Goal: Information Seeking & Learning: Learn about a topic

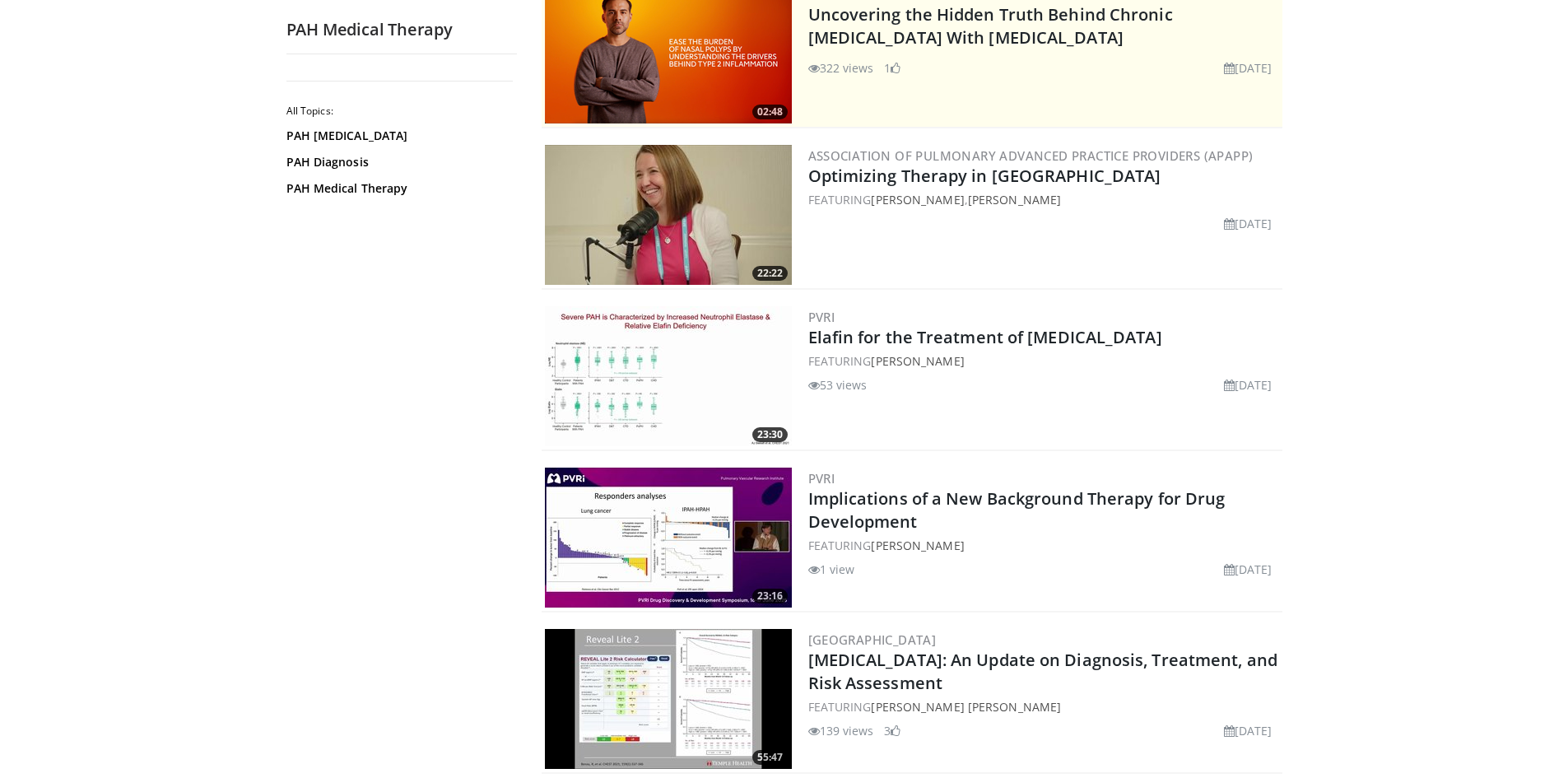
scroll to position [82, 0]
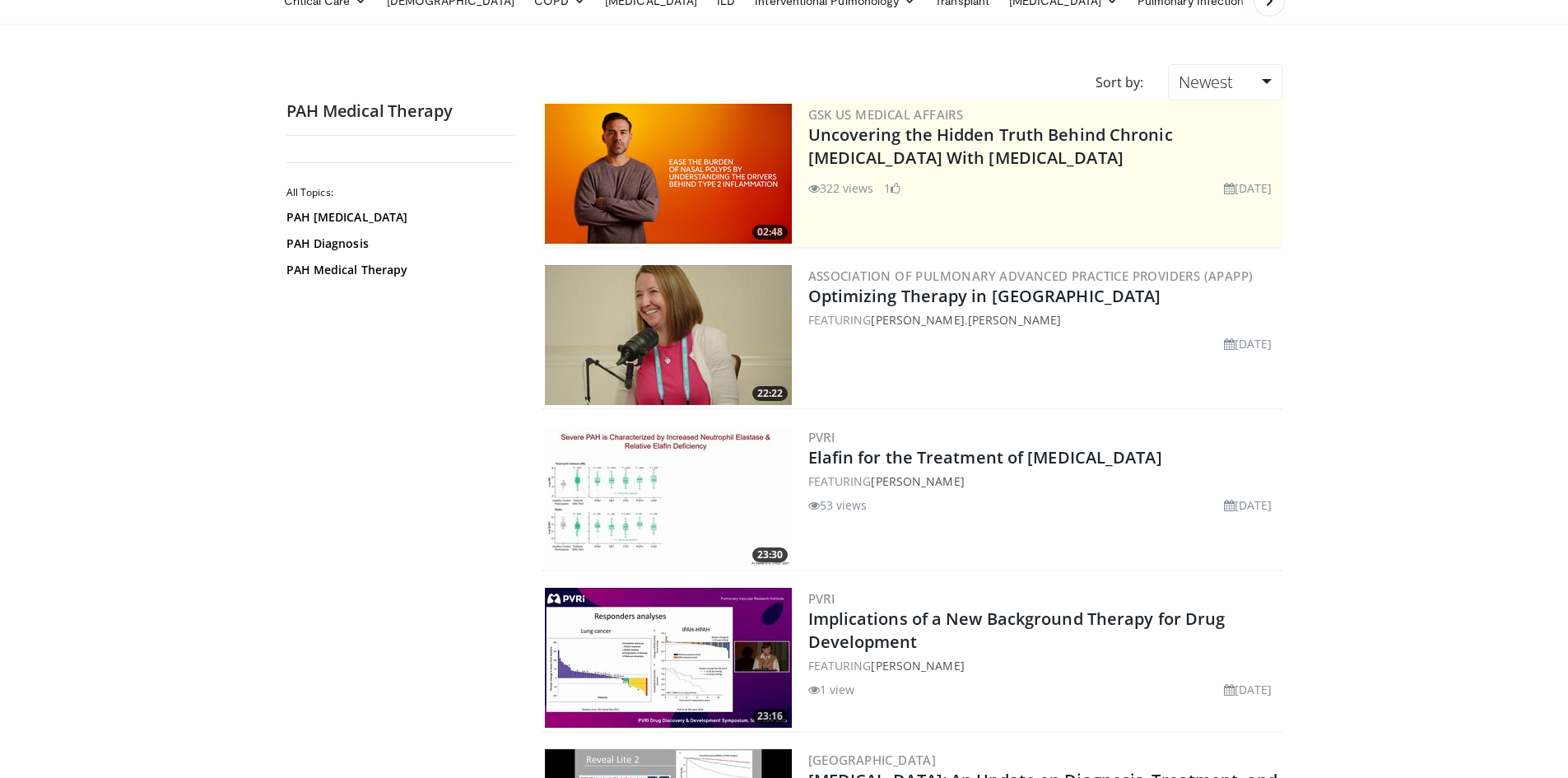
click at [721, 303] on img at bounding box center [668, 335] width 247 height 140
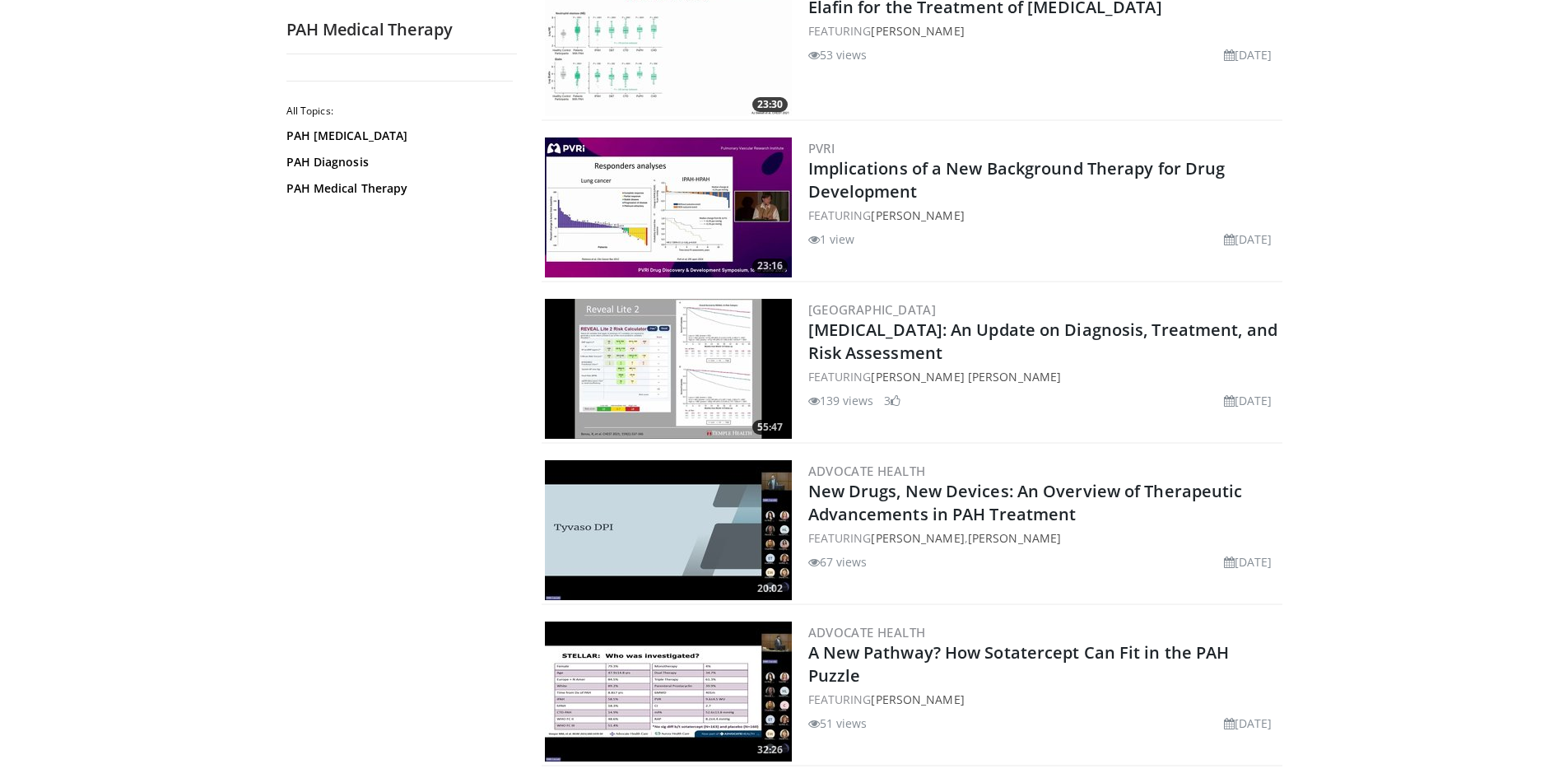
scroll to position [577, 0]
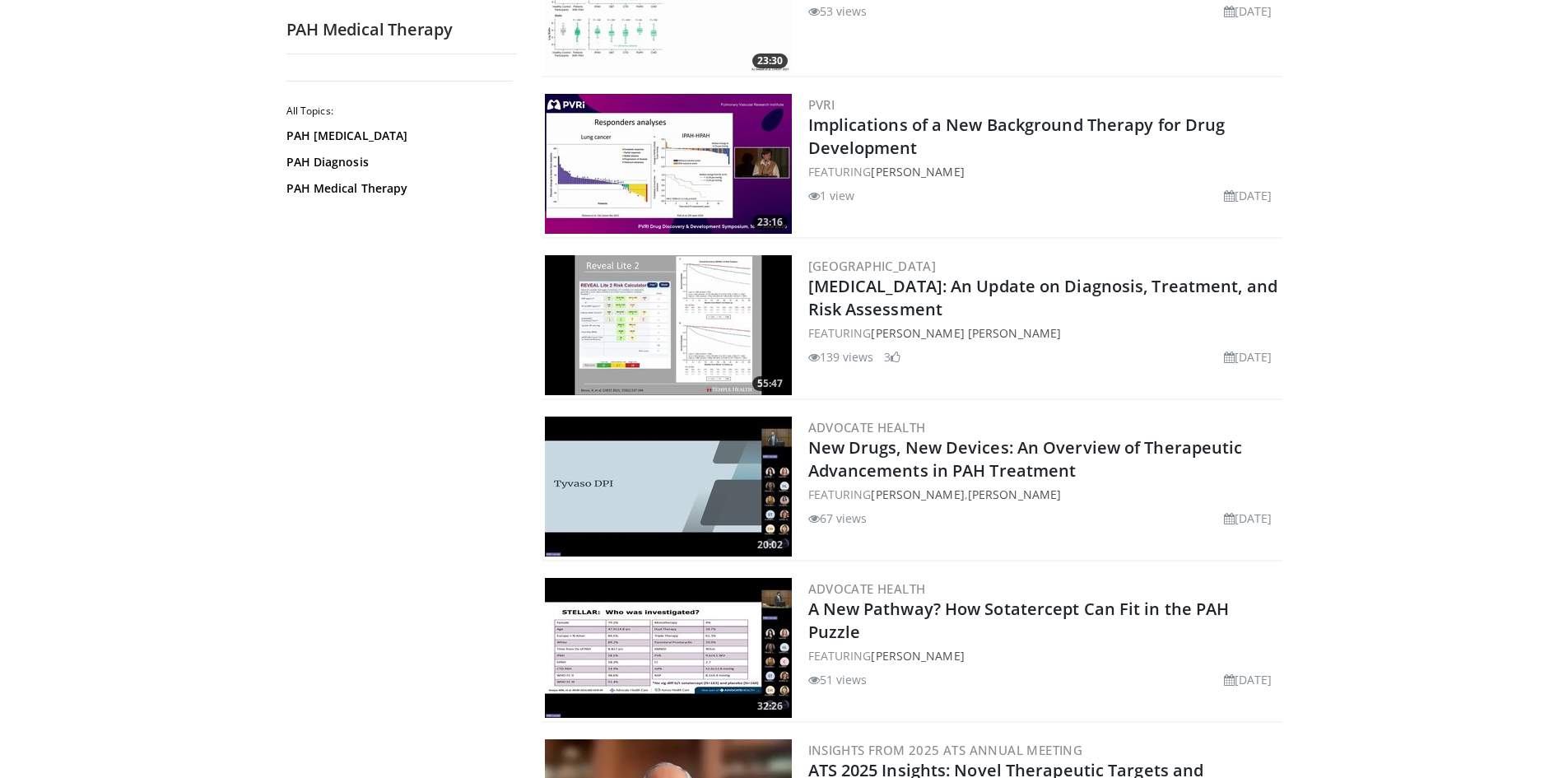
click at [655, 307] on img at bounding box center [668, 325] width 247 height 140
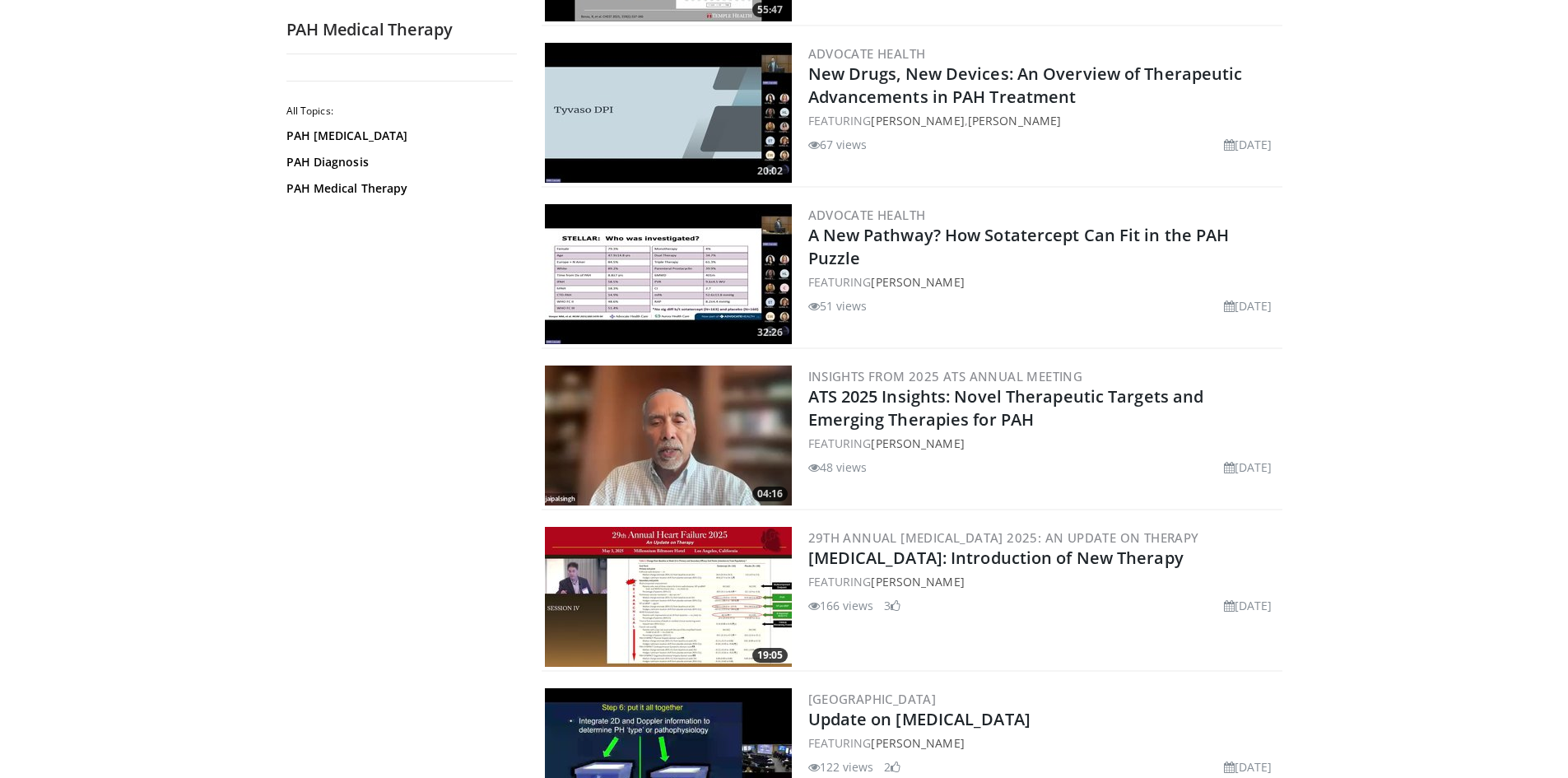
scroll to position [988, 0]
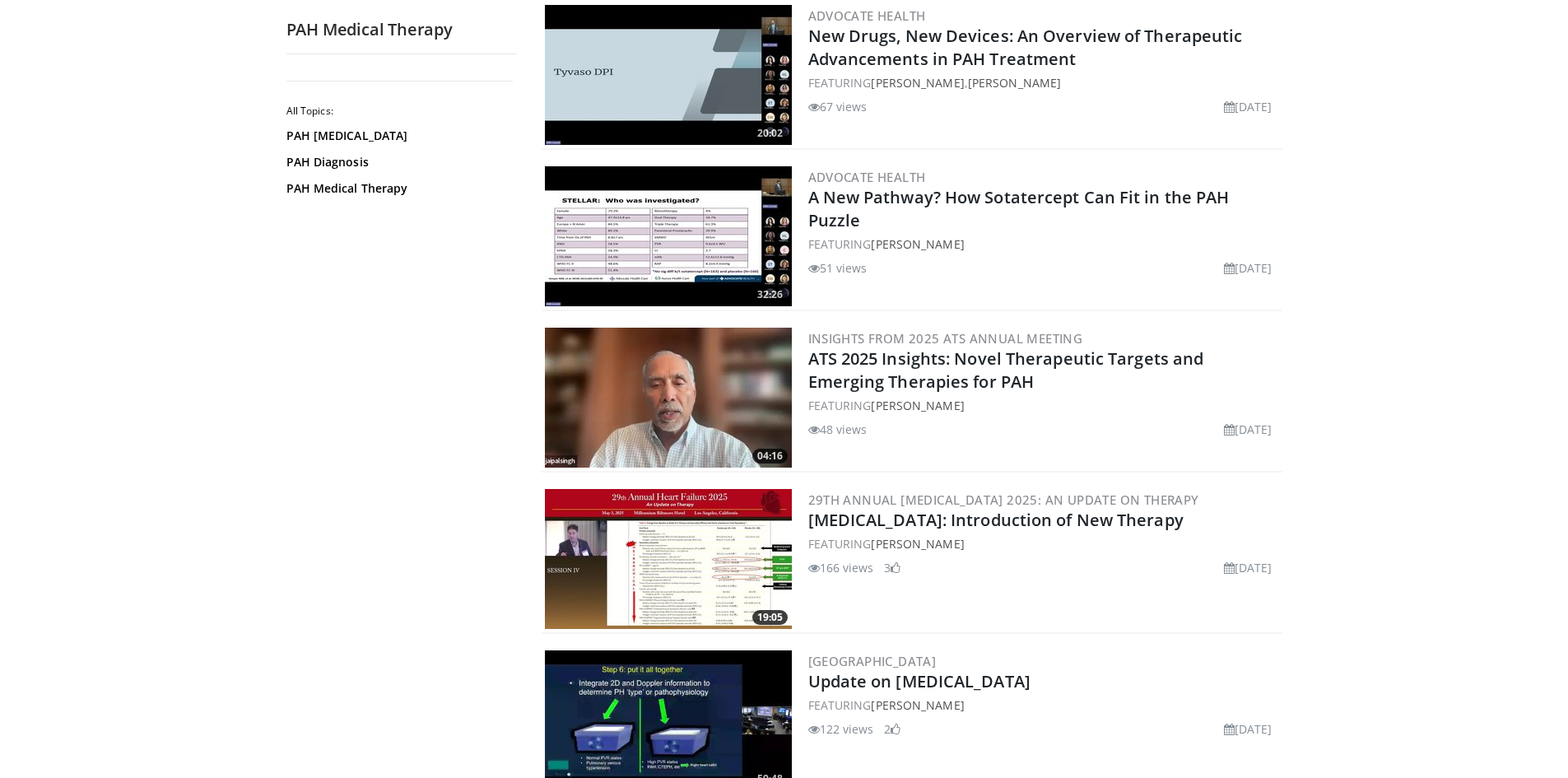
click at [730, 216] on img at bounding box center [668, 236] width 247 height 140
click at [738, 371] on img at bounding box center [668, 397] width 247 height 140
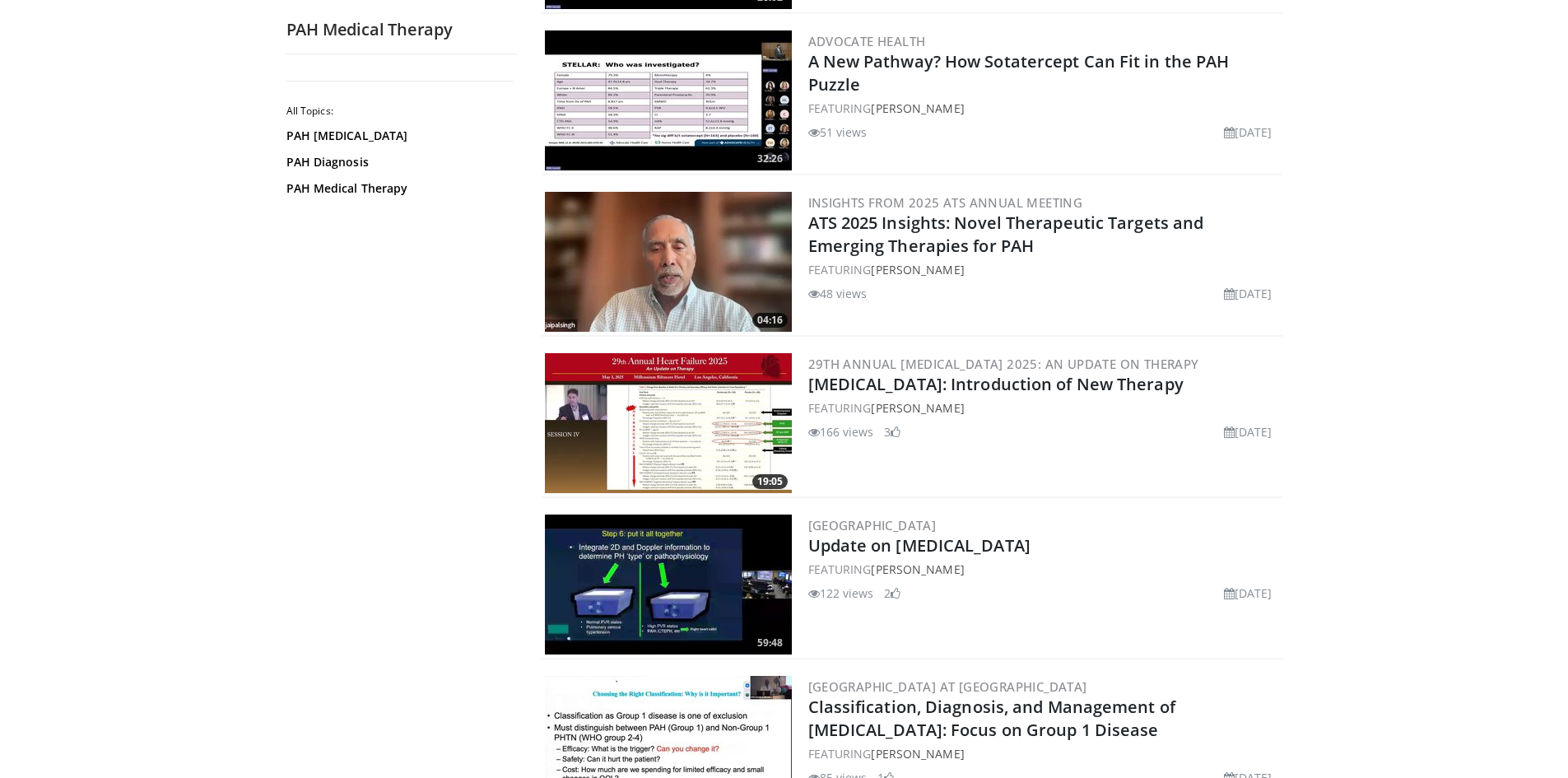
scroll to position [1152, 0]
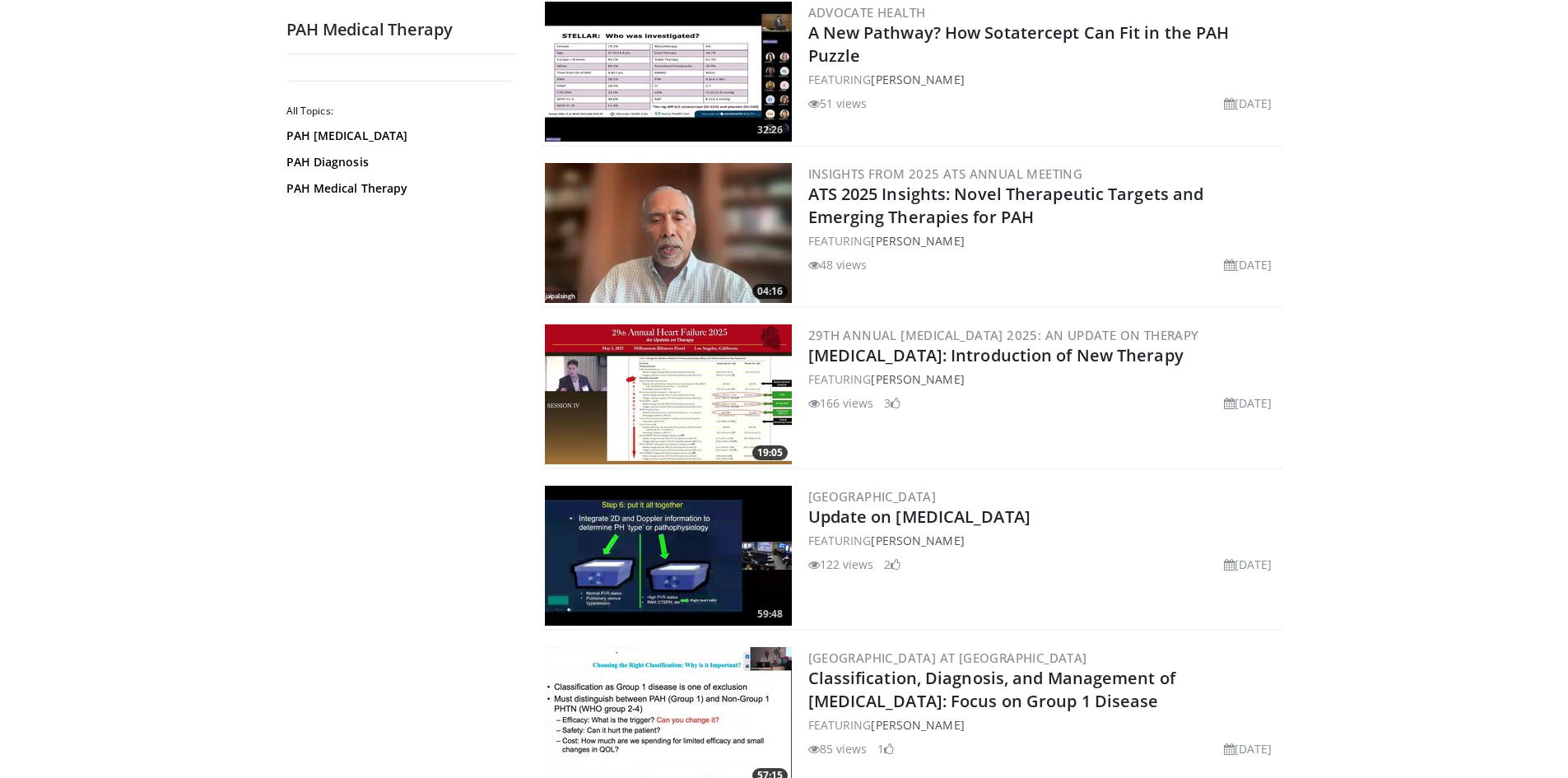
click at [717, 517] on img at bounding box center [668, 556] width 247 height 140
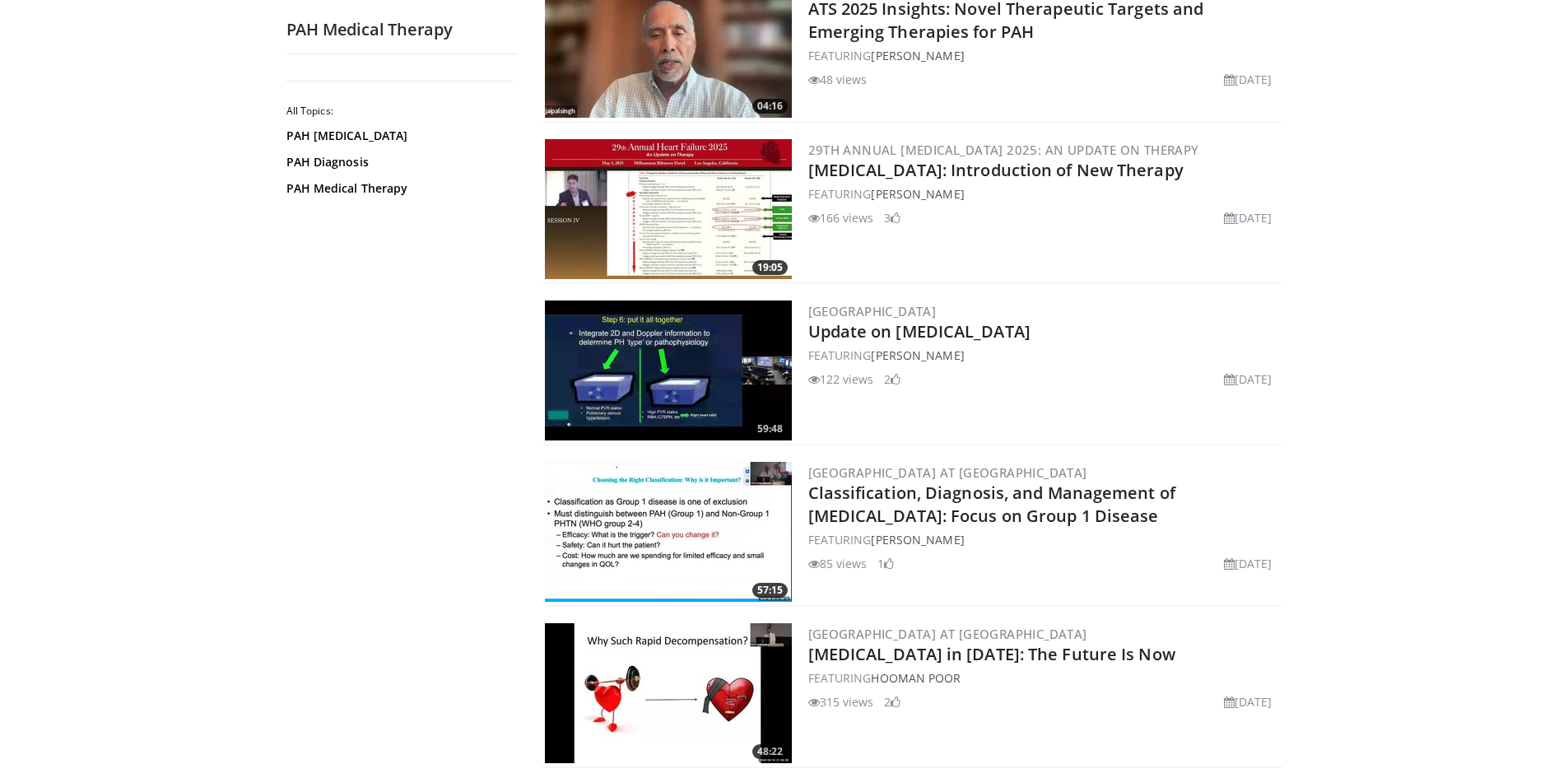
scroll to position [1399, 0]
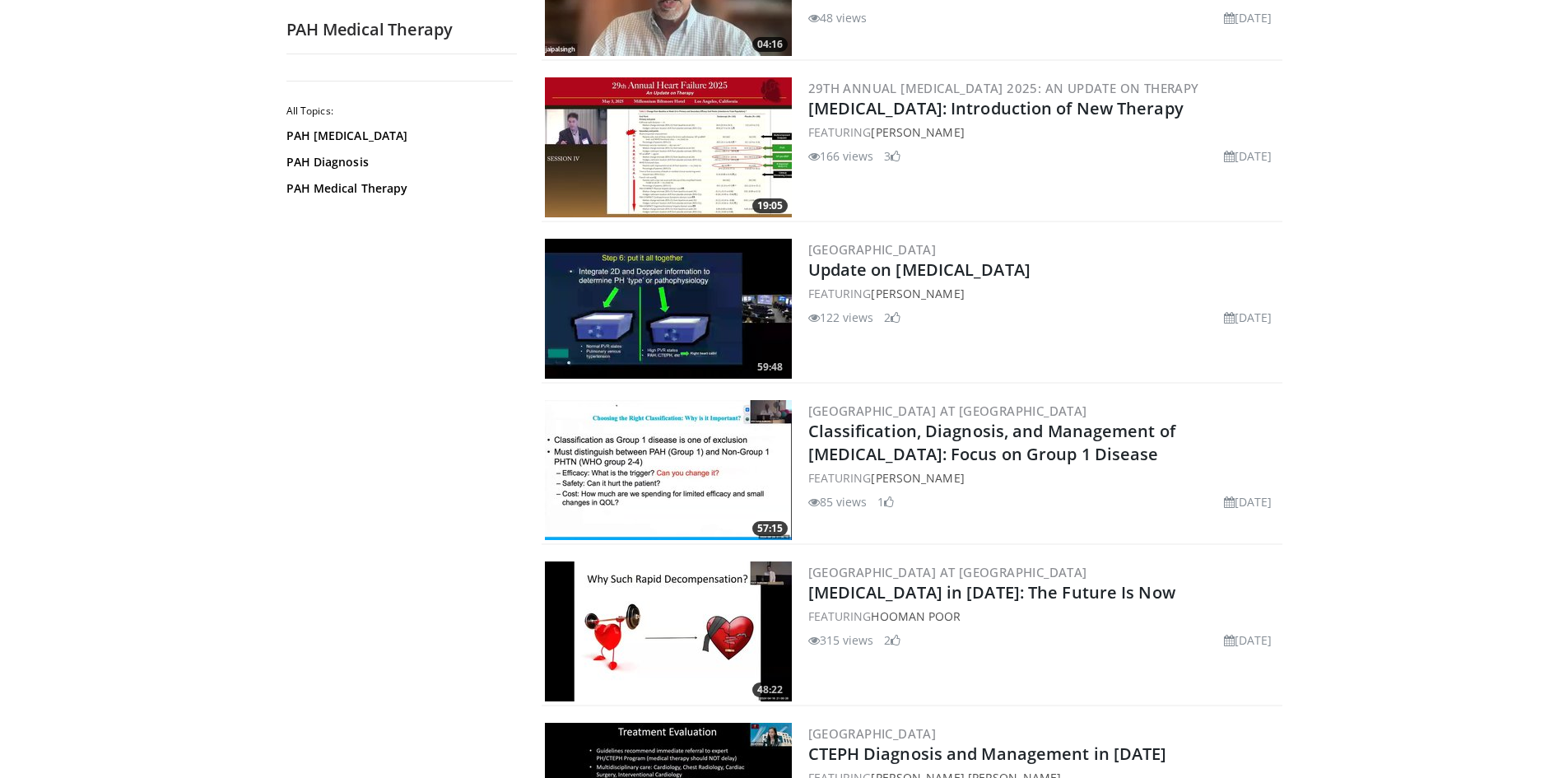
click at [709, 443] on img at bounding box center [668, 470] width 247 height 140
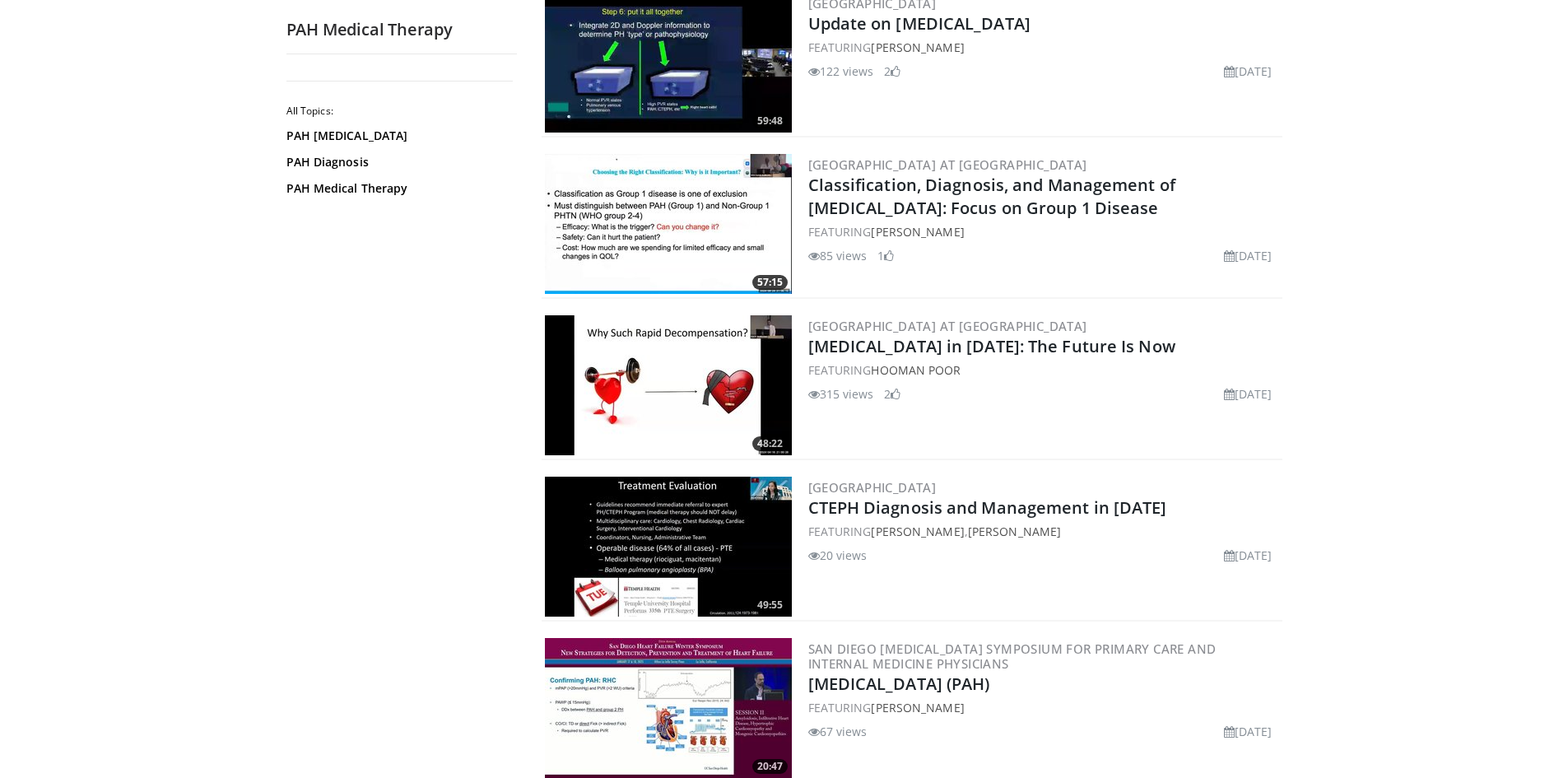
scroll to position [1647, 0]
click at [692, 353] on img at bounding box center [668, 384] width 247 height 140
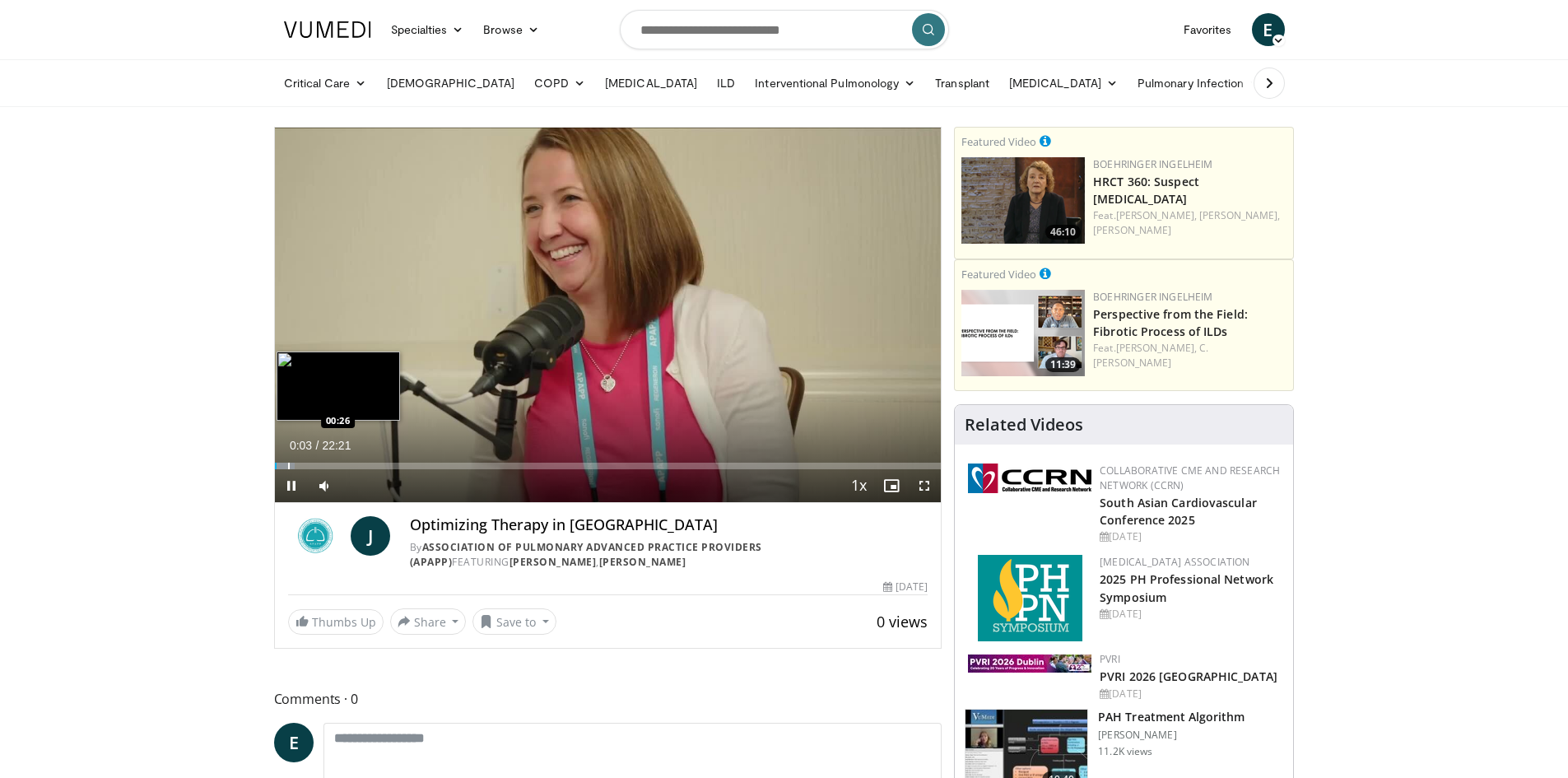
click at [282, 464] on div "Progress Bar" at bounding box center [284, 466] width 20 height 7
click at [290, 464] on div "Progress Bar" at bounding box center [291, 466] width 2 height 7
click at [300, 463] on div "Progress Bar" at bounding box center [301, 466] width 2 height 7
click at [318, 464] on div "Progress Bar" at bounding box center [318, 466] width 2 height 7
click at [326, 465] on div "Progress Bar" at bounding box center [327, 466] width 2 height 7
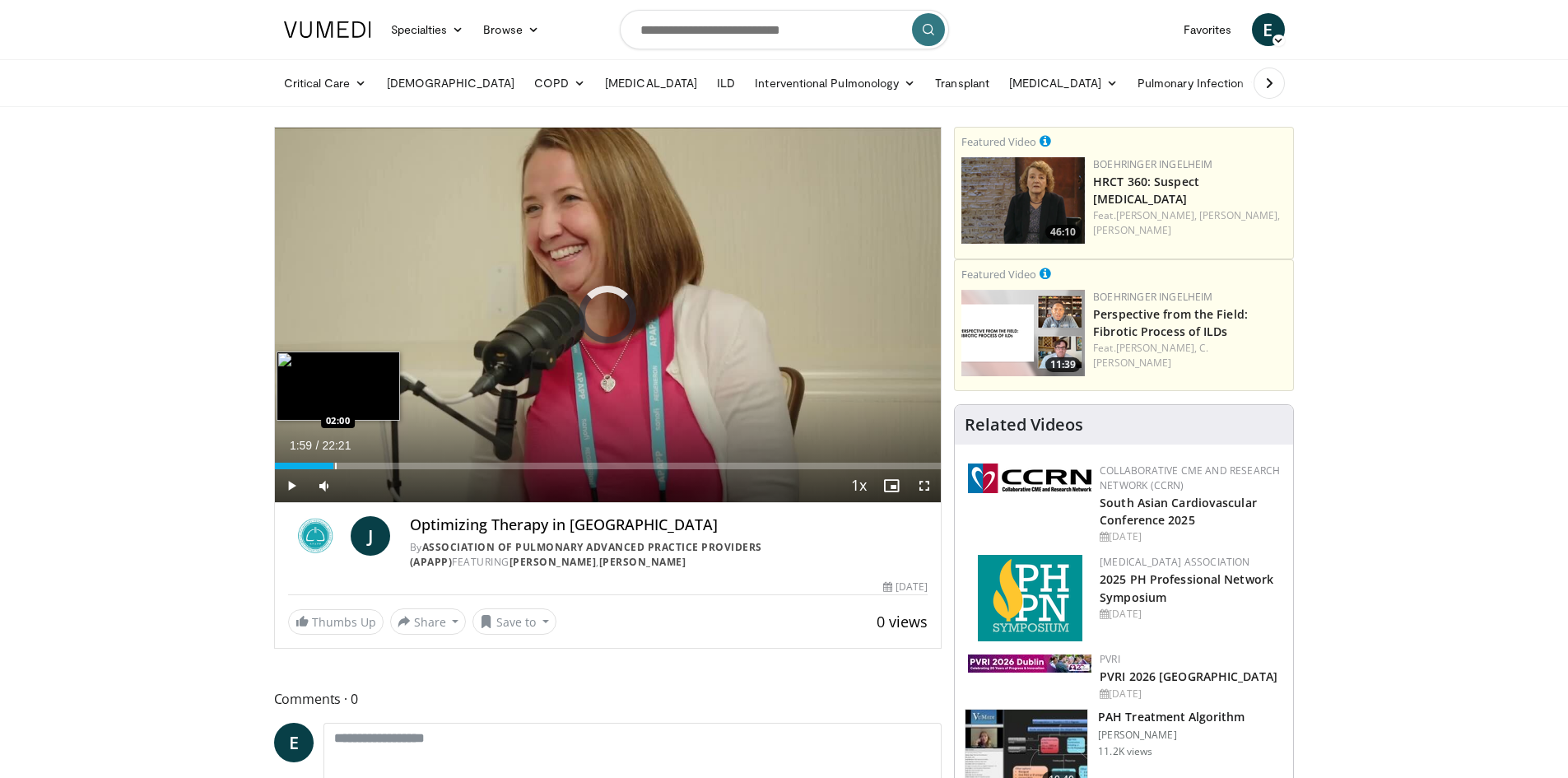
click at [335, 465] on div "Progress Bar" at bounding box center [336, 466] width 2 height 7
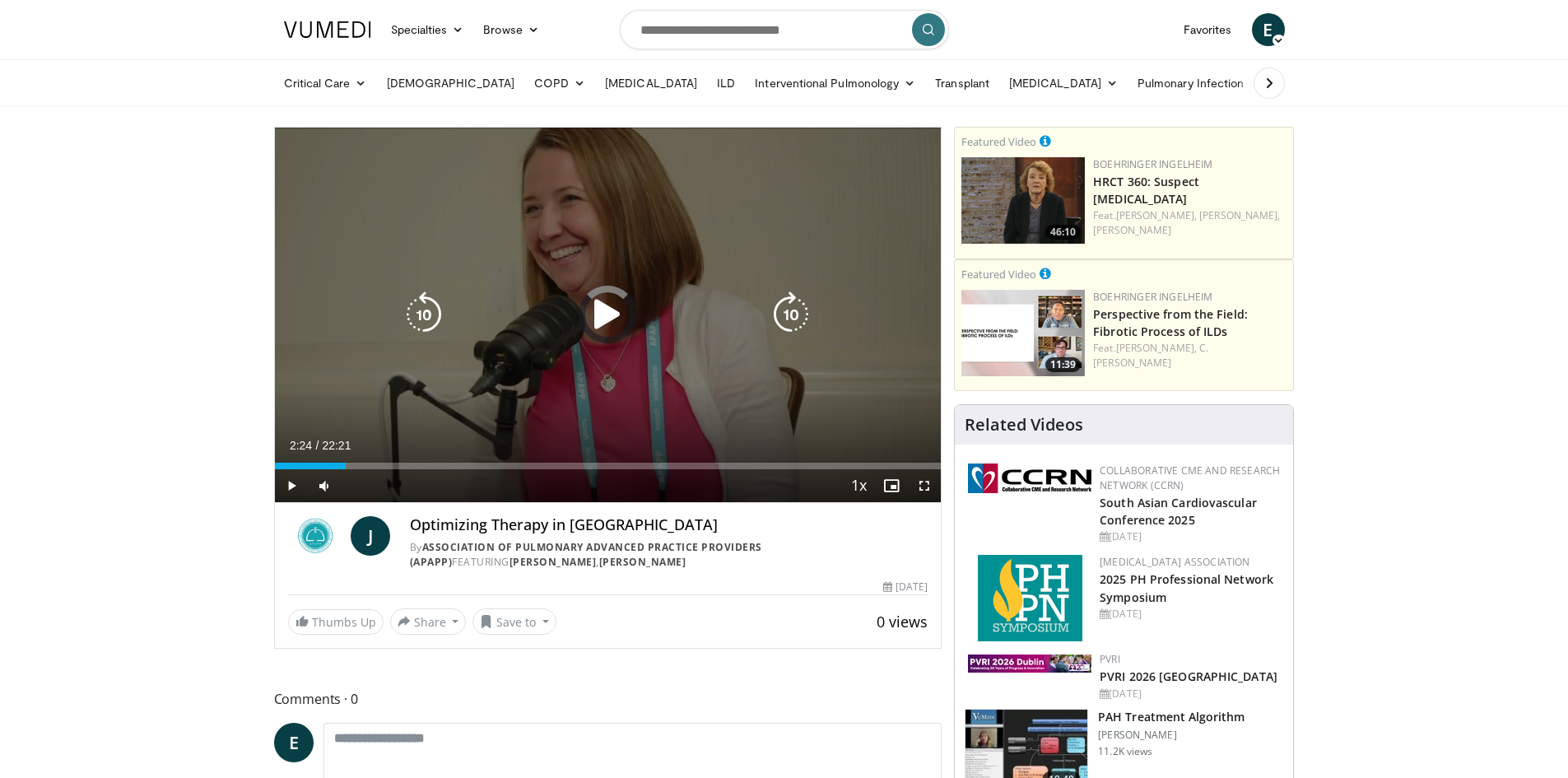
click at [345, 466] on div "Loaded : 8.94% 02:24 02:00" at bounding box center [608, 466] width 667 height 7
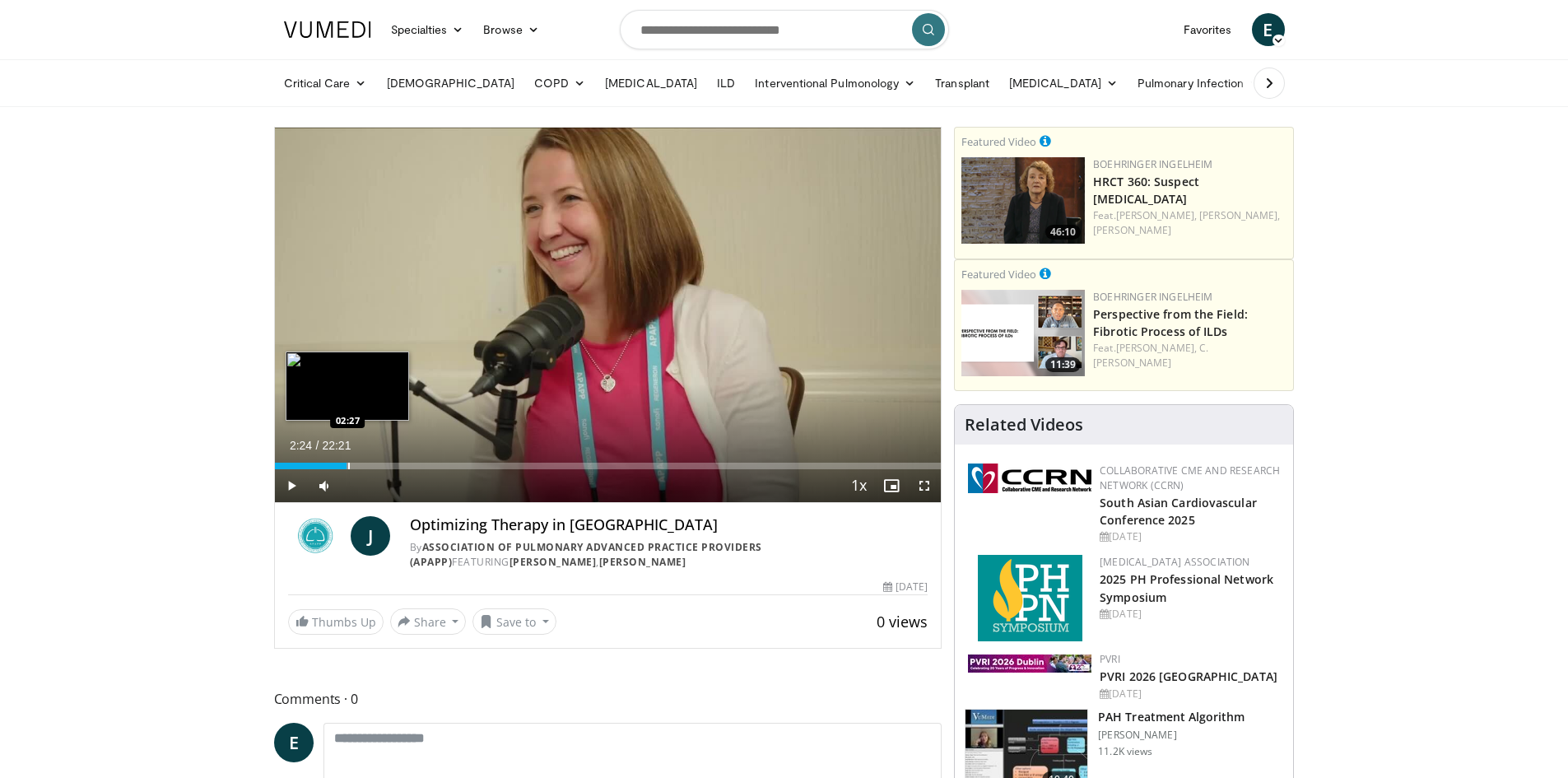
click at [348, 467] on div "Progress Bar" at bounding box center [349, 466] width 2 height 7
click at [360, 467] on div "Progress Bar" at bounding box center [361, 466] width 2 height 7
click at [369, 467] on div "Progress Bar" at bounding box center [370, 466] width 2 height 7
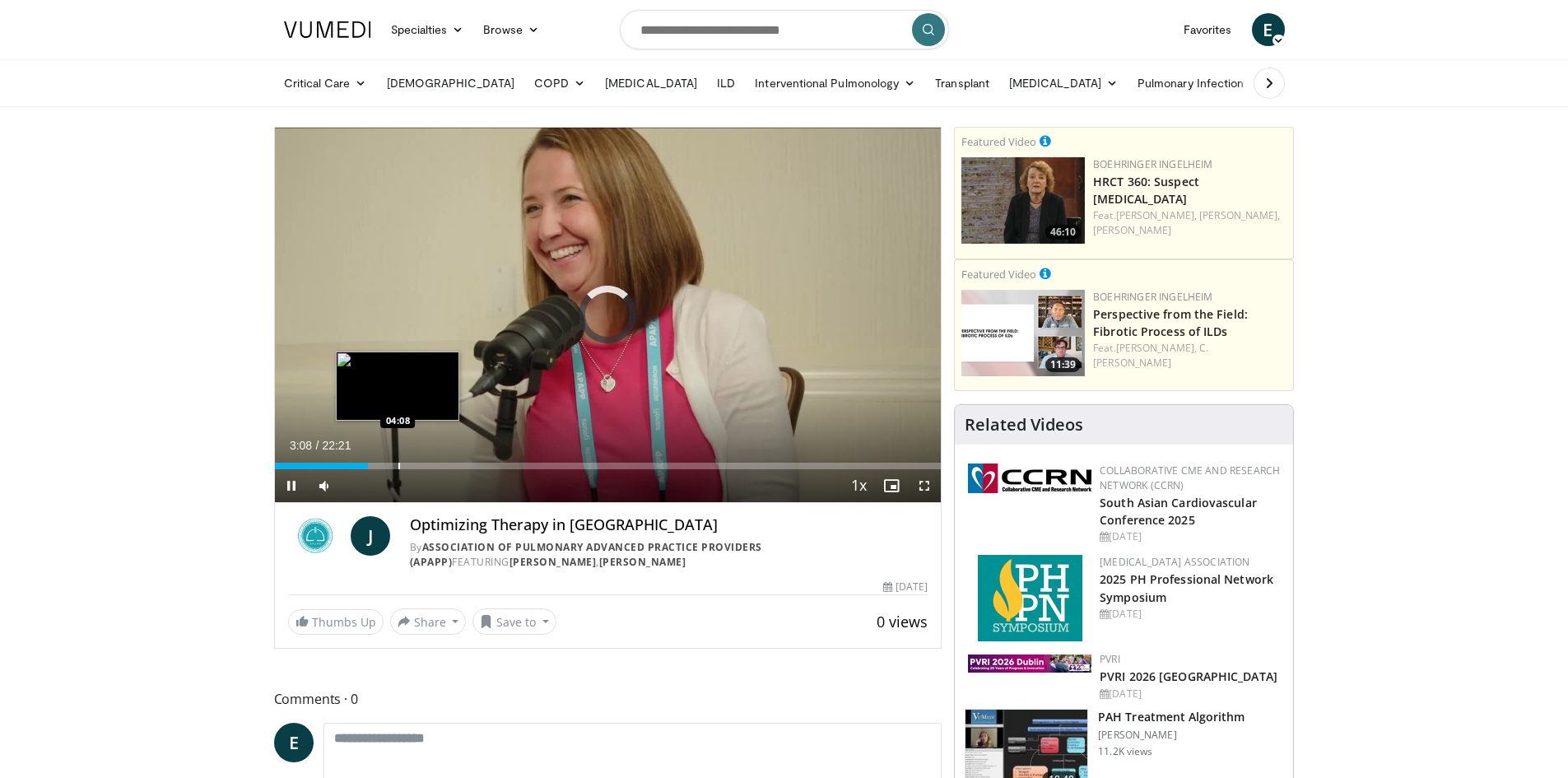
click at [398, 466] on div "Progress Bar" at bounding box center [399, 466] width 2 height 7
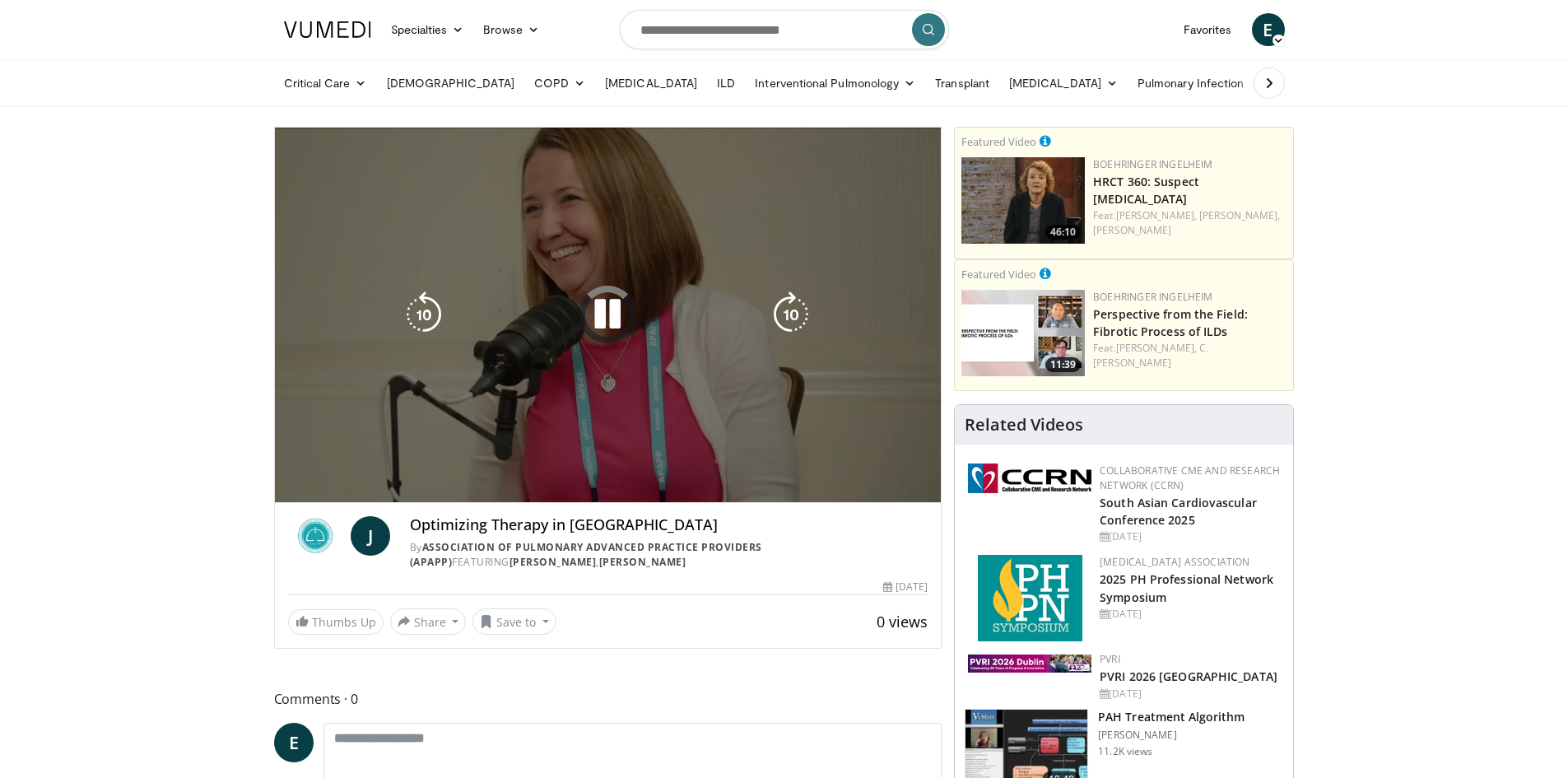
click at [429, 466] on video-js "**********" at bounding box center [608, 315] width 667 height 375
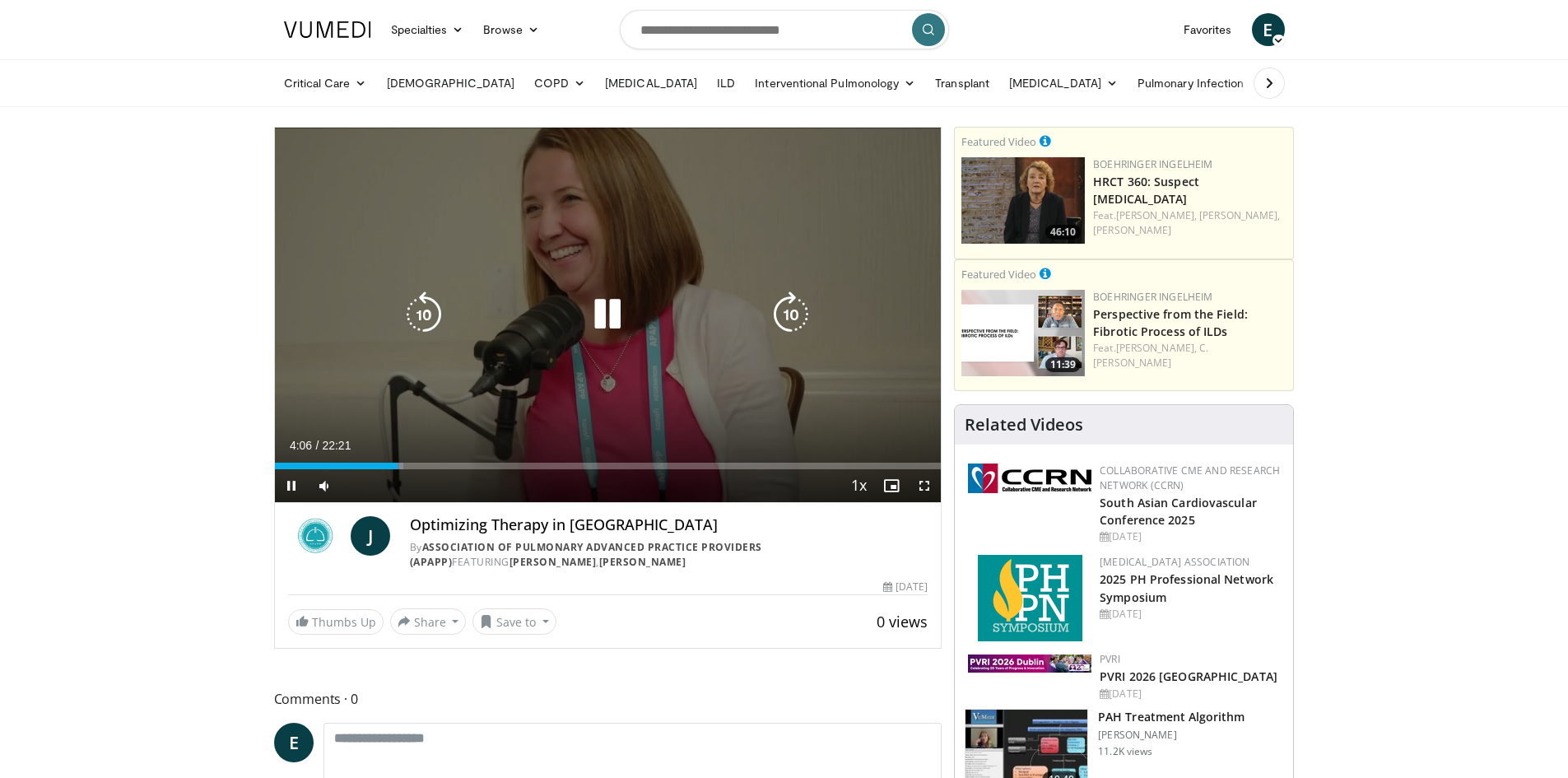
click at [446, 466] on div "Loaded : 19.34% 04:07 05:03" at bounding box center [608, 466] width 667 height 7
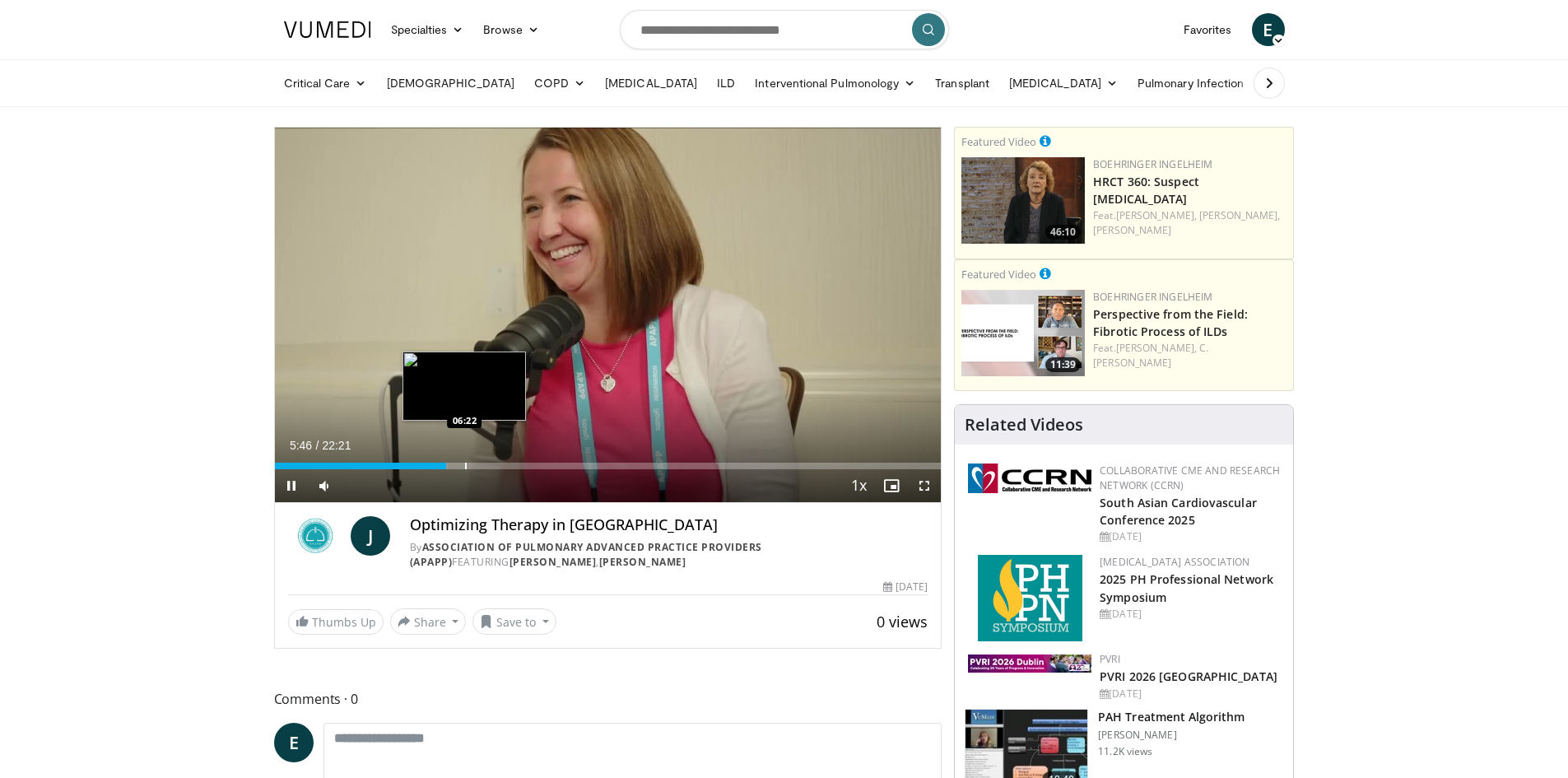
click at [465, 466] on div "Progress Bar" at bounding box center [466, 466] width 2 height 7
click at [487, 467] on div "Progress Bar" at bounding box center [488, 466] width 2 height 7
click at [511, 468] on div "Progress Bar" at bounding box center [512, 466] width 2 height 7
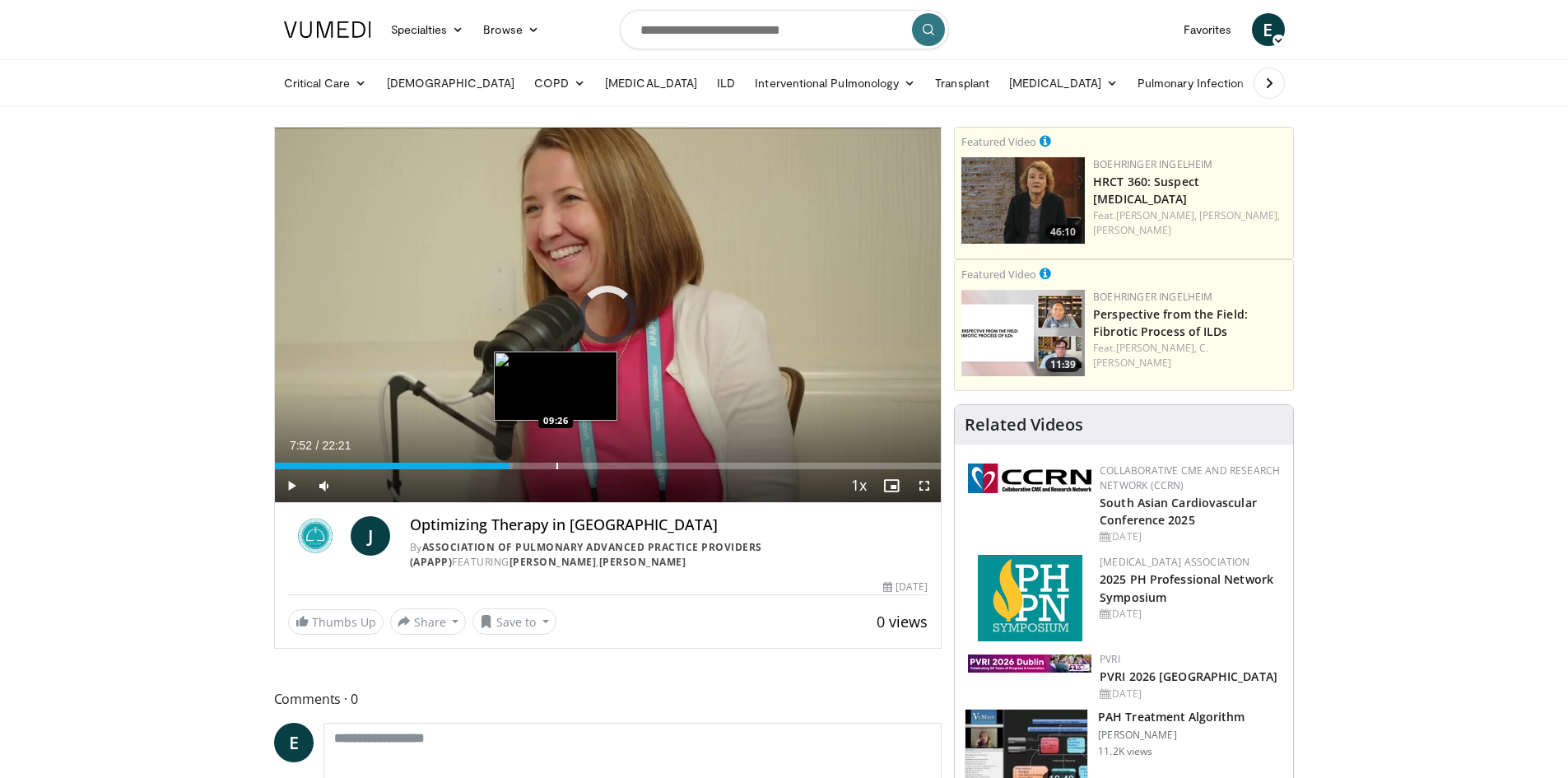
click at [556, 469] on div "Progress Bar" at bounding box center [557, 466] width 2 height 7
click at [618, 470] on div "Current Time 9:28 / Duration 22:21 Pause Skip Backward Skip Forward Mute Loaded…" at bounding box center [608, 486] width 667 height 32
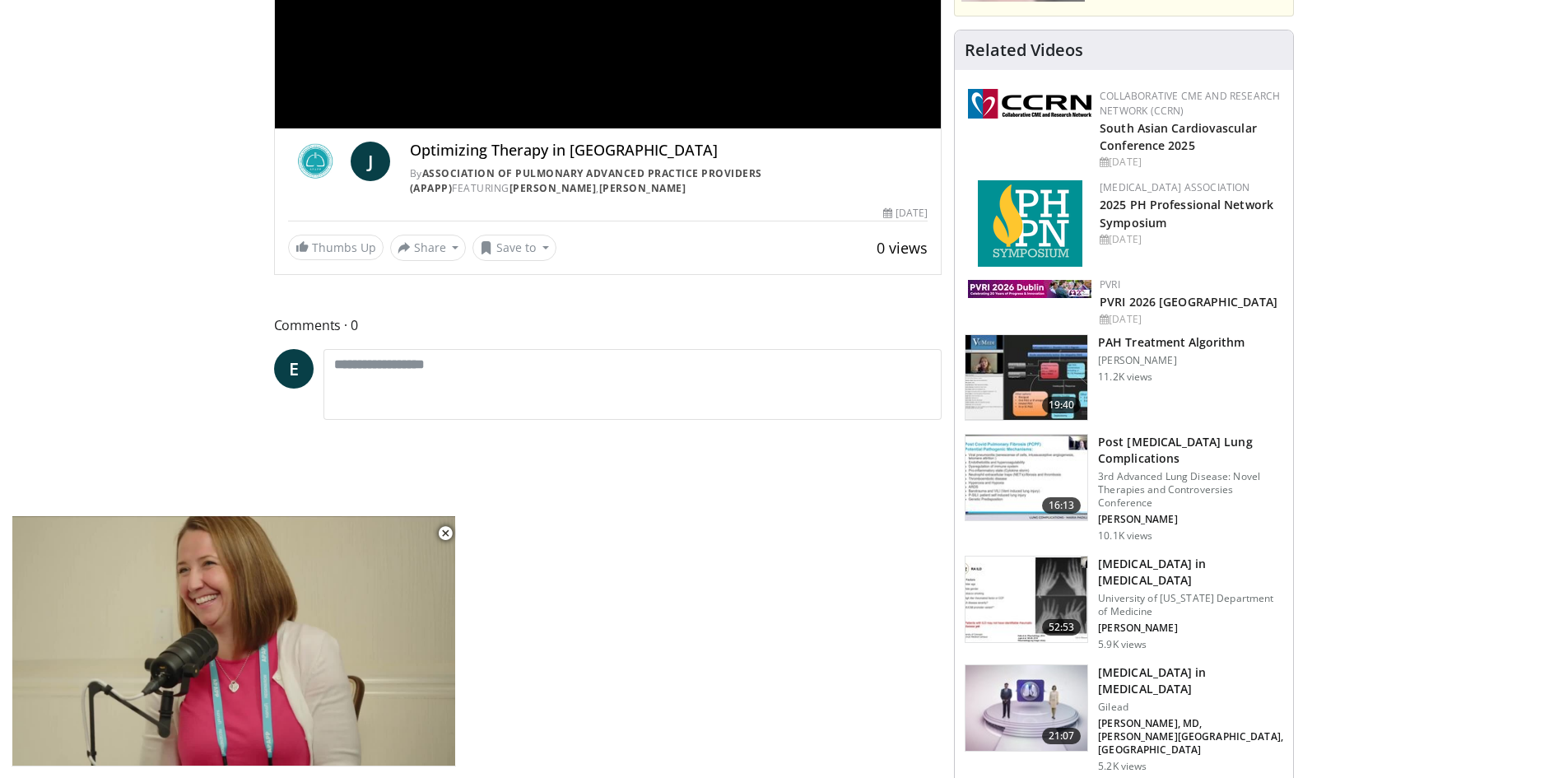
scroll to position [411, 0]
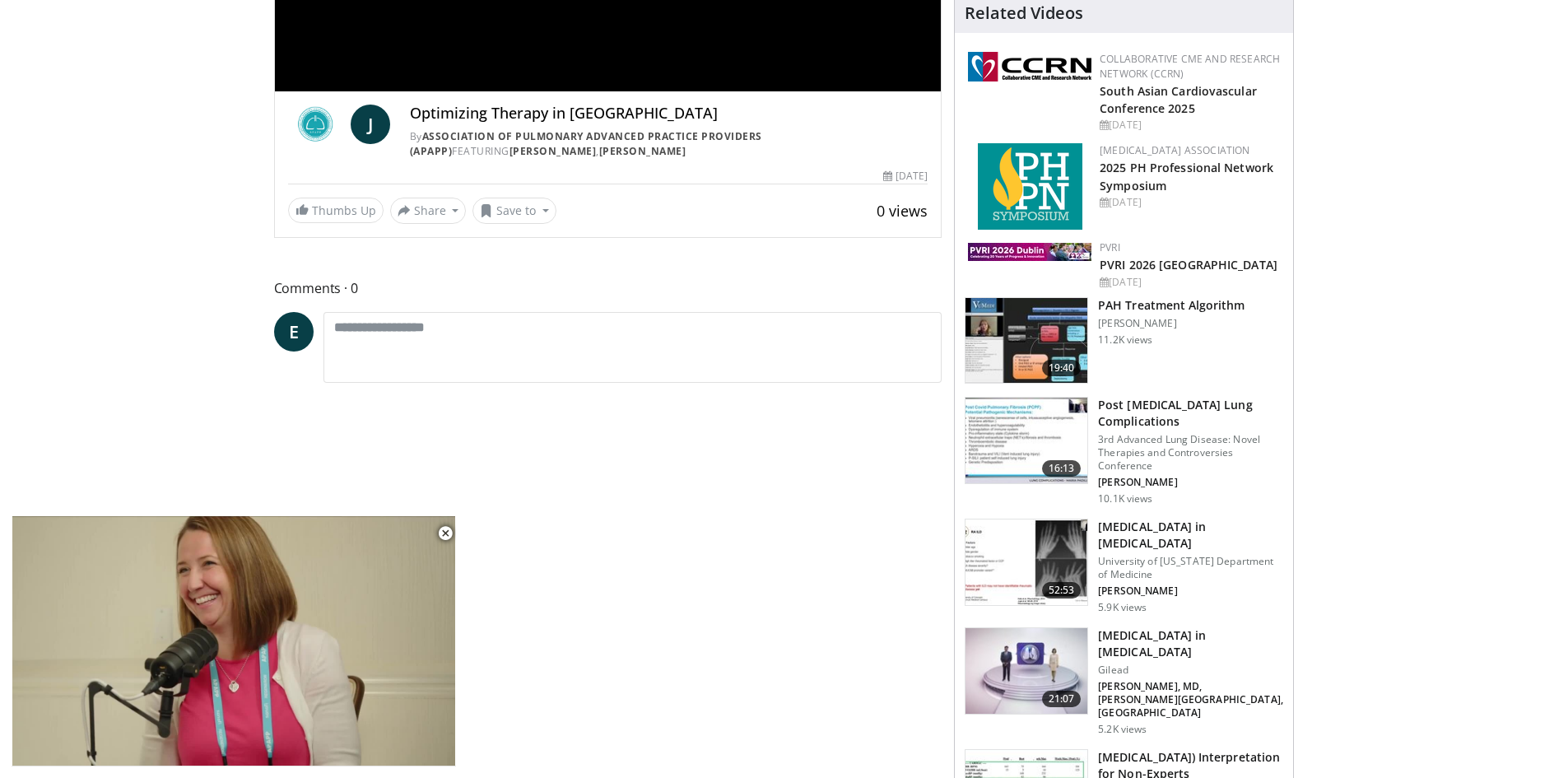
click at [1047, 331] on img at bounding box center [1027, 341] width 122 height 86
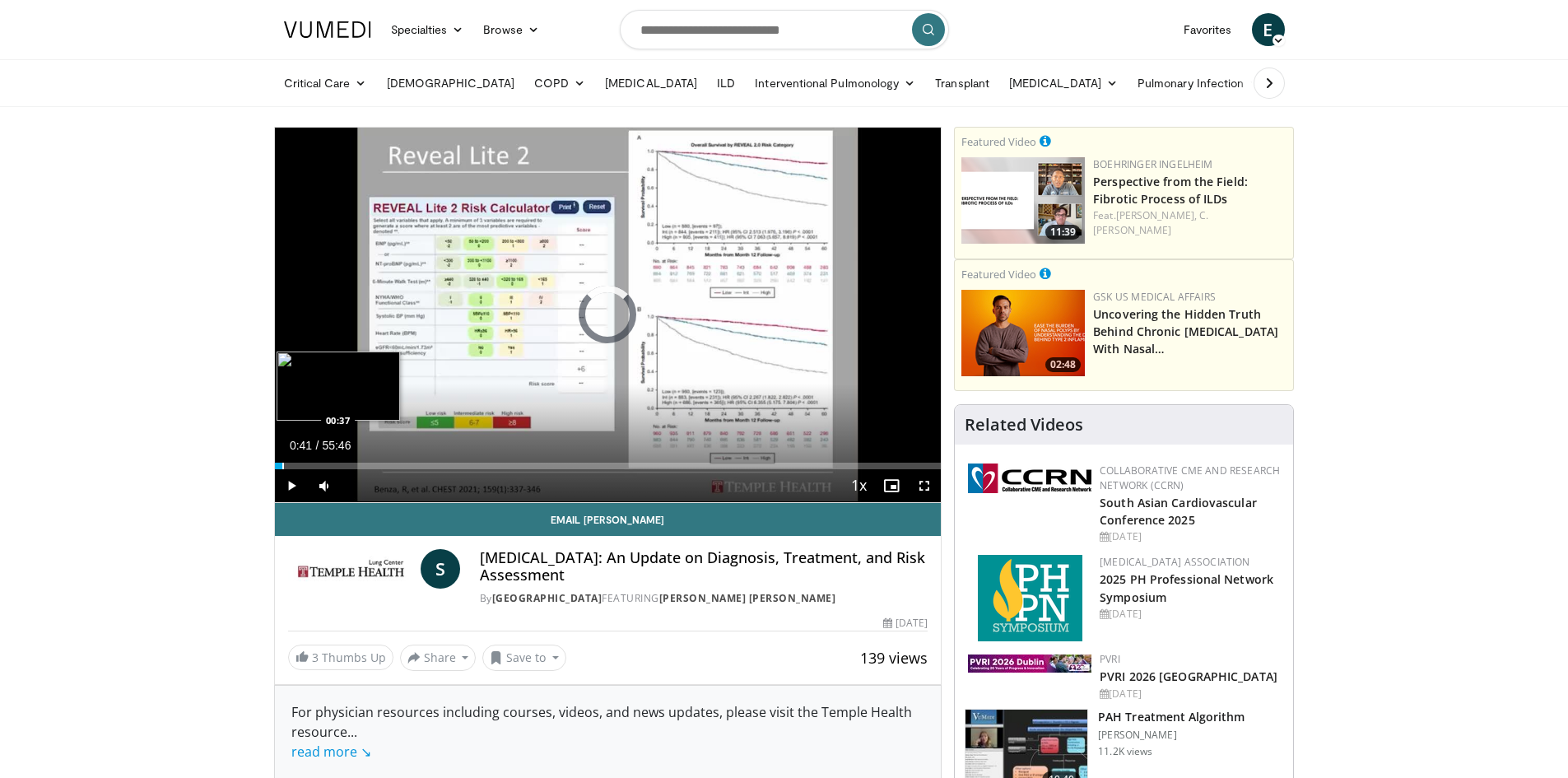
click at [282, 463] on div "Progress Bar" at bounding box center [283, 466] width 2 height 7
click at [300, 461] on div "Loaded : 1.78% 00:41 02:08" at bounding box center [608, 461] width 667 height 15
click at [288, 468] on div "Progress Bar" at bounding box center [289, 466] width 2 height 7
click at [298, 465] on div "Progress Bar" at bounding box center [299, 466] width 2 height 7
click at [304, 467] on div "Progress Bar" at bounding box center [305, 466] width 2 height 7
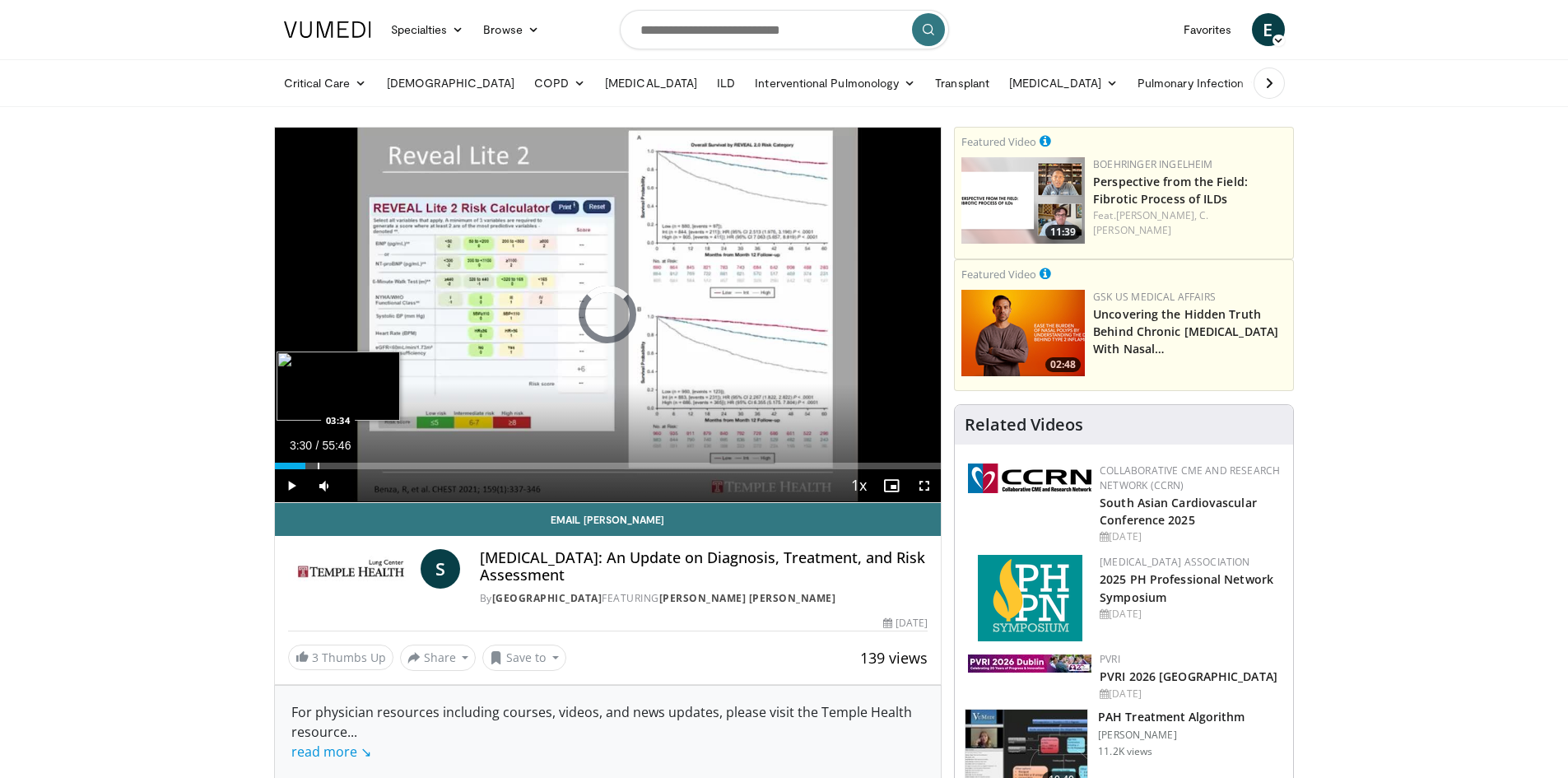
click at [318, 466] on div "Progress Bar" at bounding box center [319, 466] width 2 height 7
click at [327, 470] on span "Video Player" at bounding box center [324, 486] width 32 height 32
click at [332, 468] on div "Progress Bar" at bounding box center [333, 466] width 2 height 7
click at [336, 464] on div "Progress Bar" at bounding box center [337, 466] width 2 height 7
click at [356, 461] on div "Loaded : 10.46% 05:05 06:53" at bounding box center [608, 461] width 667 height 15
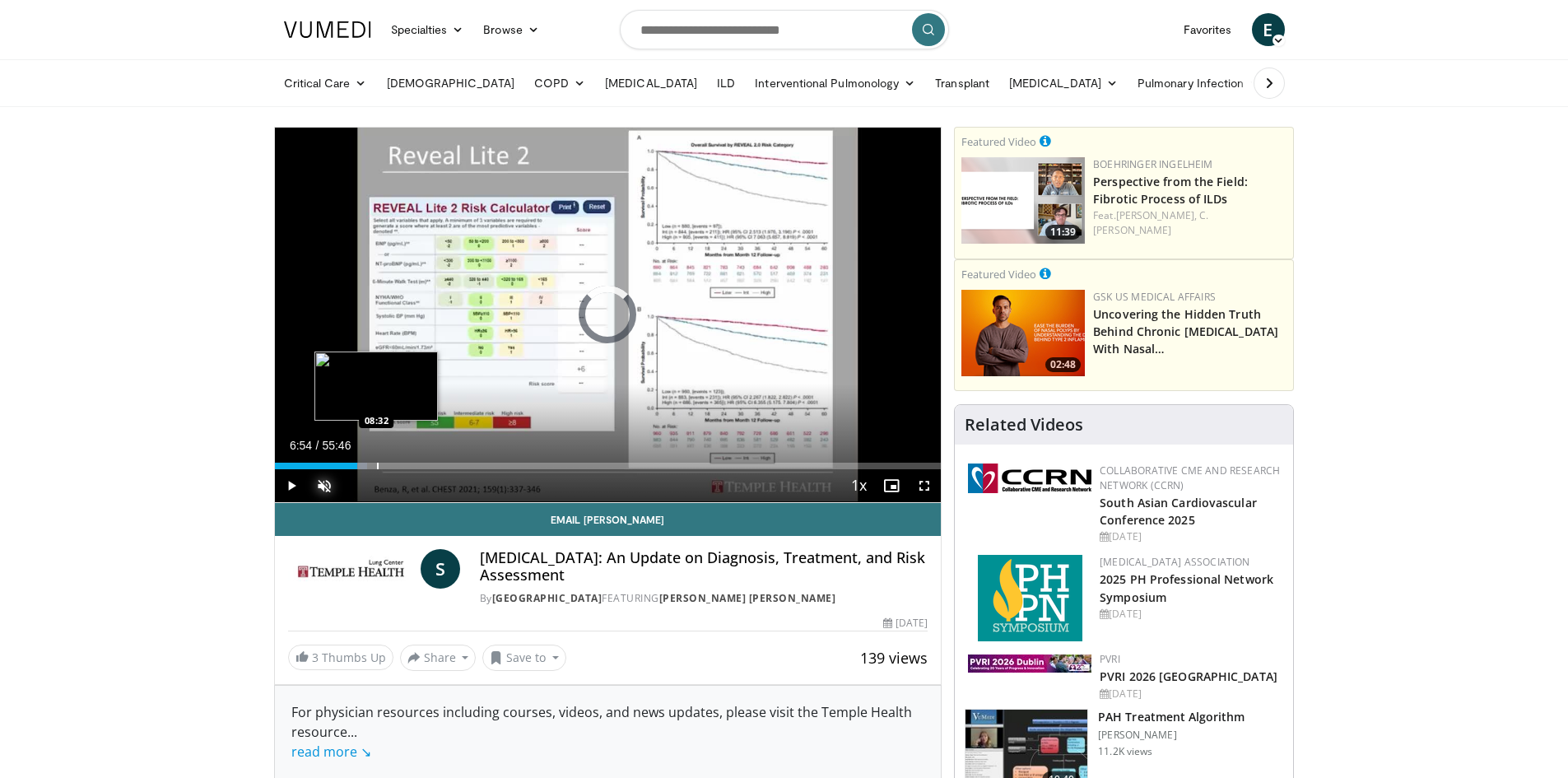
click at [376, 461] on div "Loaded : 13.93% 06:55 08:32" at bounding box center [608, 461] width 667 height 15
click at [400, 464] on div "Progress Bar" at bounding box center [401, 466] width 2 height 7
click at [416, 464] on div "Progress Bar" at bounding box center [417, 466] width 2 height 7
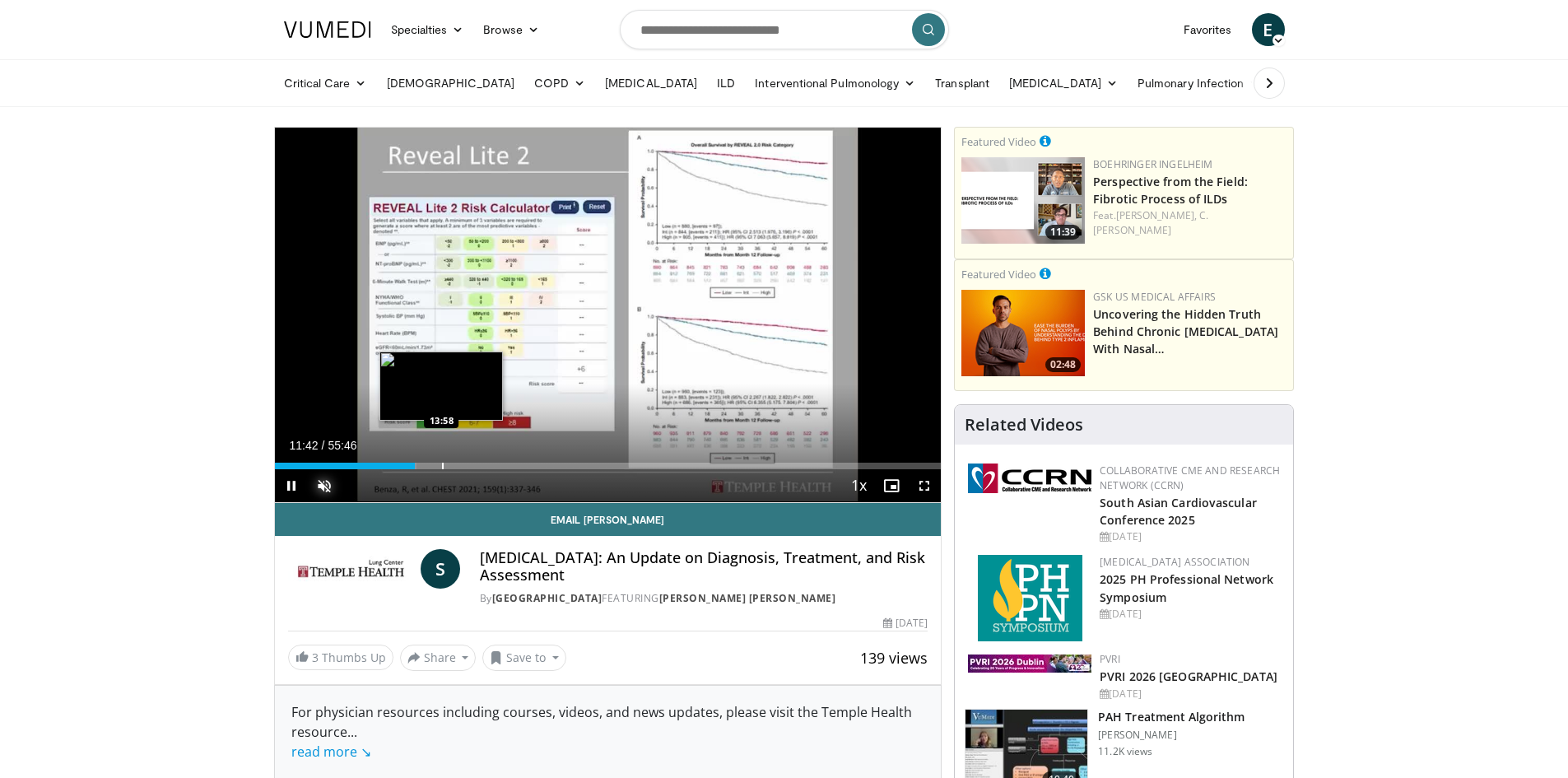
click at [442, 464] on div "Progress Bar" at bounding box center [443, 466] width 2 height 7
click at [451, 463] on div "Progress Bar" at bounding box center [452, 466] width 2 height 7
click at [462, 464] on div "Progress Bar" at bounding box center [463, 466] width 2 height 7
click at [472, 463] on div "Progress Bar" at bounding box center [472, 466] width 2 height 7
click at [483, 463] on div "Progress Bar" at bounding box center [484, 466] width 2 height 7
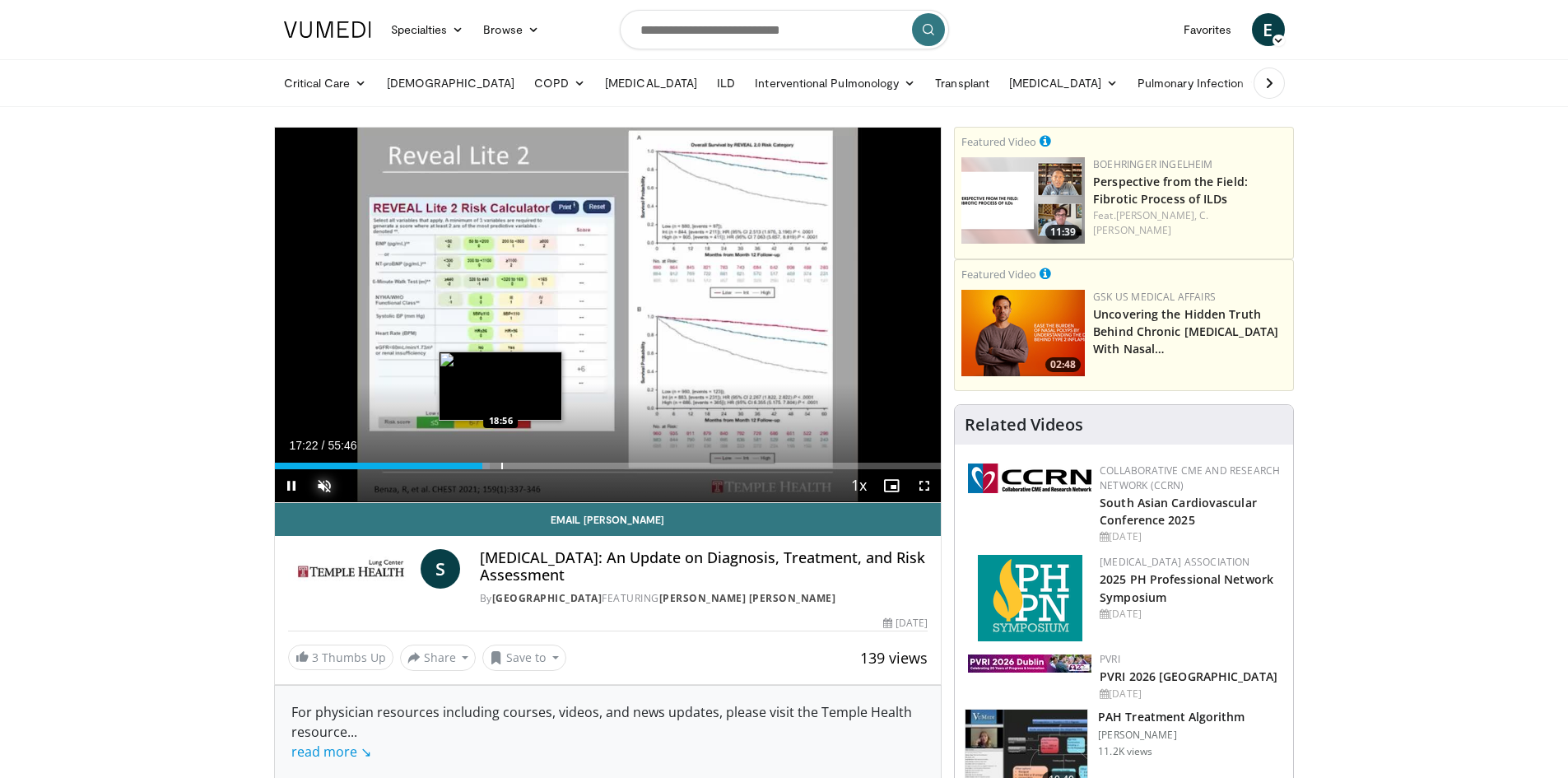
click at [501, 467] on div "Progress Bar" at bounding box center [502, 466] width 2 height 7
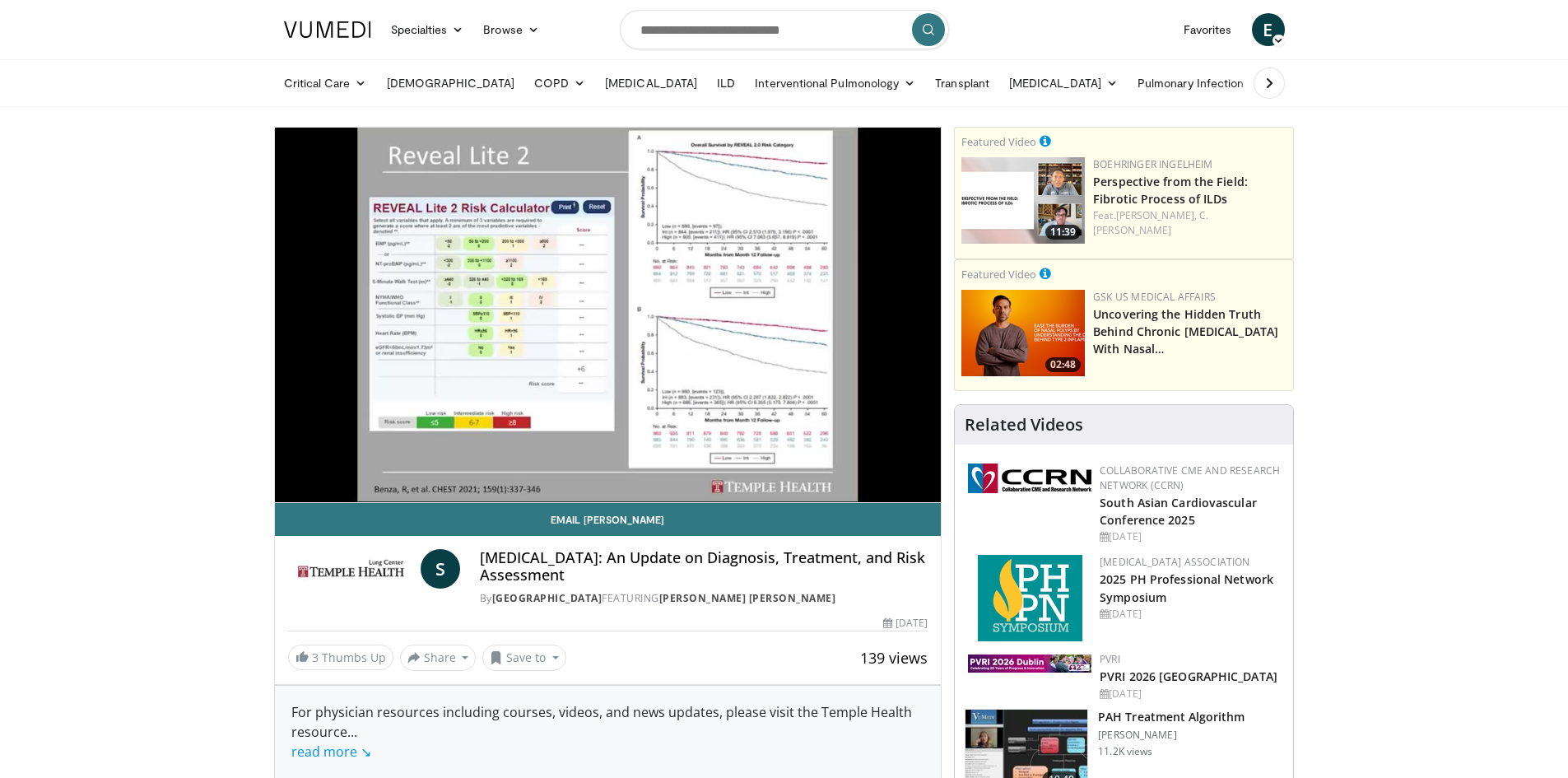
click at [513, 465] on video-js "**********" at bounding box center [608, 315] width 667 height 375
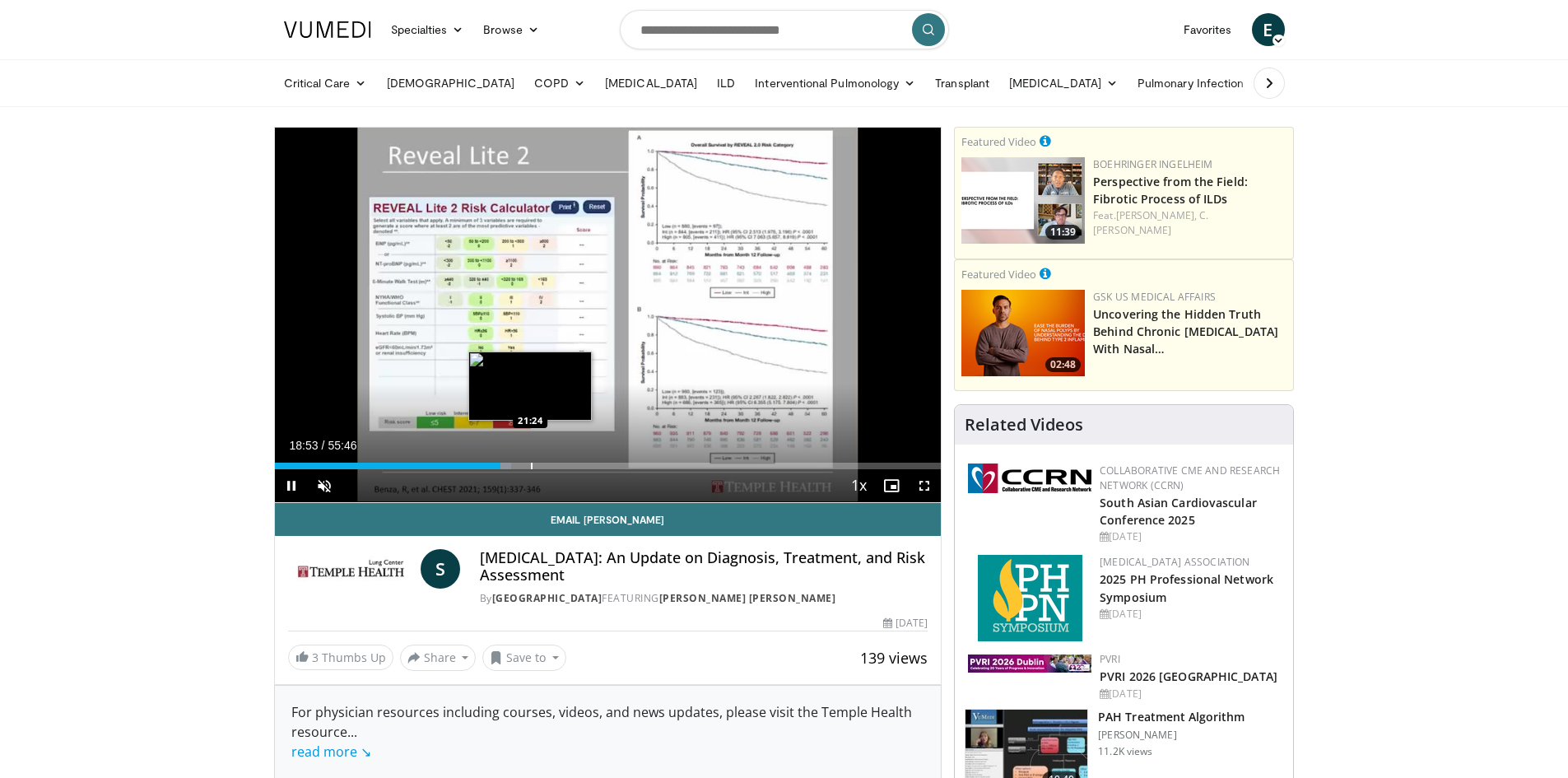
click at [531, 466] on div "Progress Bar" at bounding box center [532, 466] width 2 height 7
click at [547, 467] on div "Progress Bar" at bounding box center [546, 466] width 2 height 7
click at [576, 466] on div "Progress Bar" at bounding box center [577, 466] width 2 height 7
click at [582, 466] on div "Progress Bar" at bounding box center [581, 466] width 2 height 7
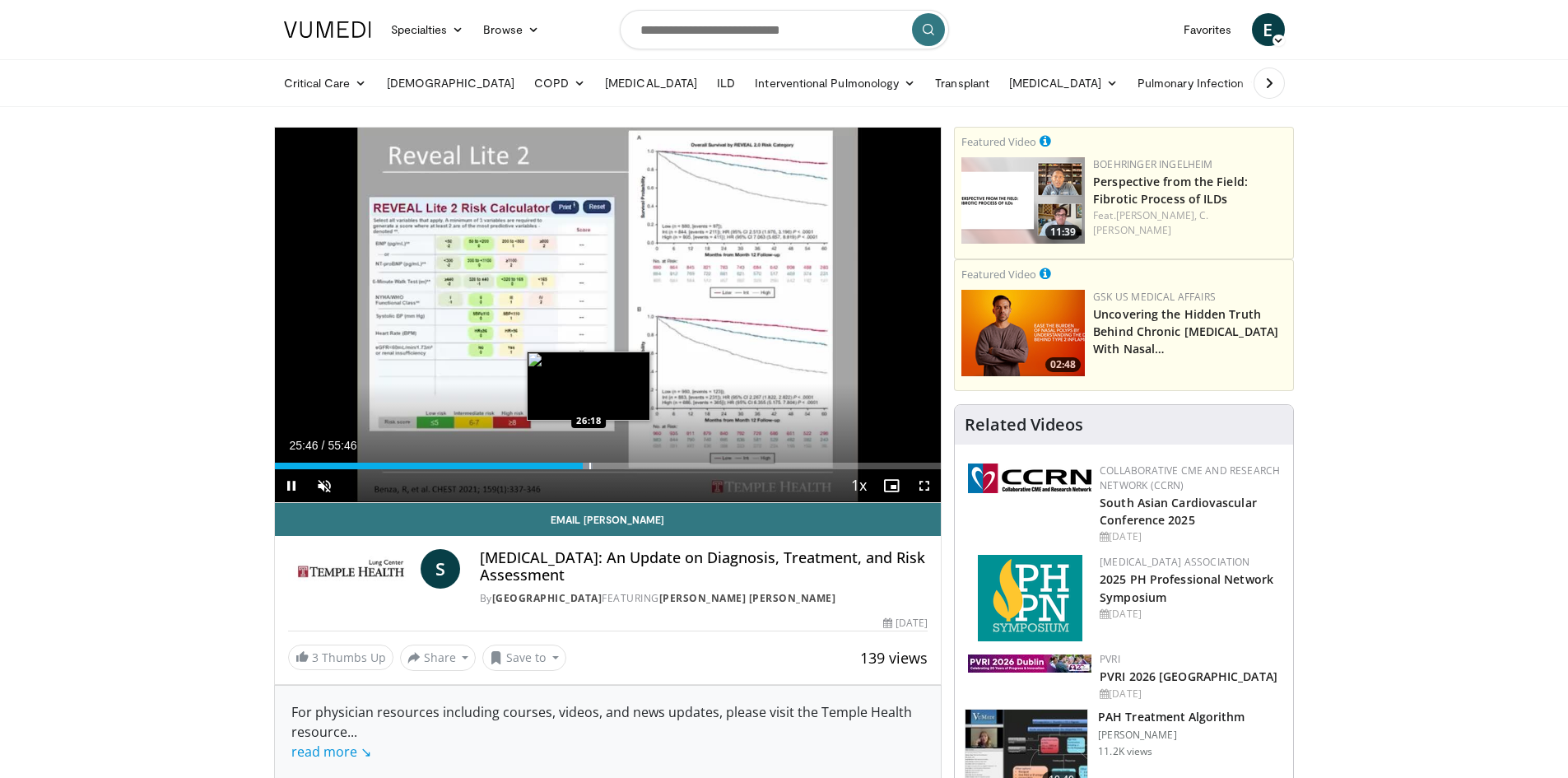
click at [590, 466] on div "Progress Bar" at bounding box center [591, 466] width 2 height 7
click at [593, 466] on div "Progress Bar" at bounding box center [594, 466] width 2 height 7
click at [605, 466] on div "Progress Bar" at bounding box center [606, 466] width 2 height 7
click at [618, 466] on div "Progress Bar" at bounding box center [619, 466] width 2 height 7
click at [625, 466] on div "Progress Bar" at bounding box center [626, 466] width 2 height 7
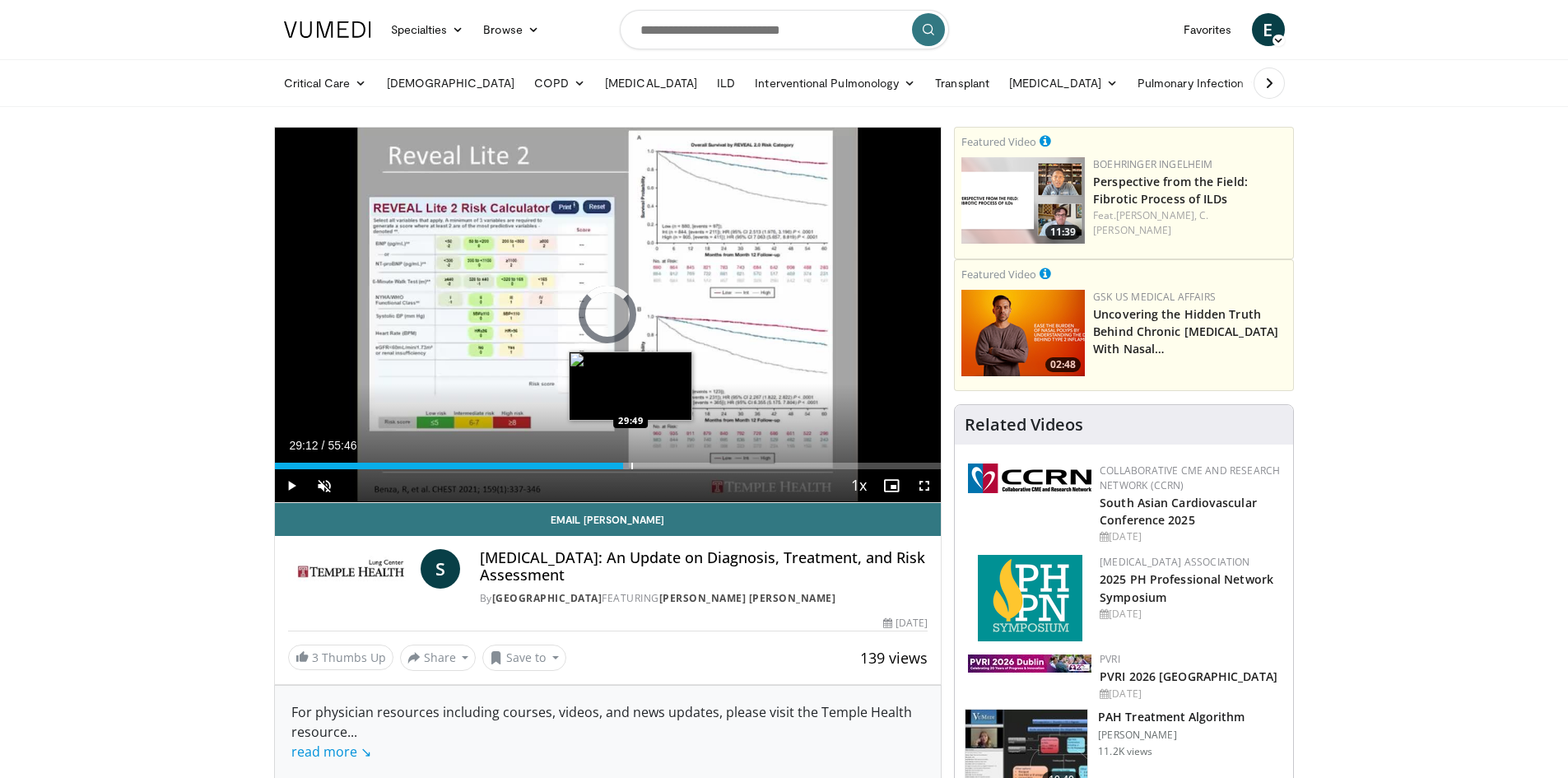
click at [631, 466] on div "Progress Bar" at bounding box center [632, 466] width 2 height 7
click at [638, 467] on div "Progress Bar" at bounding box center [638, 466] width 2 height 7
click at [648, 469] on div "Progress Bar" at bounding box center [649, 466] width 2 height 7
click at [666, 468] on div "Progress Bar" at bounding box center [667, 466] width 2 height 7
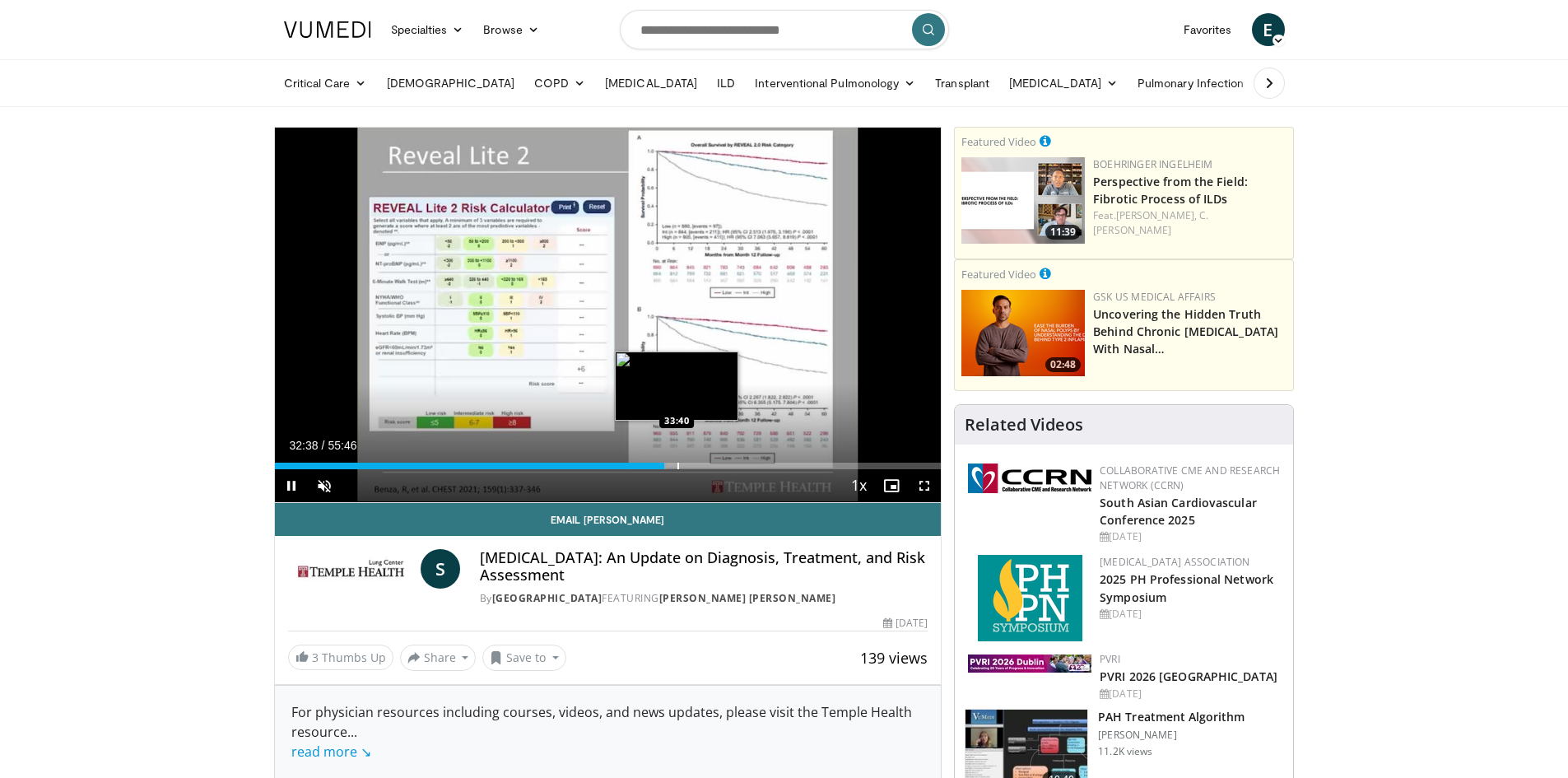
click at [679, 468] on div "Progress Bar" at bounding box center [679, 466] width 2 height 7
click at [688, 468] on div "Progress Bar" at bounding box center [689, 466] width 2 height 7
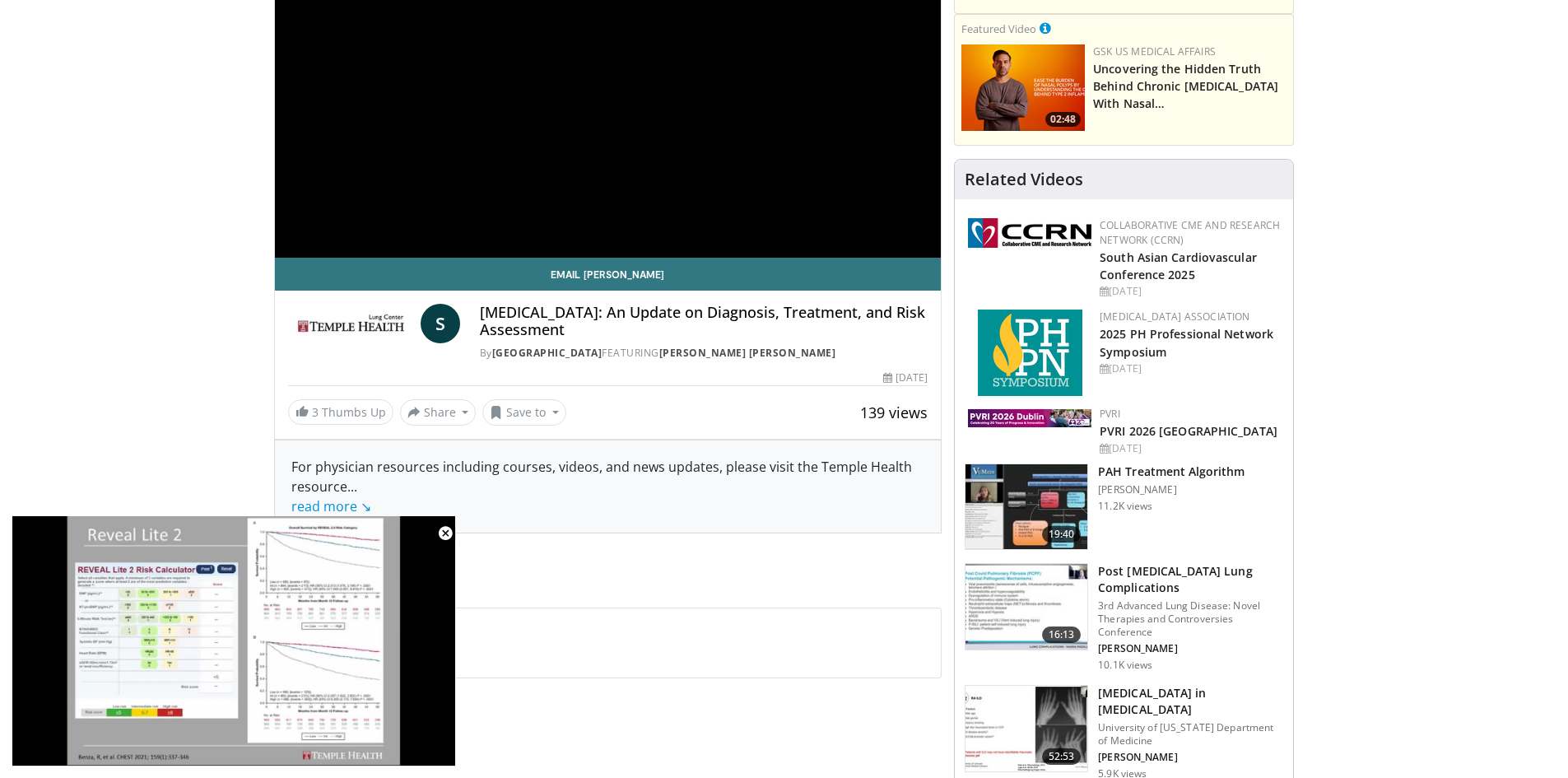
scroll to position [164, 0]
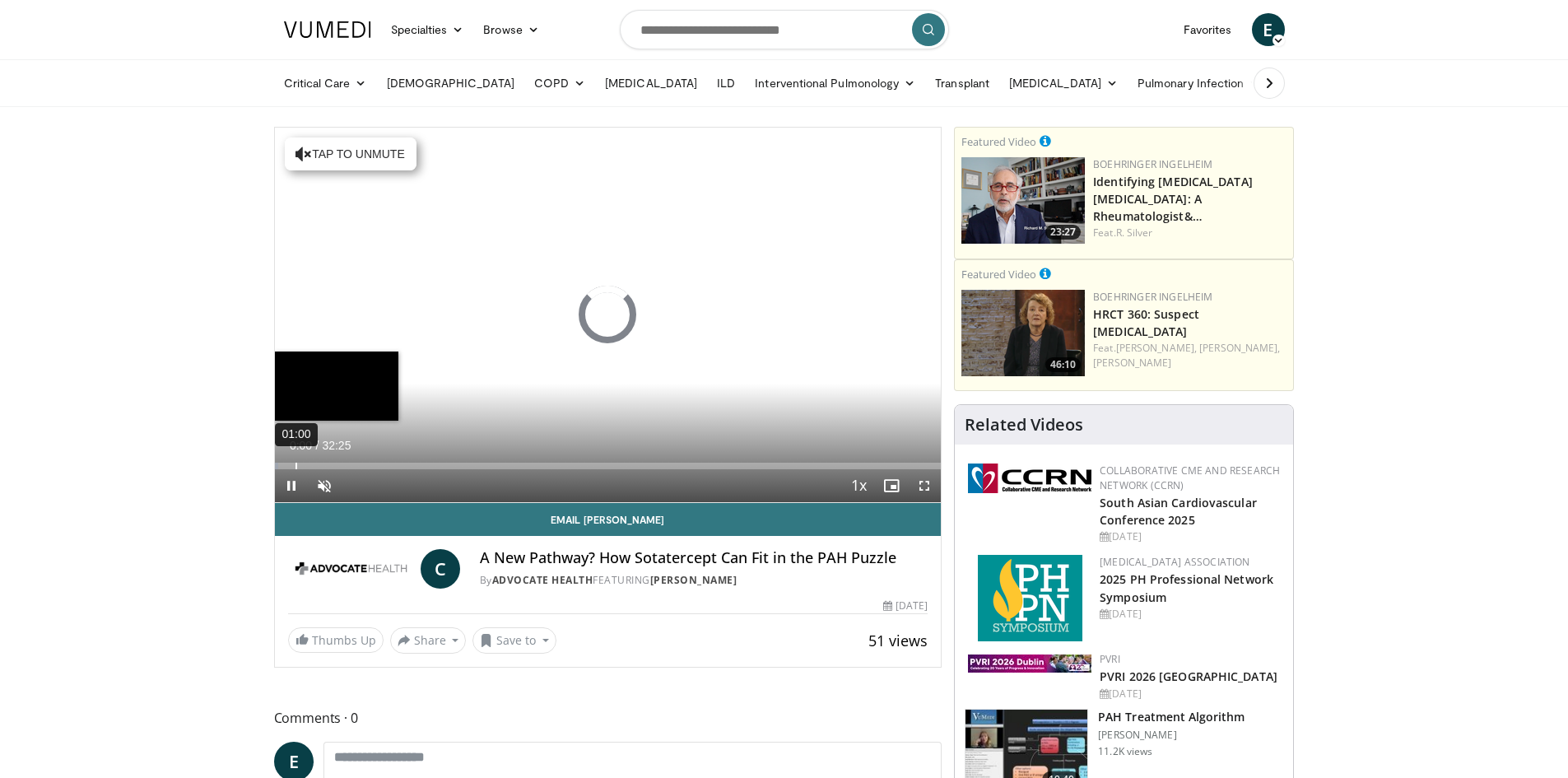
click at [296, 466] on div "01:00" at bounding box center [297, 466] width 2 height 7
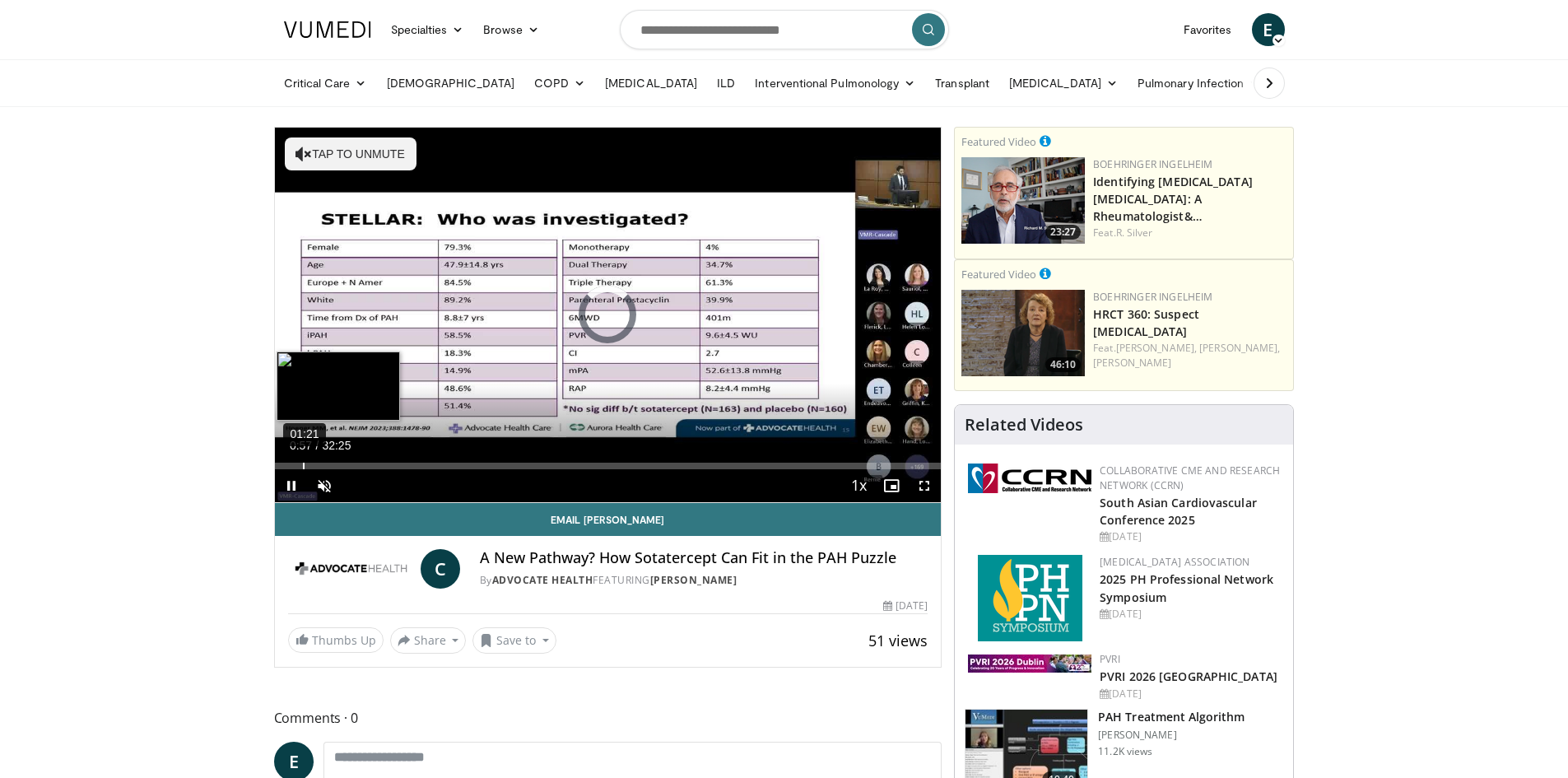
click at [303, 465] on div "01:21" at bounding box center [303, 466] width 2 height 7
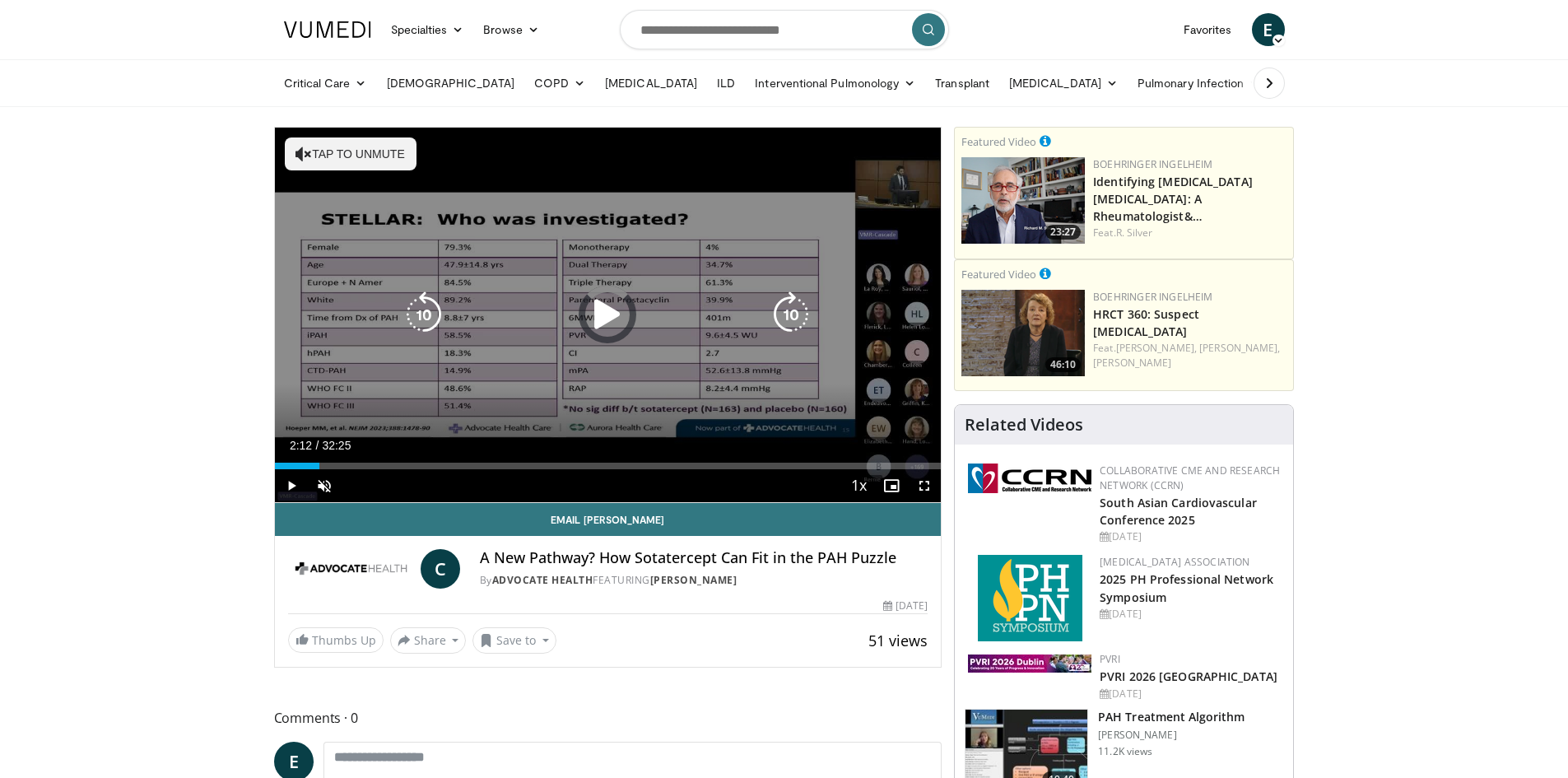
click at [320, 465] on div "Loaded : 5.09% 01:19 02:09" at bounding box center [608, 466] width 667 height 7
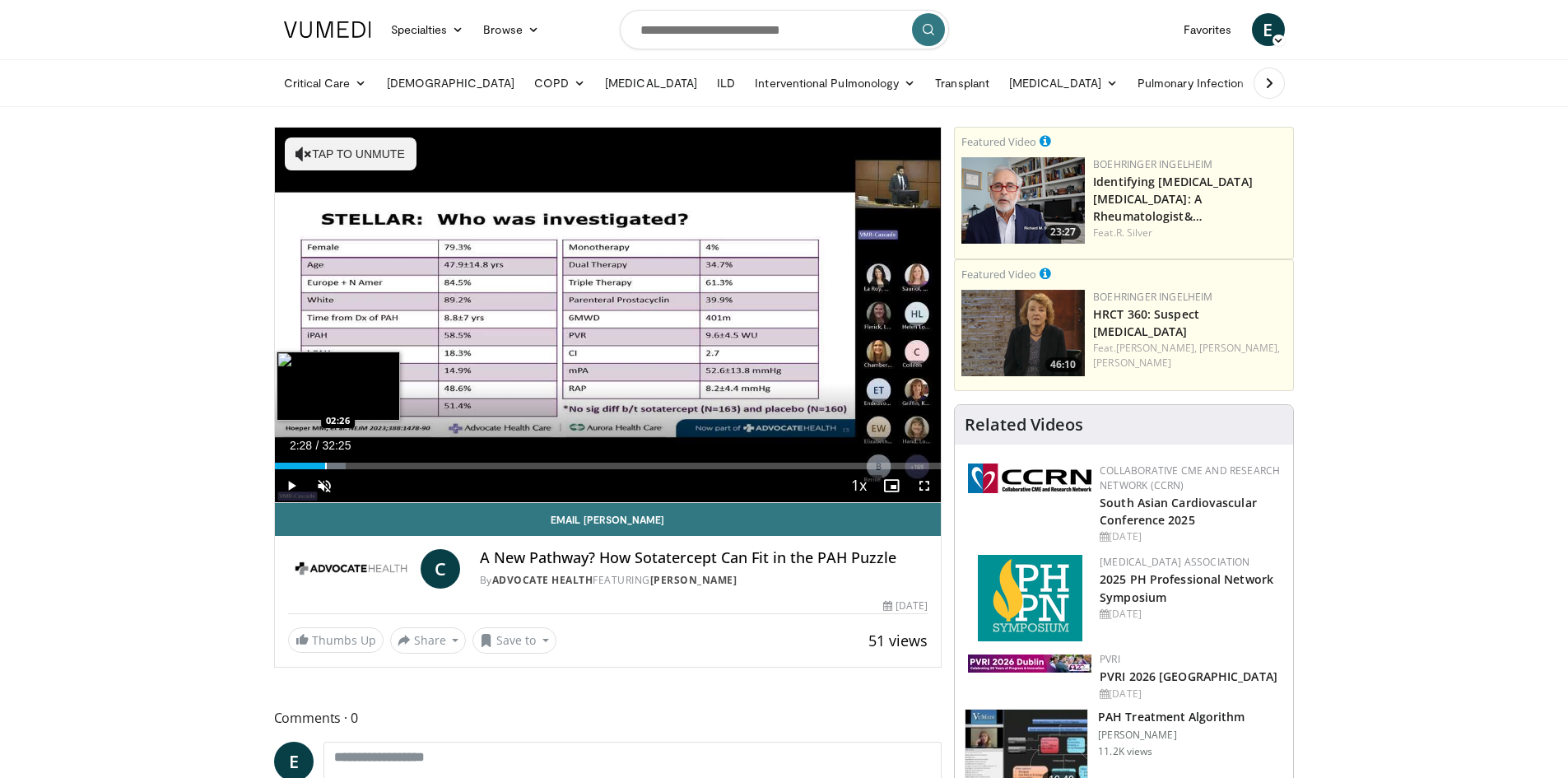
click at [325, 463] on div "Progress Bar" at bounding box center [326, 466] width 2 height 7
click at [330, 464] on div "Progress Bar" at bounding box center [331, 466] width 2 height 7
click at [336, 464] on div "Progress Bar" at bounding box center [337, 466] width 2 height 7
click at [340, 464] on div "Progress Bar" at bounding box center [341, 466] width 2 height 7
click at [340, 467] on div "Progress Bar" at bounding box center [341, 466] width 2 height 7
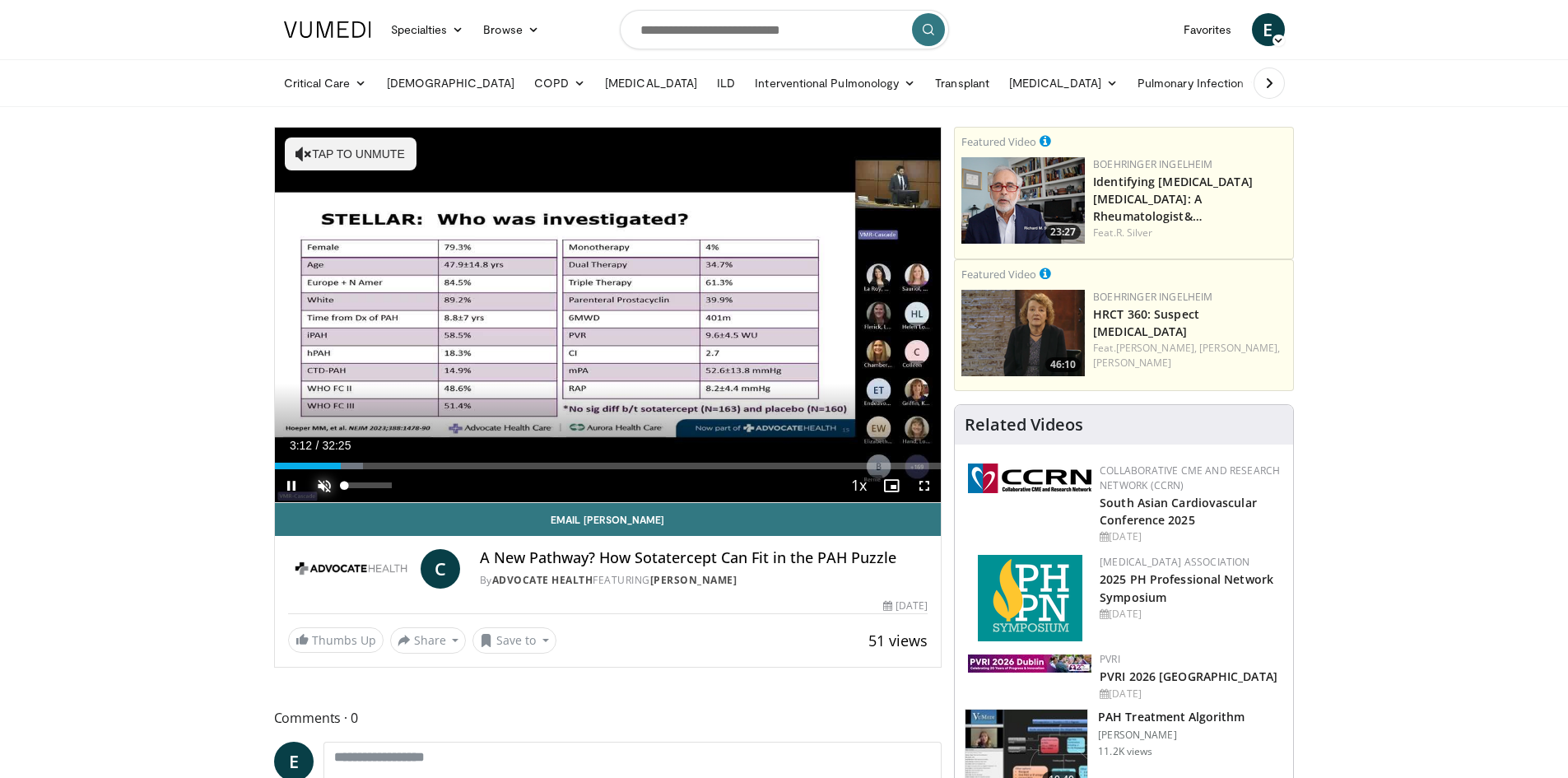
click at [324, 488] on span "Video Player" at bounding box center [324, 486] width 32 height 32
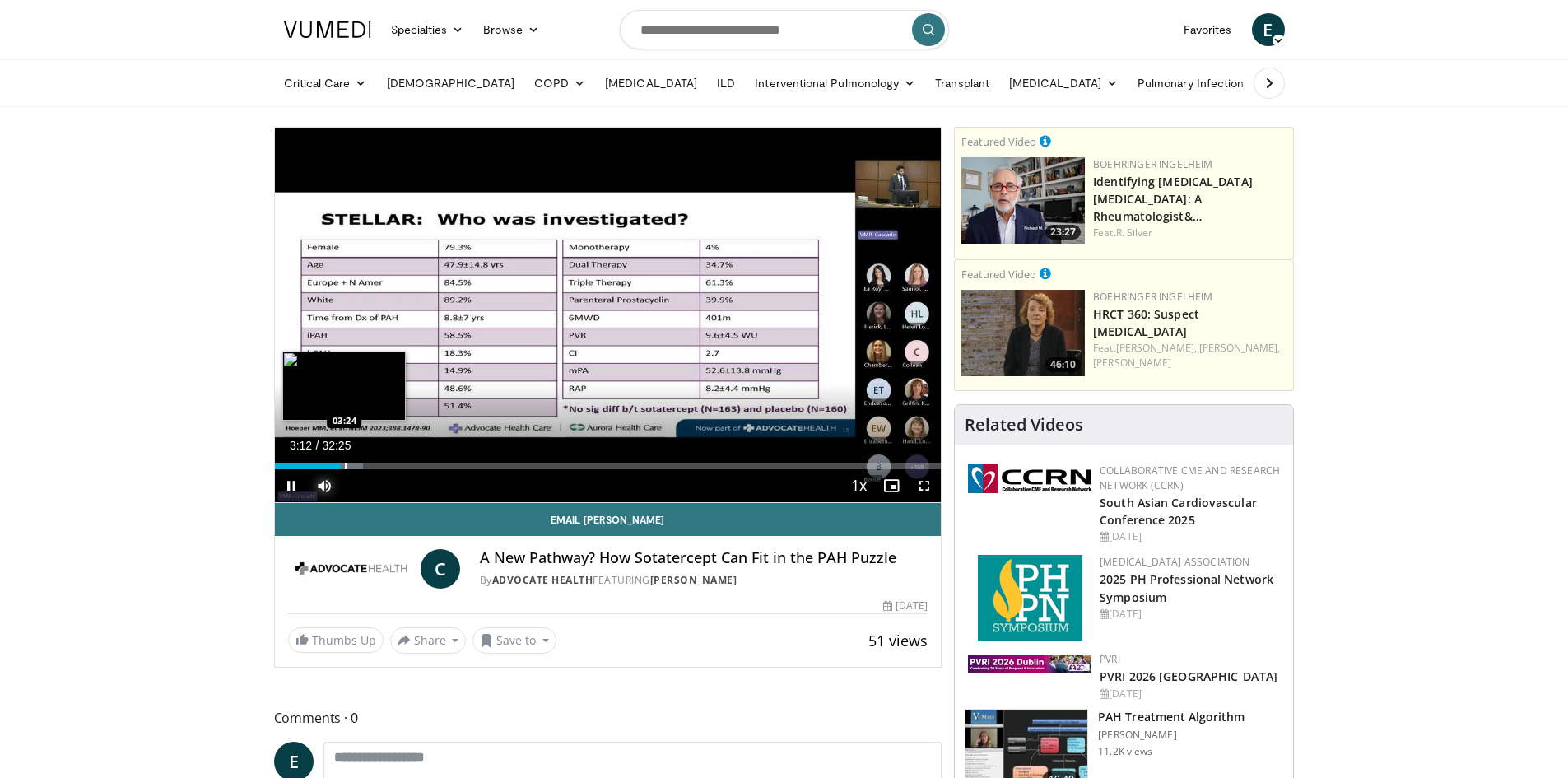
click at [345, 465] on div "Progress Bar" at bounding box center [345, 466] width 2 height 7
click at [350, 465] on div "Progress Bar" at bounding box center [351, 466] width 2 height 7
click at [356, 464] on div "Progress Bar" at bounding box center [357, 466] width 2 height 7
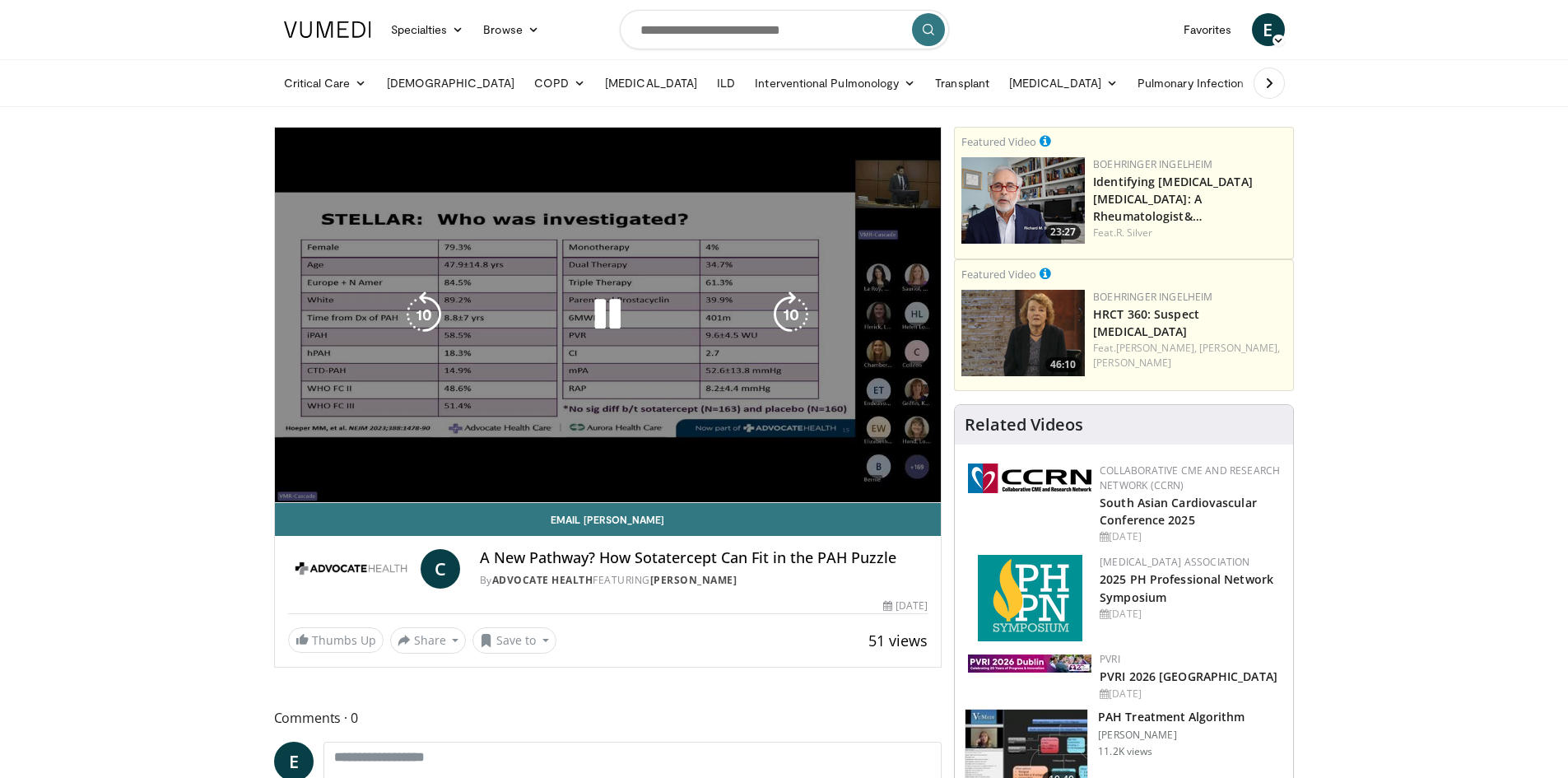
click at [365, 464] on div "10 seconds Tap to unmute" at bounding box center [608, 315] width 667 height 374
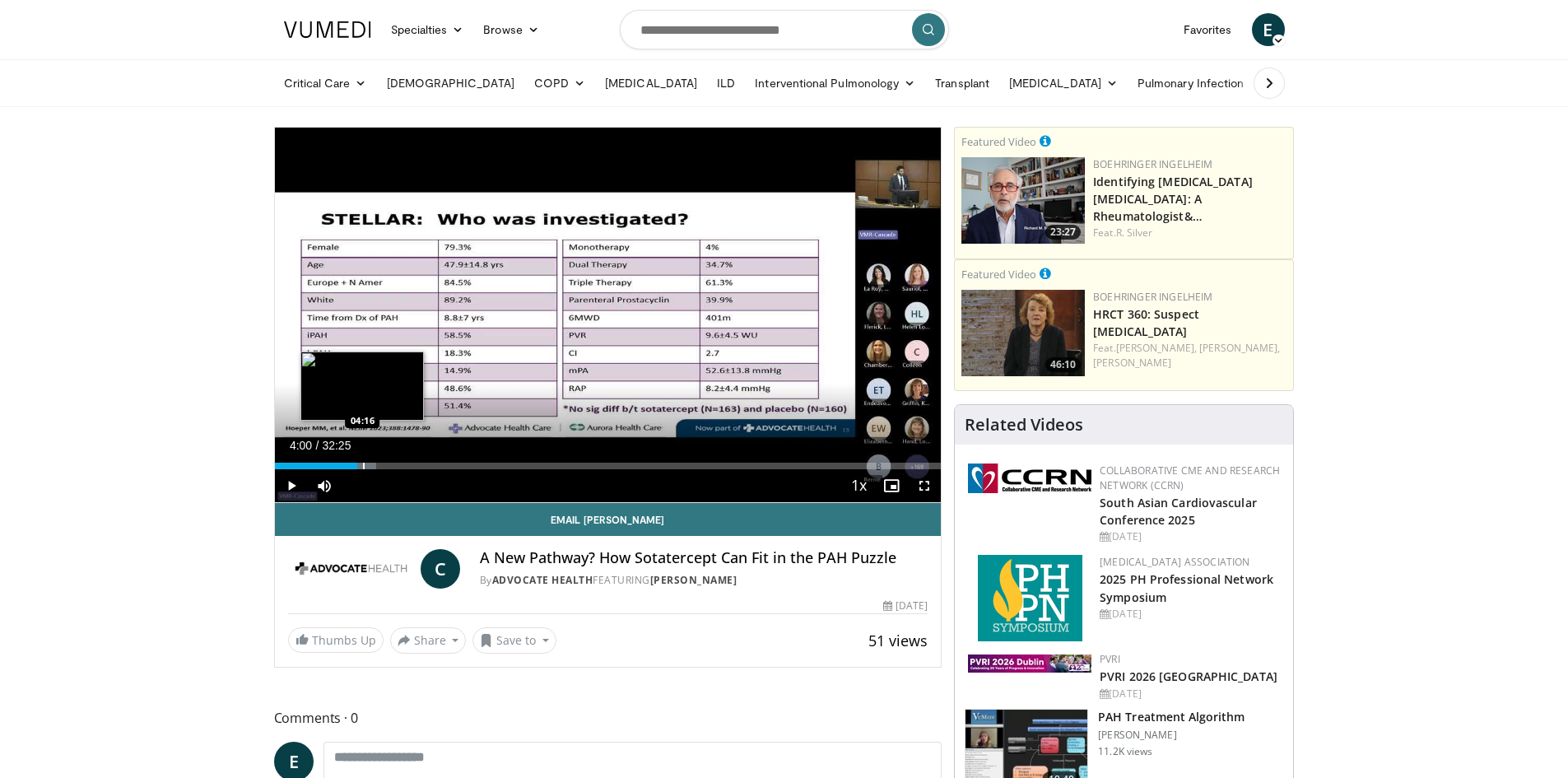
click at [363, 467] on div "Progress Bar" at bounding box center [364, 466] width 2 height 7
click at [368, 466] on div "Progress Bar" at bounding box center [369, 466] width 2 height 7
click at [372, 466] on div "Progress Bar" at bounding box center [373, 466] width 2 height 7
click at [377, 466] on div "Progress Bar" at bounding box center [378, 466] width 2 height 7
click at [384, 466] on div "Progress Bar" at bounding box center [385, 466] width 2 height 7
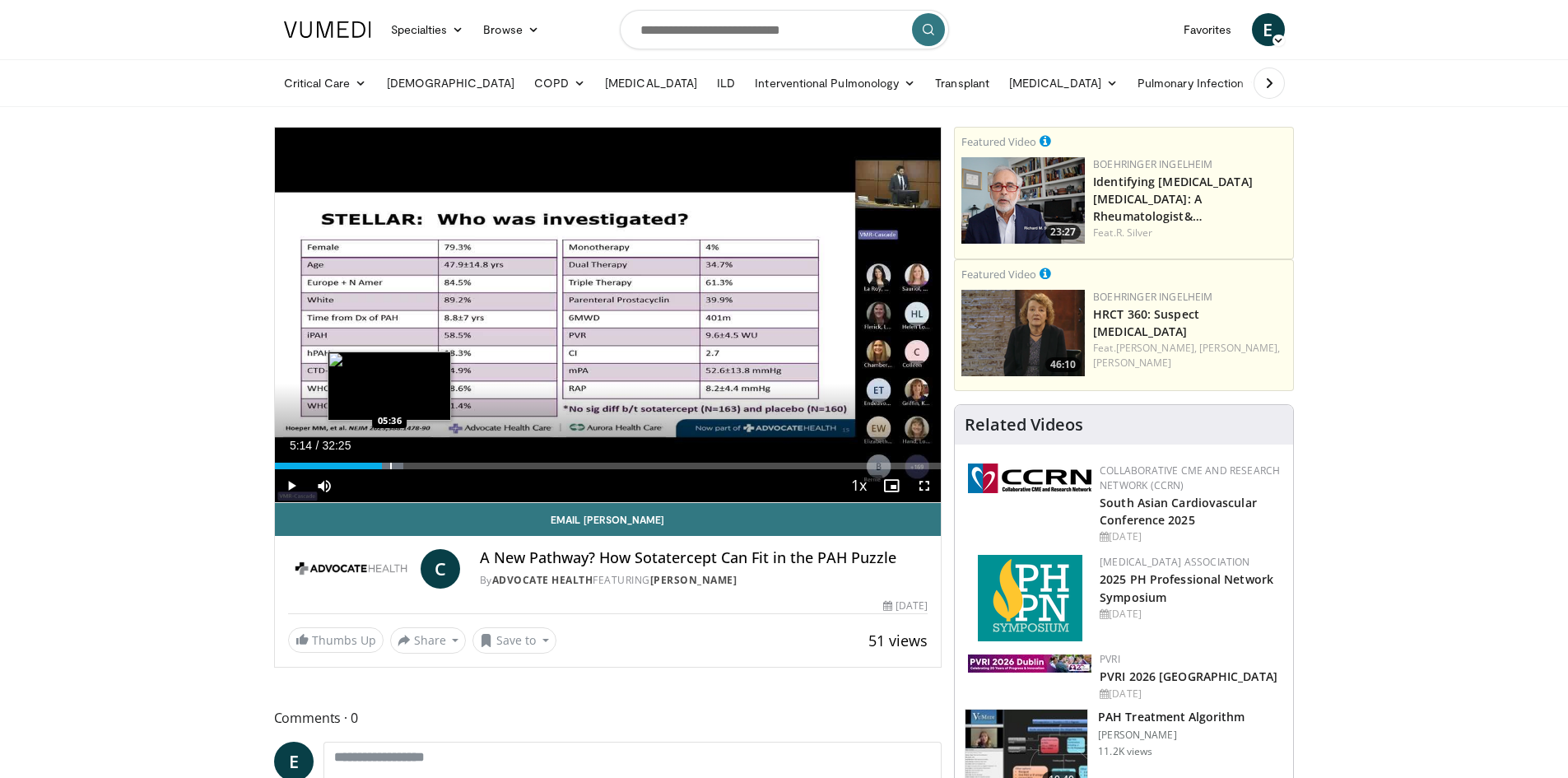
click at [390, 466] on div "Progress Bar" at bounding box center [391, 466] width 2 height 7
click at [396, 468] on div "Progress Bar" at bounding box center [397, 466] width 2 height 7
click at [401, 466] on div "Progress Bar" at bounding box center [402, 466] width 2 height 7
click at [406, 465] on div "Loaded : 21.92% 06:04 06:26" at bounding box center [608, 466] width 667 height 7
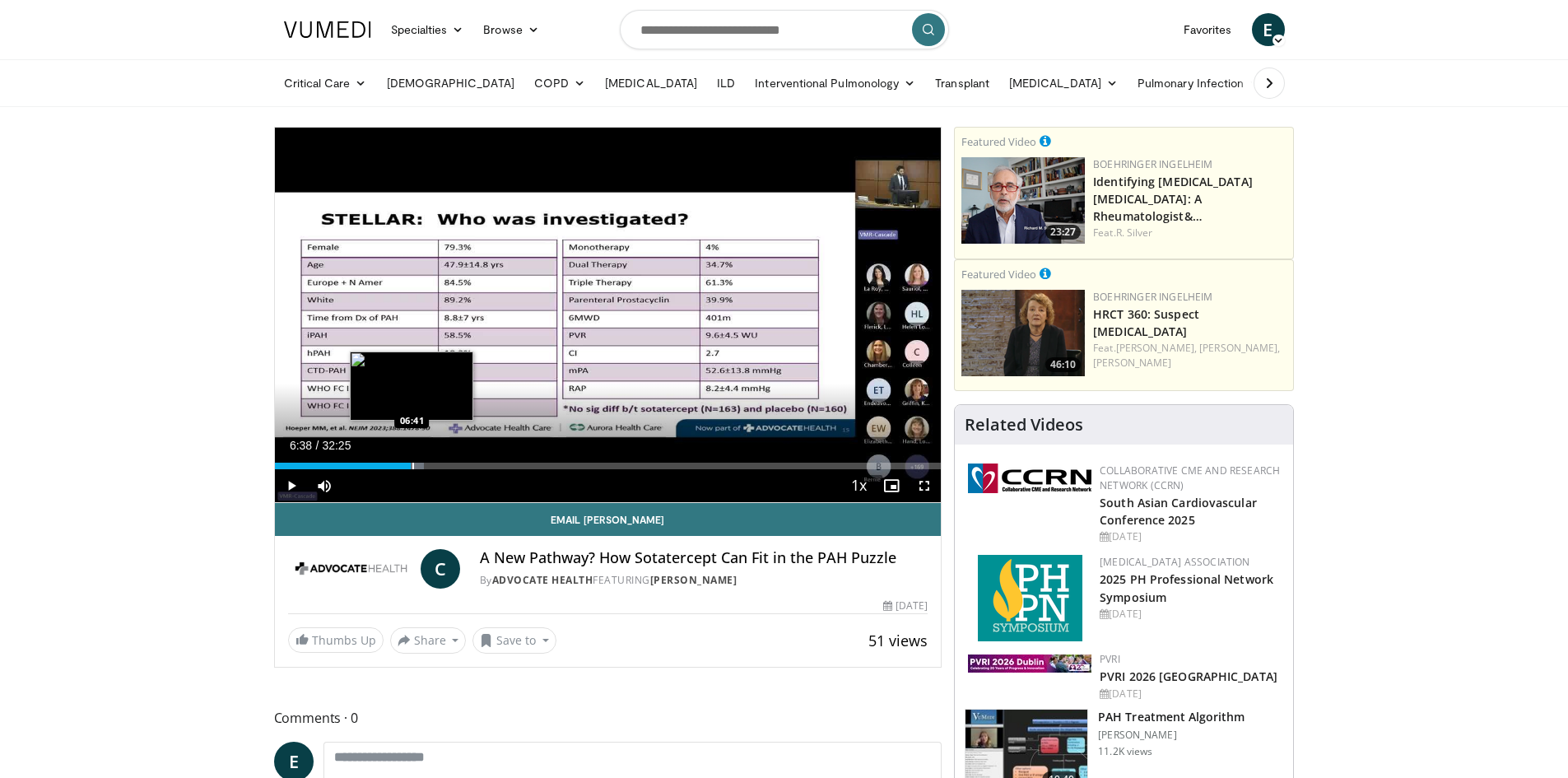
click at [412, 466] on div "Progress Bar" at bounding box center [413, 466] width 2 height 7
click at [418, 466] on div "Progress Bar" at bounding box center [419, 466] width 2 height 7
click at [422, 466] on div "Progress Bar" at bounding box center [423, 466] width 2 height 7
click at [428, 466] on div "Progress Bar" at bounding box center [429, 466] width 2 height 7
click at [430, 466] on div "Progress Bar" at bounding box center [431, 466] width 2 height 7
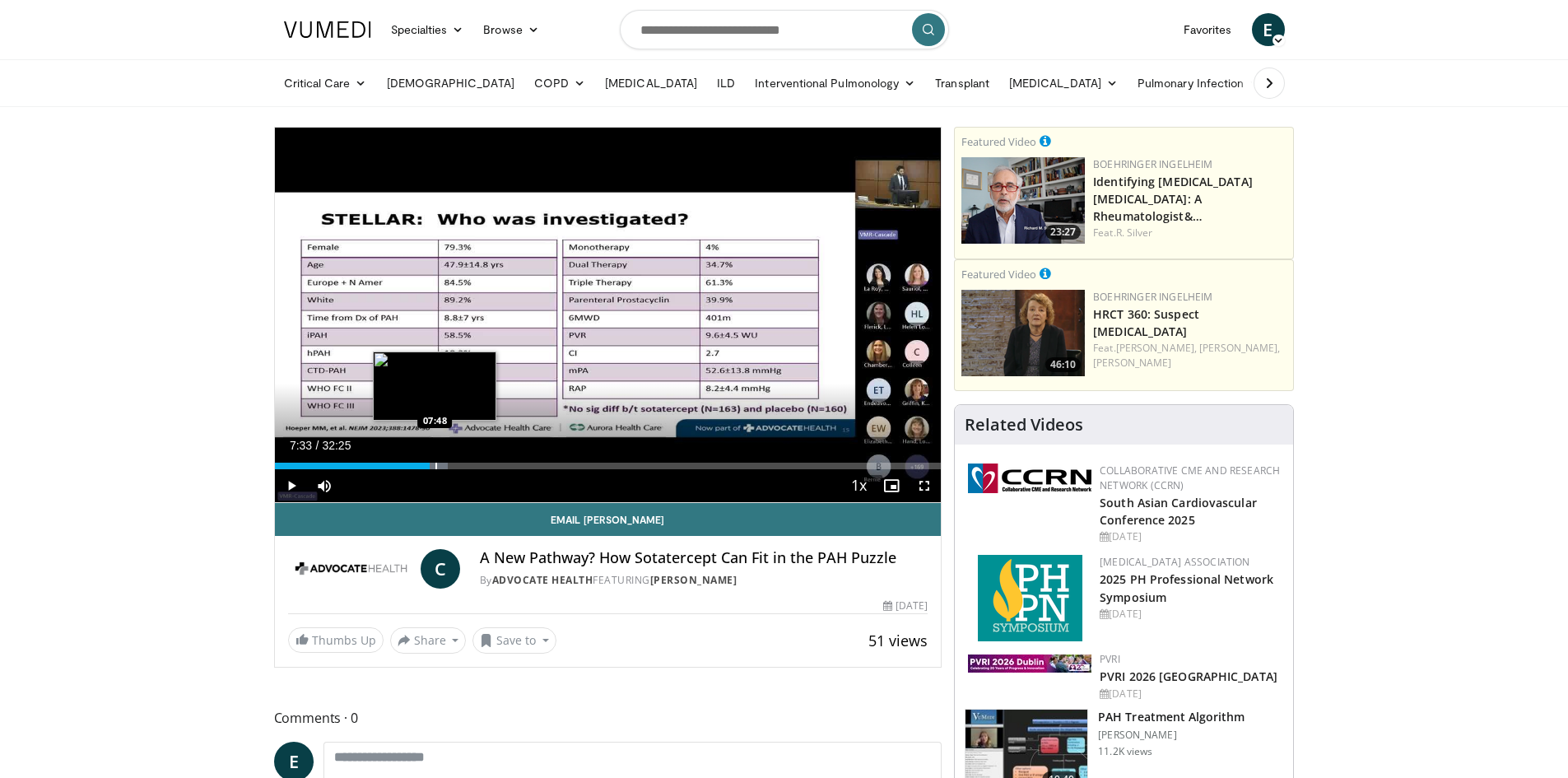
click at [435, 466] on div "Progress Bar" at bounding box center [436, 466] width 2 height 7
click at [438, 466] on div "Progress Bar" at bounding box center [439, 466] width 2 height 7
click at [440, 466] on div "Progress Bar" at bounding box center [441, 466] width 2 height 7
click at [442, 466] on div "Progress Bar" at bounding box center [443, 466] width 2 height 7
click at [449, 466] on div "Progress Bar" at bounding box center [450, 466] width 2 height 7
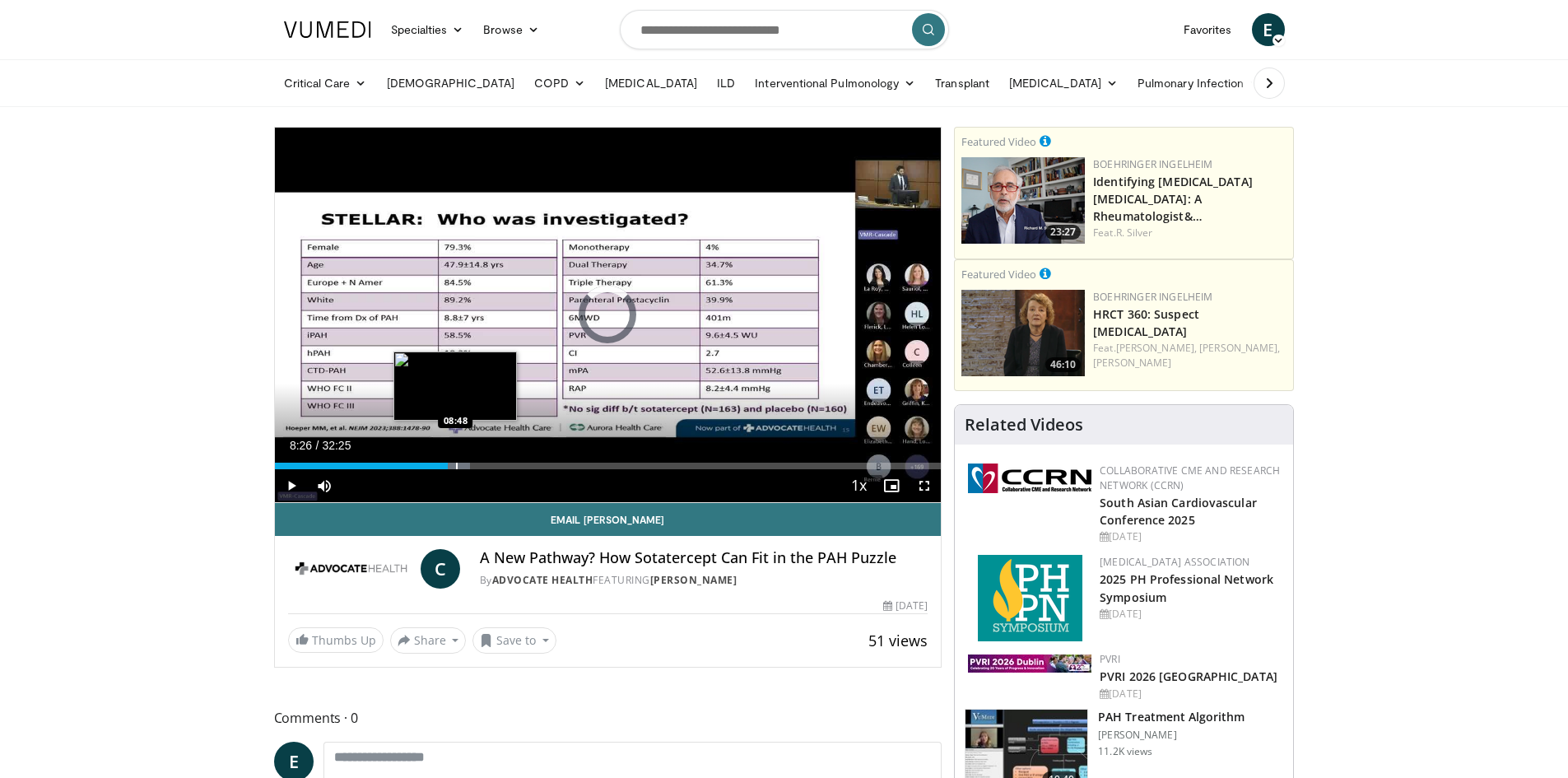
click at [457, 464] on div "Progress Bar" at bounding box center [457, 466] width 2 height 7
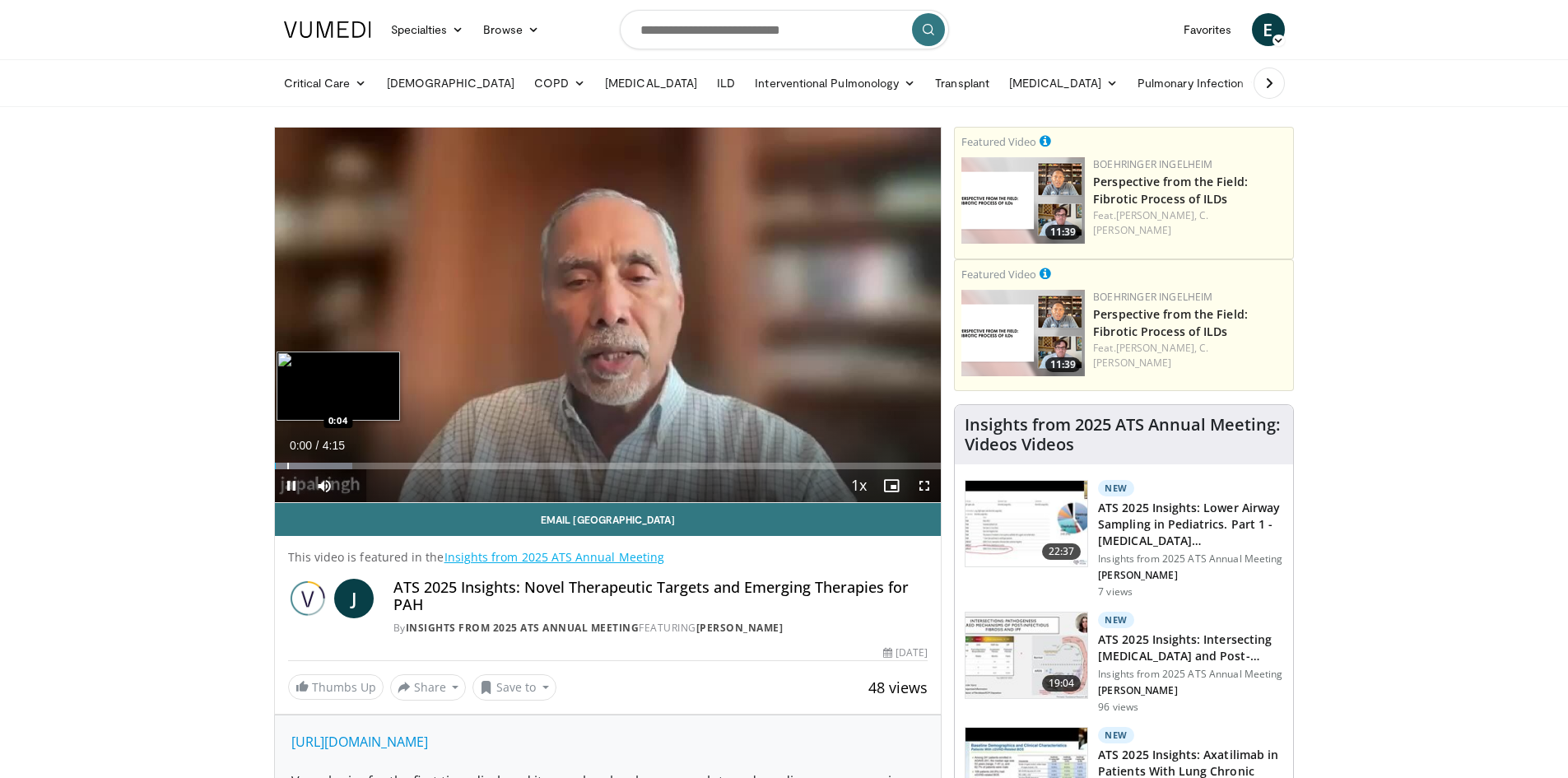
click at [287, 464] on div "Progress Bar" at bounding box center [288, 466] width 2 height 7
click at [303, 467] on div "Progress Bar" at bounding box center [303, 466] width 2 height 7
click at [333, 469] on div "Progress Bar" at bounding box center [334, 466] width 2 height 7
click at [361, 469] on div "Progress Bar" at bounding box center [362, 466] width 2 height 7
click at [400, 466] on div "Progress Bar" at bounding box center [401, 466] width 2 height 7
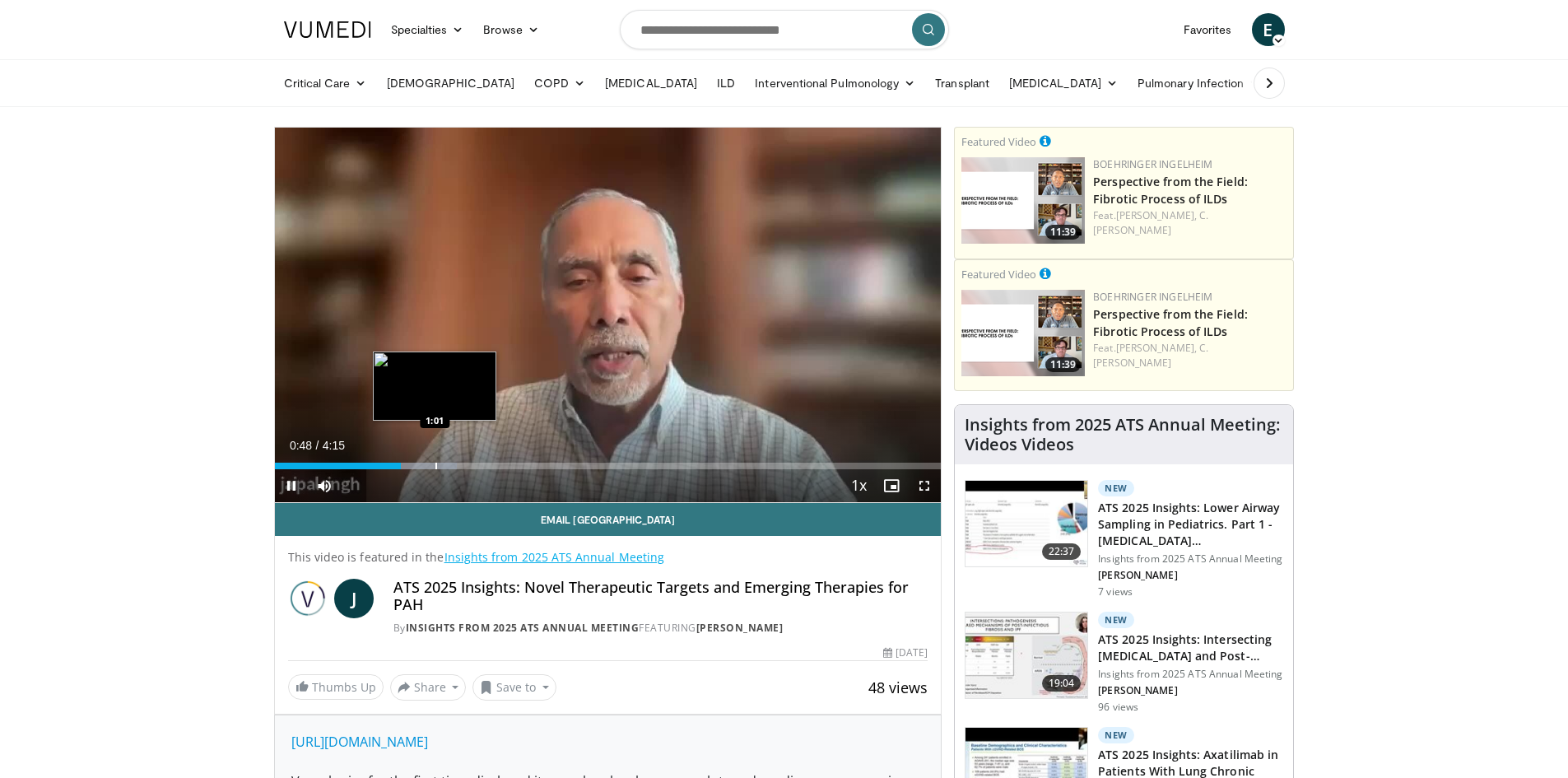
click at [435, 467] on div "Progress Bar" at bounding box center [436, 466] width 2 height 7
click at [469, 466] on div "Progress Bar" at bounding box center [470, 466] width 2 height 7
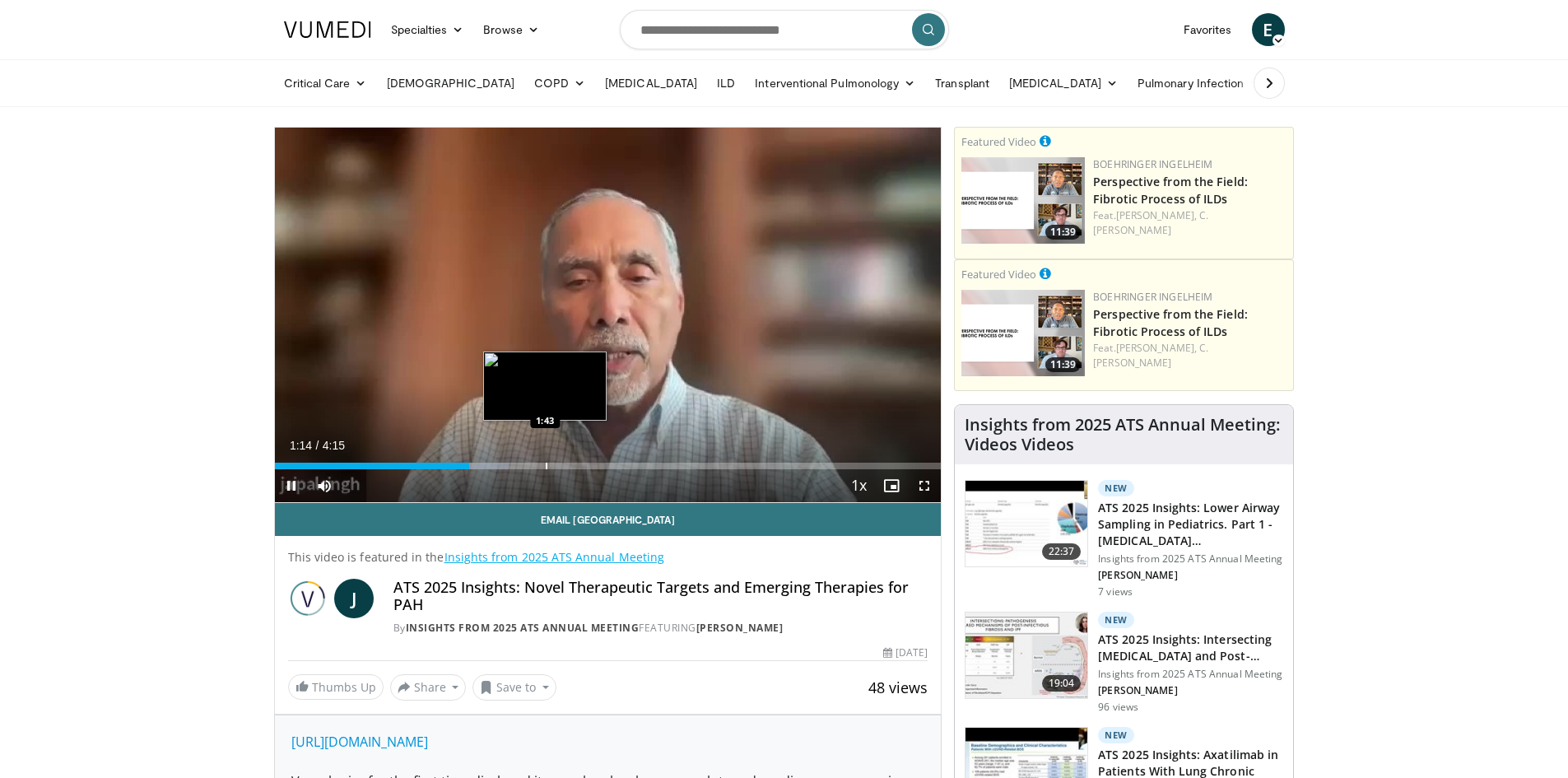
click at [546, 468] on div "Progress Bar" at bounding box center [547, 466] width 2 height 7
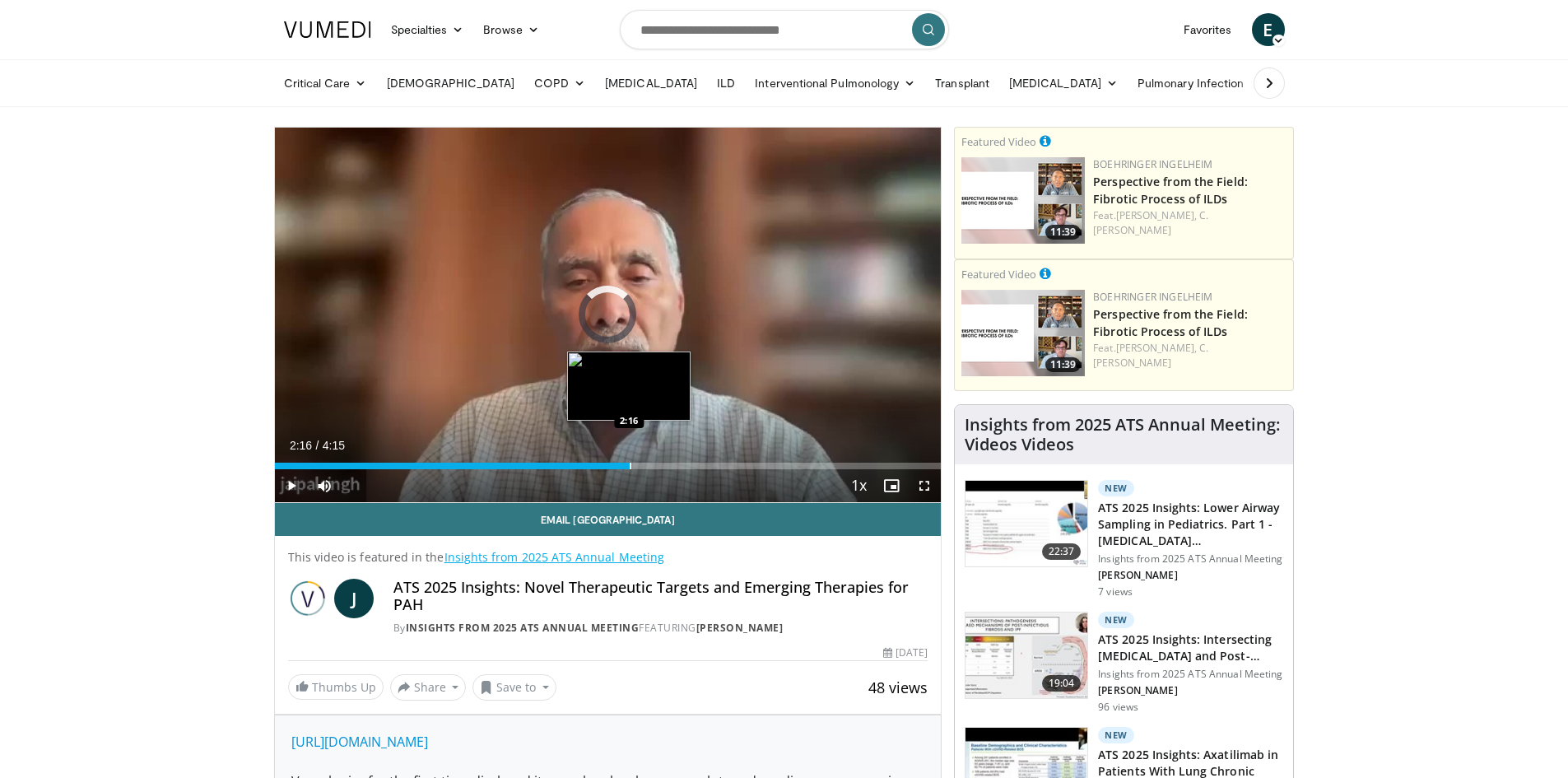
click at [630, 468] on div "Progress Bar" at bounding box center [631, 466] width 2 height 7
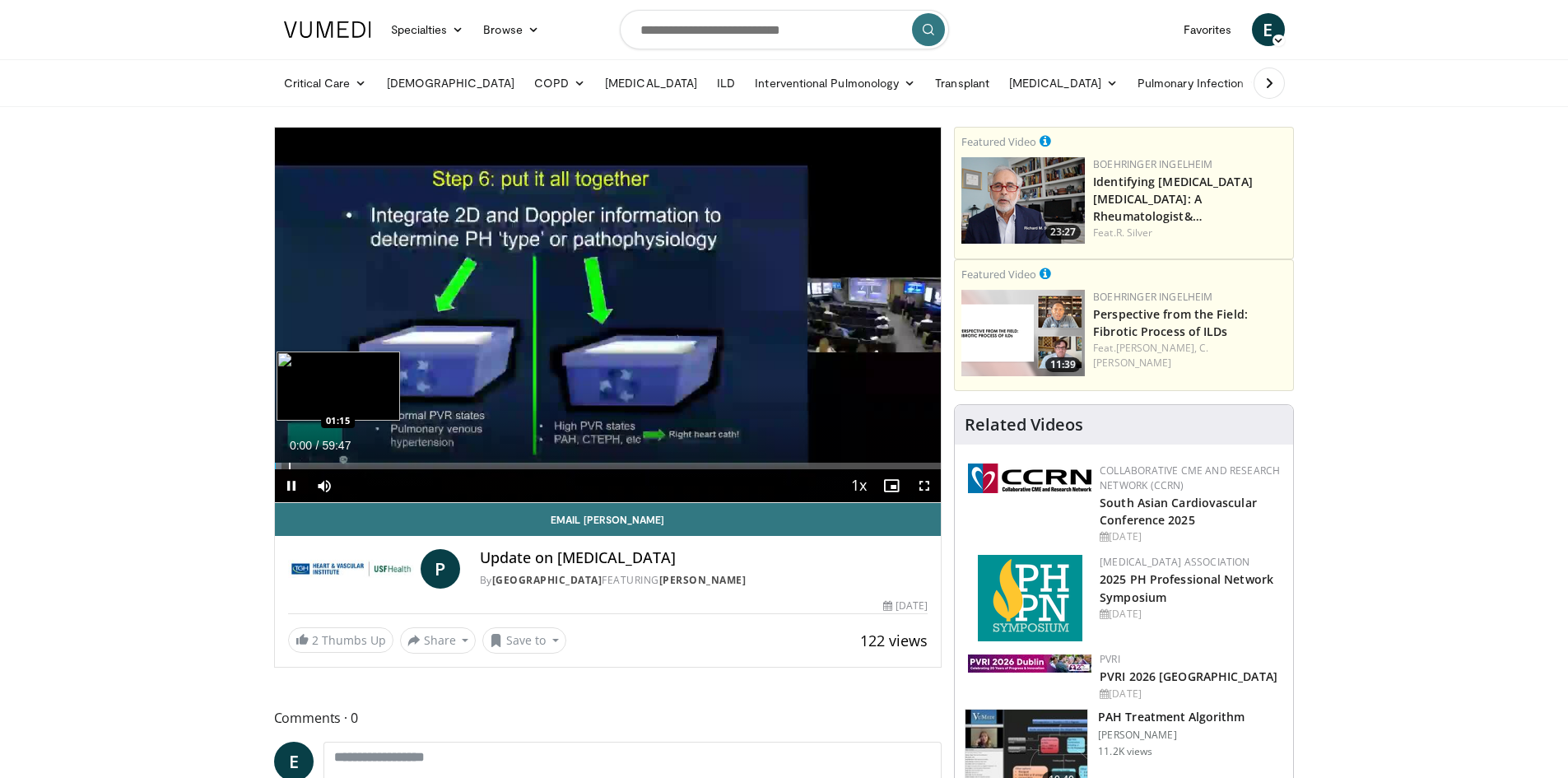
click at [289, 464] on div "Progress Bar" at bounding box center [290, 466] width 2 height 7
click at [301, 465] on div "Progress Bar" at bounding box center [302, 466] width 2 height 7
click at [307, 465] on div "Progress Bar" at bounding box center [308, 466] width 2 height 7
click at [320, 465] on div "Progress Bar" at bounding box center [321, 466] width 2 height 7
click at [330, 465] on div "Progress Bar" at bounding box center [331, 466] width 2 height 7
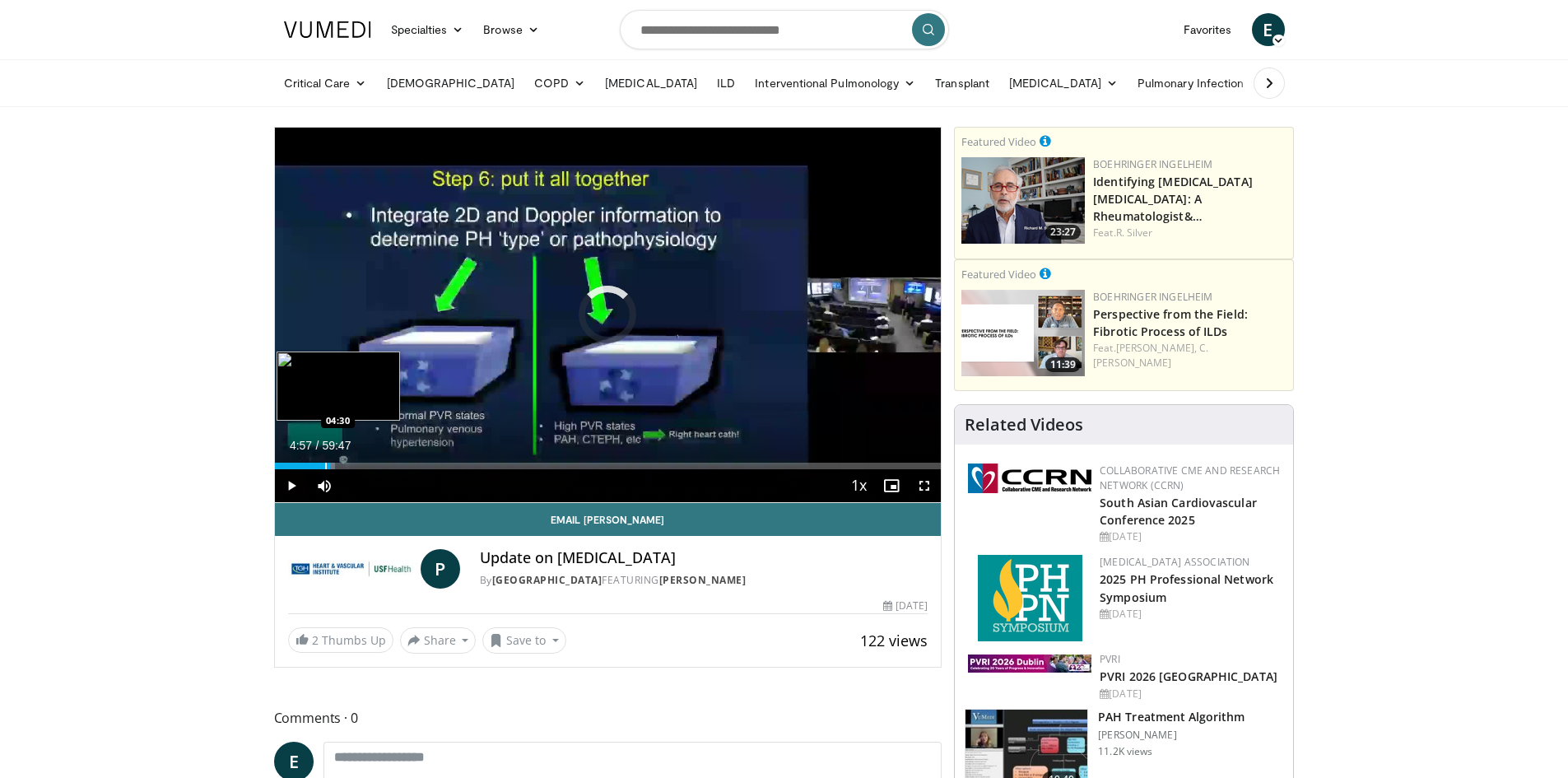
click at [323, 467] on div "04:57" at bounding box center [303, 466] width 55 height 7
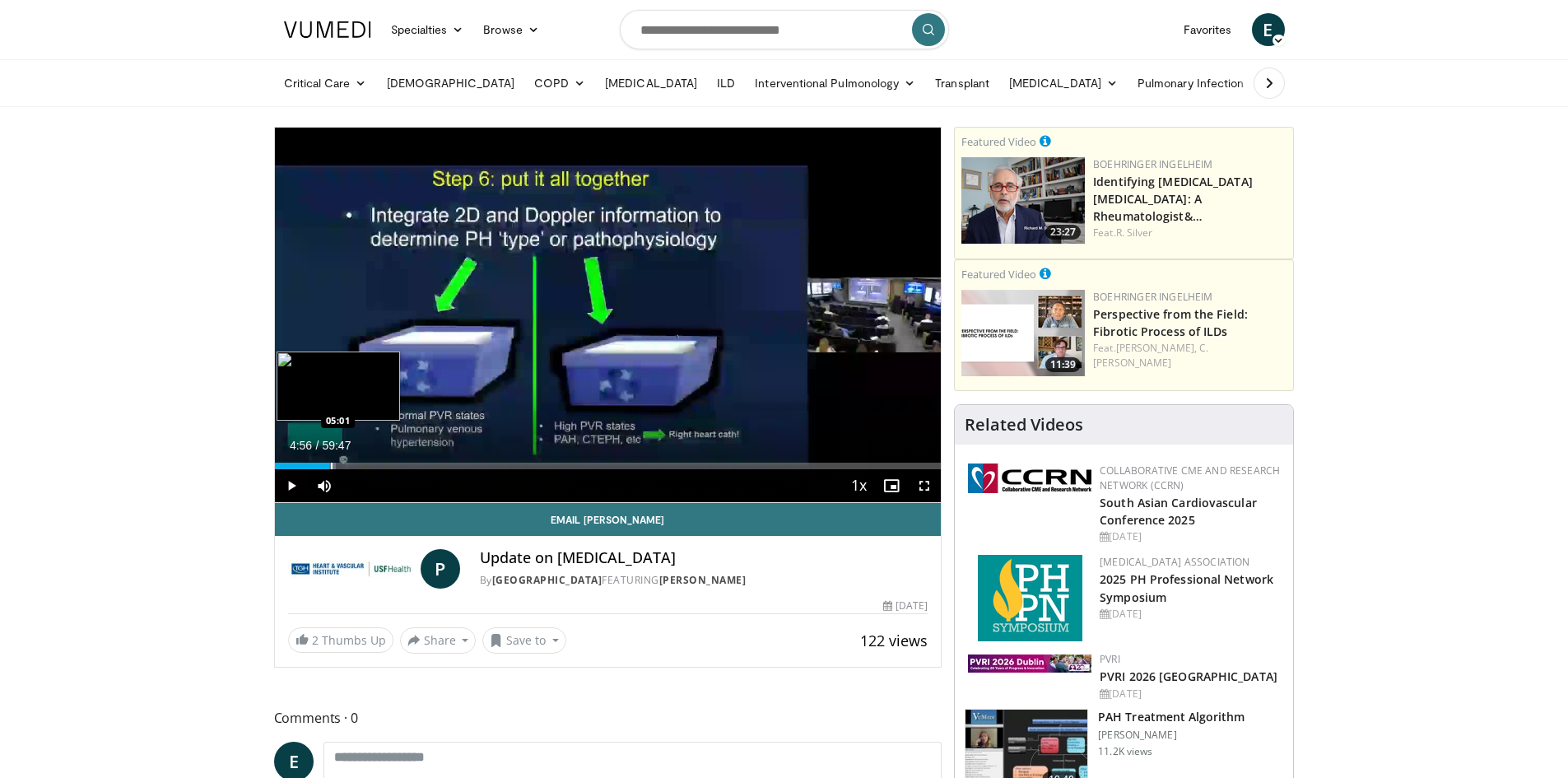
click at [331, 468] on div "Progress Bar" at bounding box center [332, 466] width 2 height 7
click at [338, 467] on div "Progress Bar" at bounding box center [339, 466] width 2 height 7
click at [342, 466] on div "Progress Bar" at bounding box center [343, 466] width 2 height 7
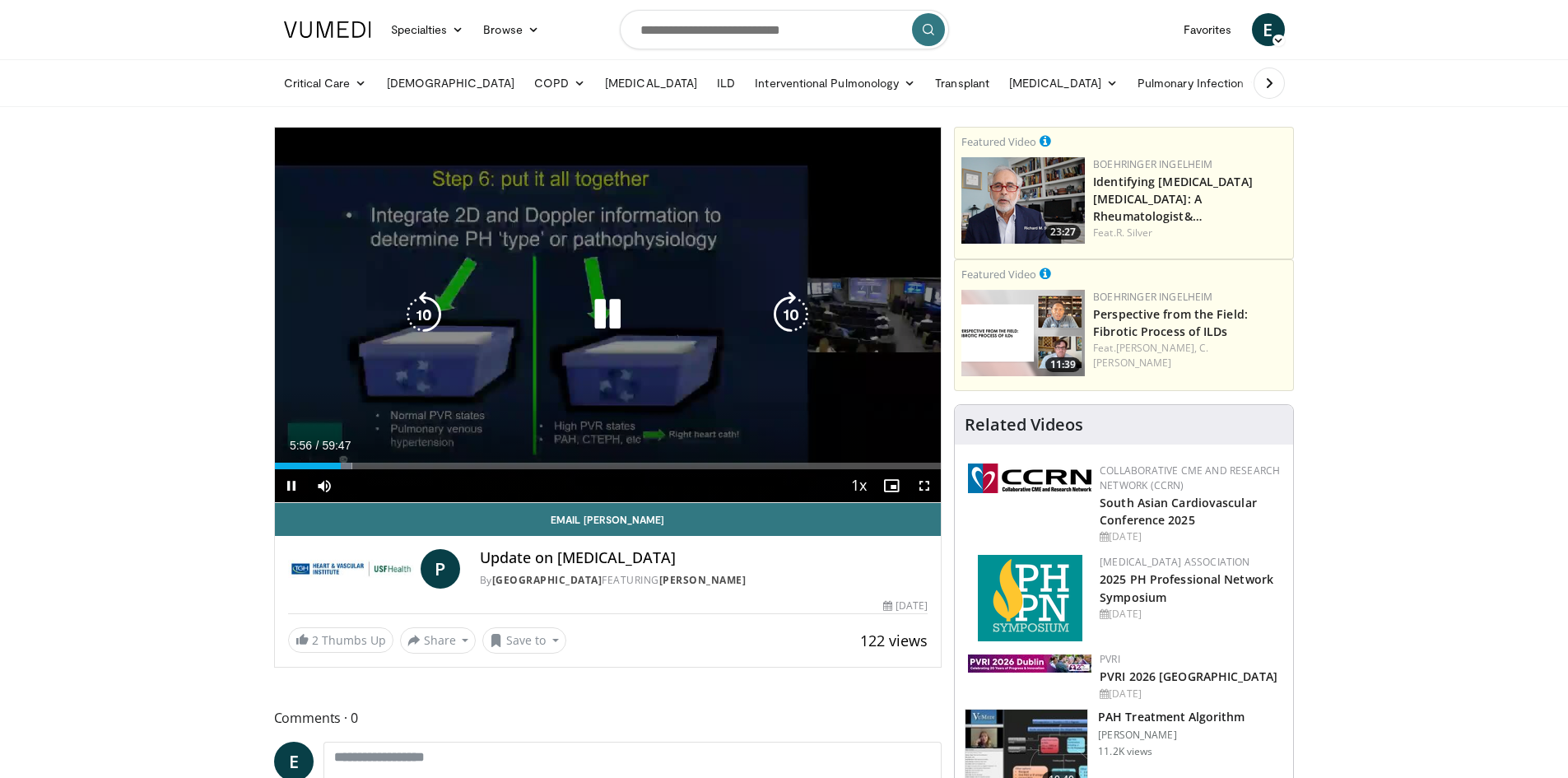
click at [346, 466] on video-js "**********" at bounding box center [608, 315] width 667 height 375
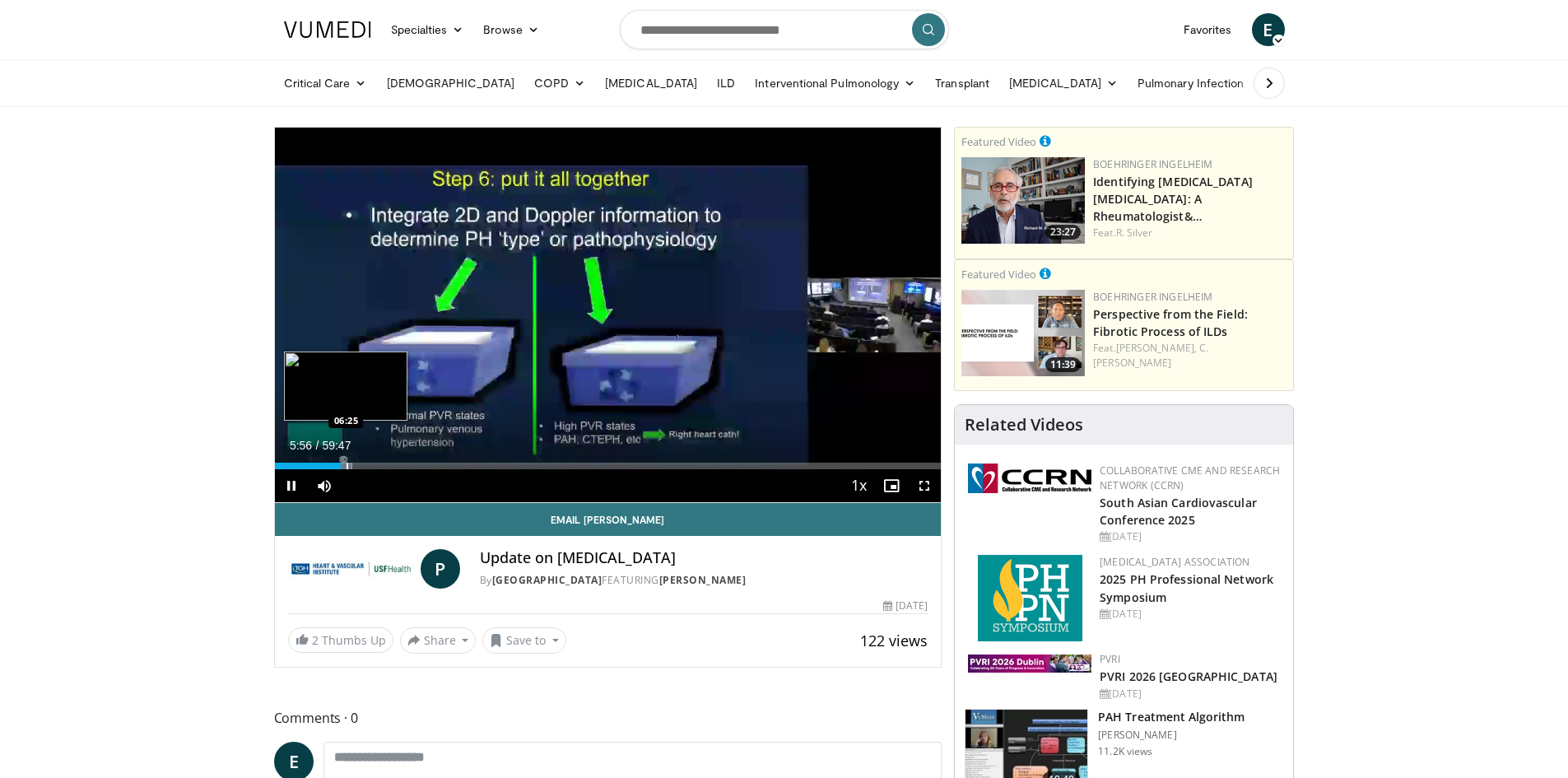
click at [346, 466] on div "Progress Bar" at bounding box center [347, 466] width 2 height 7
click at [353, 466] on div "Progress Bar" at bounding box center [354, 466] width 2 height 7
click at [356, 466] on div "Progress Bar" at bounding box center [357, 466] width 2 height 7
click at [362, 468] on div "Progress Bar" at bounding box center [363, 466] width 2 height 7
click at [364, 467] on div "Progress Bar" at bounding box center [365, 466] width 2 height 7
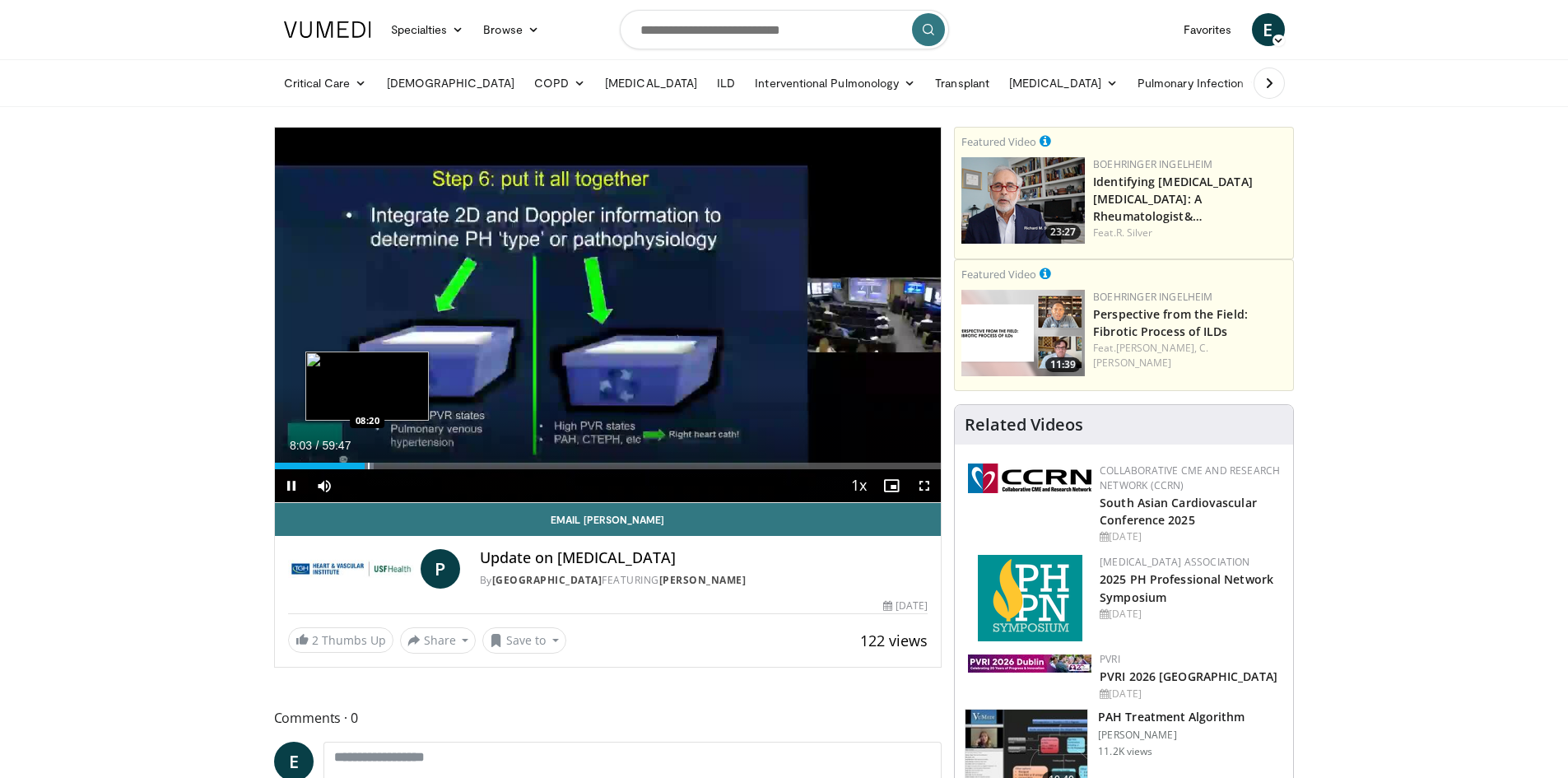
click at [368, 467] on div "Progress Bar" at bounding box center [369, 466] width 2 height 7
click at [373, 470] on div "Current Time 8:18 / Duration 59:47 Pause Skip Backward Skip Forward Mute Loaded…" at bounding box center [608, 486] width 667 height 32
click at [377, 468] on div "Progress Bar" at bounding box center [378, 466] width 2 height 7
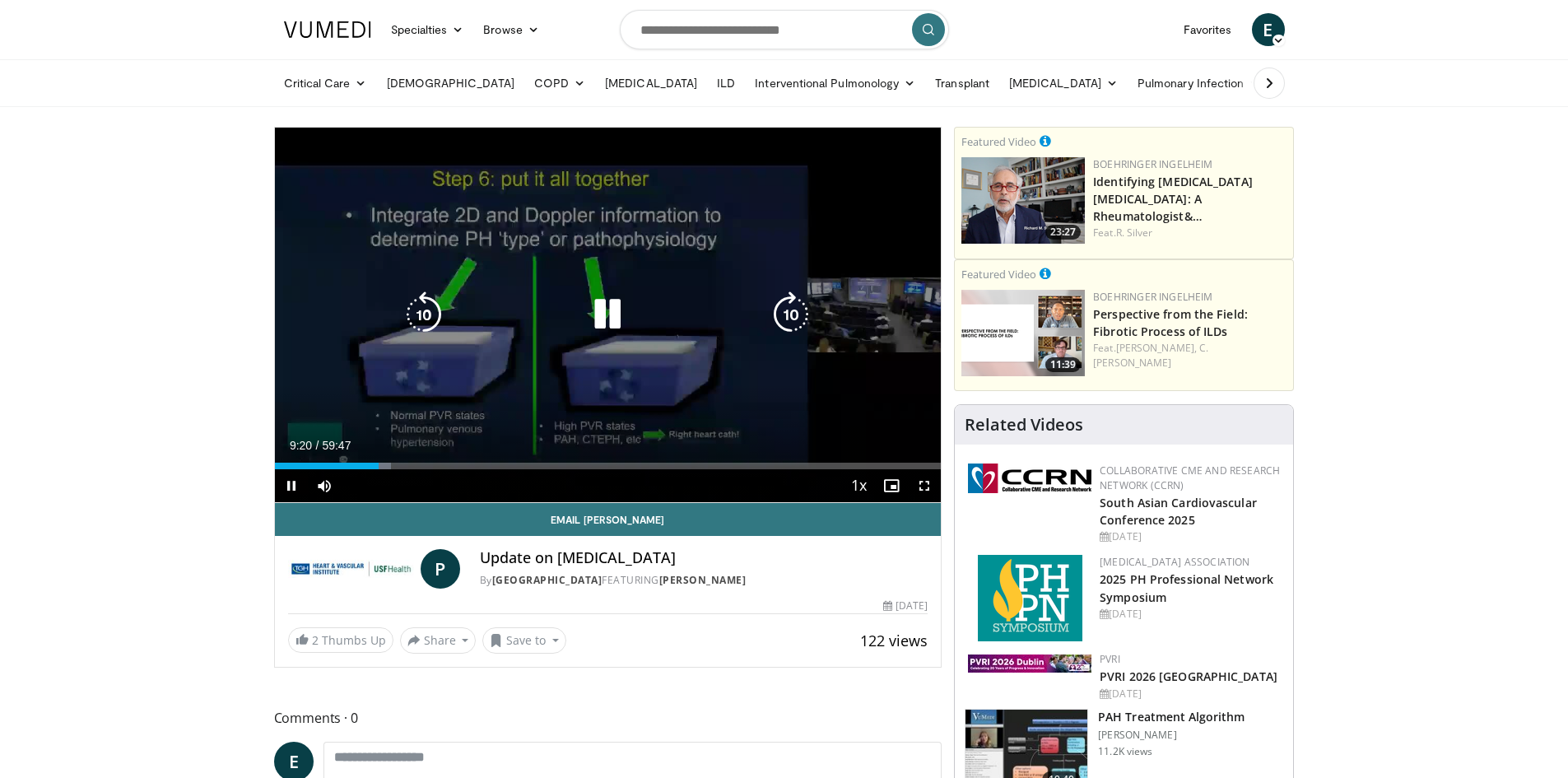
click at [603, 311] on icon "Video Player" at bounding box center [607, 314] width 46 height 46
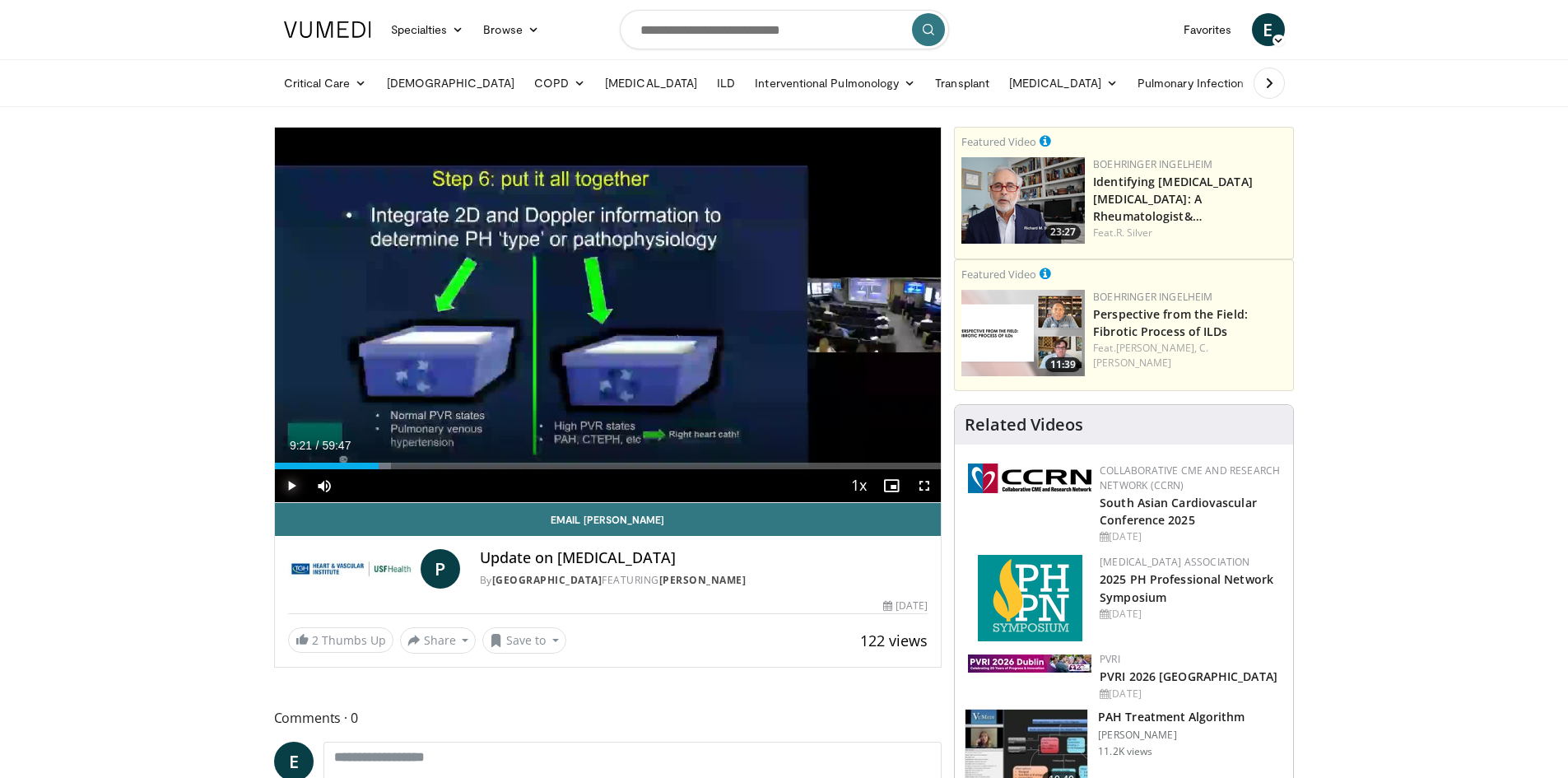
click at [285, 479] on span "Video Player" at bounding box center [291, 486] width 32 height 32
click at [386, 466] on div "Progress Bar" at bounding box center [387, 466] width 2 height 7
click at [390, 464] on div "Progress Bar" at bounding box center [391, 466] width 2 height 7
click at [392, 465] on div "Progress Bar" at bounding box center [393, 466] width 2 height 7
click at [400, 465] on div "Progress Bar" at bounding box center [401, 466] width 2 height 7
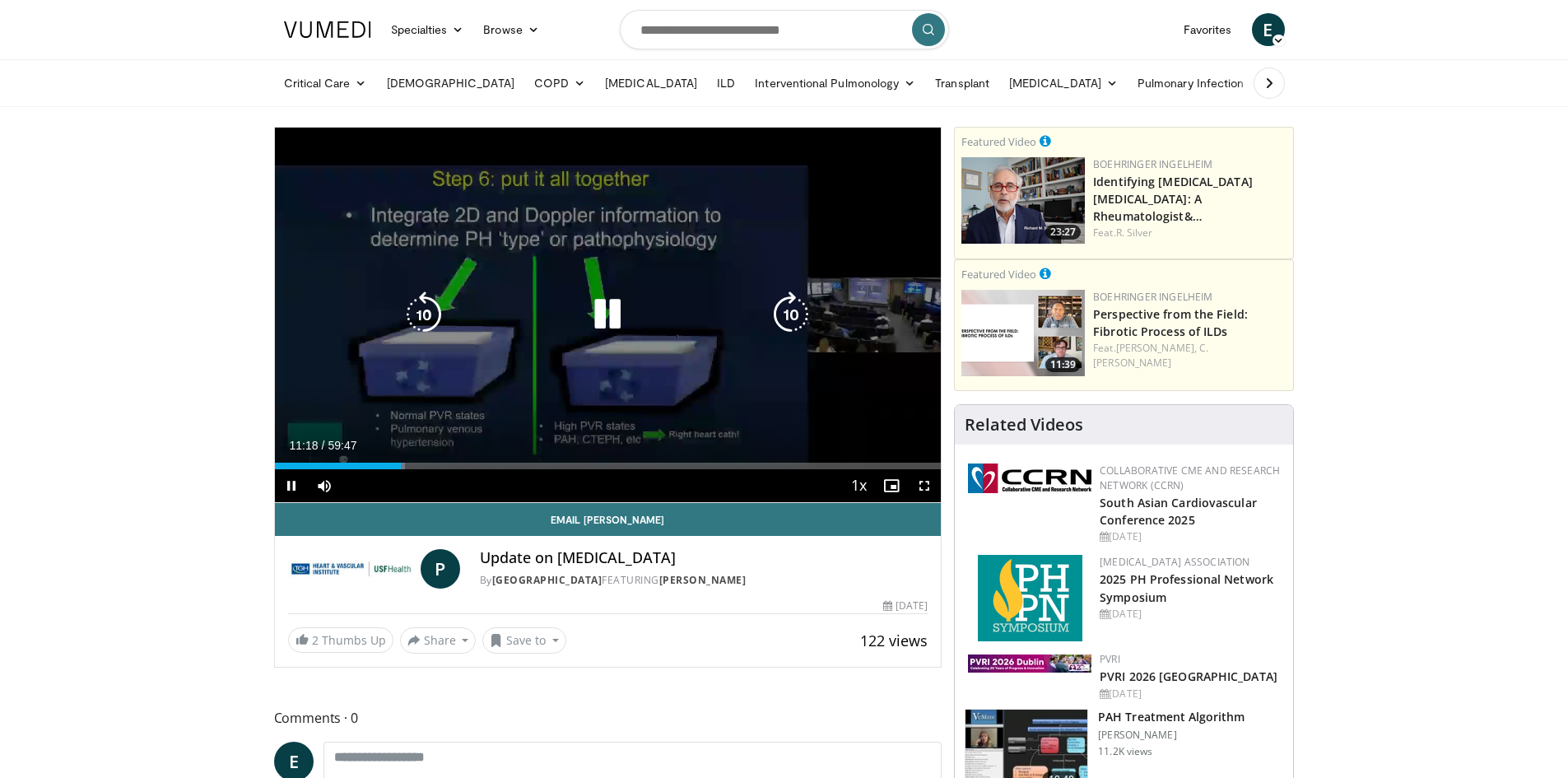
click at [408, 466] on video-js "**********" at bounding box center [608, 315] width 667 height 375
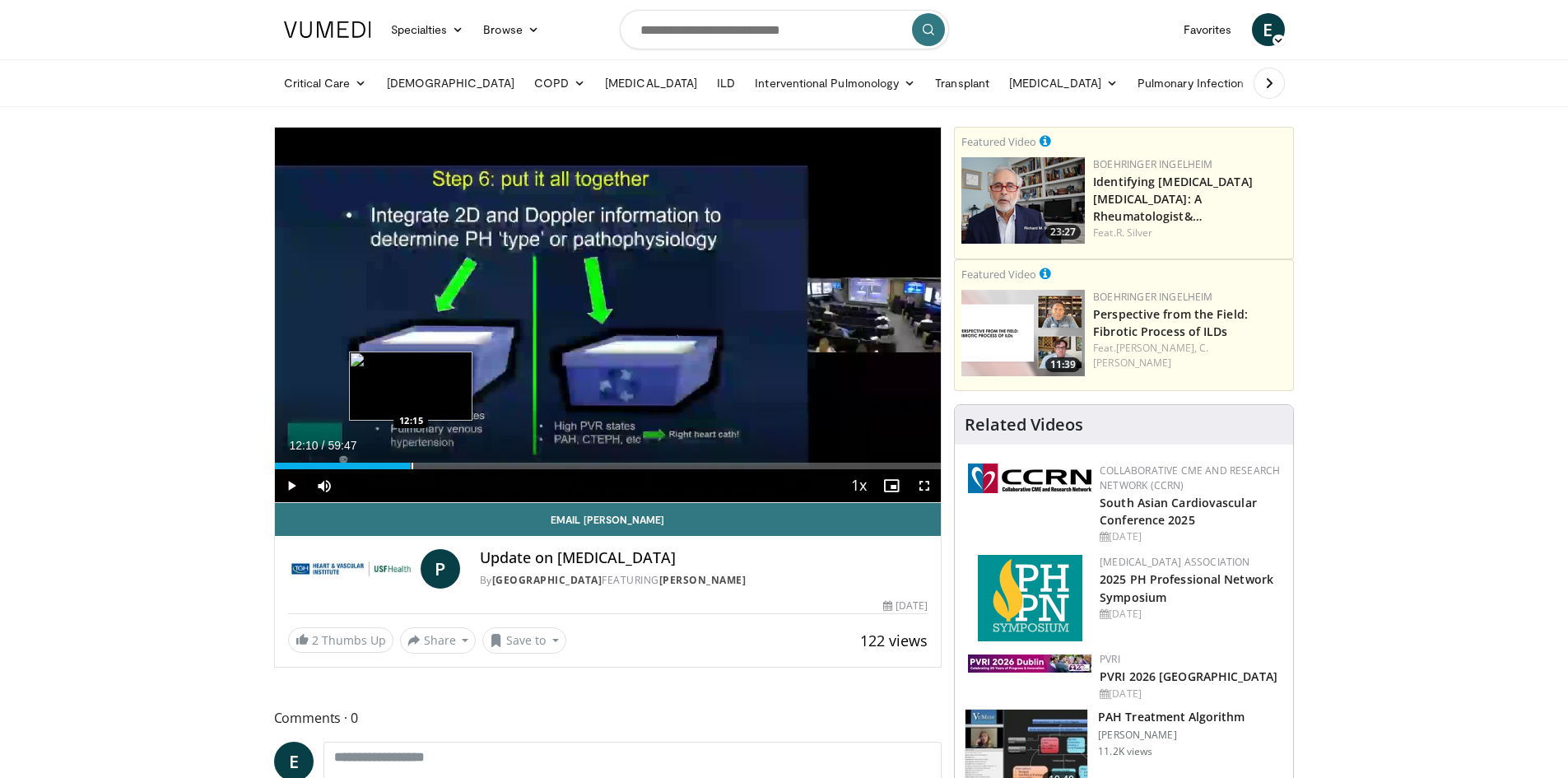
click at [411, 466] on div "Progress Bar" at bounding box center [412, 466] width 2 height 7
click at [420, 467] on div "Progress Bar" at bounding box center [421, 466] width 2 height 7
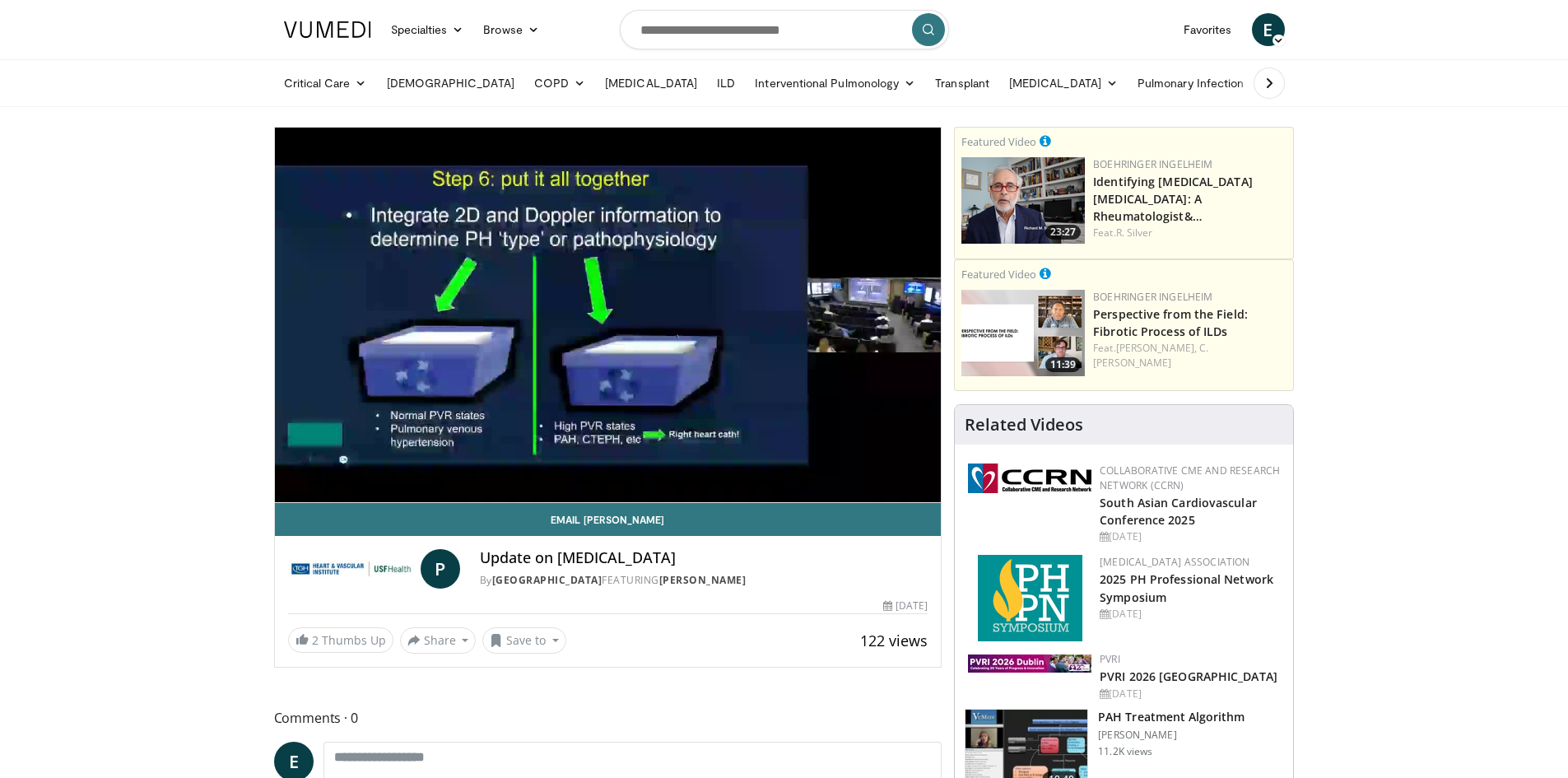
click at [422, 467] on div "10 seconds Tap to unmute" at bounding box center [608, 315] width 667 height 374
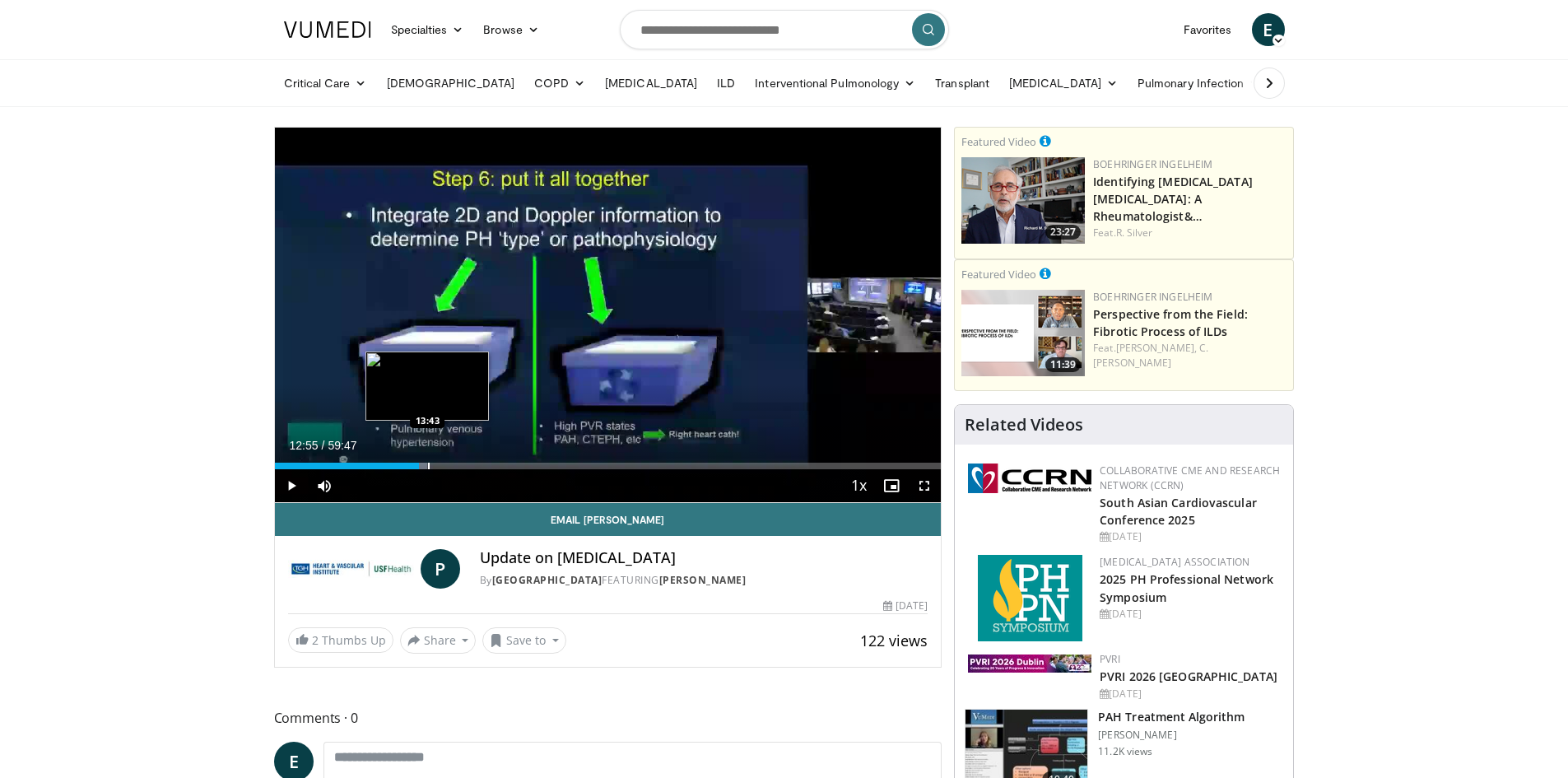
click at [428, 467] on div "Progress Bar" at bounding box center [429, 466] width 2 height 7
click at [434, 466] on div "Progress Bar" at bounding box center [435, 466] width 2 height 7
click at [451, 468] on div "Progress Bar" at bounding box center [452, 466] width 2 height 7
click at [462, 469] on div "Progress Bar" at bounding box center [463, 466] width 2 height 7
click at [466, 467] on div "Progress Bar" at bounding box center [467, 466] width 2 height 7
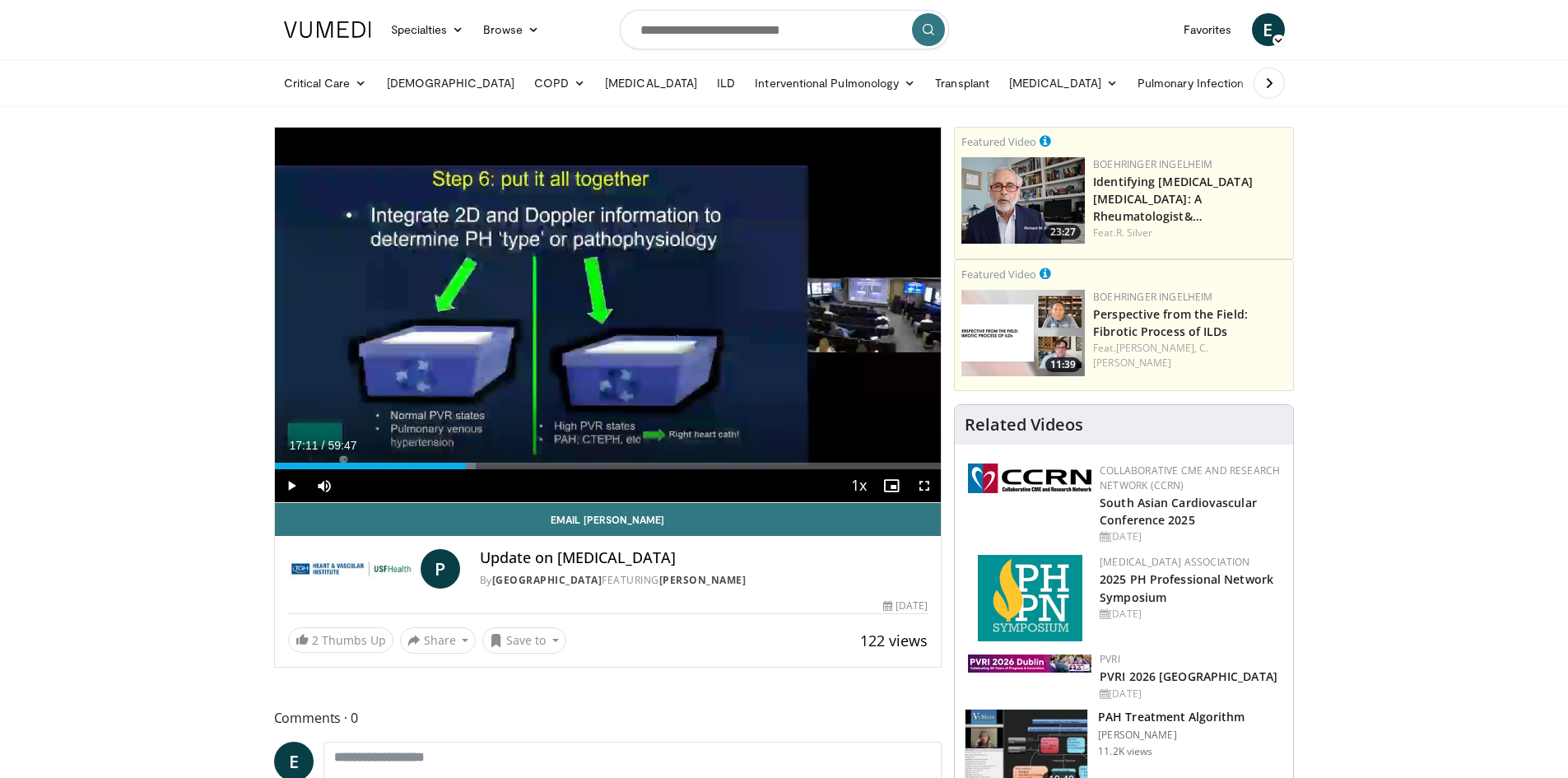
click at [472, 466] on div "Progress Bar" at bounding box center [473, 466] width 2 height 7
click at [482, 468] on div "Progress Bar" at bounding box center [483, 466] width 2 height 7
click at [491, 467] on div "Progress Bar" at bounding box center [491, 466] width 2 height 7
click at [501, 467] on div "Progress Bar" at bounding box center [502, 466] width 2 height 7
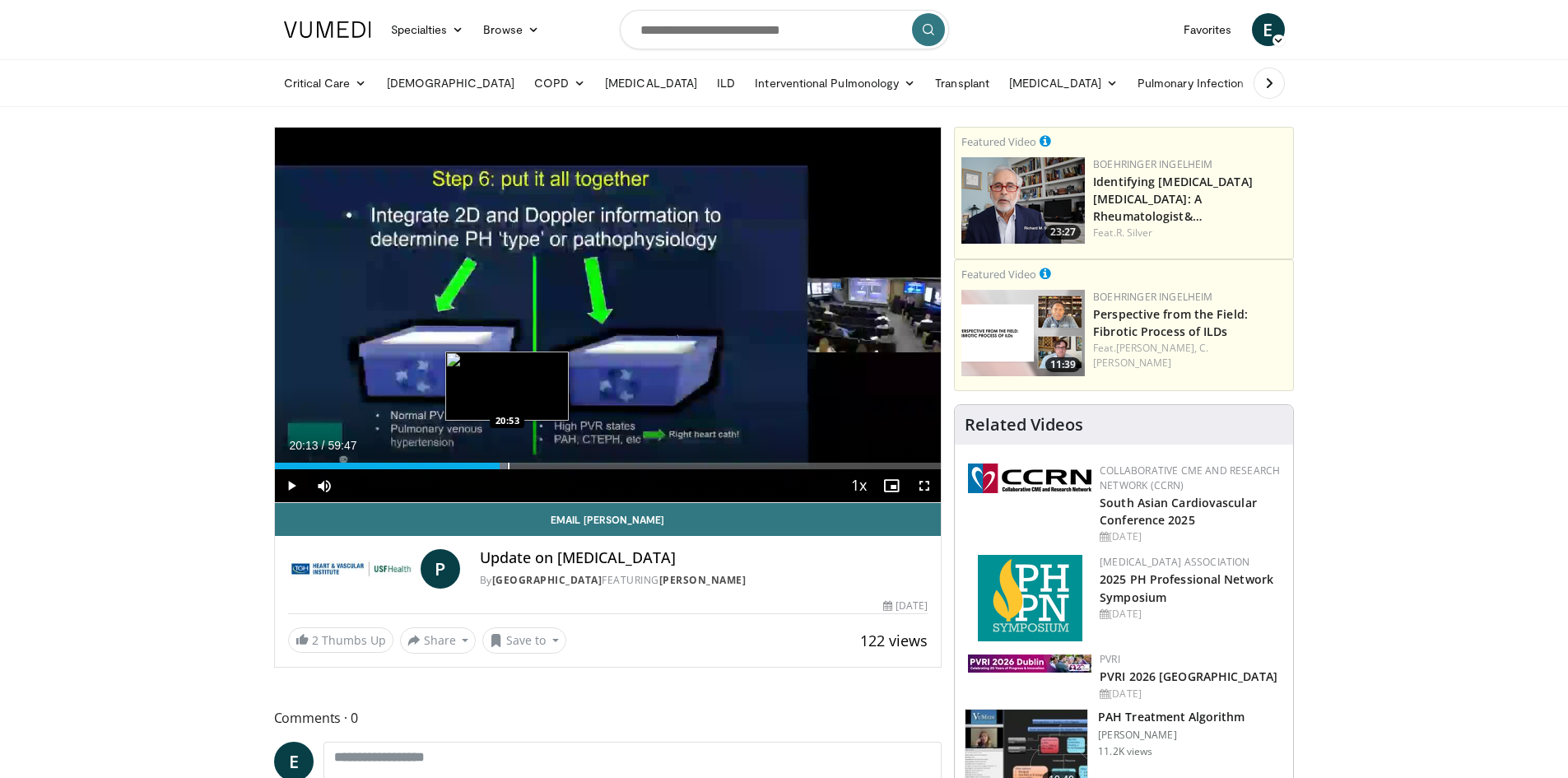
click at [508, 466] on div "Progress Bar" at bounding box center [509, 466] width 2 height 7
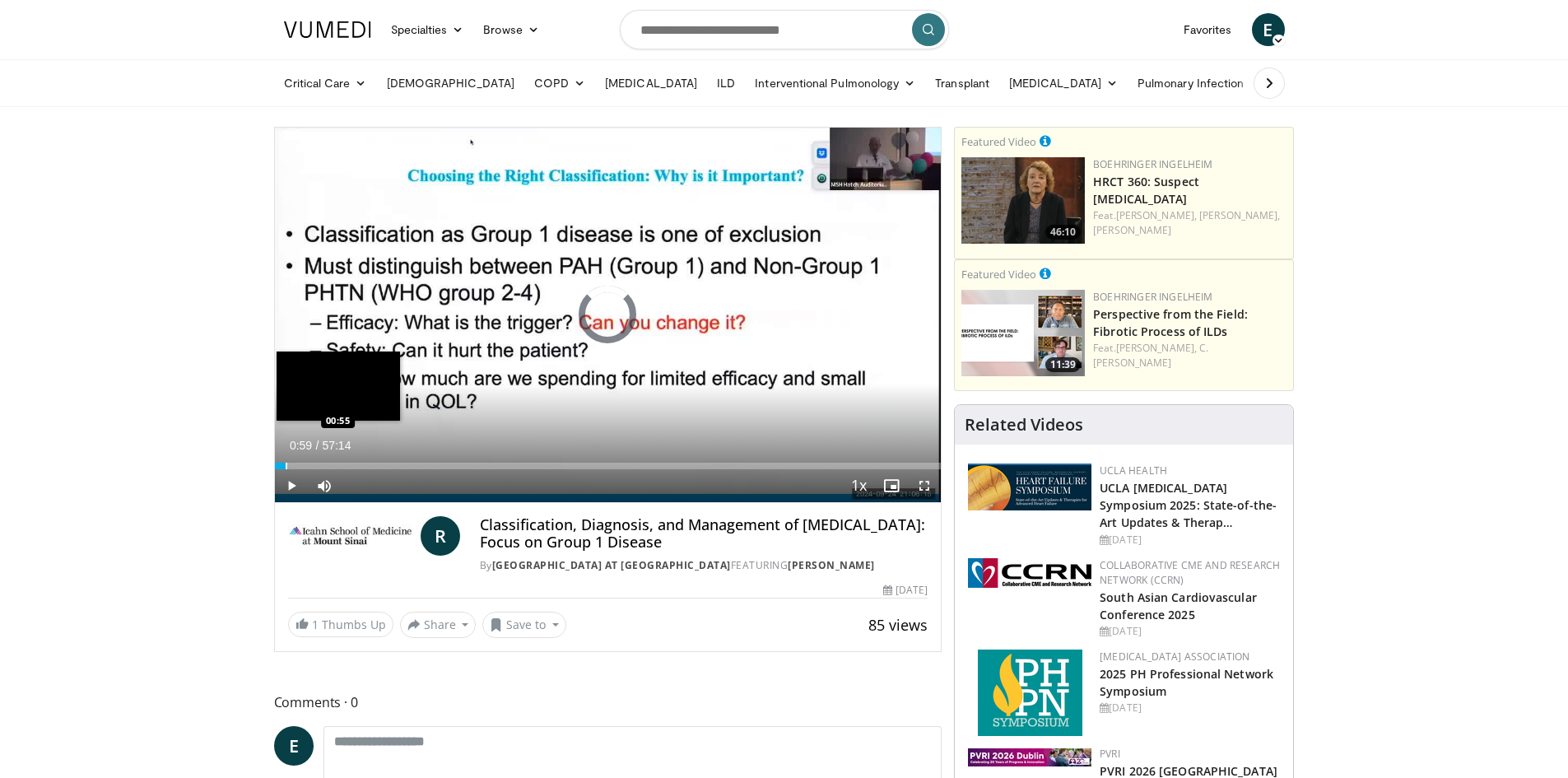
click at [285, 465] on div "Progress Bar" at bounding box center [286, 466] width 2 height 7
click at [296, 464] on div "Progress Bar" at bounding box center [297, 466] width 2 height 7
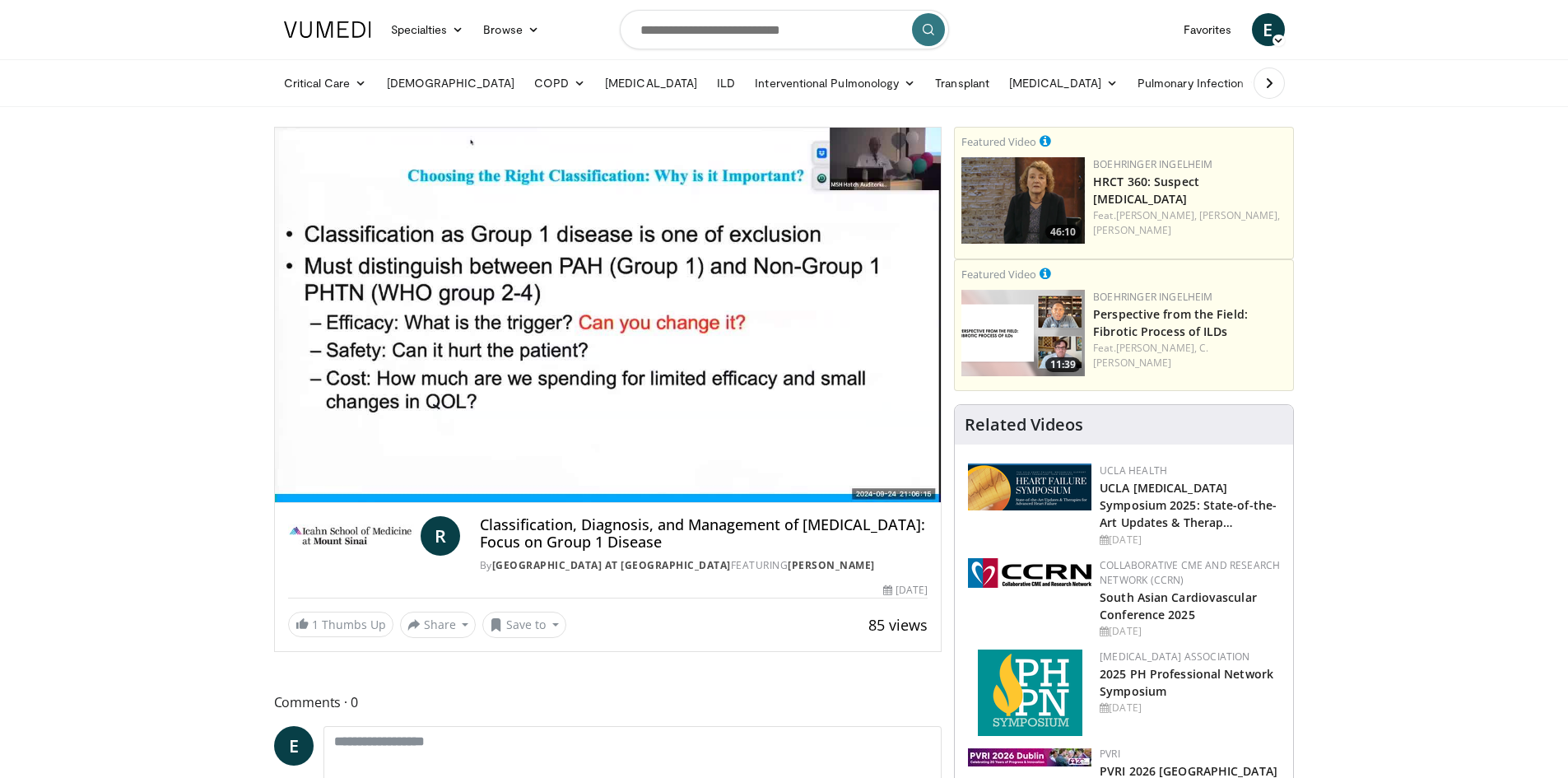
click at [279, 469] on div "10 seconds Tap to unmute" at bounding box center [608, 315] width 667 height 374
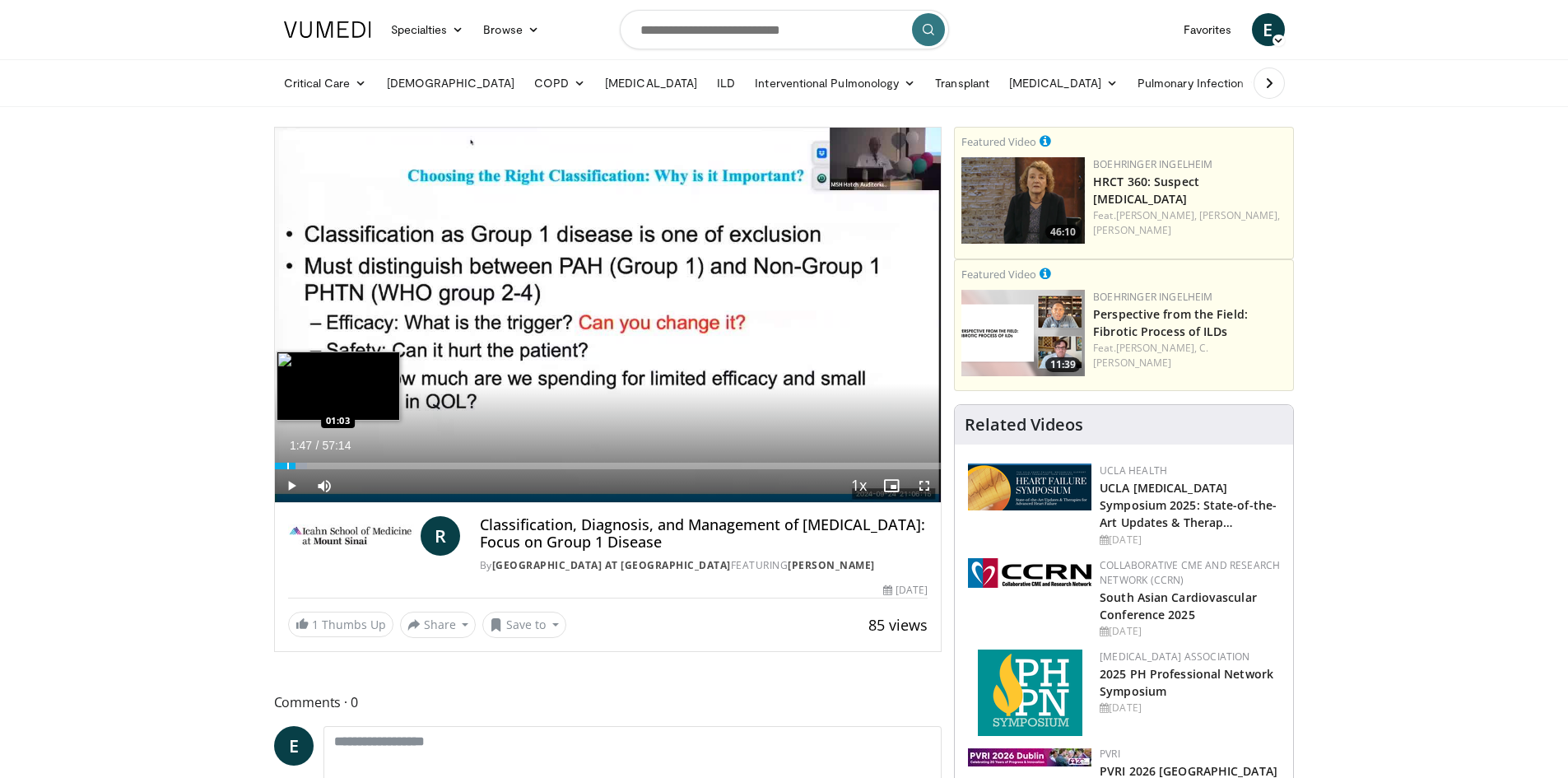
click at [288, 464] on div "Progress Bar" at bounding box center [288, 466] width 2 height 7
click at [290, 467] on div "Progress Bar" at bounding box center [291, 466] width 2 height 7
click at [303, 467] on div "Progress Bar" at bounding box center [303, 466] width 2 height 7
click at [312, 466] on div "Progress Bar" at bounding box center [313, 466] width 2 height 7
click at [320, 464] on div "Progress Bar" at bounding box center [321, 466] width 2 height 7
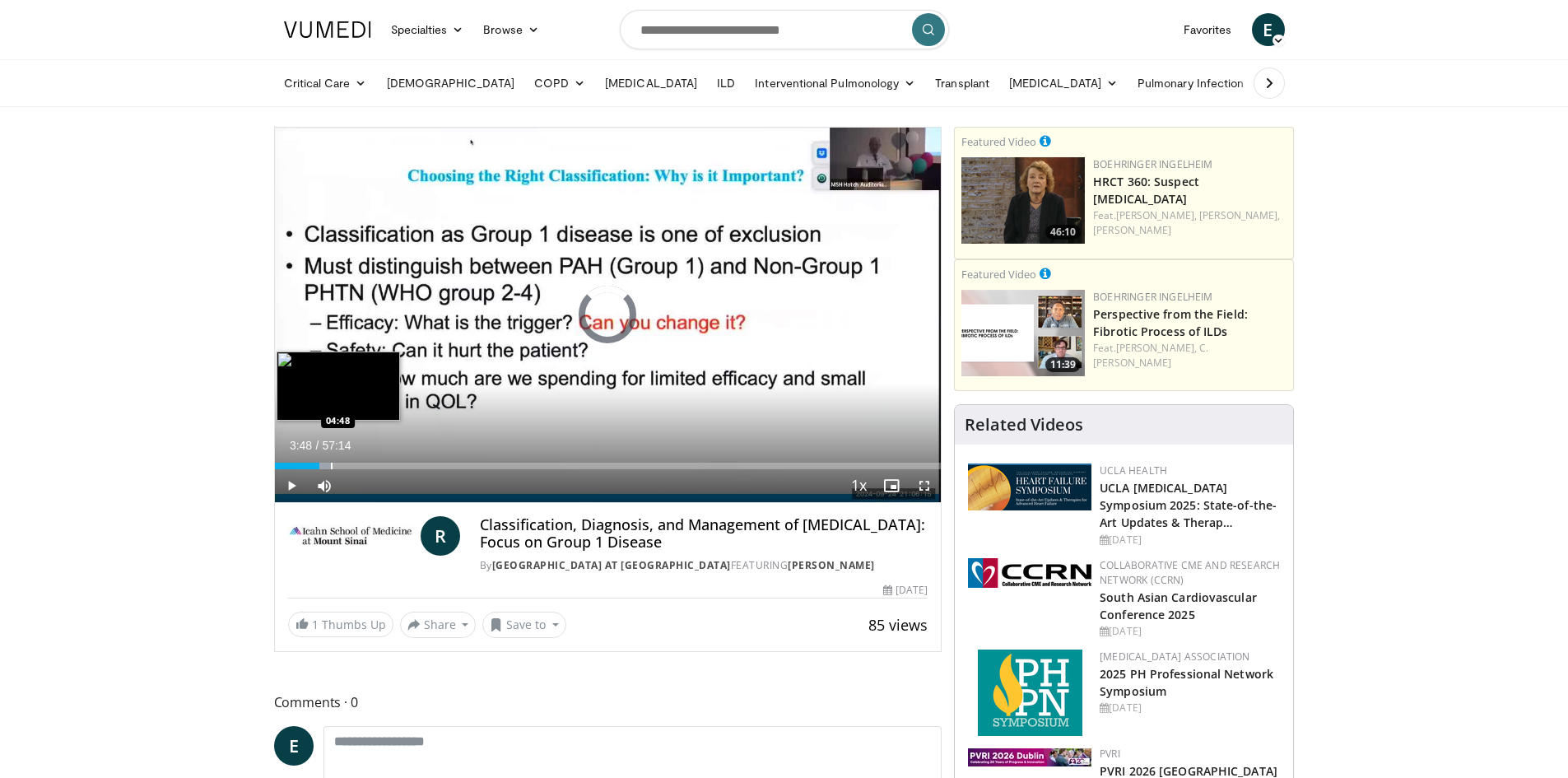
click at [331, 465] on div "Progress Bar" at bounding box center [332, 466] width 2 height 7
click at [338, 465] on div "Progress Bar" at bounding box center [339, 466] width 2 height 7
click at [344, 465] on div "Progress Bar" at bounding box center [345, 466] width 2 height 7
click at [346, 466] on div "Progress Bar" at bounding box center [347, 466] width 2 height 7
click at [353, 466] on div "Progress Bar" at bounding box center [354, 466] width 2 height 7
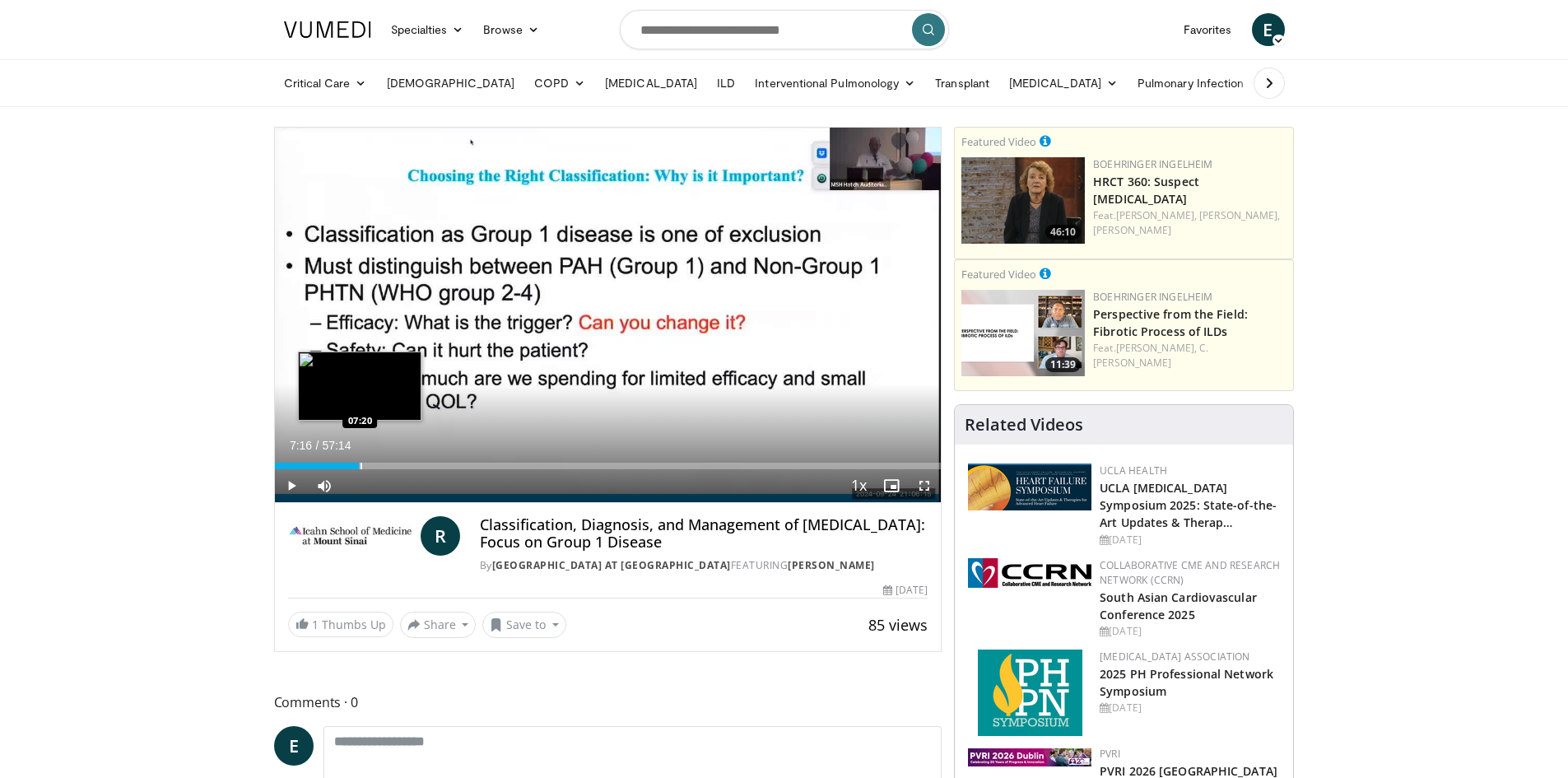
click at [361, 465] on div "Progress Bar" at bounding box center [362, 466] width 2 height 7
click at [366, 465] on div "Progress Bar" at bounding box center [366, 466] width 2 height 7
click at [376, 466] on div "Progress Bar" at bounding box center [377, 466] width 2 height 7
click at [386, 467] on div "Progress Bar" at bounding box center [387, 466] width 2 height 7
click at [387, 467] on div "Progress Bar" at bounding box center [387, 466] width 2 height 7
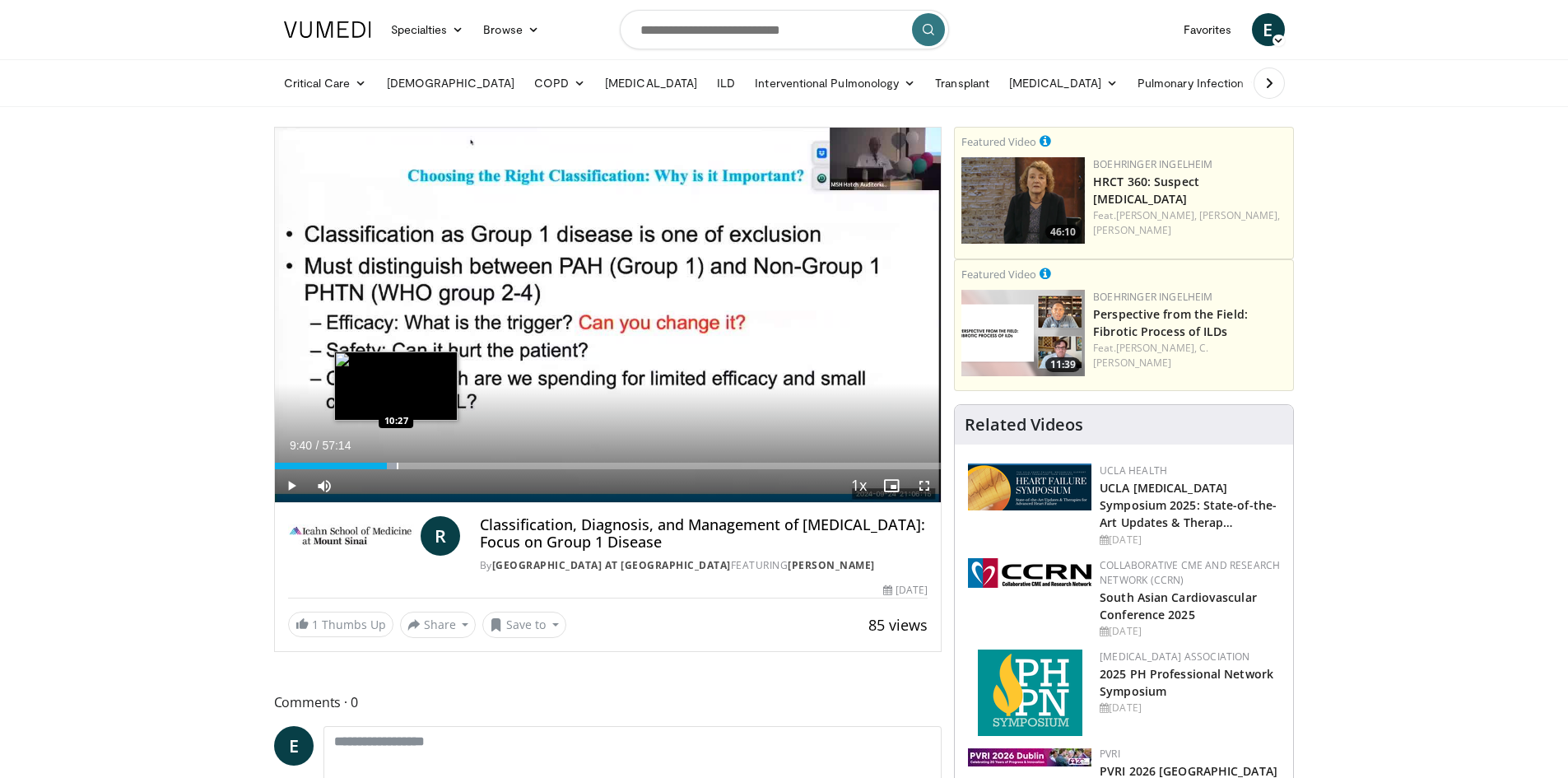
click at [397, 467] on div "Progress Bar" at bounding box center [398, 466] width 2 height 7
click at [401, 468] on div "Progress Bar" at bounding box center [402, 466] width 2 height 7
click at [408, 468] on div "Progress Bar" at bounding box center [408, 466] width 2 height 7
click at [413, 467] on div "Progress Bar" at bounding box center [413, 466] width 2 height 7
click at [418, 466] on div "Progress Bar" at bounding box center [419, 466] width 2 height 7
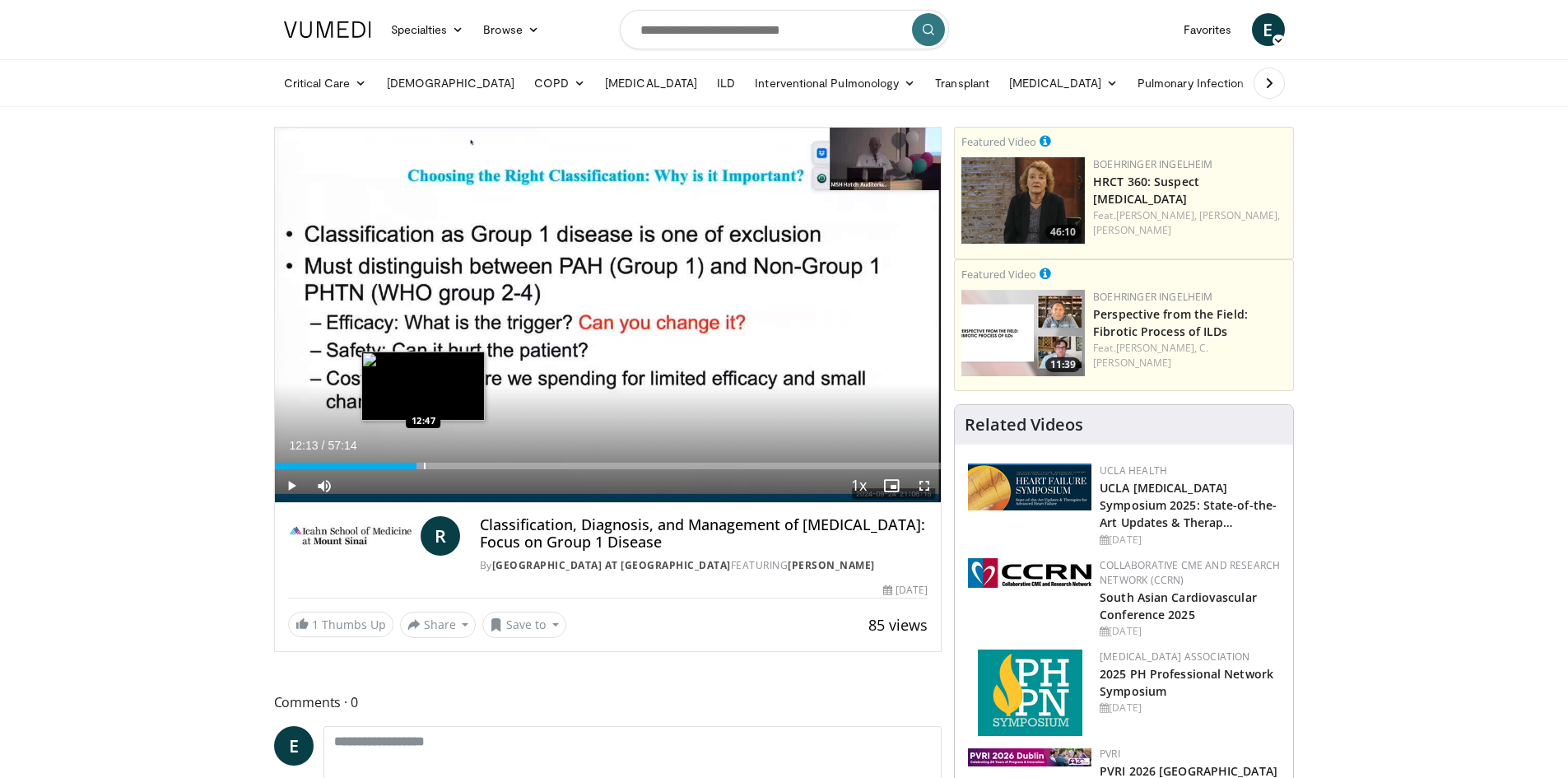
click at [424, 465] on div "Progress Bar" at bounding box center [425, 466] width 2 height 7
click at [434, 465] on div "Progress Bar" at bounding box center [435, 466] width 2 height 7
click at [441, 465] on div "Progress Bar" at bounding box center [442, 466] width 2 height 7
click at [449, 464] on div "Progress Bar" at bounding box center [450, 466] width 2 height 7
click at [457, 464] on div "Progress Bar" at bounding box center [458, 466] width 2 height 7
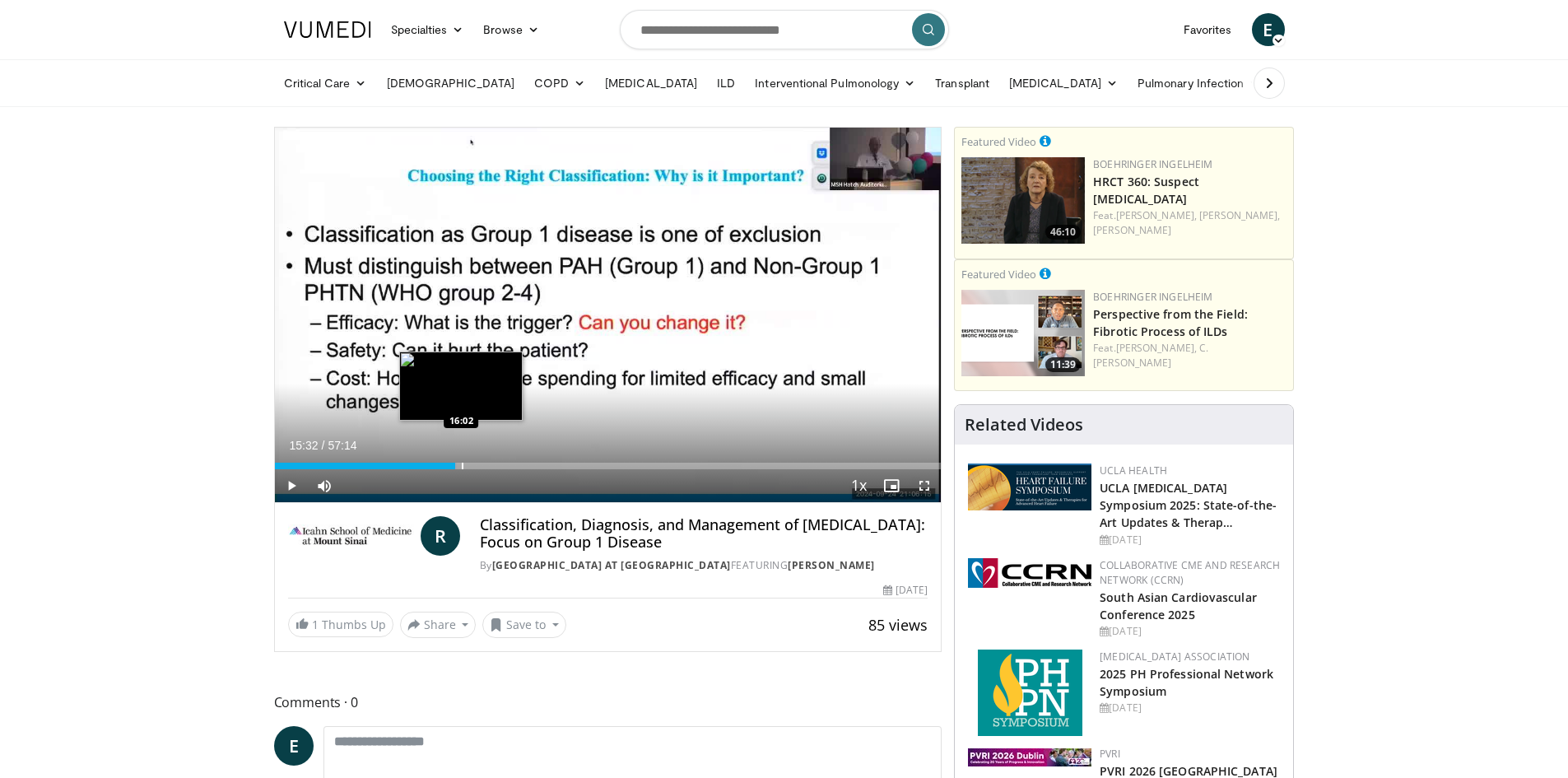
click at [462, 464] on div "Progress Bar" at bounding box center [463, 466] width 2 height 7
click at [468, 464] on div "Progress Bar" at bounding box center [469, 466] width 2 height 7
click at [470, 464] on div "Progress Bar" at bounding box center [470, 466] width 2 height 7
click at [475, 464] on div "Progress Bar" at bounding box center [476, 466] width 2 height 7
click at [481, 464] on div "Progress Bar" at bounding box center [482, 466] width 2 height 7
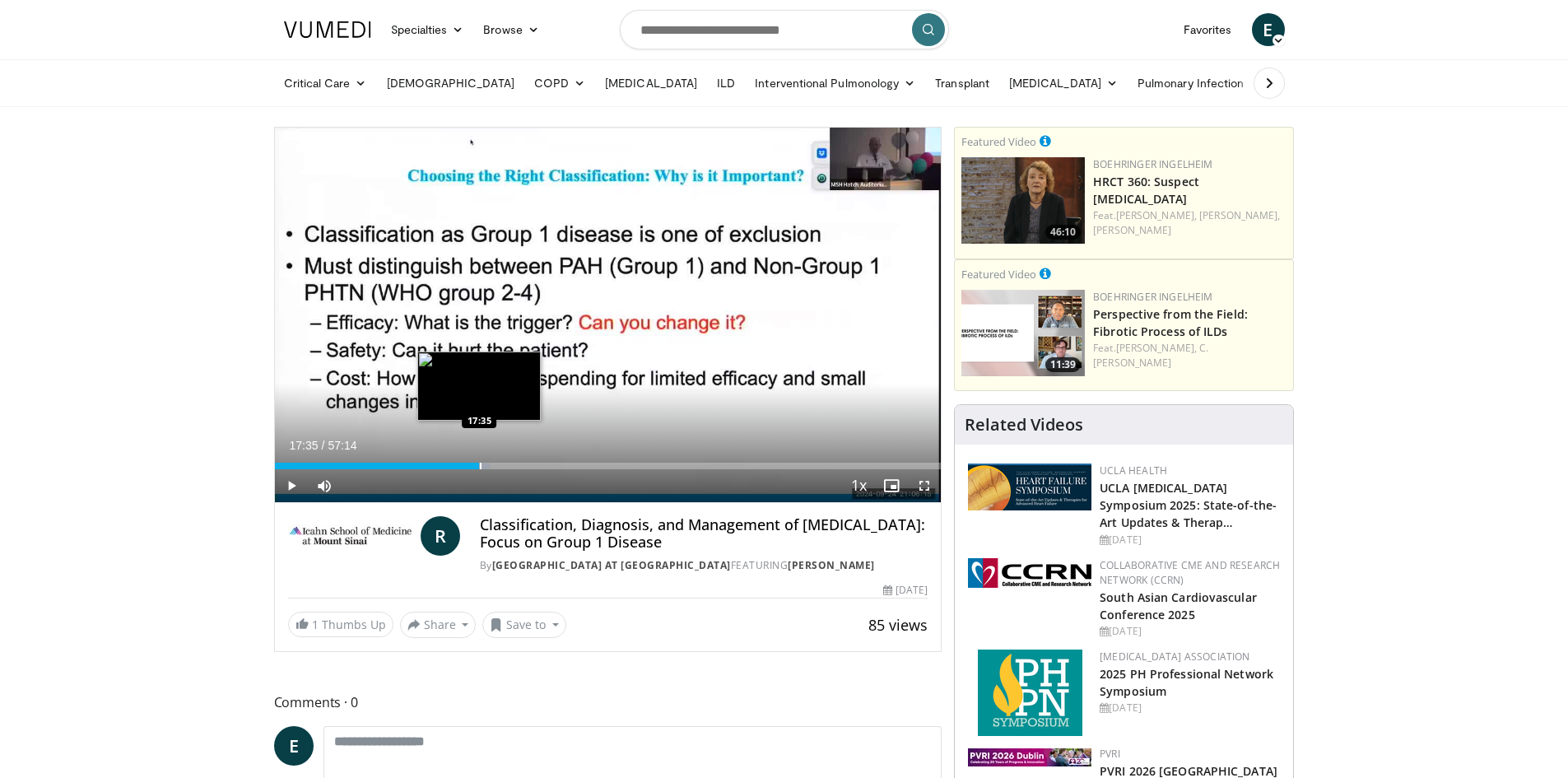
click at [481, 466] on div "Progress Bar" at bounding box center [481, 466] width 2 height 7
click at [487, 468] on div "Progress Bar" at bounding box center [488, 466] width 2 height 7
click at [488, 464] on div "Loaded : 33.43% 18:05 18:26" at bounding box center [608, 466] width 667 height 7
click at [491, 464] on div "Progress Bar" at bounding box center [492, 466] width 2 height 7
click at [494, 464] on div "Progress Bar" at bounding box center [495, 466] width 2 height 7
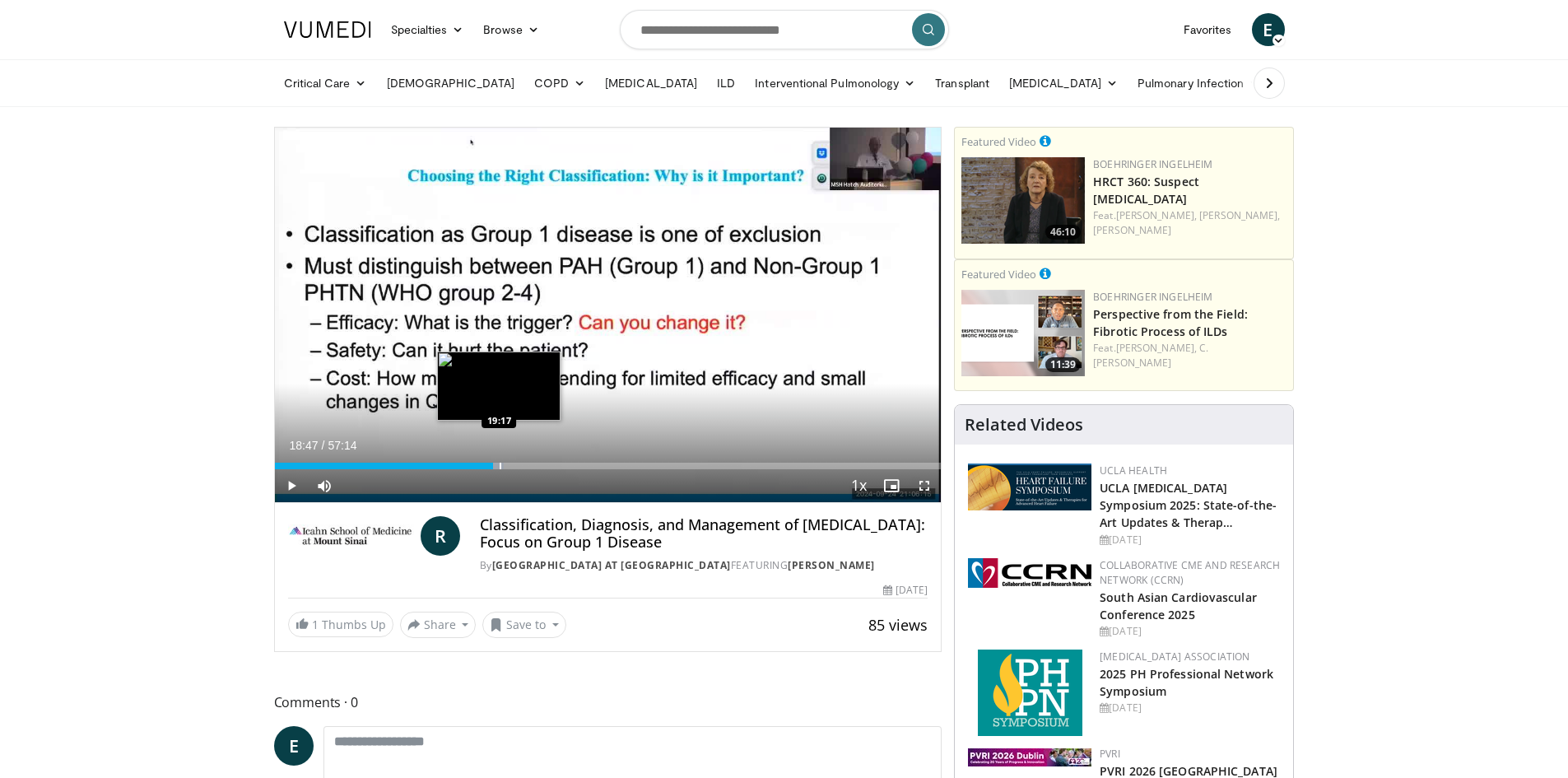
click at [499, 464] on div "Progress Bar" at bounding box center [500, 466] width 2 height 7
click at [506, 464] on div "Progress Bar" at bounding box center [507, 466] width 2 height 7
click at [511, 464] on div "Progress Bar" at bounding box center [512, 466] width 2 height 7
click at [512, 465] on div "Progress Bar" at bounding box center [513, 466] width 2 height 7
click at [516, 465] on div "Progress Bar" at bounding box center [517, 466] width 2 height 7
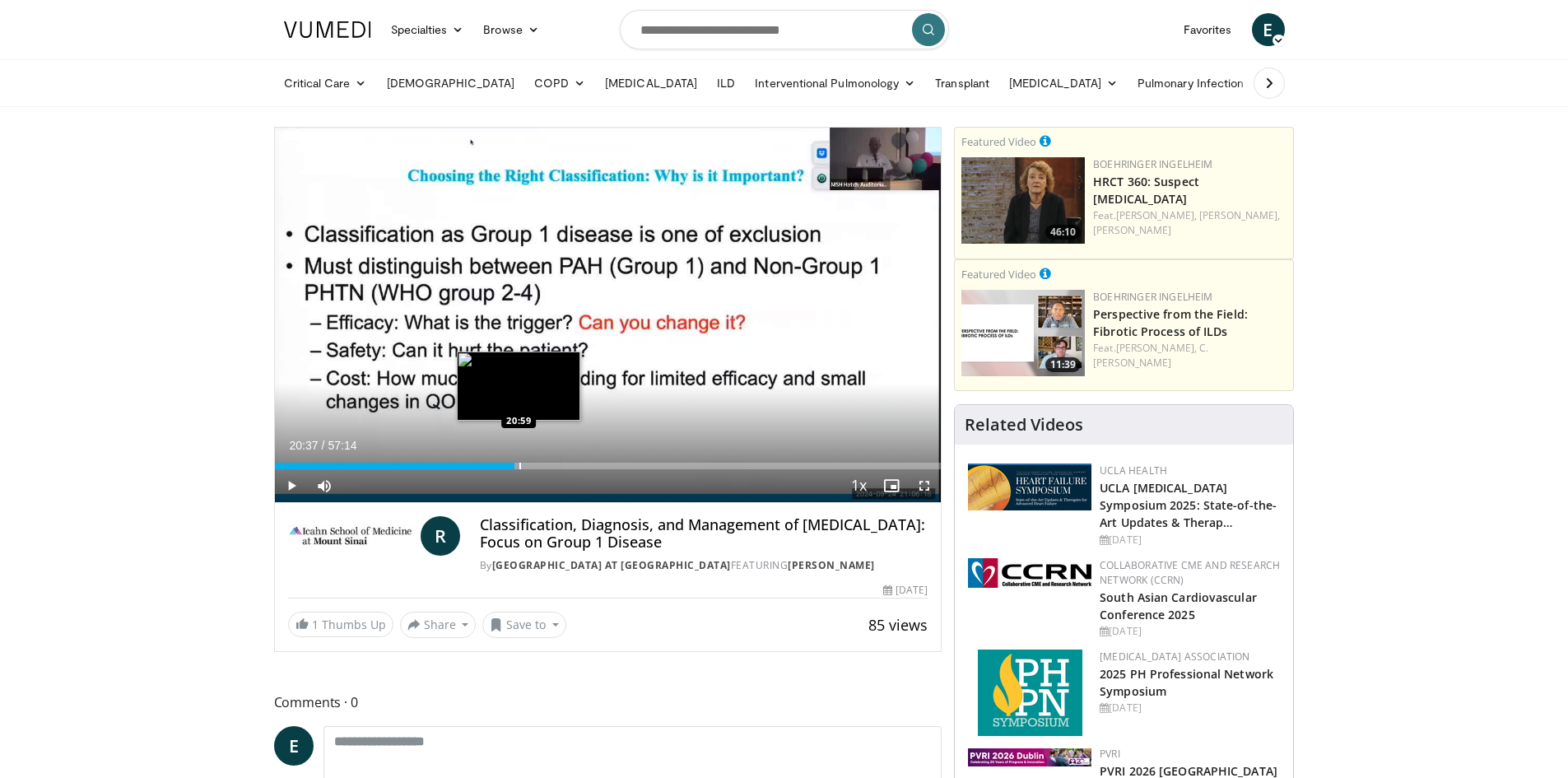
click at [519, 465] on div "Progress Bar" at bounding box center [520, 466] width 2 height 7
click at [523, 466] on div "Progress Bar" at bounding box center [524, 466] width 2 height 7
click at [530, 466] on div "Progress Bar" at bounding box center [531, 466] width 2 height 7
click at [534, 467] on div "Progress Bar" at bounding box center [535, 466] width 2 height 7
click at [539, 466] on div "Progress Bar" at bounding box center [540, 466] width 2 height 7
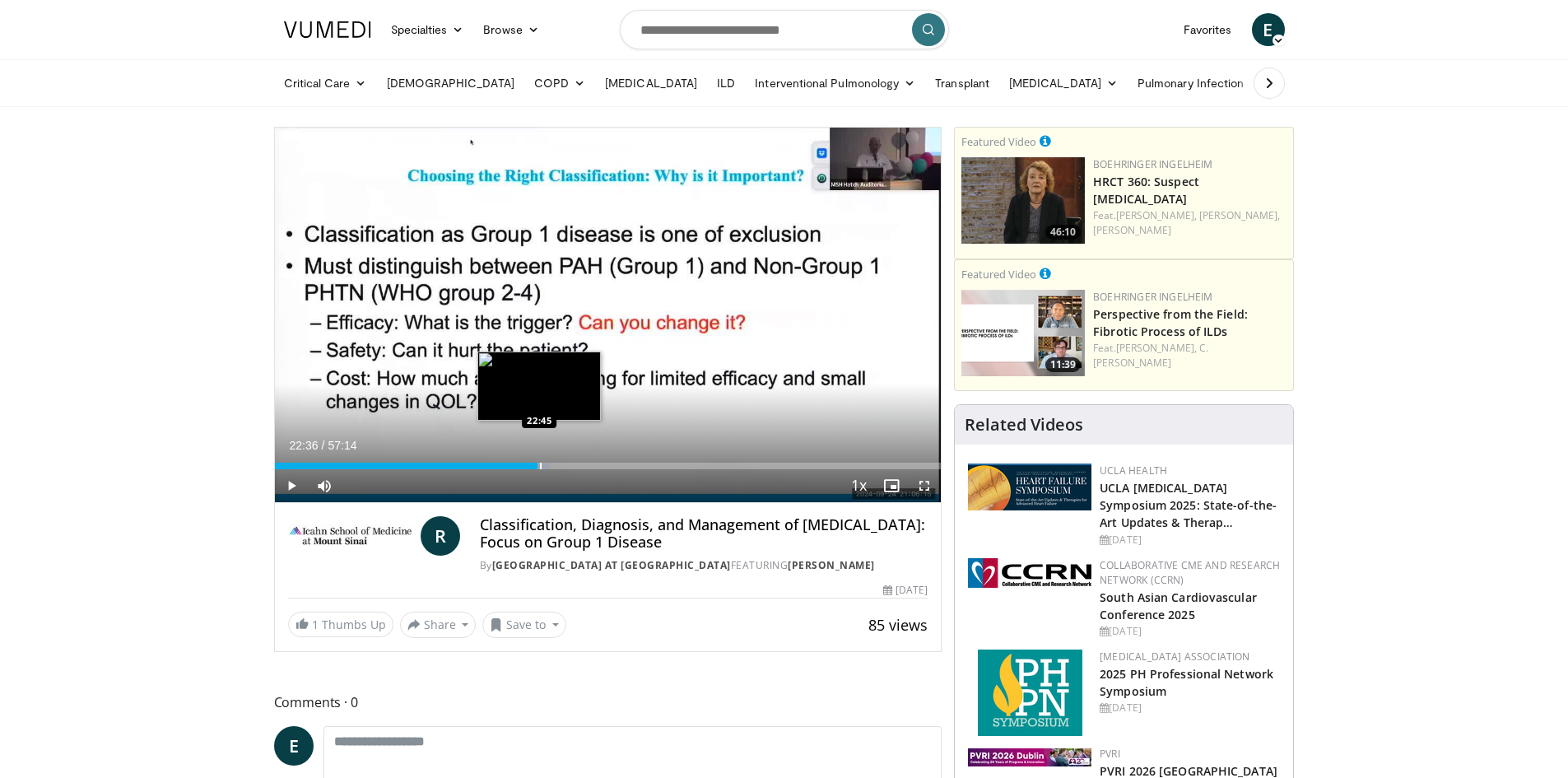
click at [540, 469] on div "Progress Bar" at bounding box center [541, 466] width 2 height 7
click at [553, 467] on div "Progress Bar" at bounding box center [554, 466] width 2 height 7
click at [564, 464] on div "Progress Bar" at bounding box center [565, 466] width 2 height 7
click at [572, 464] on div "Progress Bar" at bounding box center [573, 466] width 2 height 7
click at [582, 463] on div "Progress Bar" at bounding box center [583, 466] width 2 height 7
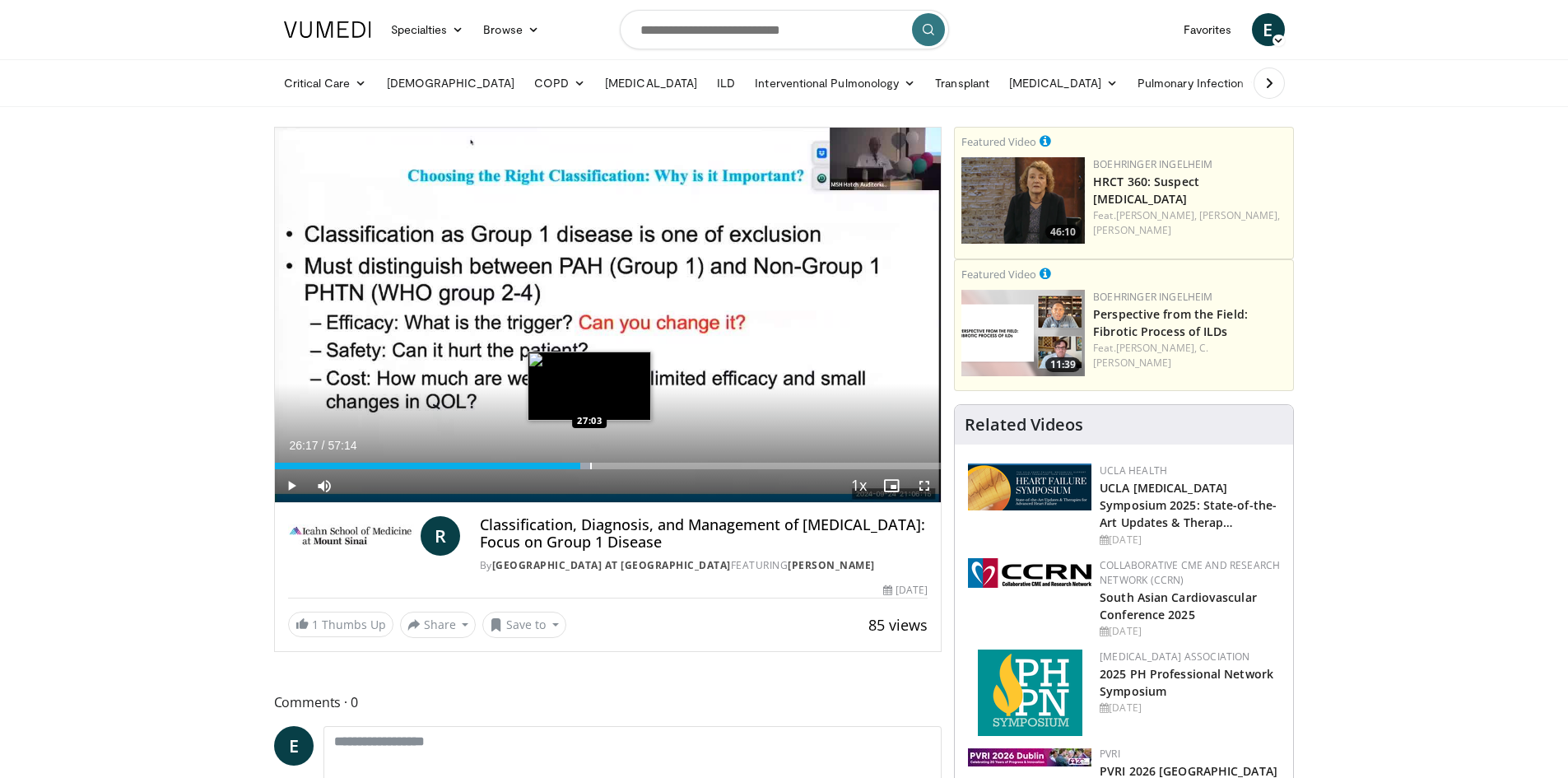
click at [590, 463] on div "Progress Bar" at bounding box center [591, 466] width 2 height 7
click at [599, 464] on div "Progress Bar" at bounding box center [600, 466] width 2 height 7
click at [606, 464] on div "Progress Bar" at bounding box center [607, 466] width 2 height 7
click at [612, 465] on div "Progress Bar" at bounding box center [613, 466] width 2 height 7
click at [621, 465] on div "Progress Bar" at bounding box center [622, 466] width 2 height 7
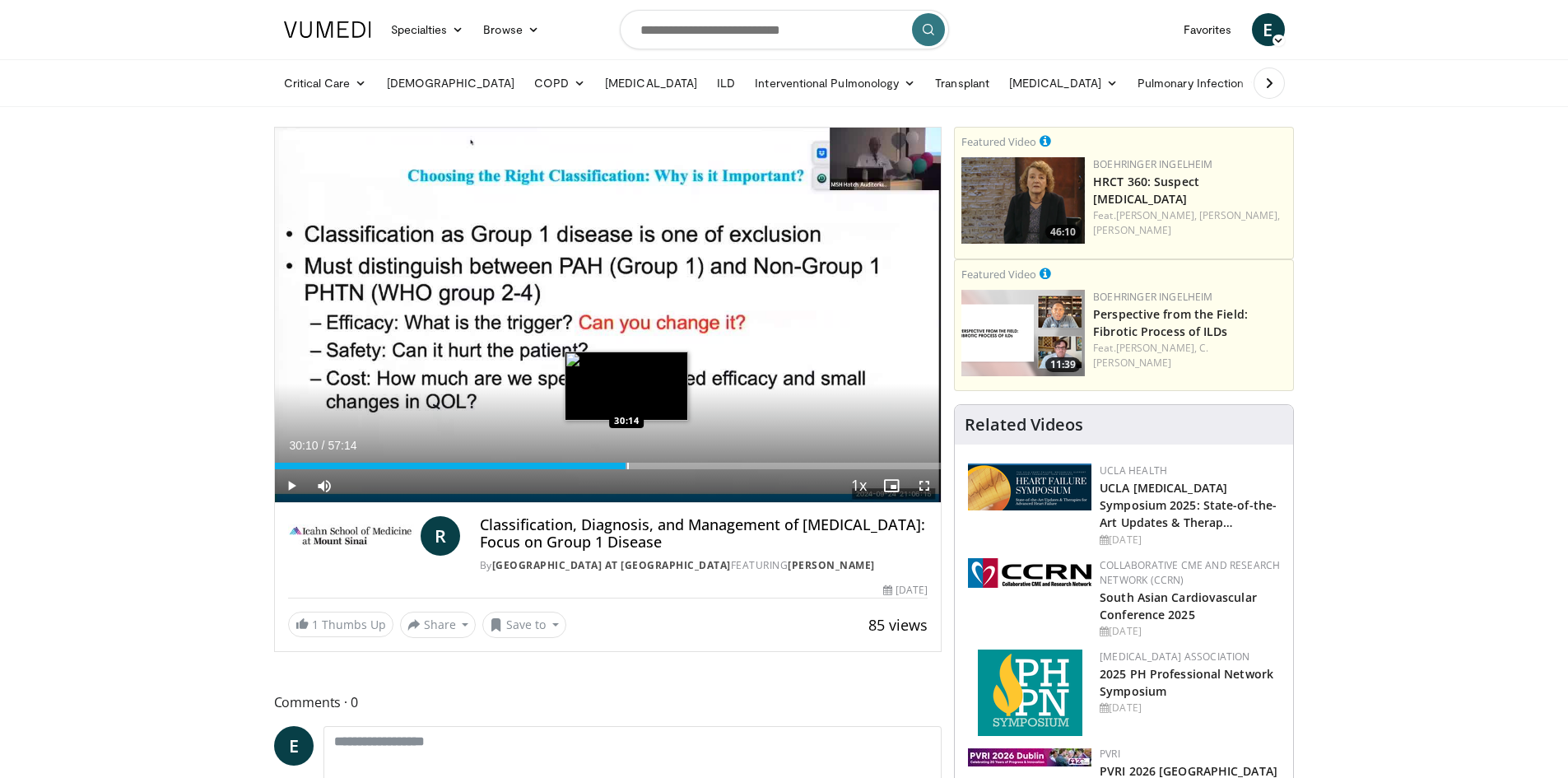
click at [627, 465] on div "Progress Bar" at bounding box center [628, 466] width 2 height 7
click at [633, 463] on div "Progress Bar" at bounding box center [634, 466] width 2 height 7
click at [638, 463] on div "Progress Bar" at bounding box center [638, 466] width 2 height 7
click at [648, 464] on div "Progress Bar" at bounding box center [649, 466] width 2 height 7
click at [652, 466] on div "Progress Bar" at bounding box center [652, 466] width 13 height 7
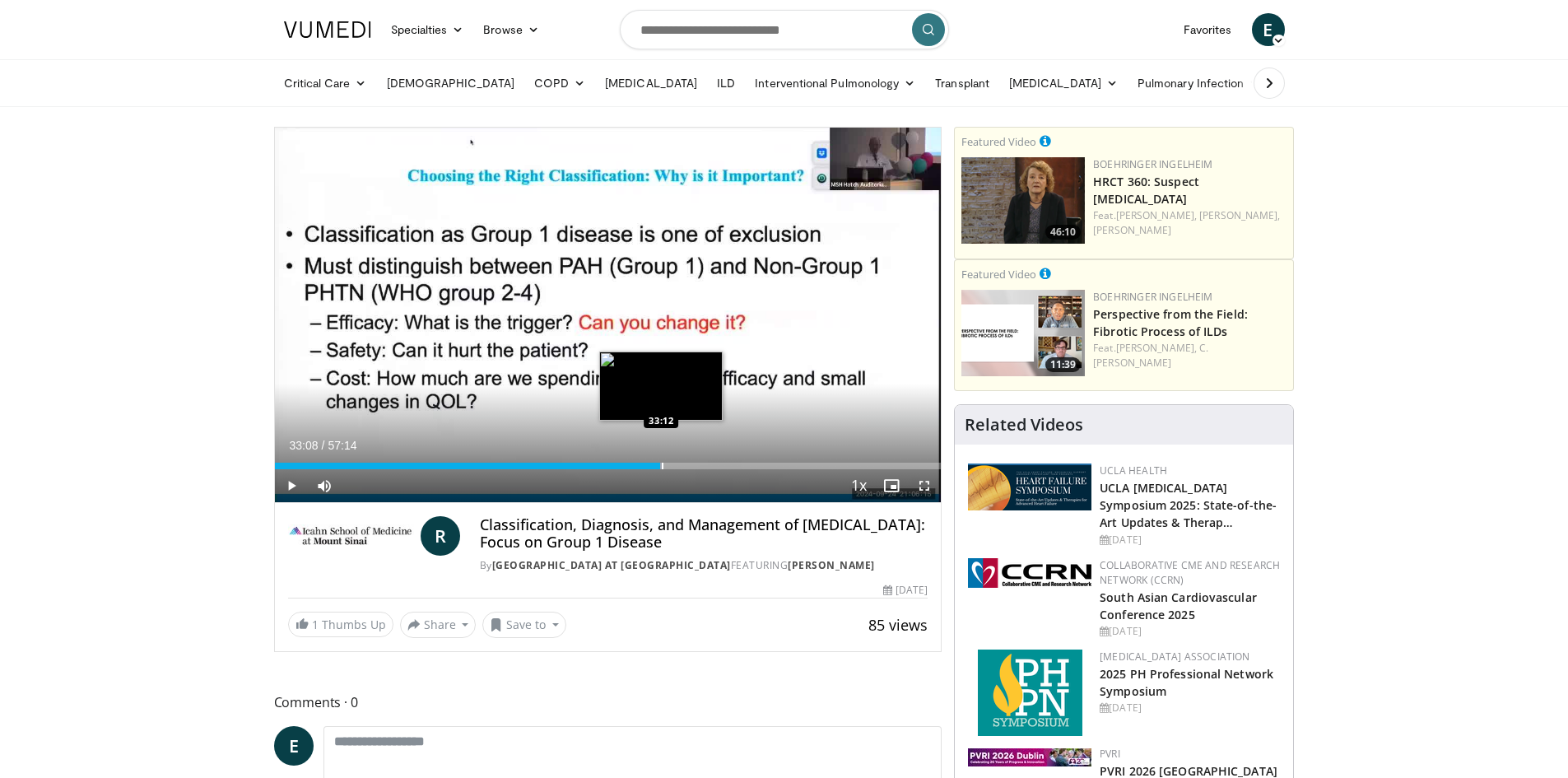
click at [661, 464] on div "Progress Bar" at bounding box center [662, 466] width 2 height 7
click at [670, 464] on div "Progress Bar" at bounding box center [671, 466] width 2 height 7
click at [673, 464] on div "Progress Bar" at bounding box center [674, 466] width 2 height 7
click at [679, 464] on div "Progress Bar" at bounding box center [680, 466] width 2 height 7
click at [685, 464] on div "Progress Bar" at bounding box center [686, 466] width 2 height 7
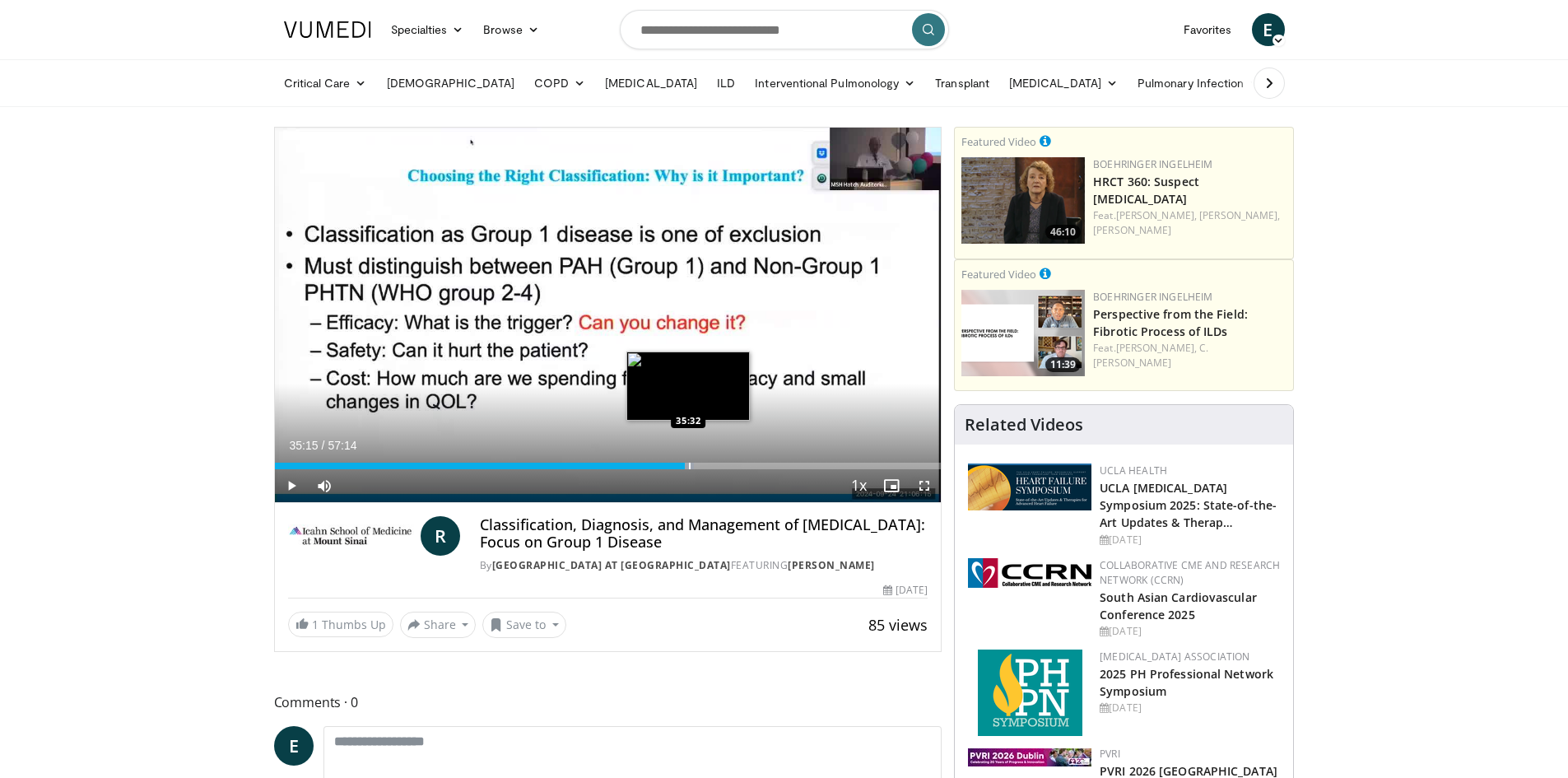
click at [689, 464] on div "Progress Bar" at bounding box center [690, 466] width 2 height 7
click at [704, 467] on div "Progress Bar" at bounding box center [705, 466] width 2 height 7
click at [724, 464] on div "Progress Bar" at bounding box center [725, 466] width 2 height 7
click at [733, 467] on div "Progress Bar" at bounding box center [734, 466] width 2 height 7
click at [741, 466] on div "Progress Bar" at bounding box center [742, 466] width 2 height 7
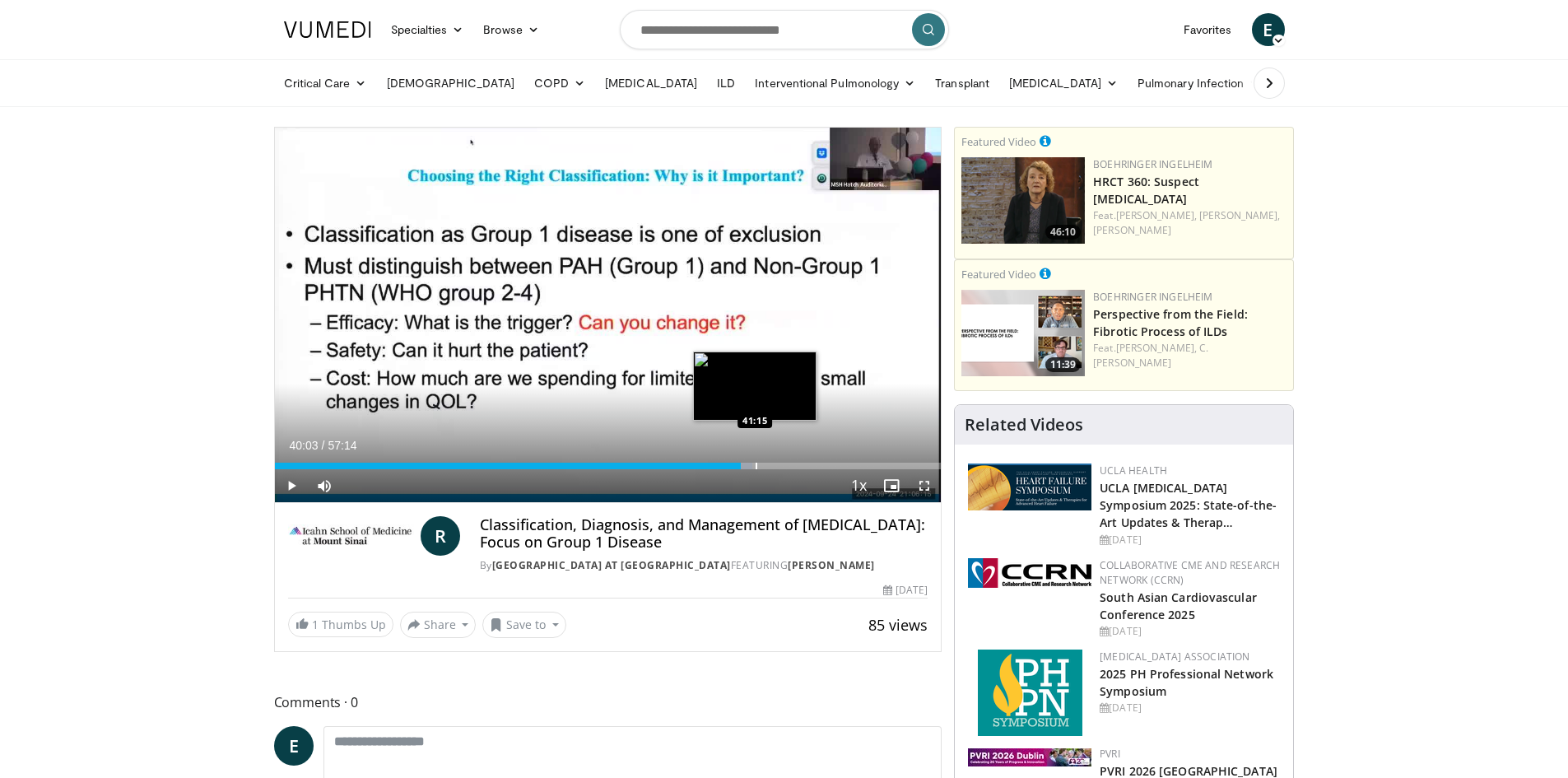
click at [756, 467] on div "Progress Bar" at bounding box center [757, 466] width 2 height 7
click at [764, 465] on div "Progress Bar" at bounding box center [765, 466] width 2 height 7
click at [775, 465] on div "Progress Bar" at bounding box center [774, 466] width 2 height 7
click at [779, 465] on div "Progress Bar" at bounding box center [780, 466] width 2 height 7
click at [782, 465] on div "Progress Bar" at bounding box center [783, 466] width 2 height 7
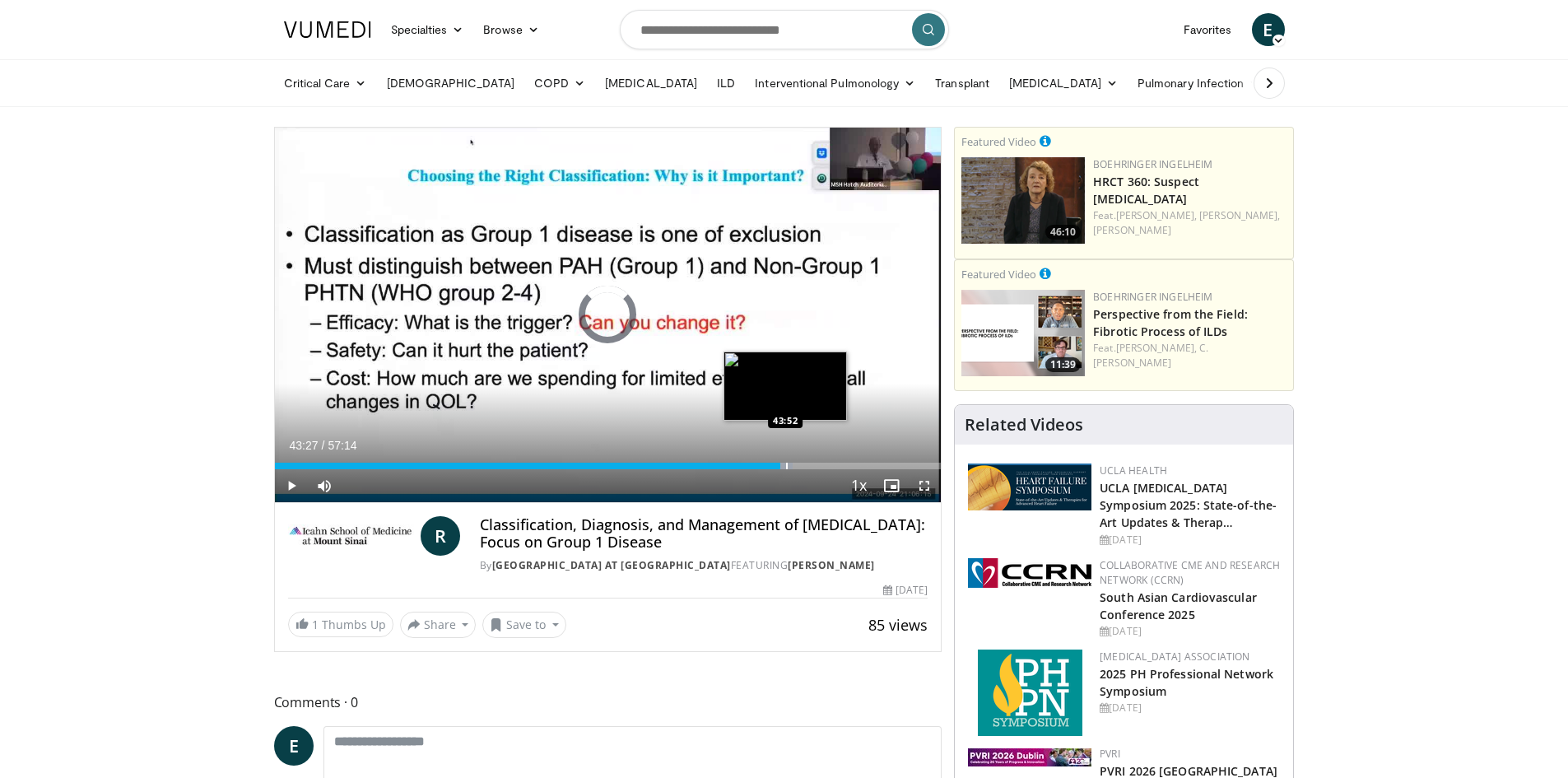
click at [786, 465] on div "Progress Bar" at bounding box center [787, 466] width 2 height 7
click at [794, 464] on div "Progress Bar" at bounding box center [795, 466] width 2 height 7
click at [803, 464] on div "Progress Bar" at bounding box center [804, 466] width 2 height 7
click at [808, 467] on div "Progress Bar" at bounding box center [809, 466] width 2 height 7
click at [809, 467] on div "Progress Bar" at bounding box center [810, 466] width 2 height 7
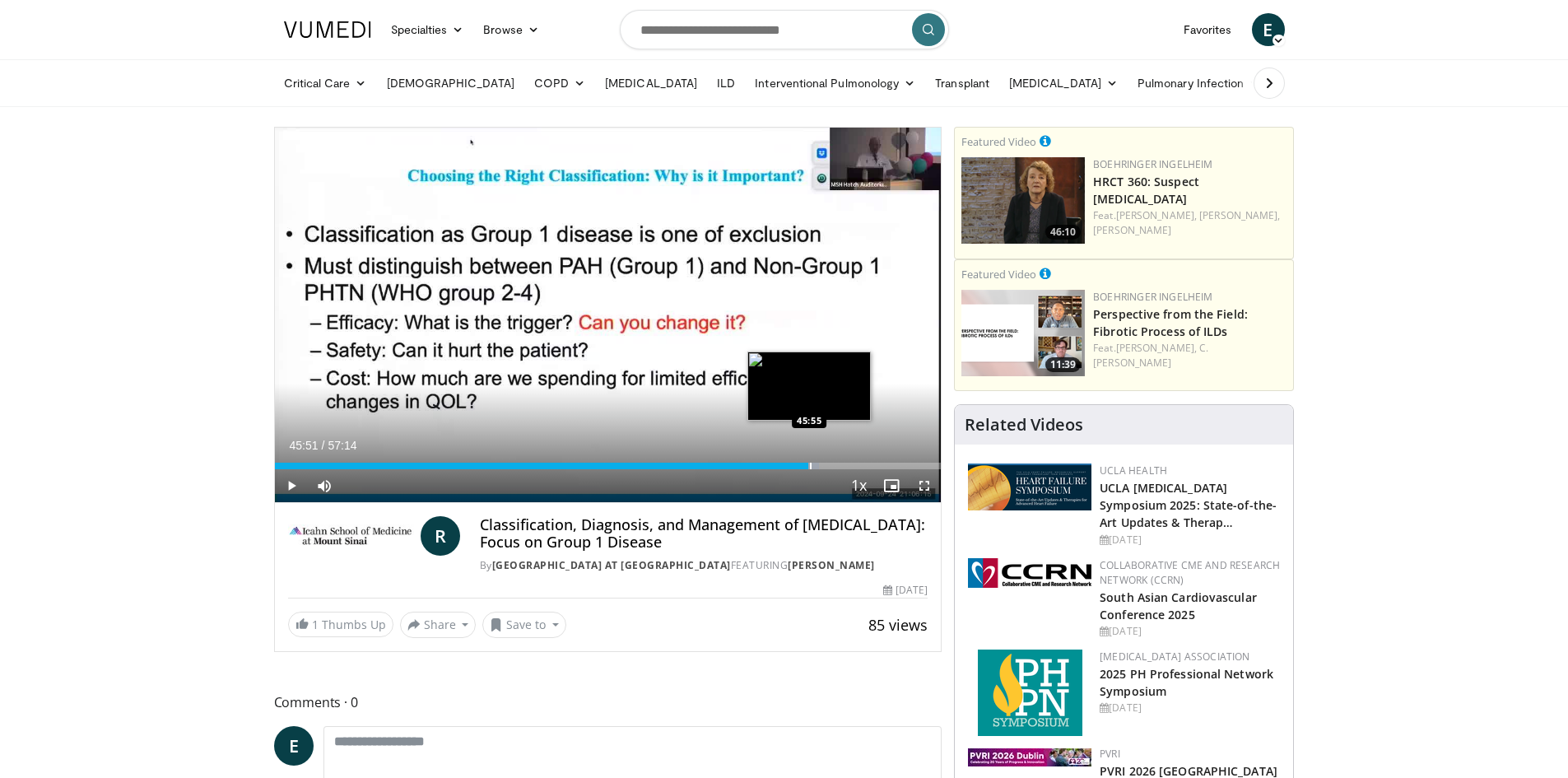
click at [810, 467] on div "Progress Bar" at bounding box center [811, 466] width 2 height 7
click at [811, 467] on div "Progress Bar" at bounding box center [812, 466] width 2 height 7
click at [815, 467] on div "Progress Bar" at bounding box center [815, 466] width 2 height 7
click at [821, 465] on div "Progress Bar" at bounding box center [822, 466] width 2 height 7
click at [826, 464] on div "Progress Bar" at bounding box center [826, 466] width 2 height 7
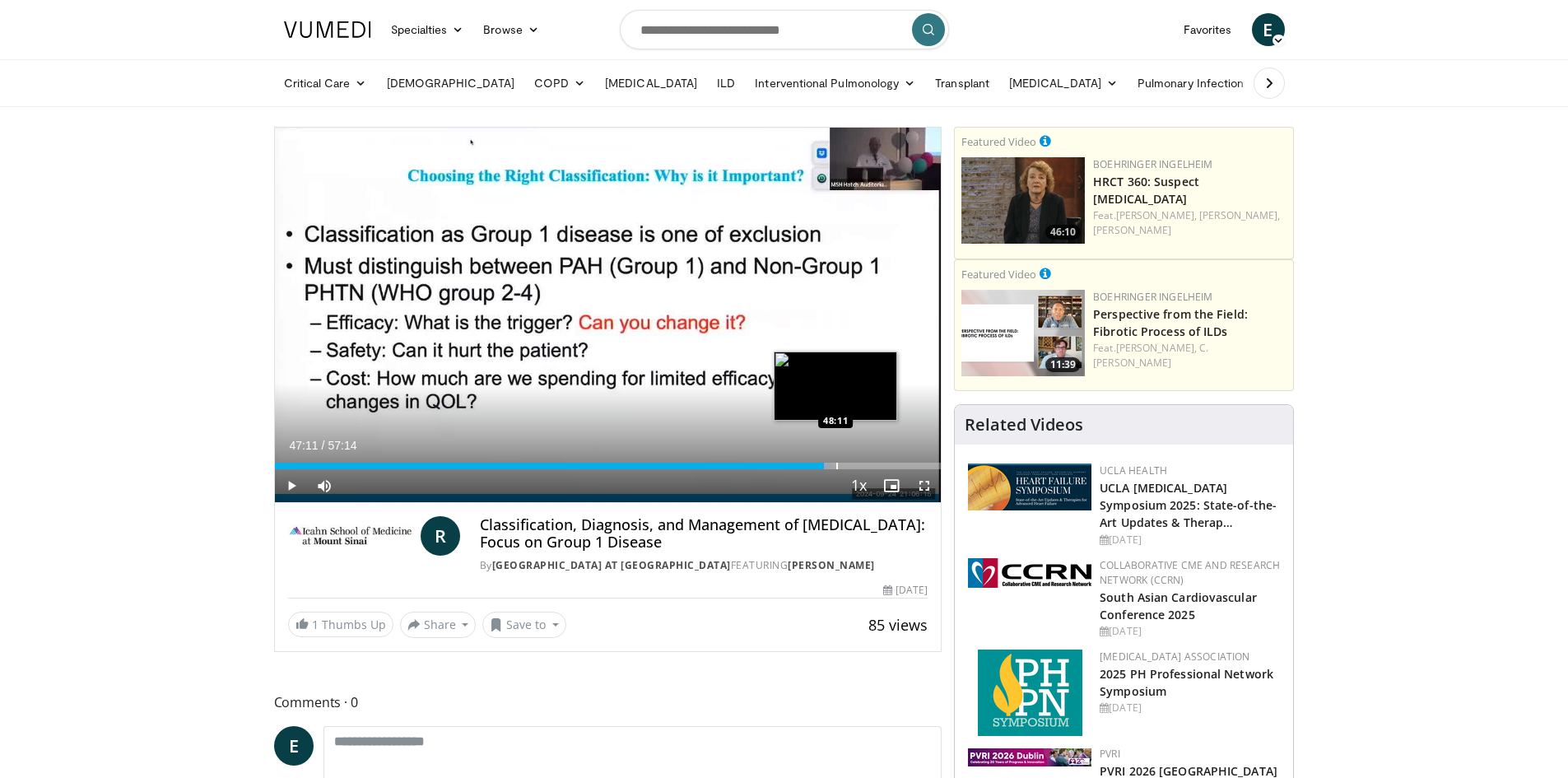
click at [836, 464] on div "Progress Bar" at bounding box center [837, 466] width 2 height 7
click at [840, 464] on div "Progress Bar" at bounding box center [841, 466] width 2 height 7
click at [844, 464] on div "Progress Bar" at bounding box center [845, 466] width 2 height 7
click at [849, 464] on div "Progress Bar" at bounding box center [850, 466] width 2 height 7
click at [855, 464] on div "Progress Bar" at bounding box center [856, 466] width 2 height 7
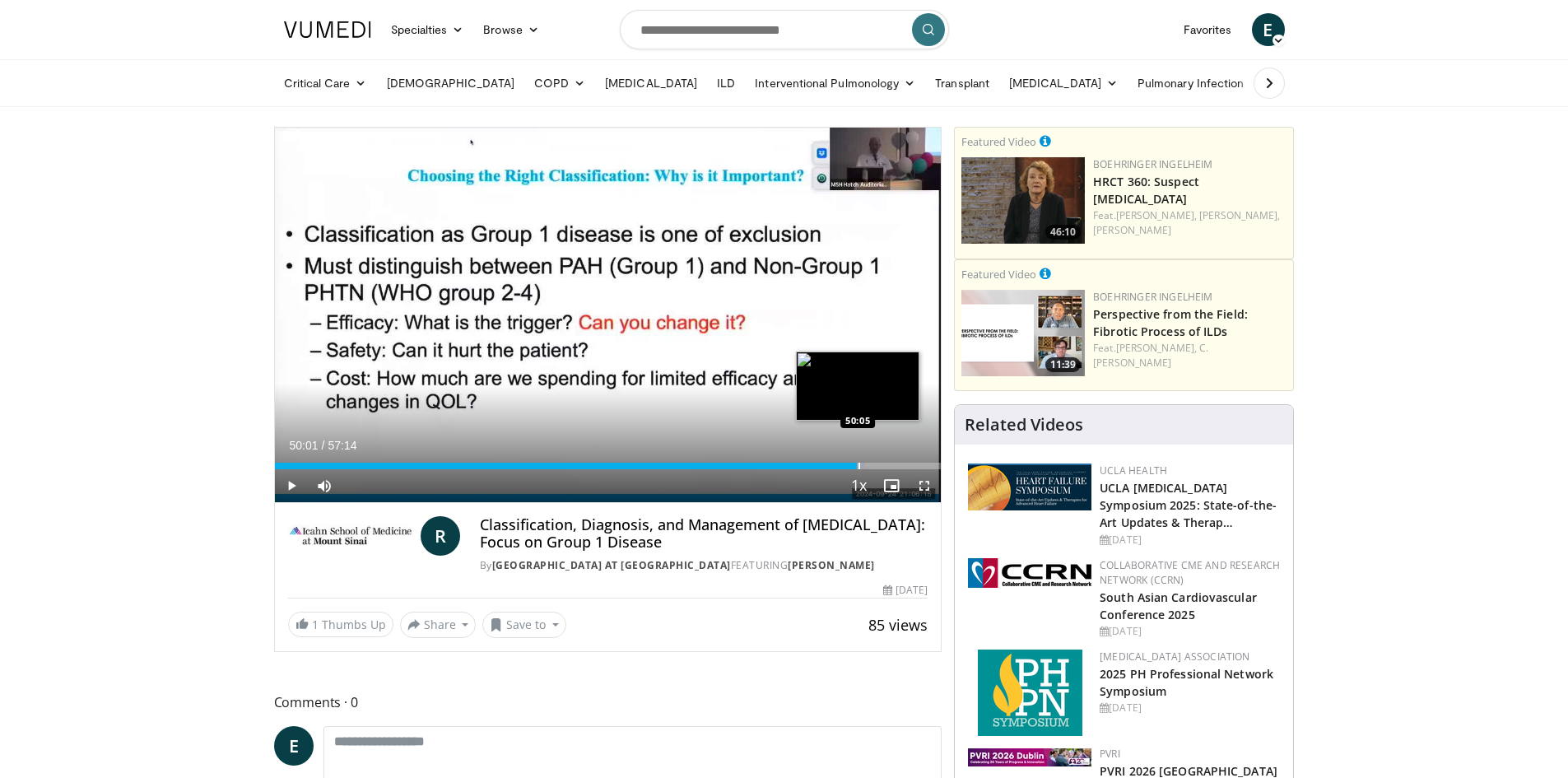
click at [859, 464] on div "Progress Bar" at bounding box center [860, 466] width 2 height 7
click at [865, 464] on div "Progress Bar" at bounding box center [866, 466] width 2 height 7
click at [872, 464] on div "Progress Bar" at bounding box center [872, 466] width 2 height 7
click at [883, 466] on div "Progress Bar" at bounding box center [884, 466] width 2 height 7
click at [883, 470] on span "Video Player" at bounding box center [891, 486] width 32 height 32
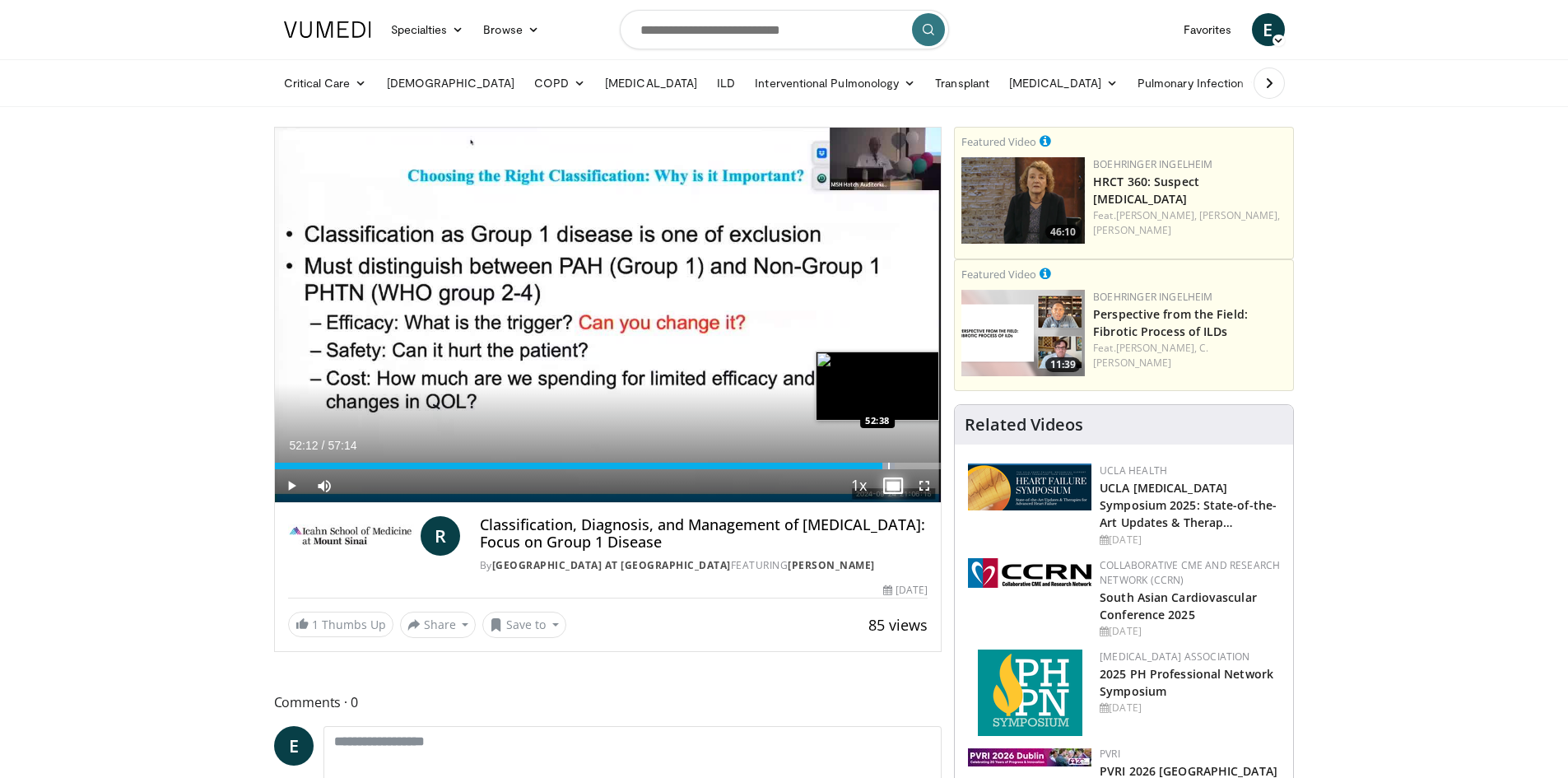
click at [889, 468] on div "Progress Bar" at bounding box center [889, 466] width 2 height 7
click at [889, 468] on div "Progress Bar" at bounding box center [890, 466] width 2 height 7
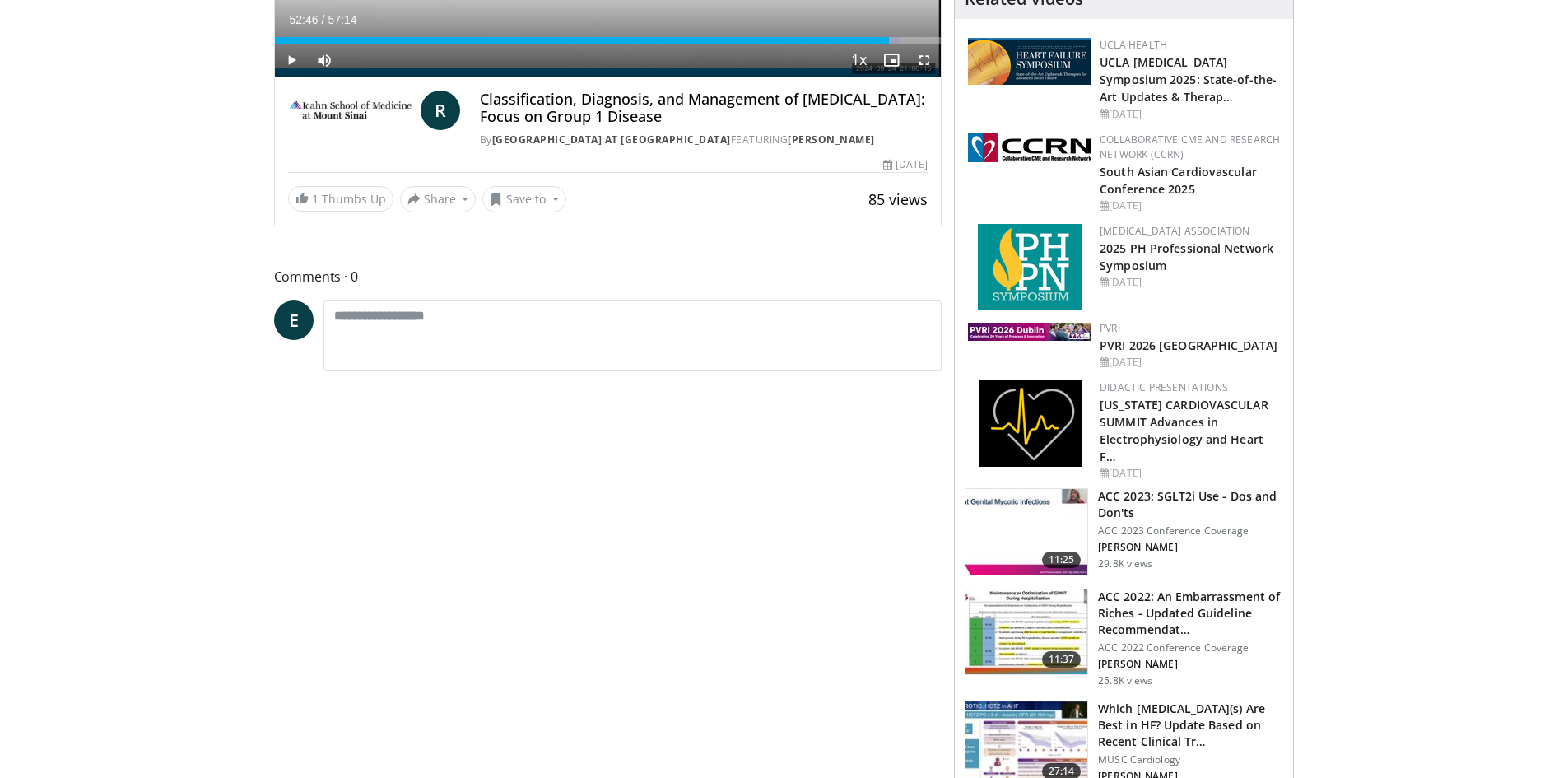
scroll to position [494, 0]
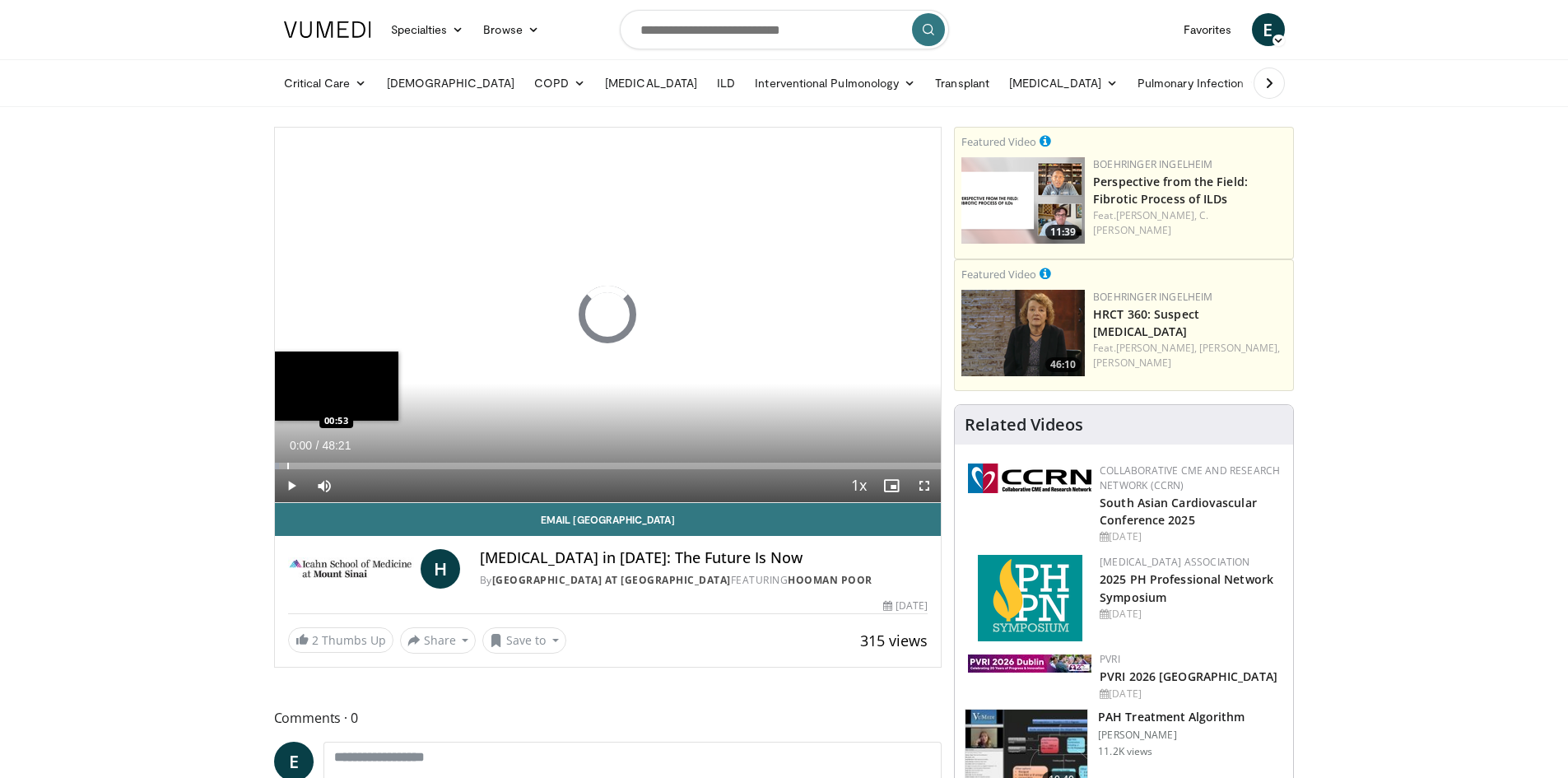
click at [287, 465] on div "Progress Bar" at bounding box center [288, 466] width 2 height 7
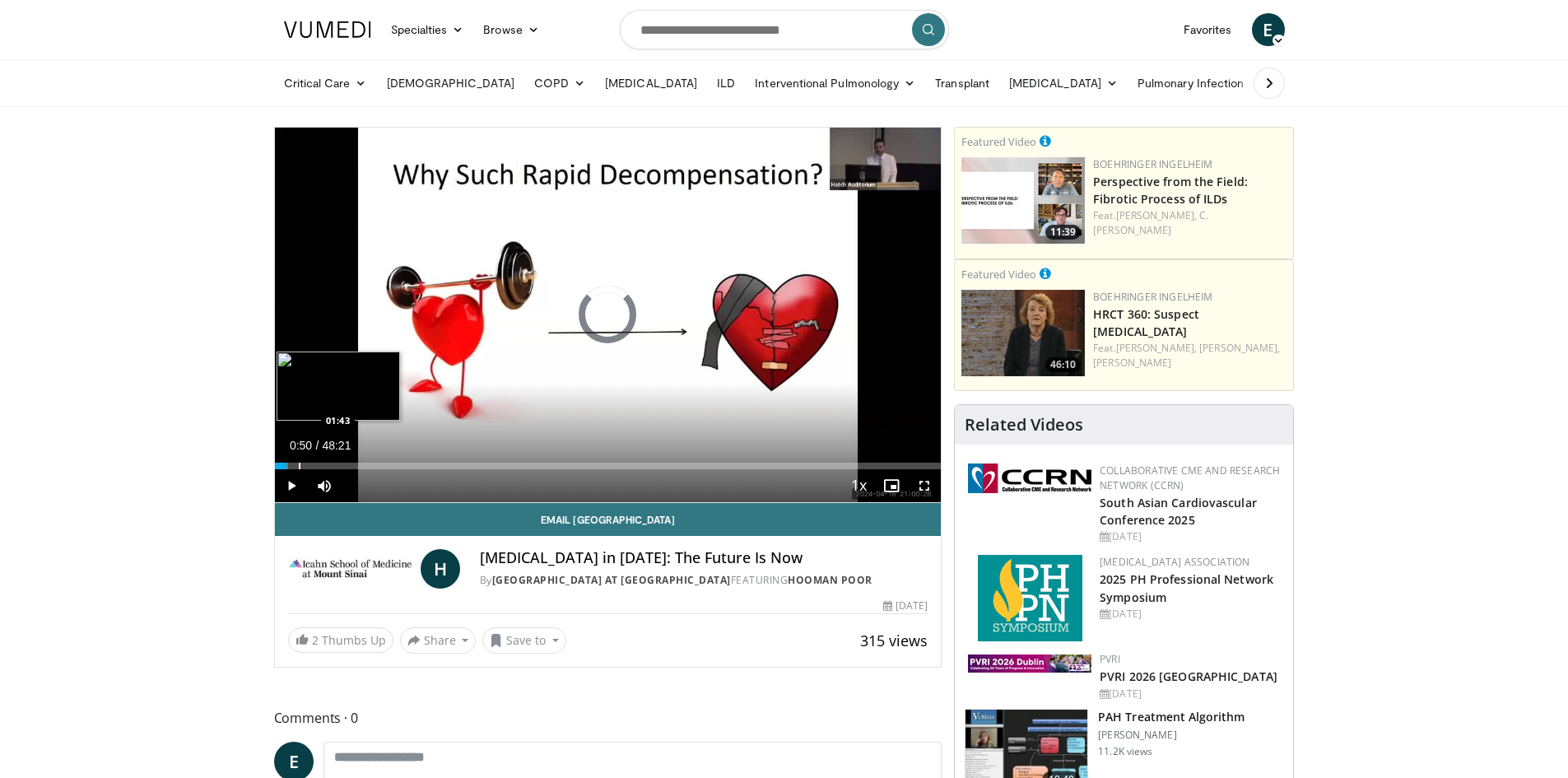
click at [299, 465] on div "Progress Bar" at bounding box center [300, 466] width 2 height 7
click at [312, 470] on video-js "**********" at bounding box center [608, 315] width 667 height 375
drag, startPoint x: 321, startPoint y: 468, endPoint x: 330, endPoint y: 467, distance: 9.1
click at [322, 468] on div "Progress Bar" at bounding box center [323, 466] width 2 height 7
click at [338, 467] on div "Progress Bar" at bounding box center [339, 466] width 2 height 7
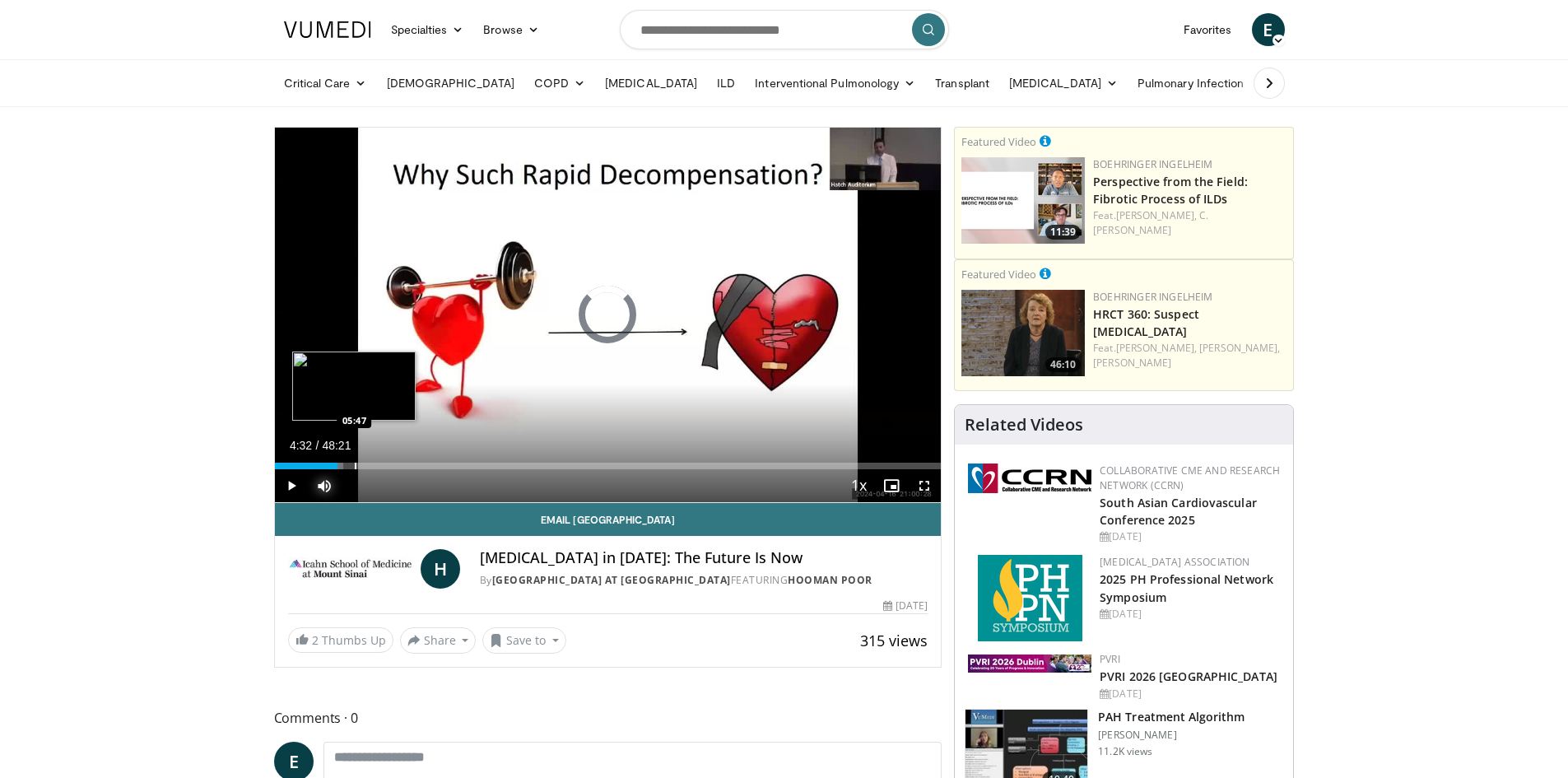
click at [355, 467] on div "Progress Bar" at bounding box center [356, 466] width 2 height 7
click at [368, 464] on div "Progress Bar" at bounding box center [369, 466] width 2 height 7
click at [365, 469] on div "06:33" at bounding box center [320, 466] width 91 height 7
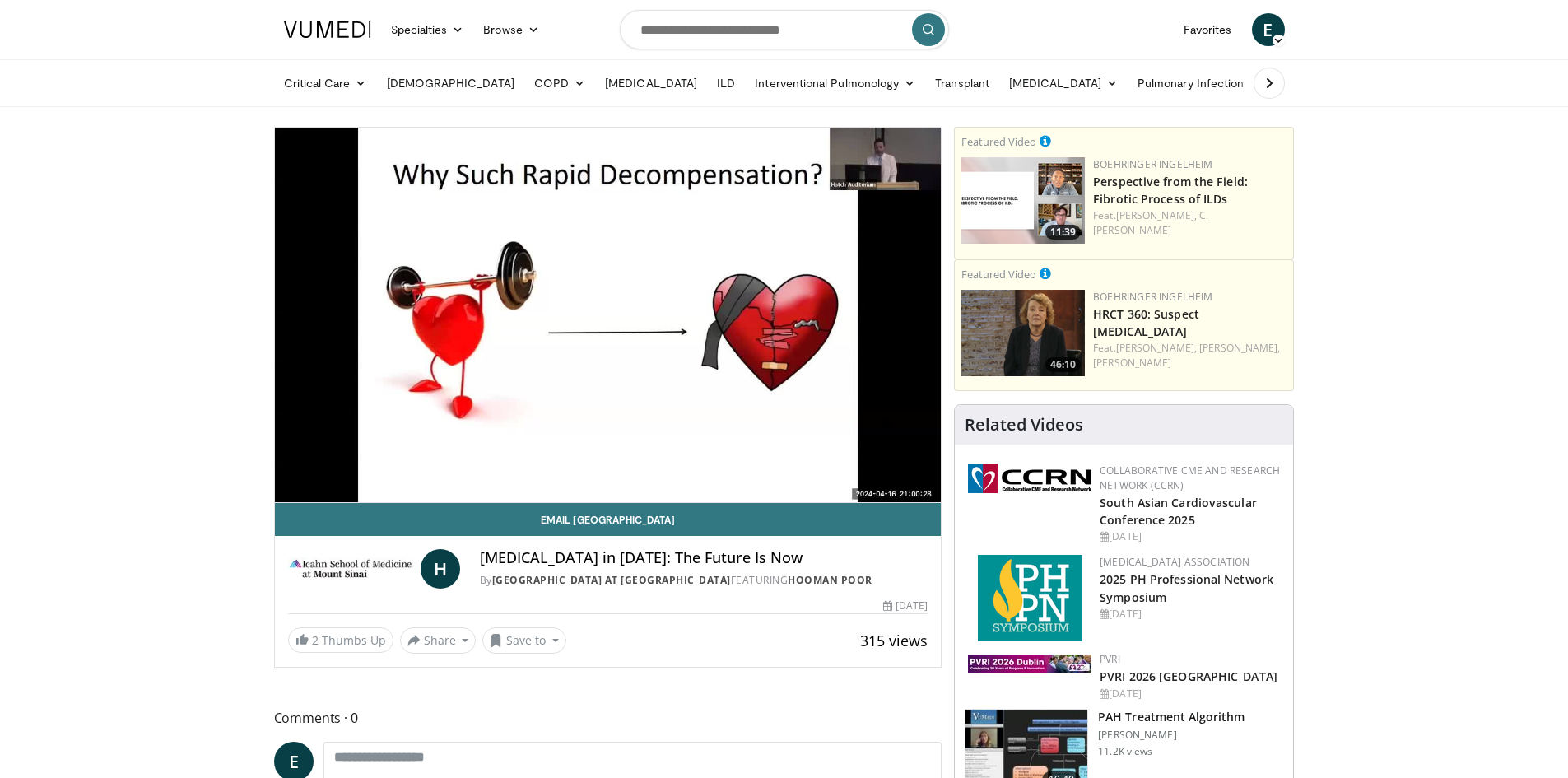
click at [354, 465] on div "10 seconds Tap to unmute" at bounding box center [608, 315] width 667 height 374
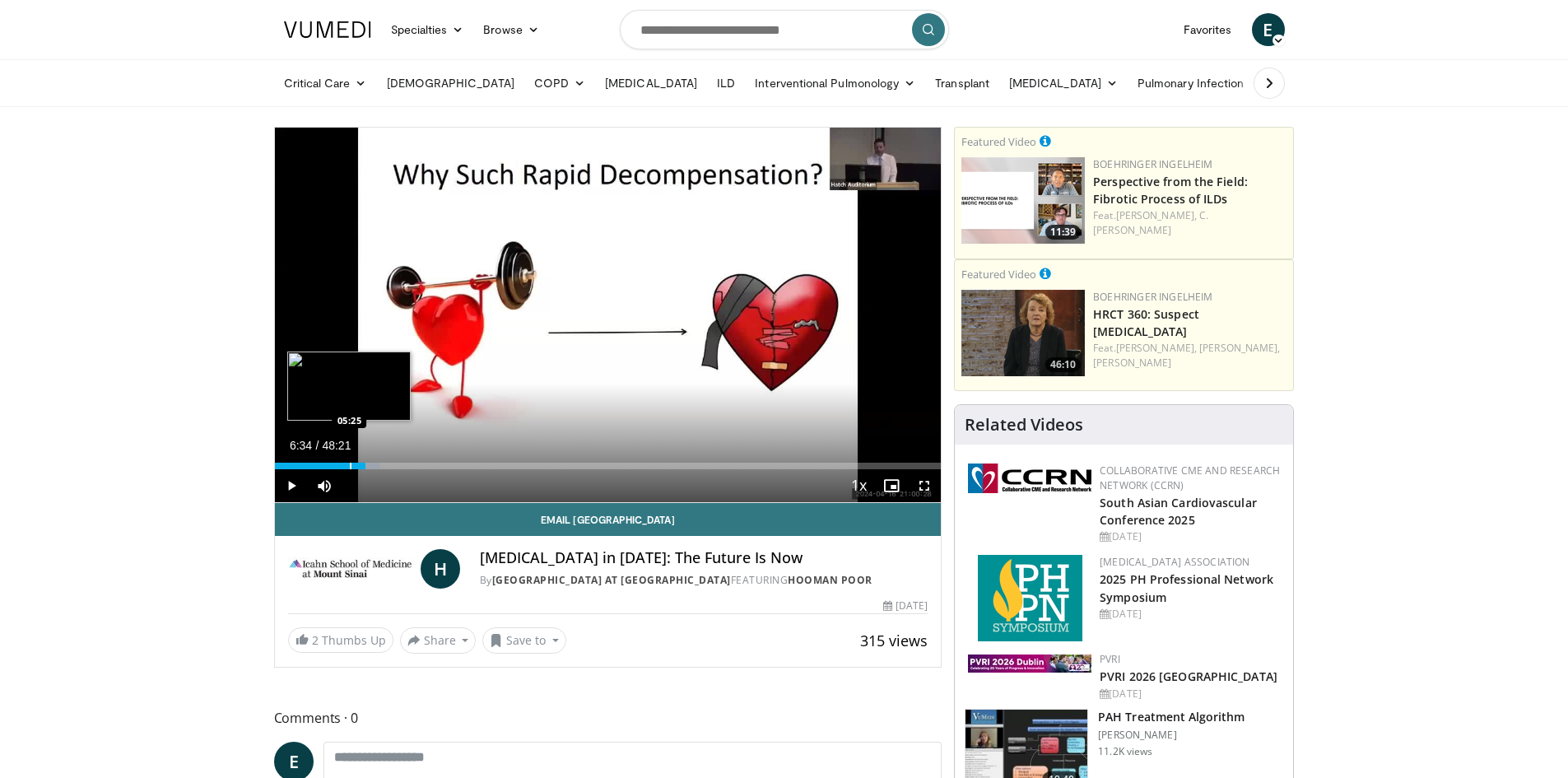
click at [350, 464] on div "Progress Bar" at bounding box center [351, 466] width 2 height 7
click at [339, 464] on div "Progress Bar" at bounding box center [340, 466] width 2 height 7
click at [351, 466] on div "Progress Bar" at bounding box center [352, 466] width 2 height 7
click at [363, 466] on div "Progress Bar" at bounding box center [364, 466] width 2 height 7
click at [356, 466] on div "Progress Bar" at bounding box center [357, 466] width 2 height 7
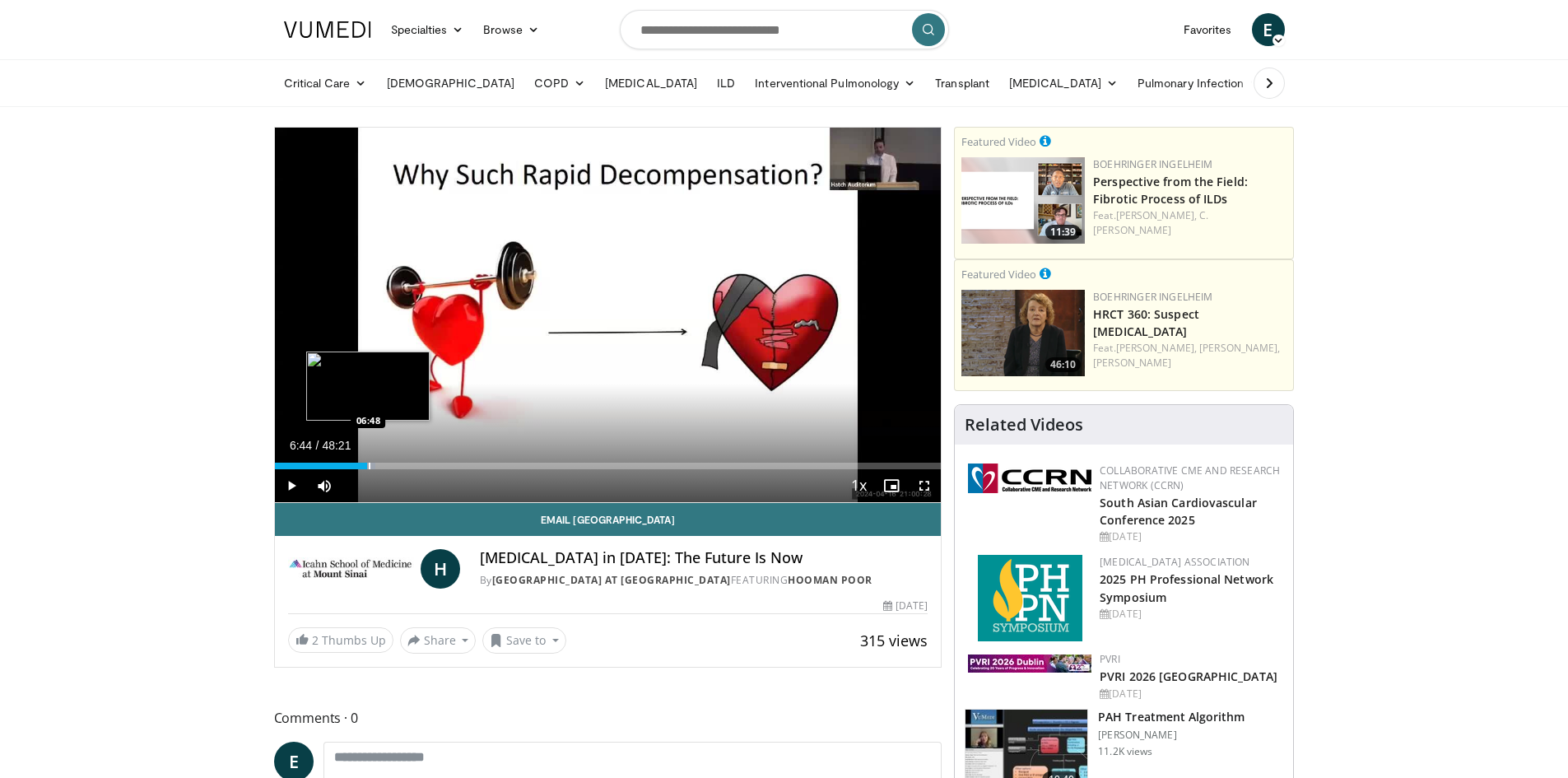
click at [368, 464] on div "Progress Bar" at bounding box center [369, 466] width 2 height 7
click at [378, 464] on div "Progress Bar" at bounding box center [379, 466] width 2 height 7
click at [386, 465] on div "Progress Bar" at bounding box center [386, 466] width 2 height 7
click at [388, 466] on div "Progress Bar" at bounding box center [389, 466] width 2 height 7
click at [383, 467] on div "08:10" at bounding box center [331, 466] width 113 height 7
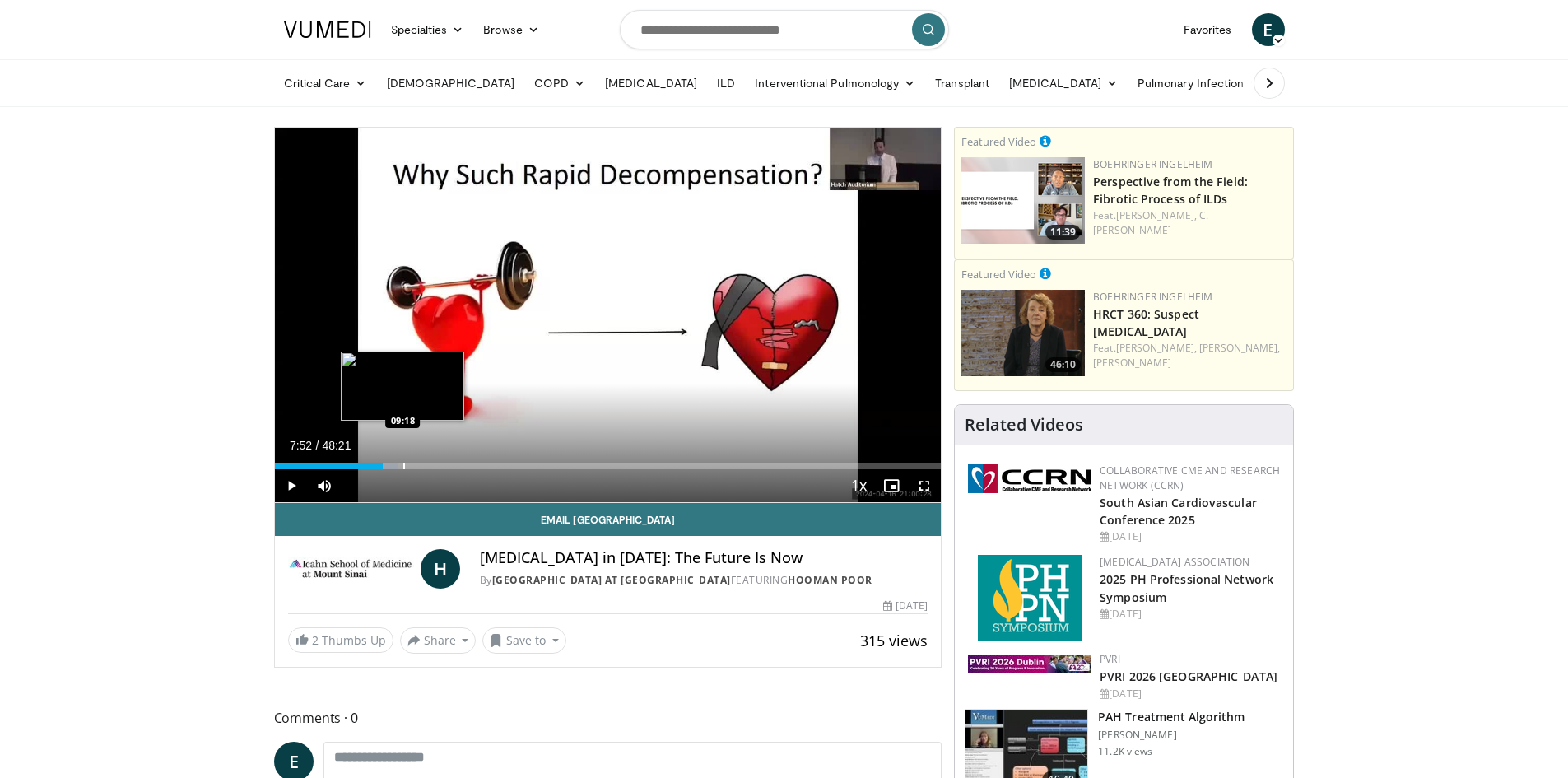
click at [404, 467] on div "Progress Bar" at bounding box center [405, 466] width 2 height 7
click at [413, 470] on div "Current Time 9:15 / Duration 48:21 Play Skip Backward Skip Forward Mute Loaded …" at bounding box center [608, 486] width 667 height 32
click at [414, 464] on div "Progress Bar" at bounding box center [415, 466] width 2 height 7
click at [418, 467] on div "Progress Bar" at bounding box center [418, 466] width 2 height 7
click at [433, 467] on div "Progress Bar" at bounding box center [434, 466] width 2 height 7
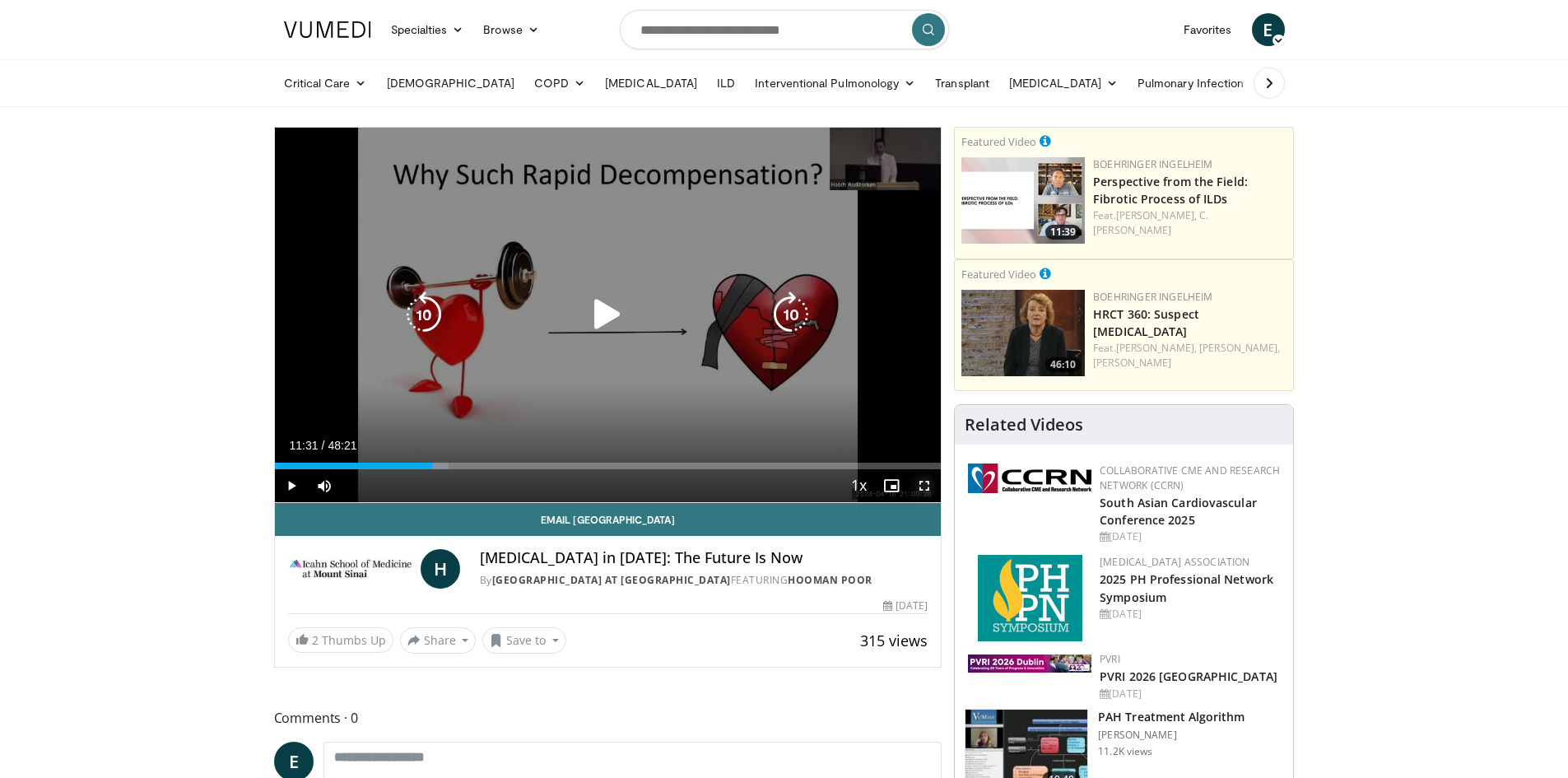
click at [918, 483] on span "Video Player" at bounding box center [924, 486] width 32 height 32
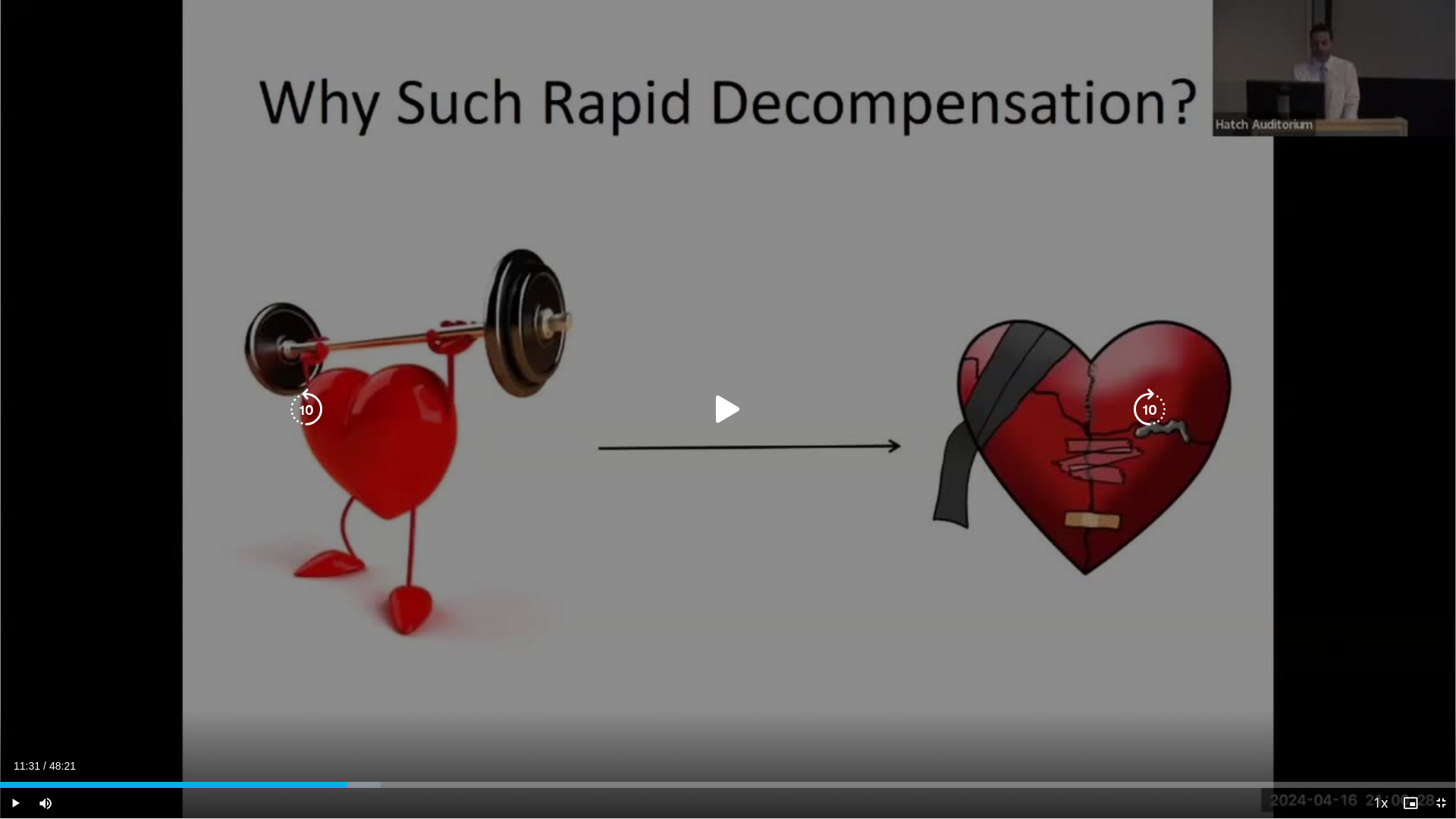
click at [845, 408] on div "Video Player" at bounding box center [728, 409] width 874 height 30
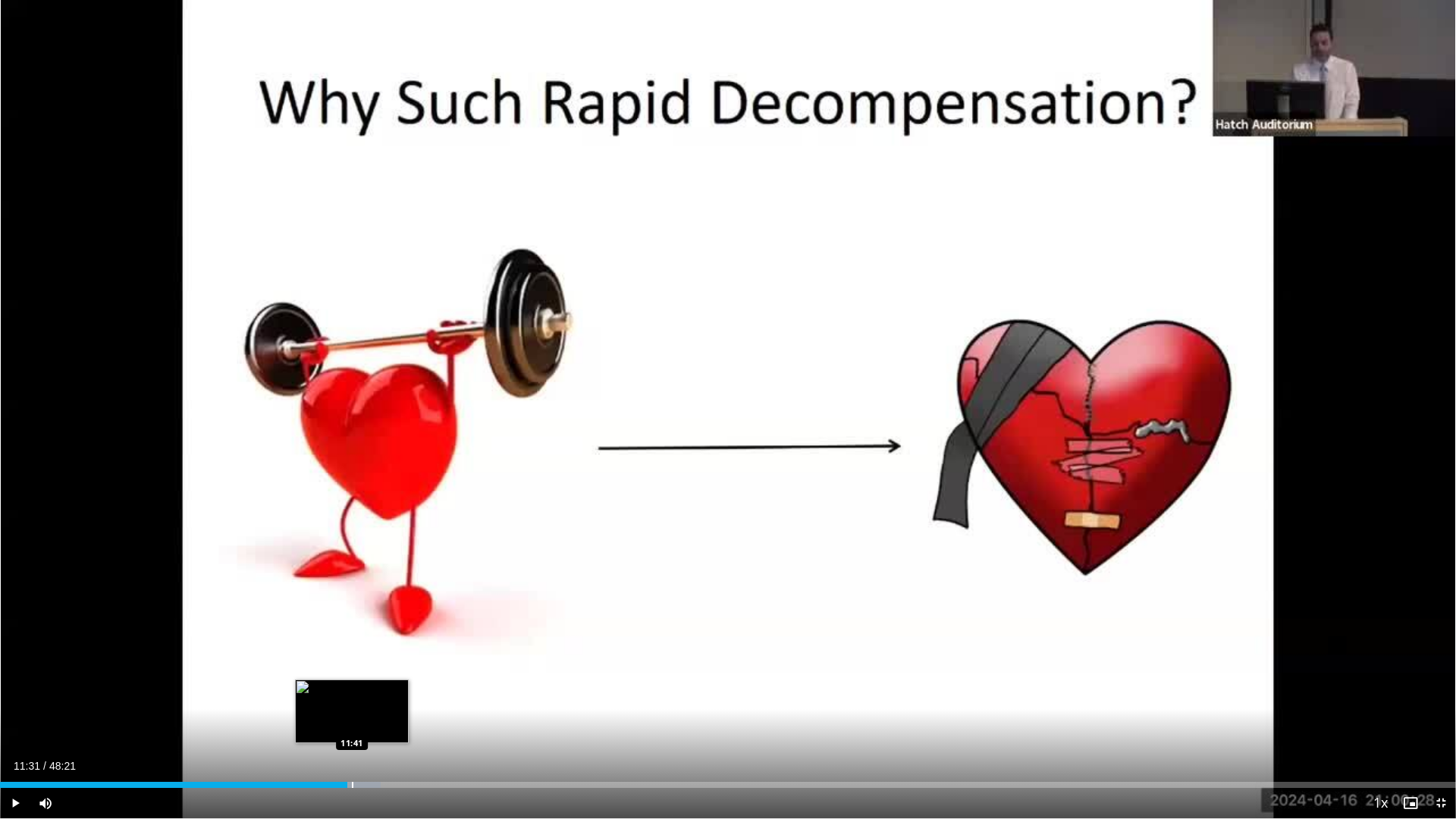
click at [352, 716] on div "Progress Bar" at bounding box center [353, 785] width 2 height 6
click at [364, 716] on div "Progress Bar" at bounding box center [365, 785] width 2 height 6
click at [373, 716] on div "Progress Bar" at bounding box center [374, 785] width 2 height 6
click at [385, 716] on div "Loaded : 27.88% 12:47 12:47" at bounding box center [728, 781] width 1456 height 14
click at [391, 716] on div "Progress Bar" at bounding box center [392, 785] width 2 height 6
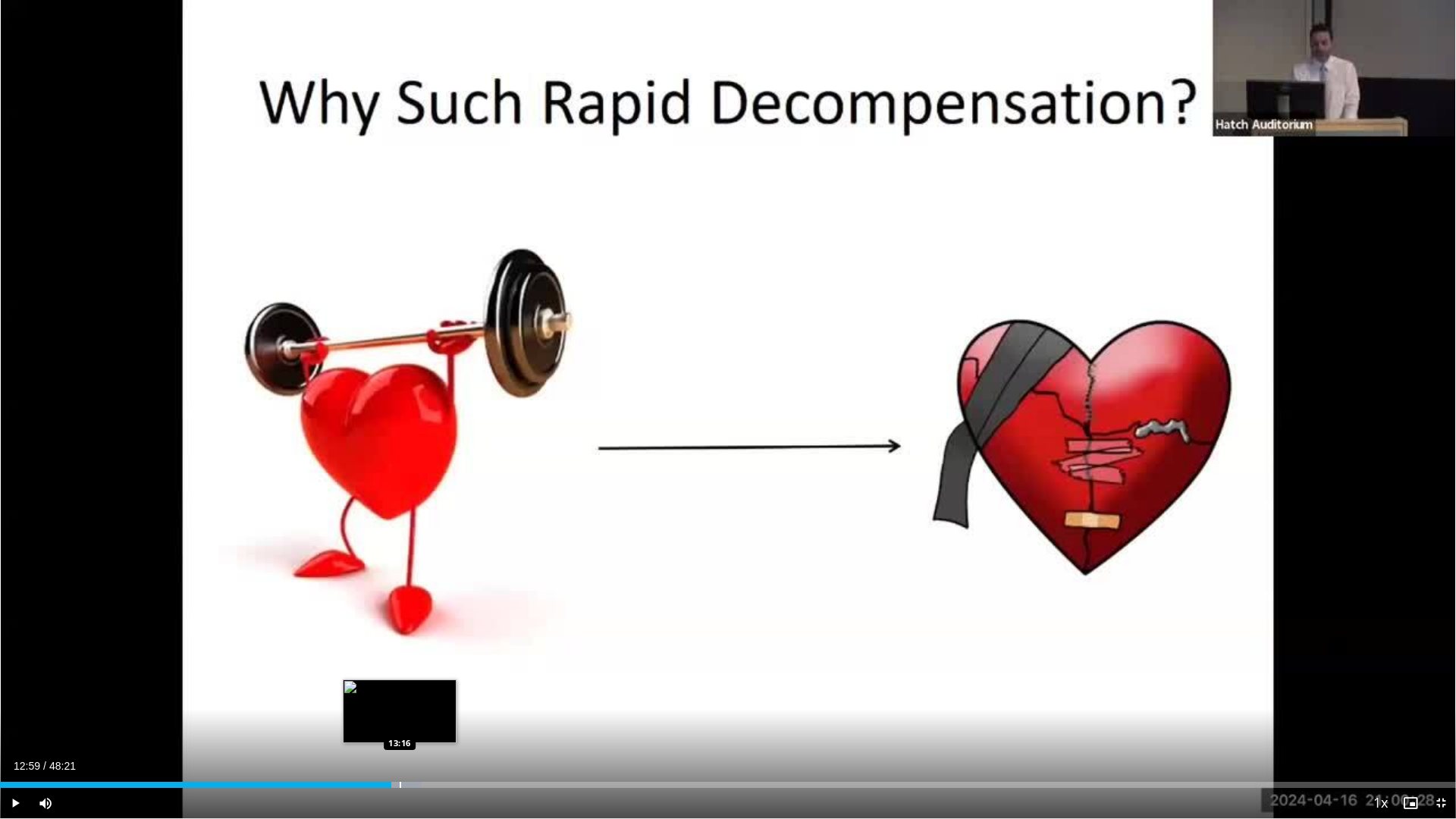
click at [400, 716] on div "Progress Bar" at bounding box center [401, 785] width 2 height 6
click at [412, 716] on div "Progress Bar" at bounding box center [413, 785] width 2 height 6
click at [420, 716] on div "Progress Bar" at bounding box center [421, 785] width 2 height 6
click at [425, 716] on div "Progress Bar" at bounding box center [426, 785] width 2 height 6
click at [441, 716] on div "Progress Bar" at bounding box center [441, 785] width 2 height 6
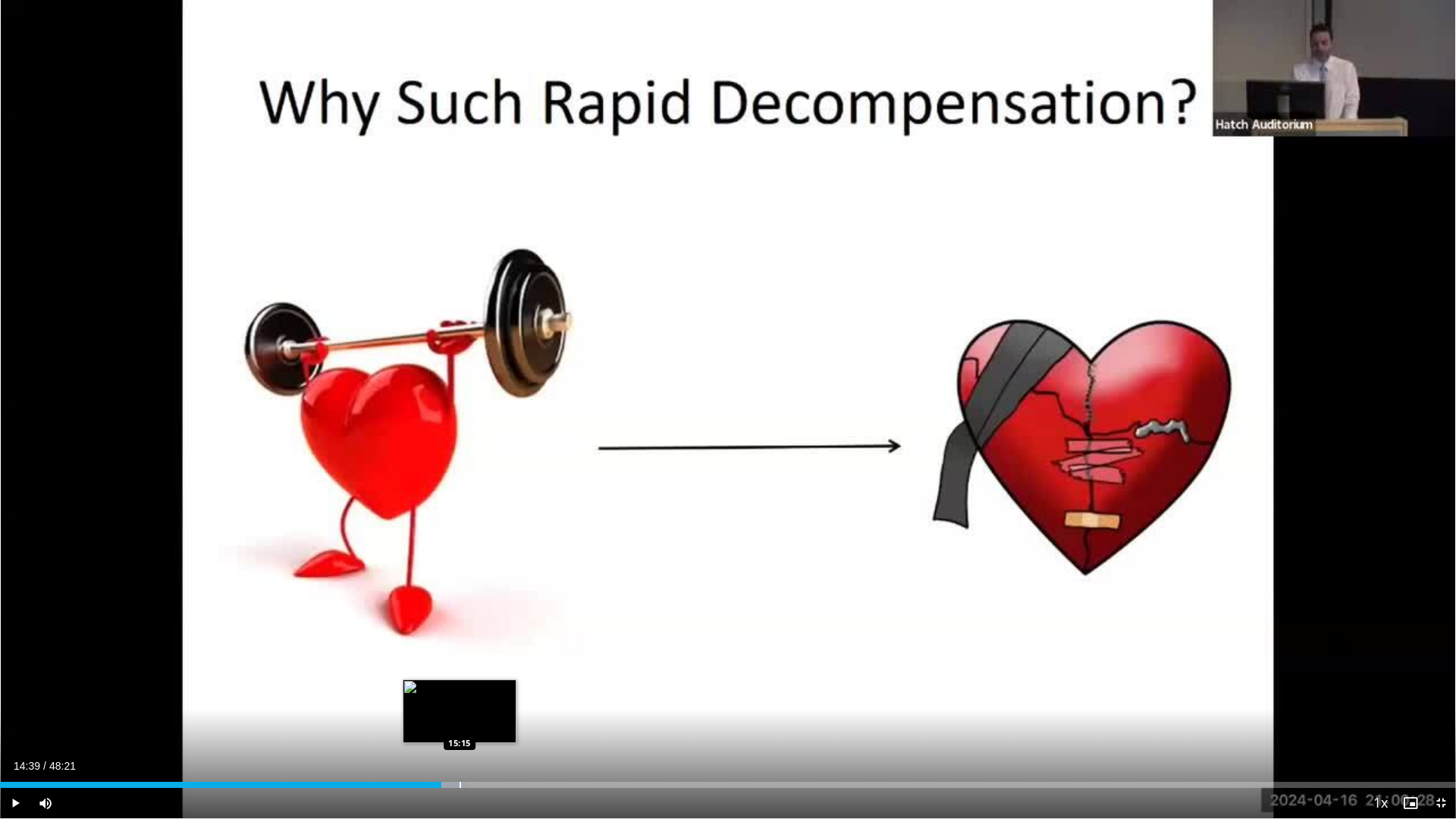
click at [460, 716] on div "Progress Bar" at bounding box center [461, 785] width 2 height 6
click at [470, 716] on div "Progress Bar" at bounding box center [469, 785] width 2 height 6
click at [491, 716] on div "Progress Bar" at bounding box center [491, 785] width 2 height 6
click at [497, 716] on div "Progress Bar" at bounding box center [498, 785] width 2 height 6
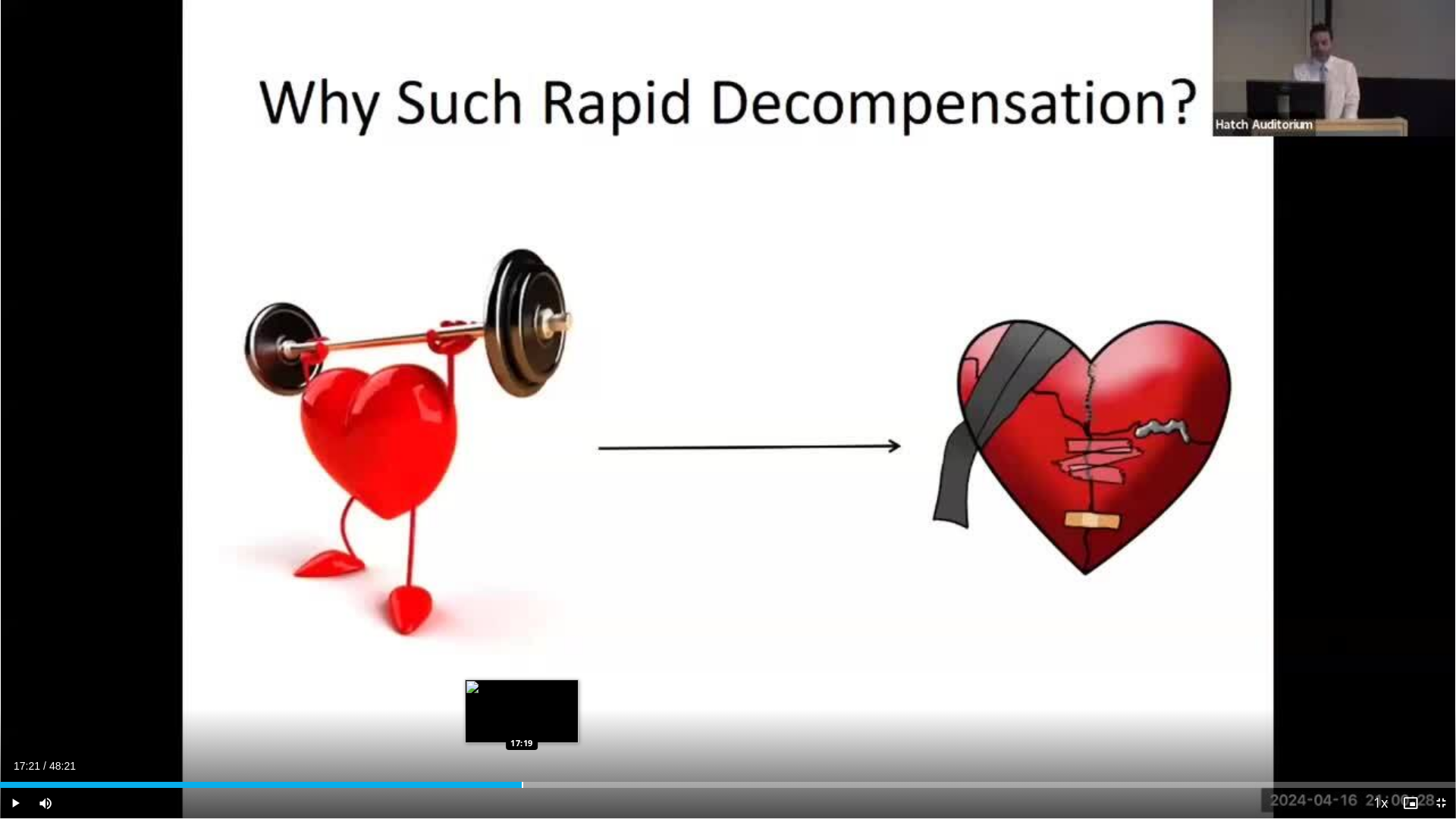
click at [522, 716] on div "Progress Bar" at bounding box center [522, 785] width 2 height 6
click at [540, 716] on div "Current Time 17:21 / Duration 48:21 Play Skip Backward Skip Forward Mute Loaded…" at bounding box center [728, 803] width 1456 height 30
click at [567, 716] on div "Loaded : 0.00% 17:21 18:50" at bounding box center [728, 781] width 1456 height 14
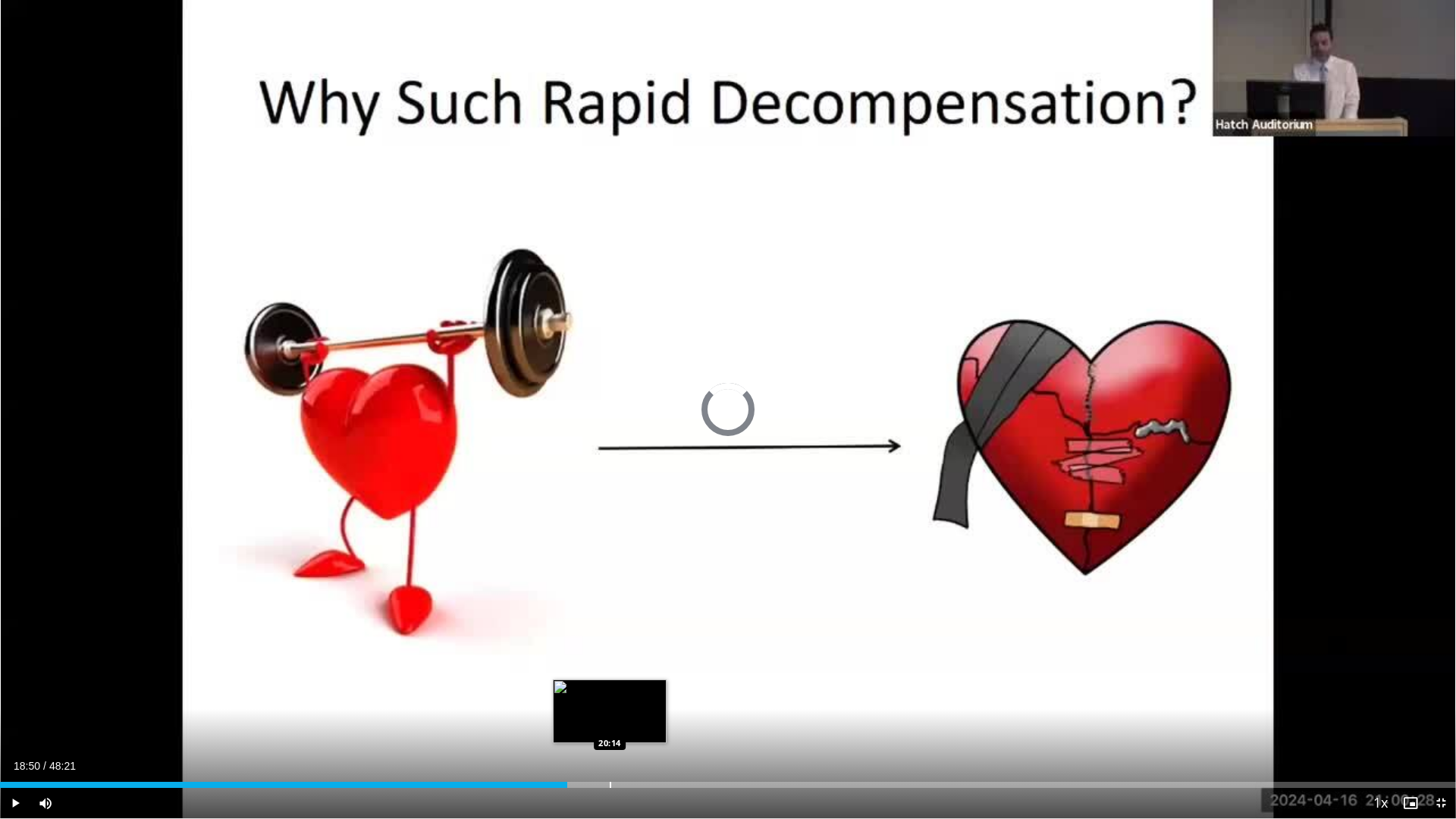
click at [609, 716] on div "Progress Bar" at bounding box center [610, 785] width 2 height 6
click at [669, 716] on div "Current Time 20:14 / Duration 48:21 Play Skip Backward Skip Forward Mute Loaded…" at bounding box center [728, 803] width 1456 height 30
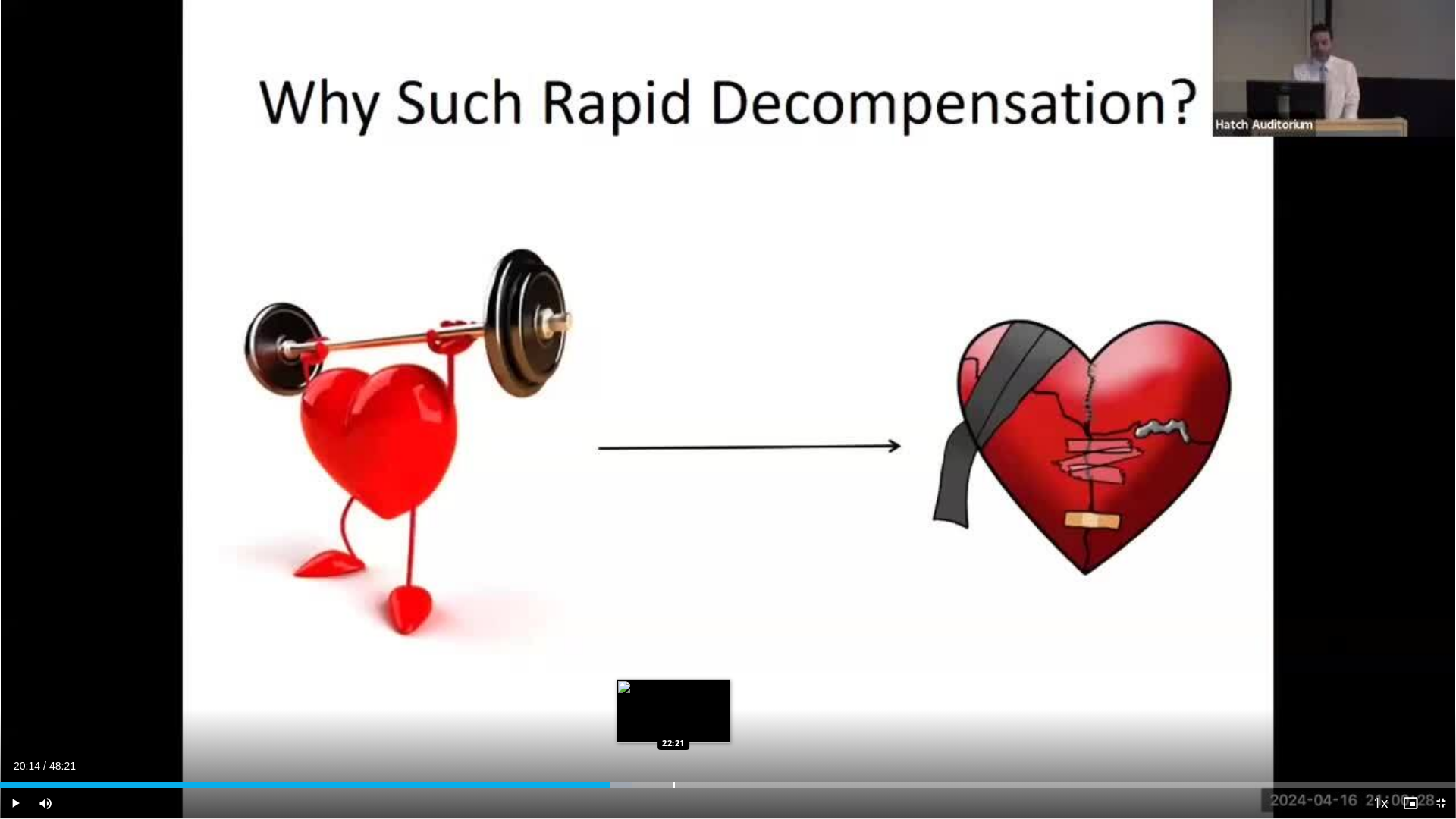
click at [673, 716] on div "Progress Bar" at bounding box center [674, 785] width 2 height 6
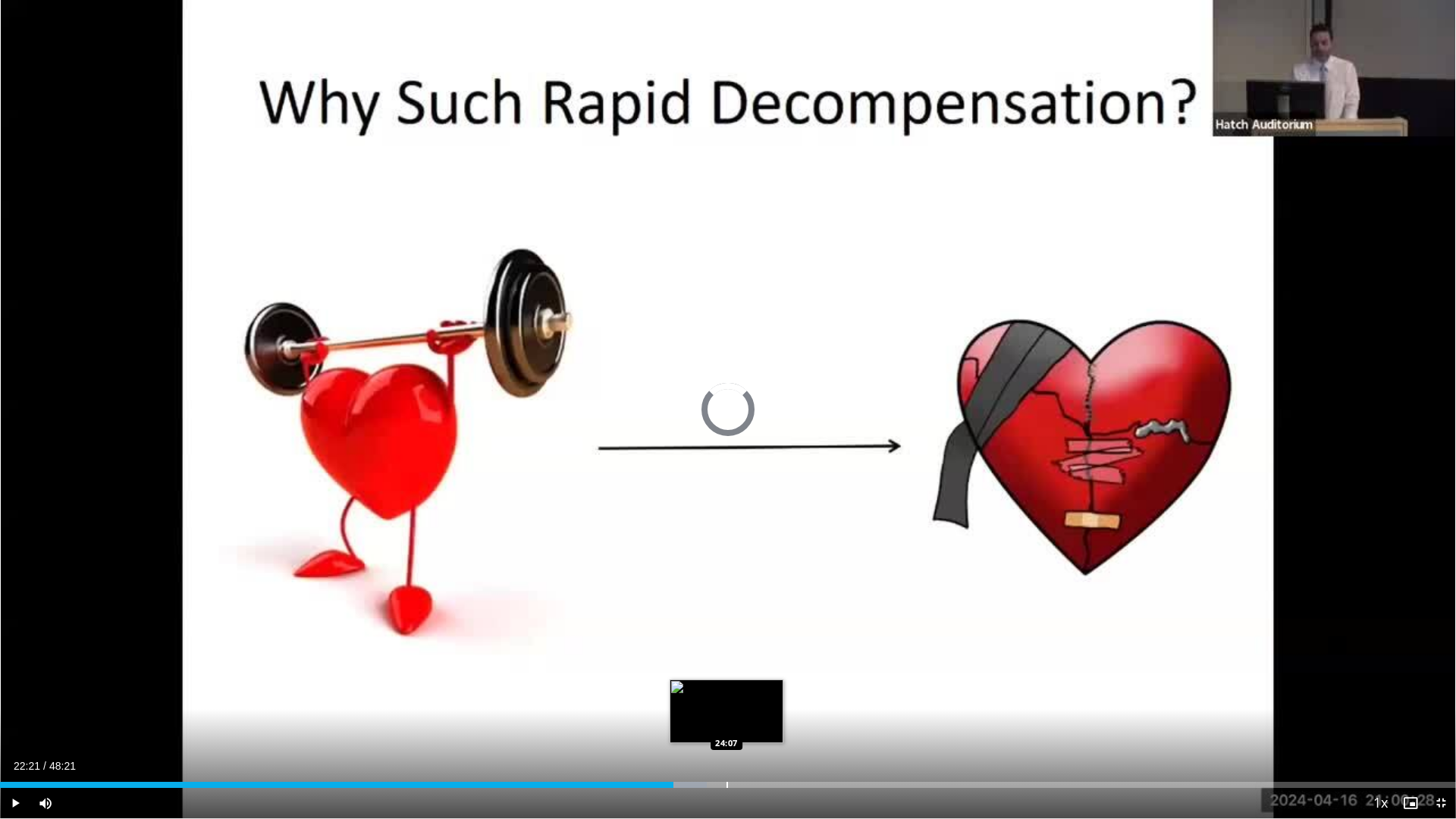
click at [727, 716] on div "Progress Bar" at bounding box center [727, 785] width 2 height 6
click at [779, 716] on div "Progress Bar" at bounding box center [779, 785] width 2 height 6
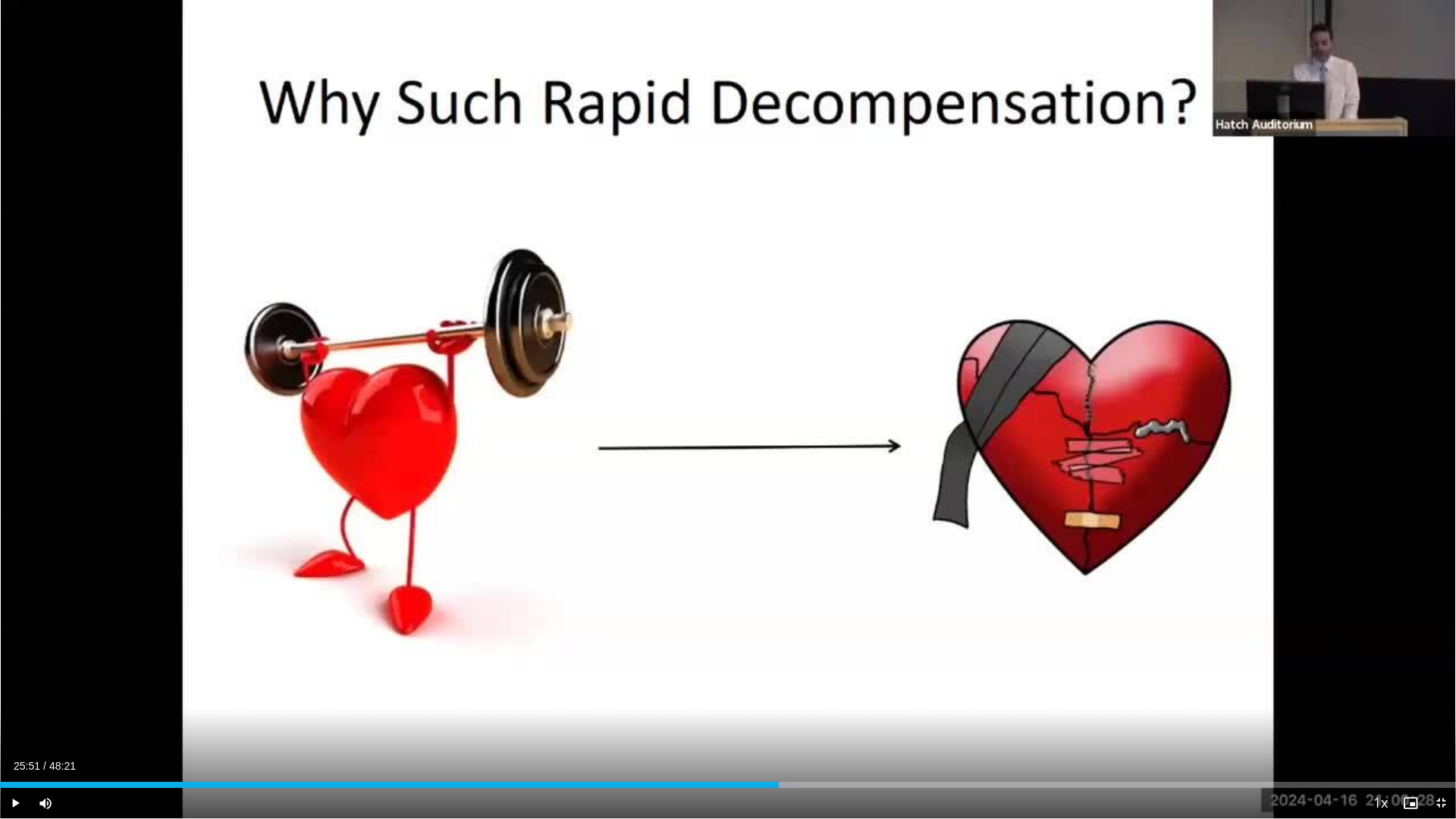
click at [835, 716] on div "Current Time 25:51 / Duration 48:21 Play Skip Backward Skip Forward Mute Loaded…" at bounding box center [728, 803] width 1456 height 30
click at [855, 716] on div "Progress Bar" at bounding box center [855, 785] width 2 height 6
click at [874, 716] on div "Loaded : 60.92% 28:22 29:00" at bounding box center [728, 781] width 1456 height 14
click at [879, 716] on div "Progress Bar" at bounding box center [880, 785] width 2 height 6
click at [888, 716] on div "Progress Bar" at bounding box center [889, 785] width 2 height 6
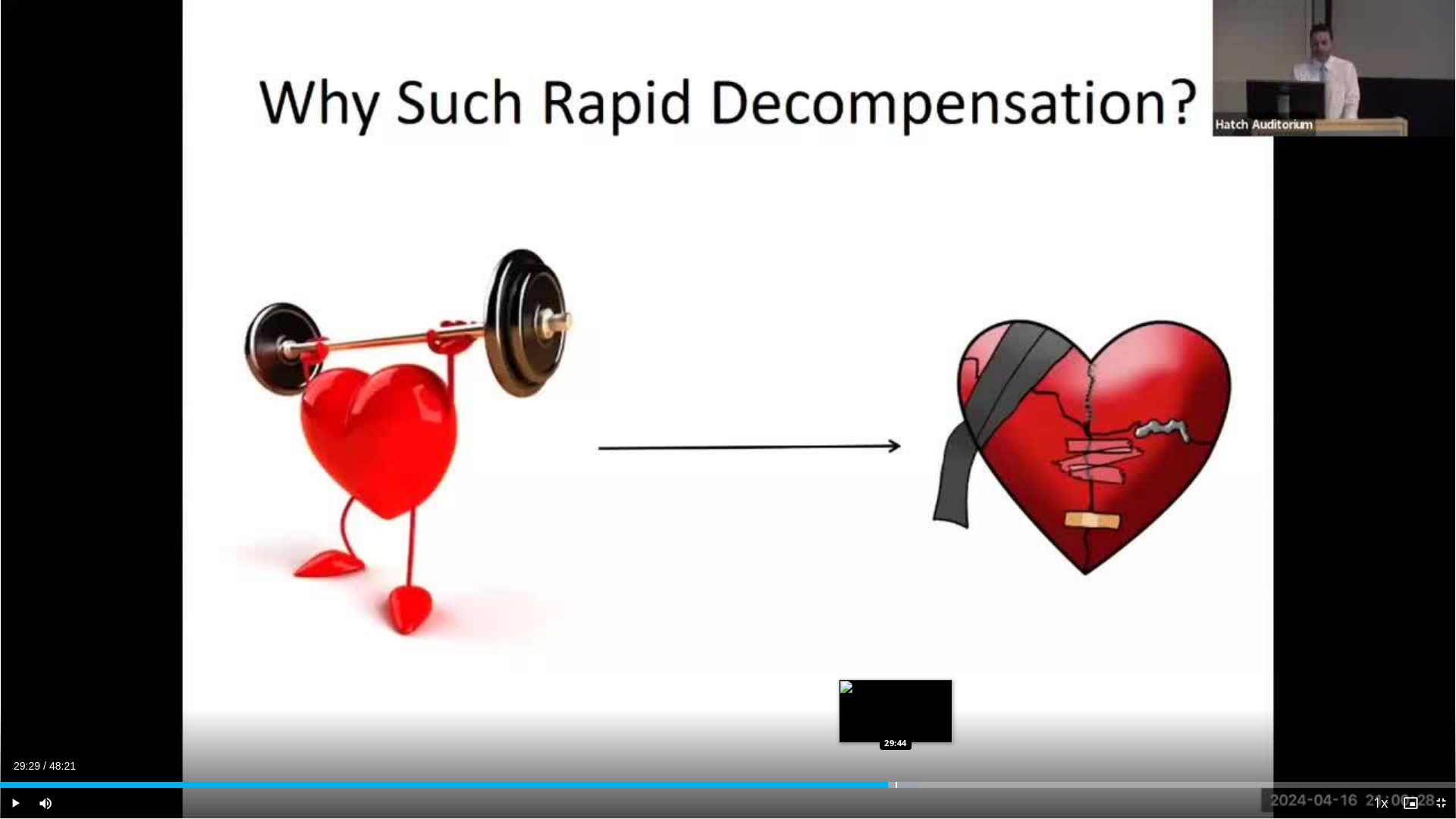
click at [896, 716] on div "Progress Bar" at bounding box center [897, 785] width 2 height 6
click at [901, 716] on div "Progress Bar" at bounding box center [902, 785] width 2 height 6
click at [895, 716] on div "Loaded : 64.01% 29:56 29:42" at bounding box center [728, 785] width 1456 height 6
click at [899, 716] on div "Progress Bar" at bounding box center [899, 785] width 2 height 6
click at [906, 716] on div "Progress Bar" at bounding box center [907, 785] width 2 height 6
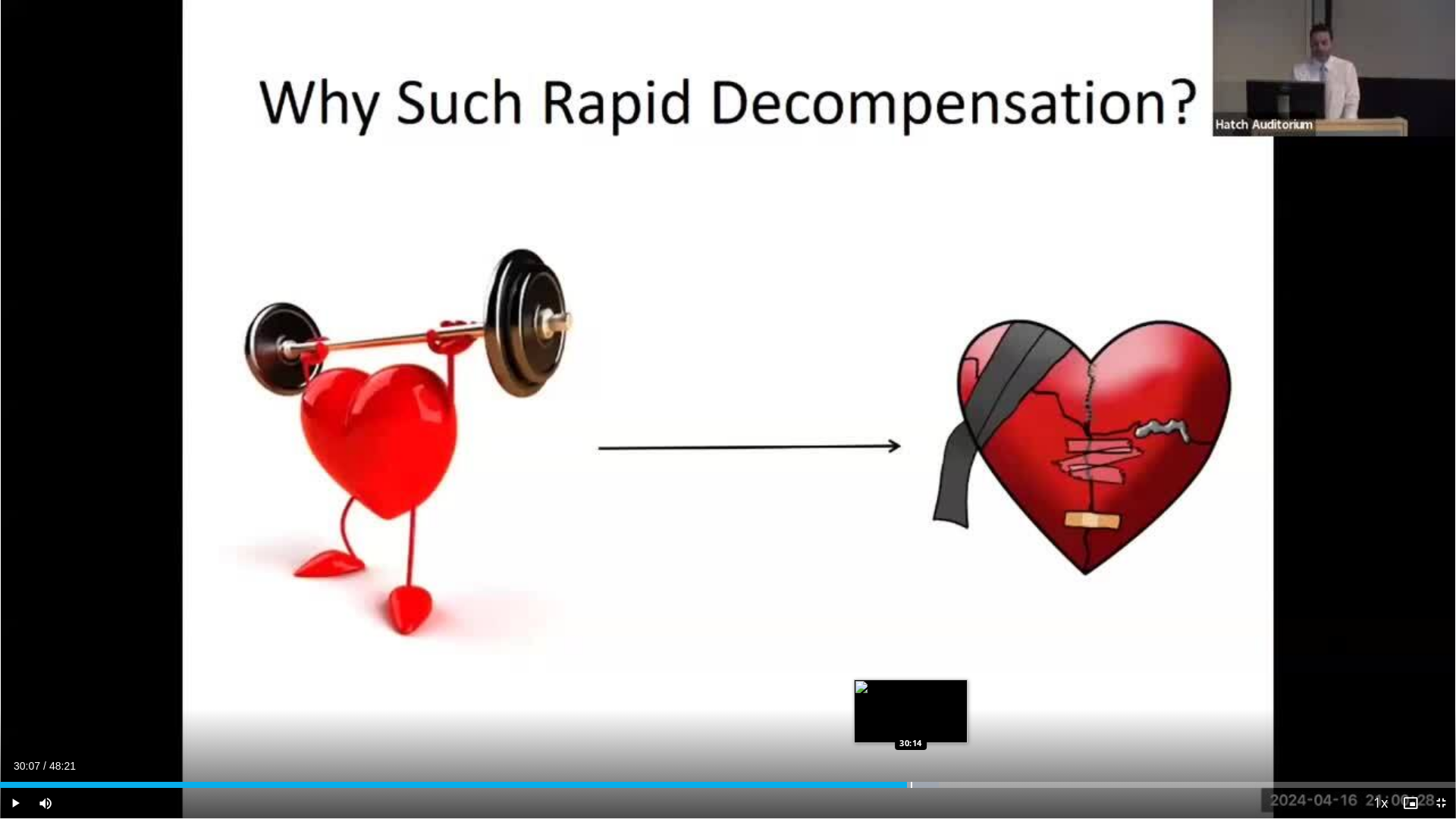
click at [912, 716] on div "Progress Bar" at bounding box center [912, 785] width 2 height 6
click at [920, 716] on div "Progress Bar" at bounding box center [919, 785] width 2 height 6
click at [928, 716] on div "Progress Bar" at bounding box center [929, 785] width 2 height 6
click at [938, 716] on div "Progress Bar" at bounding box center [939, 785] width 2 height 6
click at [943, 716] on div "Progress Bar" at bounding box center [943, 785] width 2 height 6
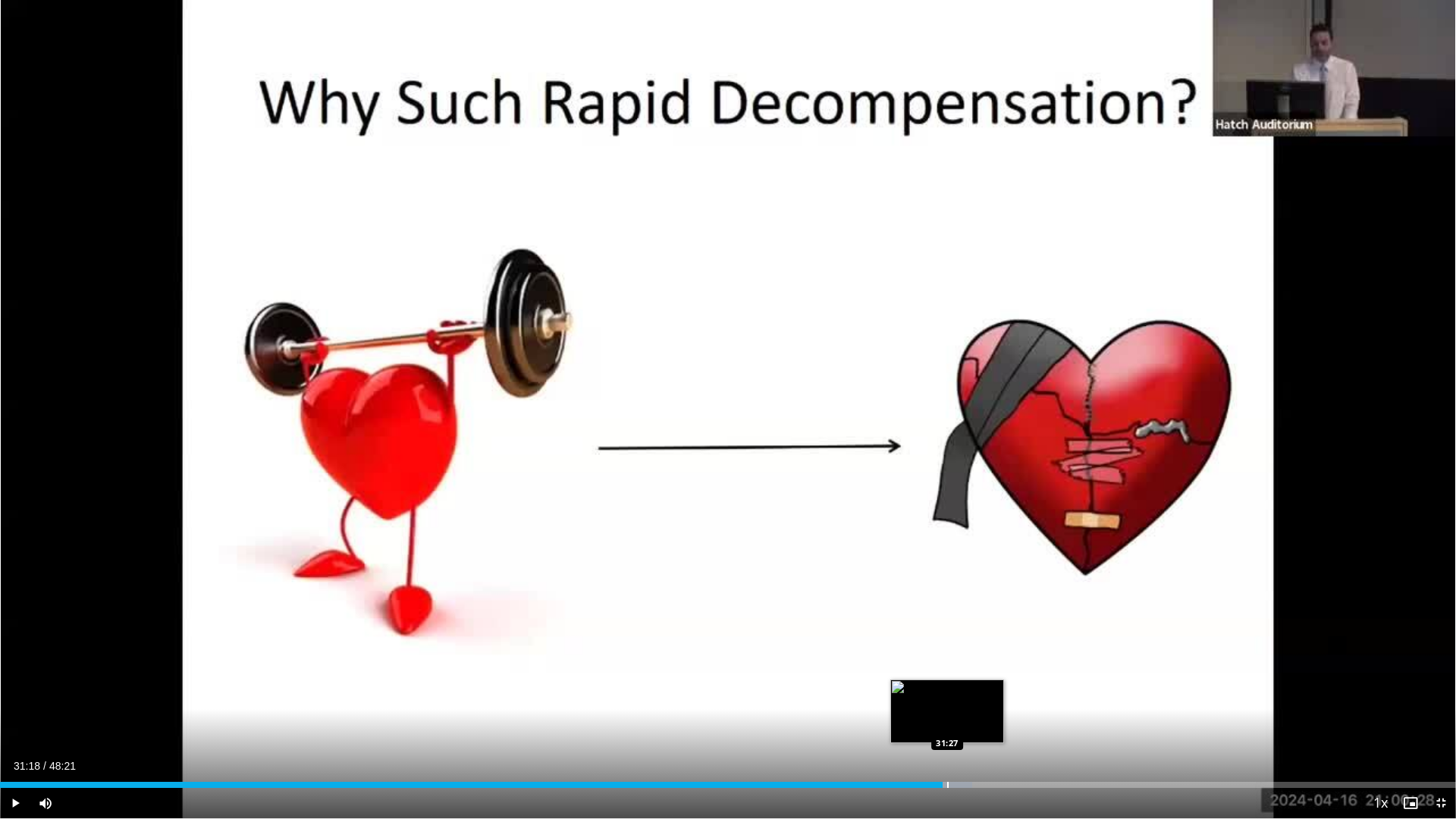
click at [949, 716] on div "Progress Bar" at bounding box center [948, 785] width 2 height 6
click at [955, 716] on div "Progress Bar" at bounding box center [956, 785] width 2 height 6
click at [958, 716] on div "Progress Bar" at bounding box center [959, 785] width 2 height 6
click at [962, 716] on div "Progress Bar" at bounding box center [963, 785] width 2 height 6
click at [965, 716] on div "Progress Bar" at bounding box center [965, 785] width 2 height 6
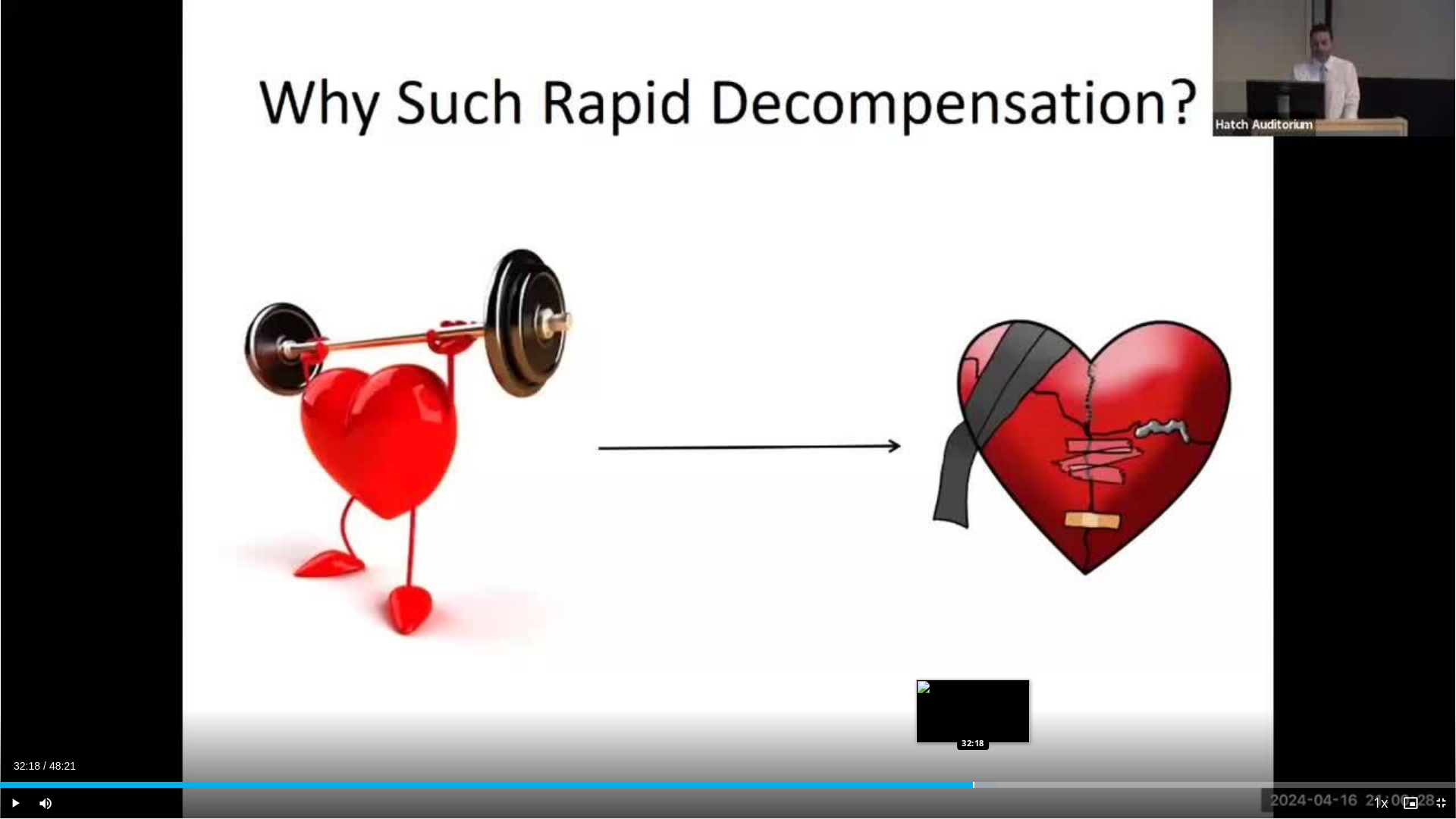
click at [972, 716] on div "Progress Bar" at bounding box center [973, 785] width 2 height 6
click at [979, 716] on div "Progress Bar" at bounding box center [980, 785] width 2 height 6
click at [984, 716] on div "Progress Bar" at bounding box center [985, 785] width 2 height 6
click at [988, 716] on div "Progress Bar" at bounding box center [989, 785] width 2 height 6
click at [992, 716] on div "Progress Bar" at bounding box center [993, 785] width 2 height 6
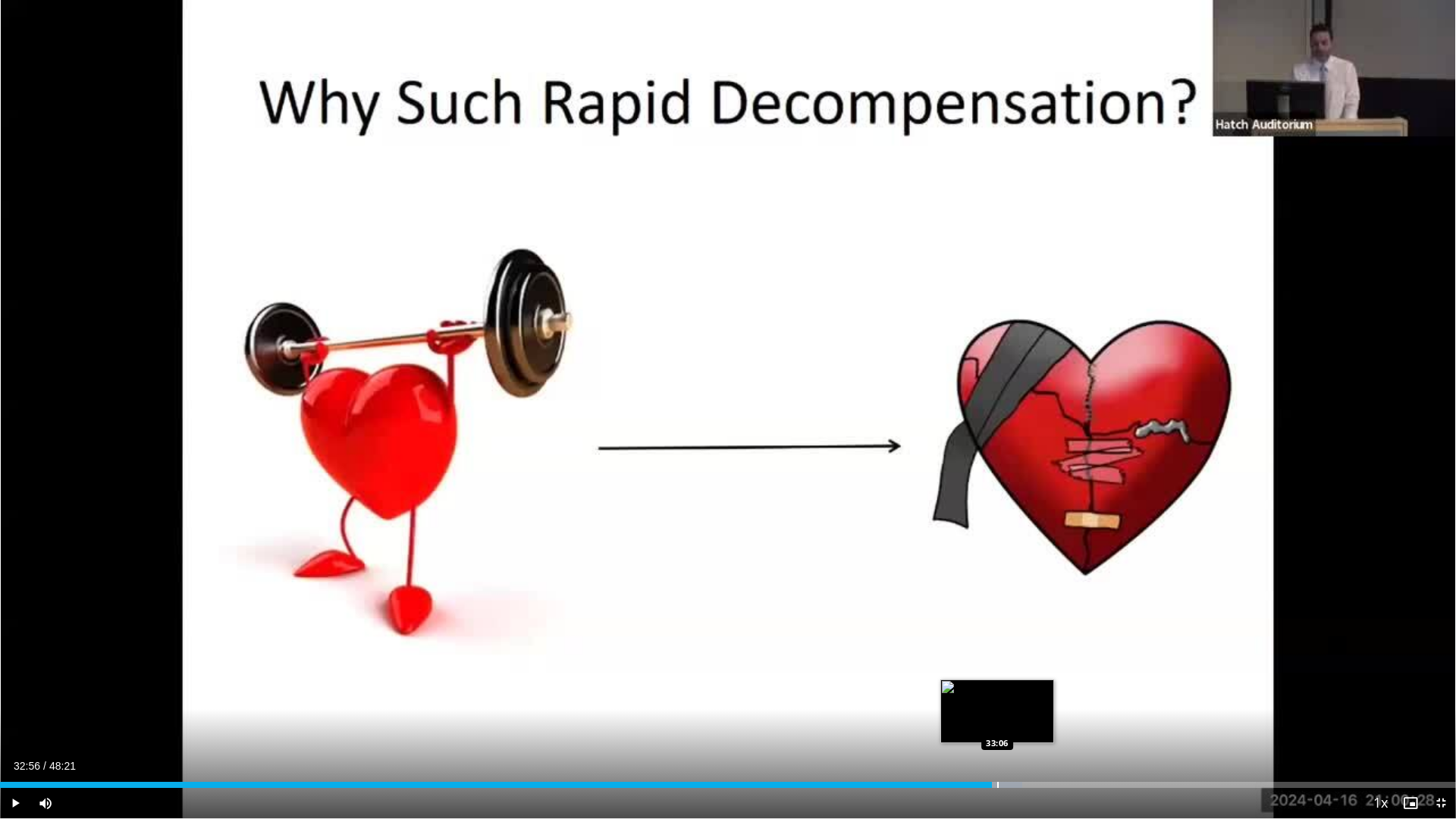
click at [997, 716] on div "Progress Bar" at bounding box center [998, 785] width 2 height 6
click at [1004, 716] on div "Progress Bar" at bounding box center [1005, 785] width 2 height 6
click at [1008, 716] on div "Progress Bar" at bounding box center [1008, 785] width 2 height 6
click at [1011, 716] on div "Progress Bar" at bounding box center [1012, 785] width 2 height 6
click at [1016, 716] on div "Progress Bar" at bounding box center [1016, 785] width 2 height 6
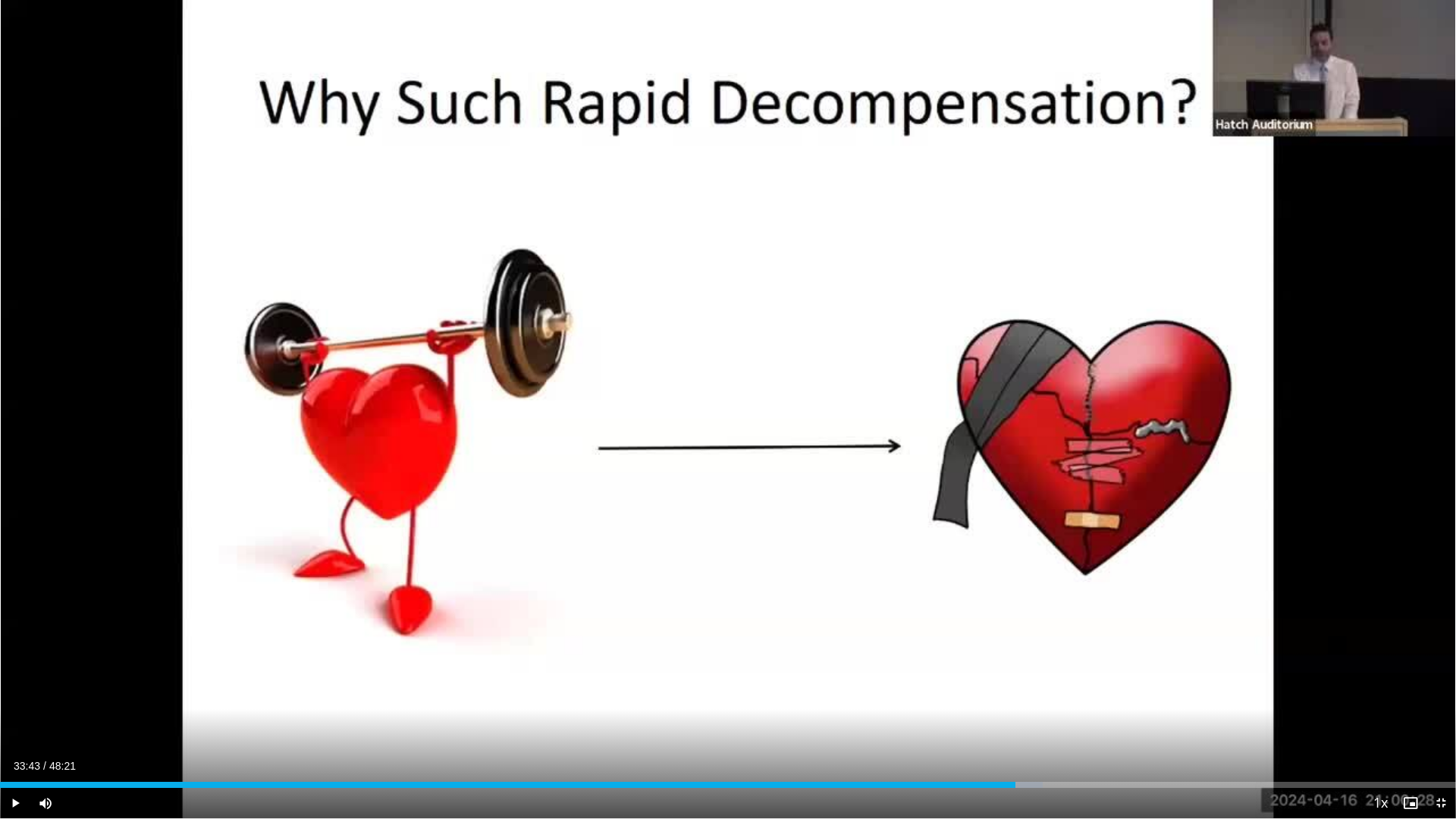
click at [1023, 716] on div "Current Time 33:43 / Duration 48:21 Play Skip Backward Skip Forward Mute Loaded…" at bounding box center [728, 803] width 1456 height 30
click at [1028, 716] on div "Progress Bar" at bounding box center [1029, 785] width 2 height 6
click at [1033, 716] on div "Progress Bar" at bounding box center [1033, 785] width 2 height 6
click at [1037, 716] on div "Progress Bar" at bounding box center [1037, 785] width 2 height 6
click at [1043, 716] on div "Progress Bar" at bounding box center [1044, 785] width 2 height 6
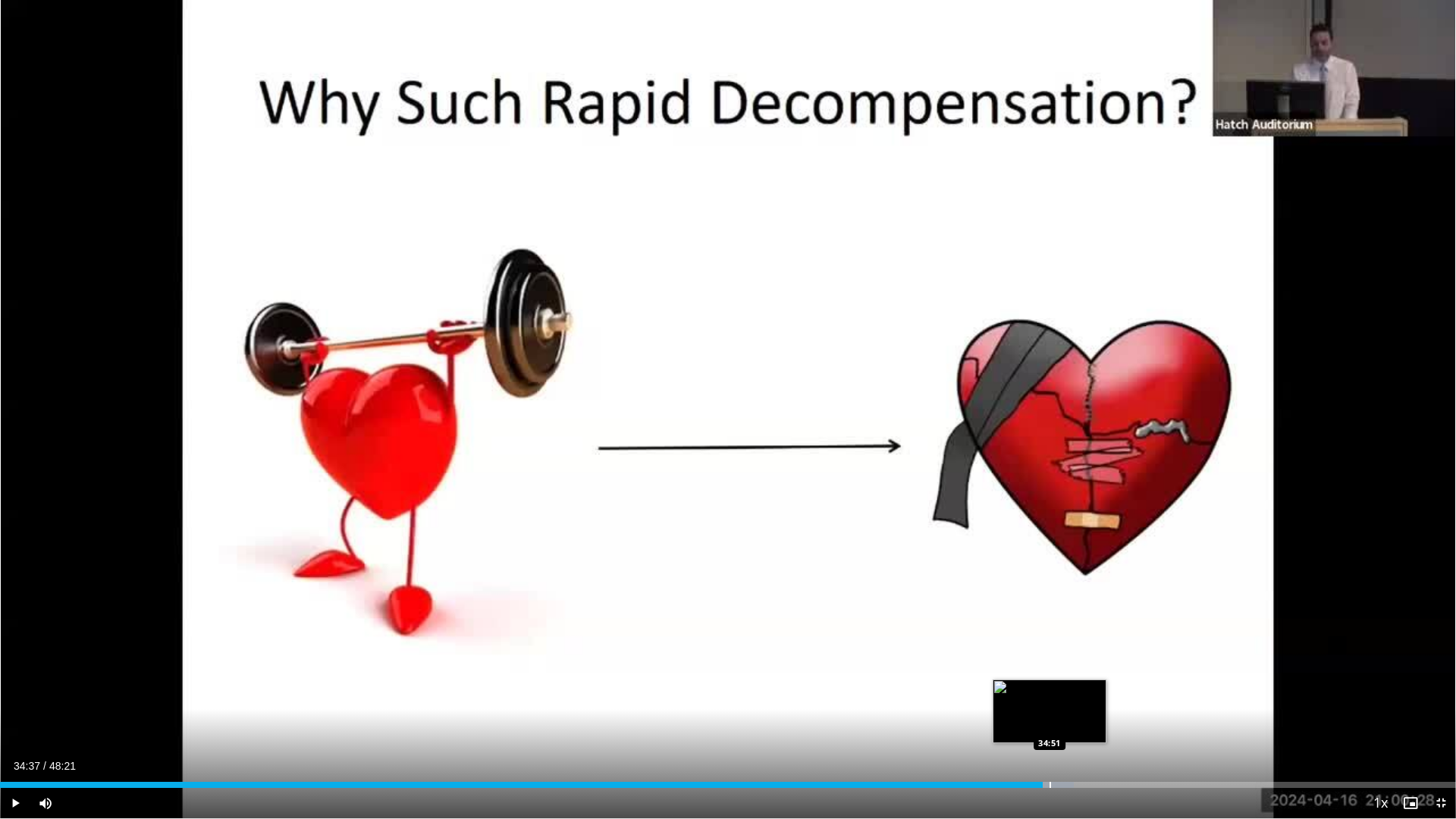
click at [1050, 716] on div "Progress Bar" at bounding box center [1051, 785] width 2 height 6
click at [1056, 716] on div "Progress Bar" at bounding box center [1056, 785] width 2 height 6
click at [1064, 716] on div "Progress Bar" at bounding box center [1065, 785] width 2 height 6
click at [1070, 716] on div "Progress Bar" at bounding box center [1069, 785] width 2 height 6
click at [1075, 716] on div "Progress Bar" at bounding box center [1075, 785] width 2 height 6
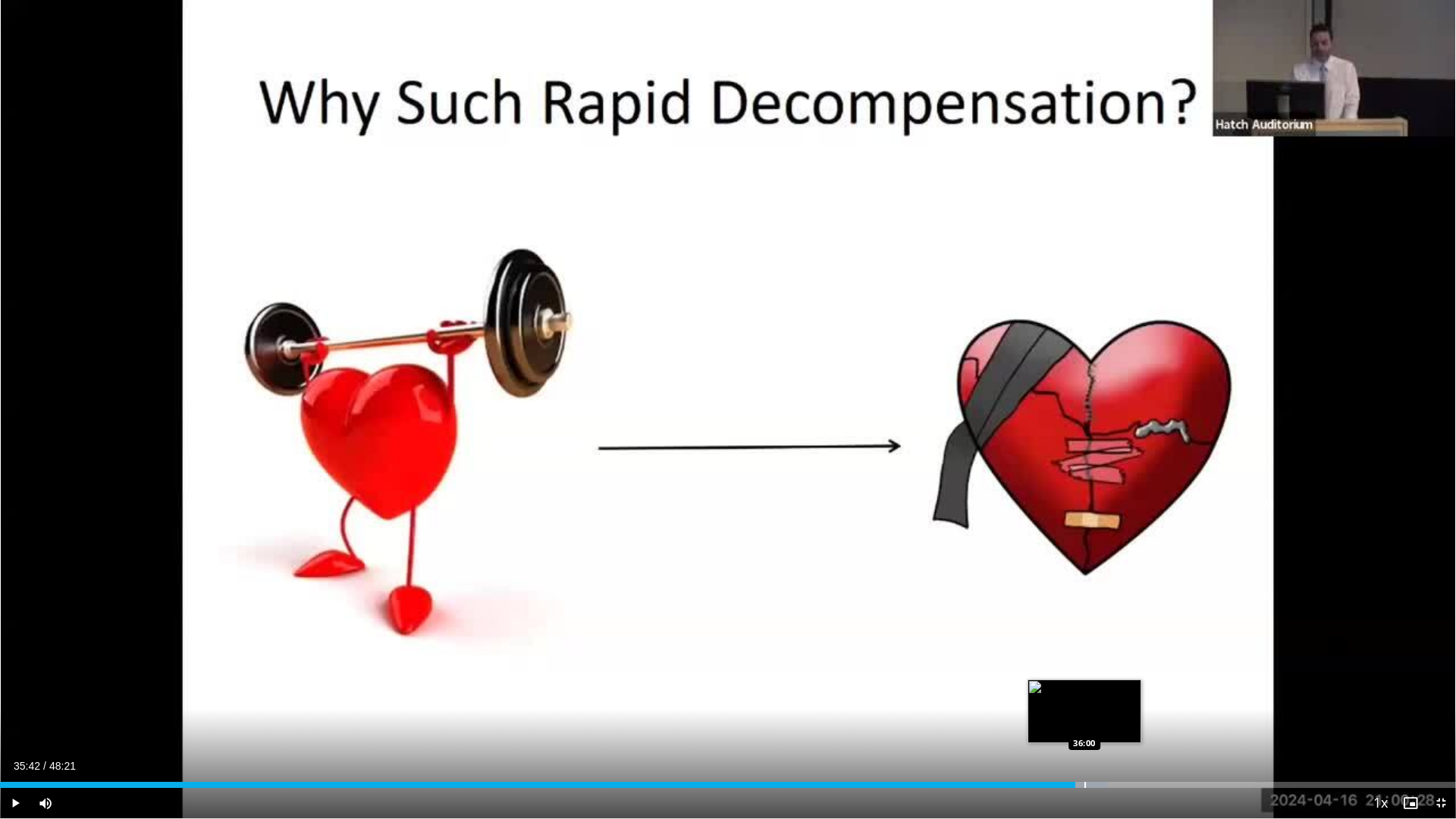
click at [1084, 716] on div "Progress Bar" at bounding box center [1085, 785] width 2 height 6
click at [1094, 716] on div "Progress Bar" at bounding box center [1095, 785] width 2 height 6
click at [1096, 716] on div "Progress Bar" at bounding box center [1096, 785] width 2 height 6
click at [1100, 716] on div "Progress Bar" at bounding box center [1101, 785] width 2 height 6
click at [1105, 716] on div "Progress Bar" at bounding box center [1106, 785] width 2 height 6
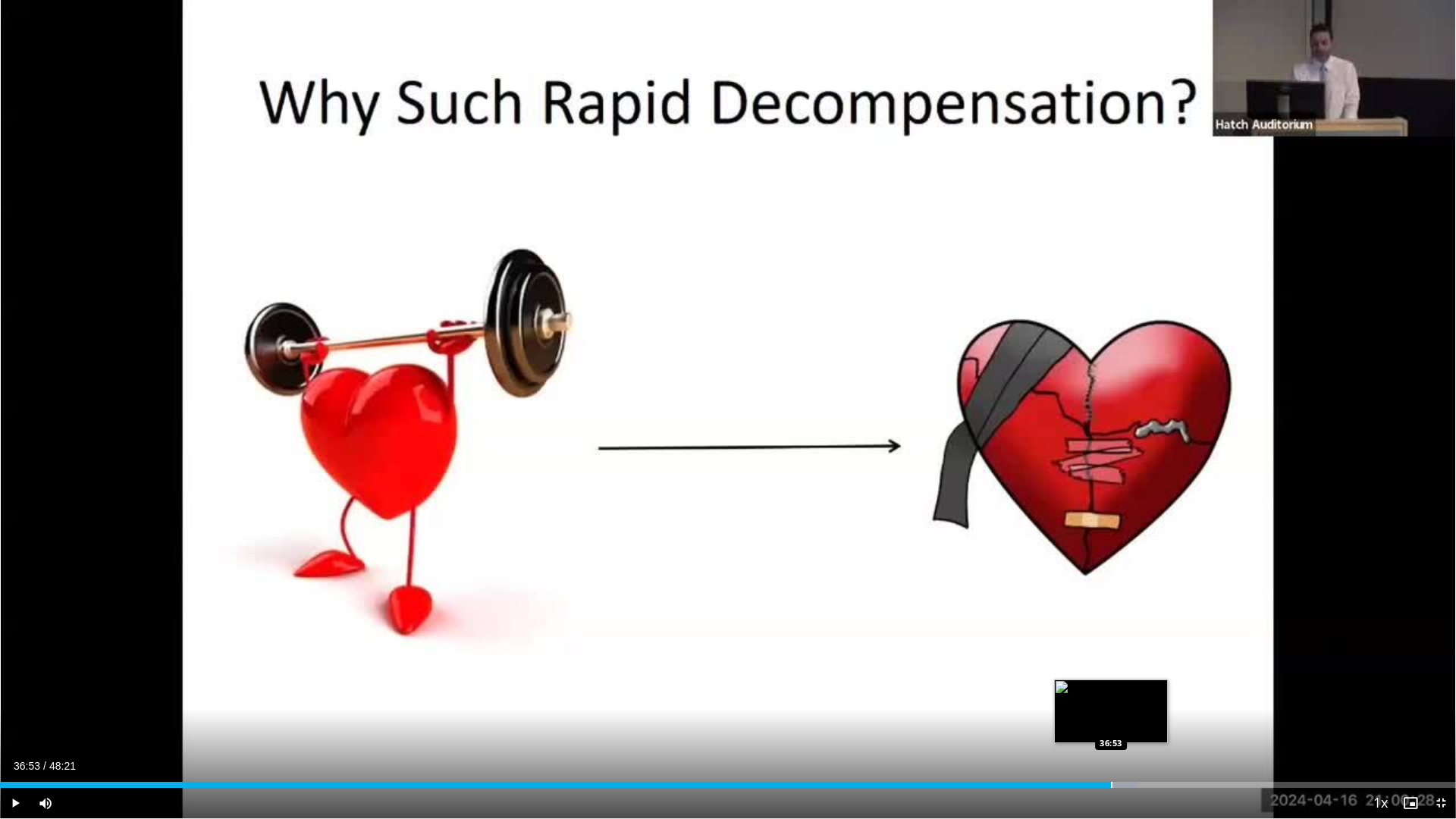
click at [1110, 716] on div "Progress Bar" at bounding box center [1111, 785] width 2 height 6
click at [1122, 716] on div "Progress Bar" at bounding box center [1123, 785] width 2 height 6
click at [1126, 716] on div "Progress Bar" at bounding box center [1126, 785] width 2 height 6
click at [1129, 716] on div "Progress Bar" at bounding box center [1130, 785] width 2 height 6
click at [1134, 716] on div "Progress Bar" at bounding box center [1133, 785] width 2 height 6
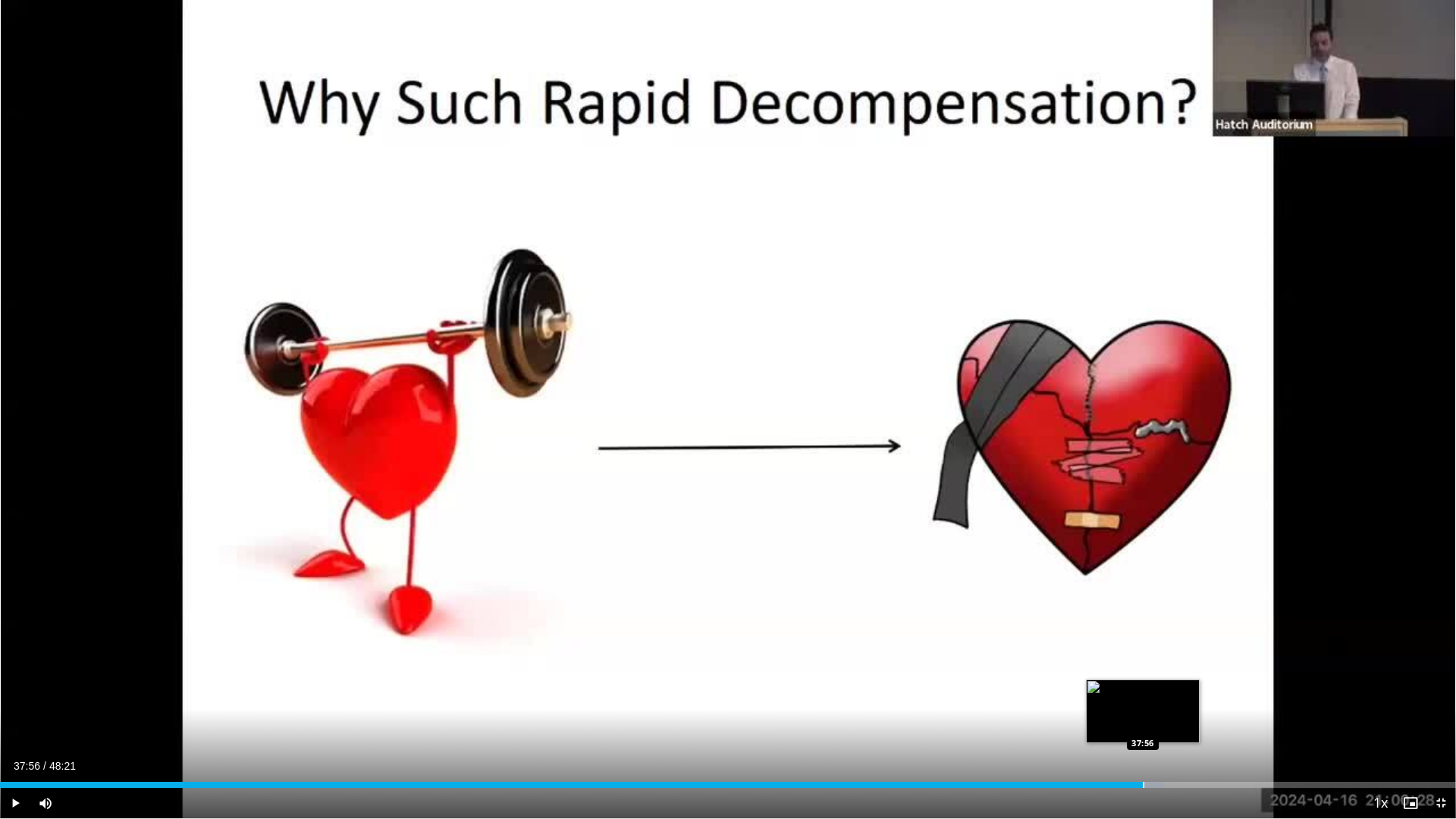
click at [1143, 716] on div "Progress Bar" at bounding box center [1144, 785] width 2 height 6
click at [1147, 716] on div "Progress Bar" at bounding box center [1148, 785] width 2 height 6
click at [1161, 716] on div "Progress Bar" at bounding box center [1162, 785] width 2 height 6
click at [1166, 716] on div "Progress Bar" at bounding box center [1167, 785] width 2 height 6
click at [1173, 716] on div "Progress Bar" at bounding box center [1174, 785] width 2 height 6
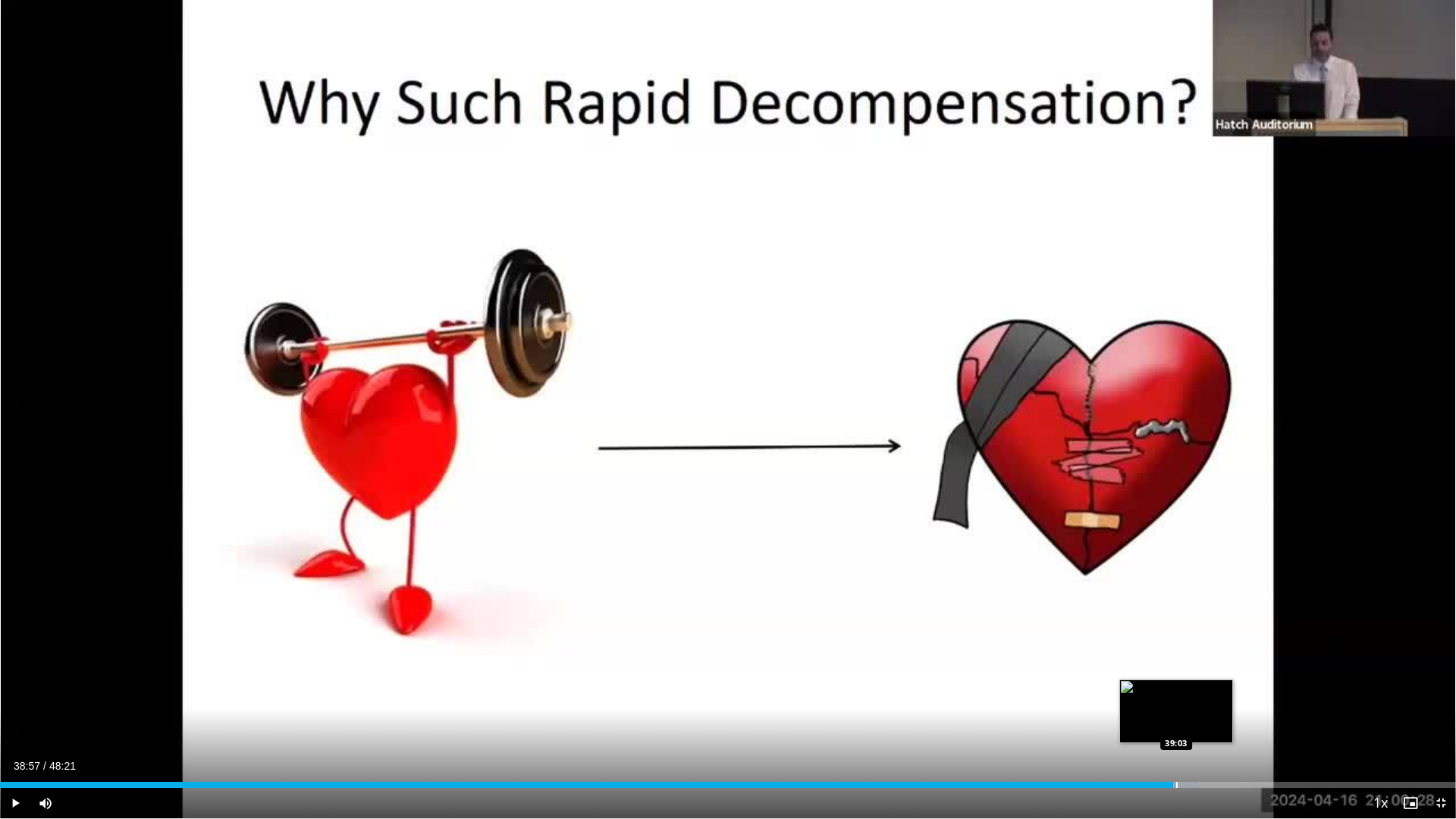
click at [1177, 716] on div "Progress Bar" at bounding box center [1177, 785] width 2 height 6
click at [1193, 716] on div "Progress Bar" at bounding box center [1192, 785] width 2 height 6
click at [1193, 716] on div "Progress Bar" at bounding box center [1194, 785] width 2 height 6
click at [1196, 716] on div "Progress Bar" at bounding box center [1195, 785] width 2 height 6
click at [1199, 716] on div "Progress Bar" at bounding box center [1200, 785] width 2 height 6
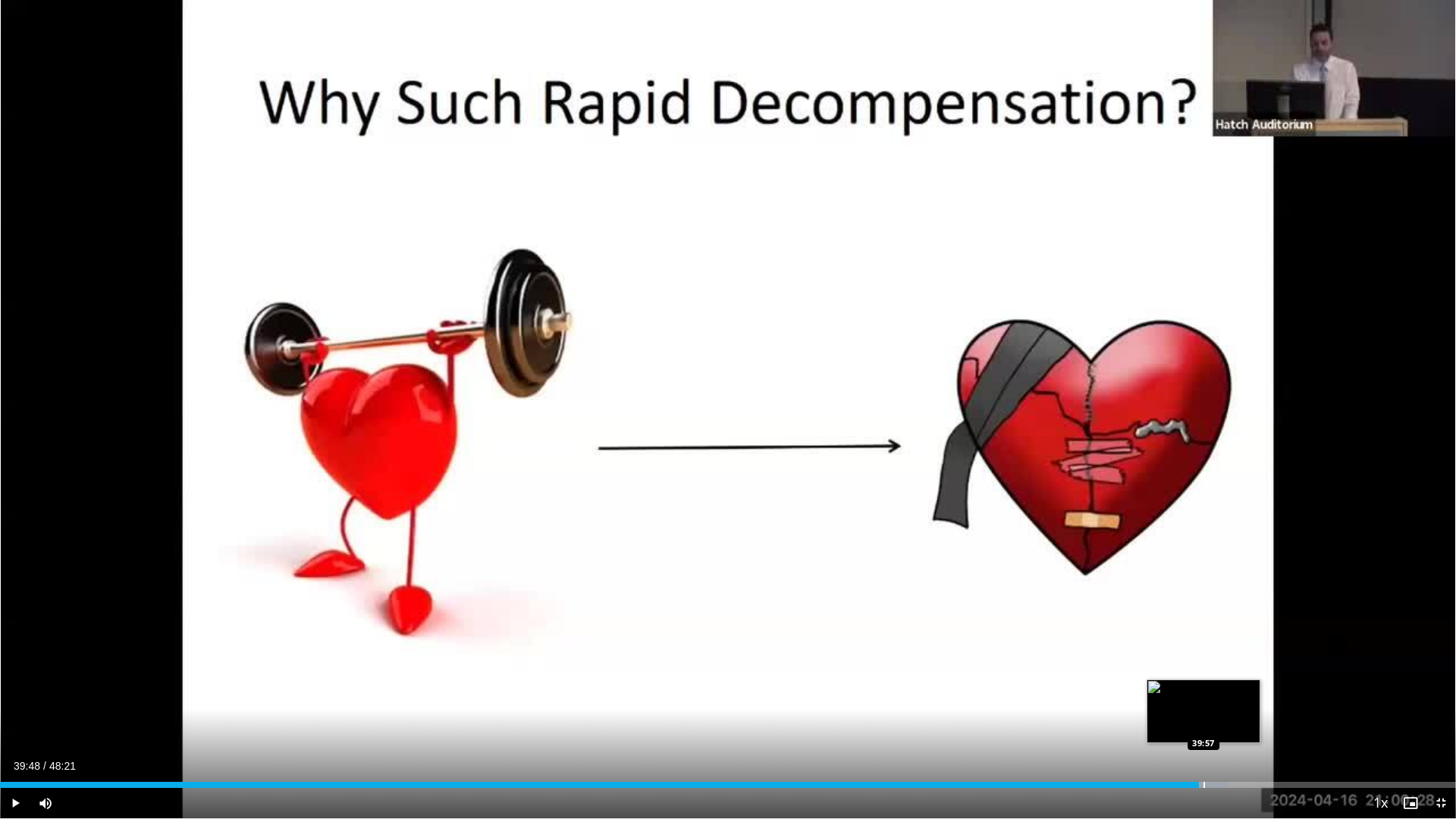
click at [1204, 716] on div "Progress Bar" at bounding box center [1205, 785] width 2 height 6
click at [1212, 716] on div "Progress Bar" at bounding box center [1211, 785] width 2 height 6
click at [1220, 716] on div "Progress Bar" at bounding box center [1221, 785] width 2 height 6
click at [1235, 716] on div "Progress Bar" at bounding box center [1236, 785] width 2 height 6
click at [1242, 716] on div "Progress Bar" at bounding box center [1241, 785] width 2 height 6
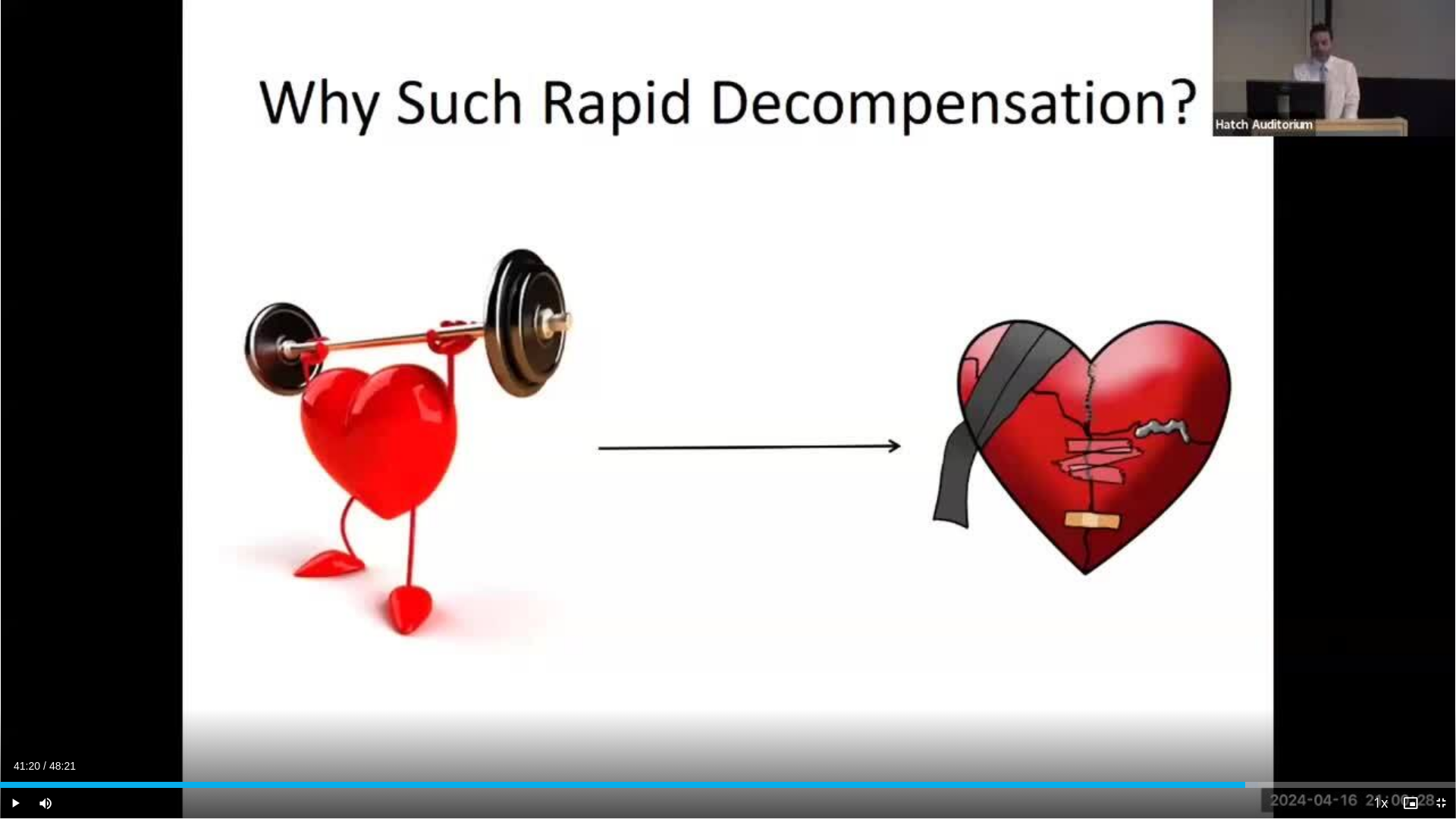
click at [1276, 716] on div "Current Time 41:20 / Duration 48:21 Play Skip Backward Skip Forward Mute Loaded…" at bounding box center [728, 803] width 1456 height 30
